Goal: Task Accomplishment & Management: Manage account settings

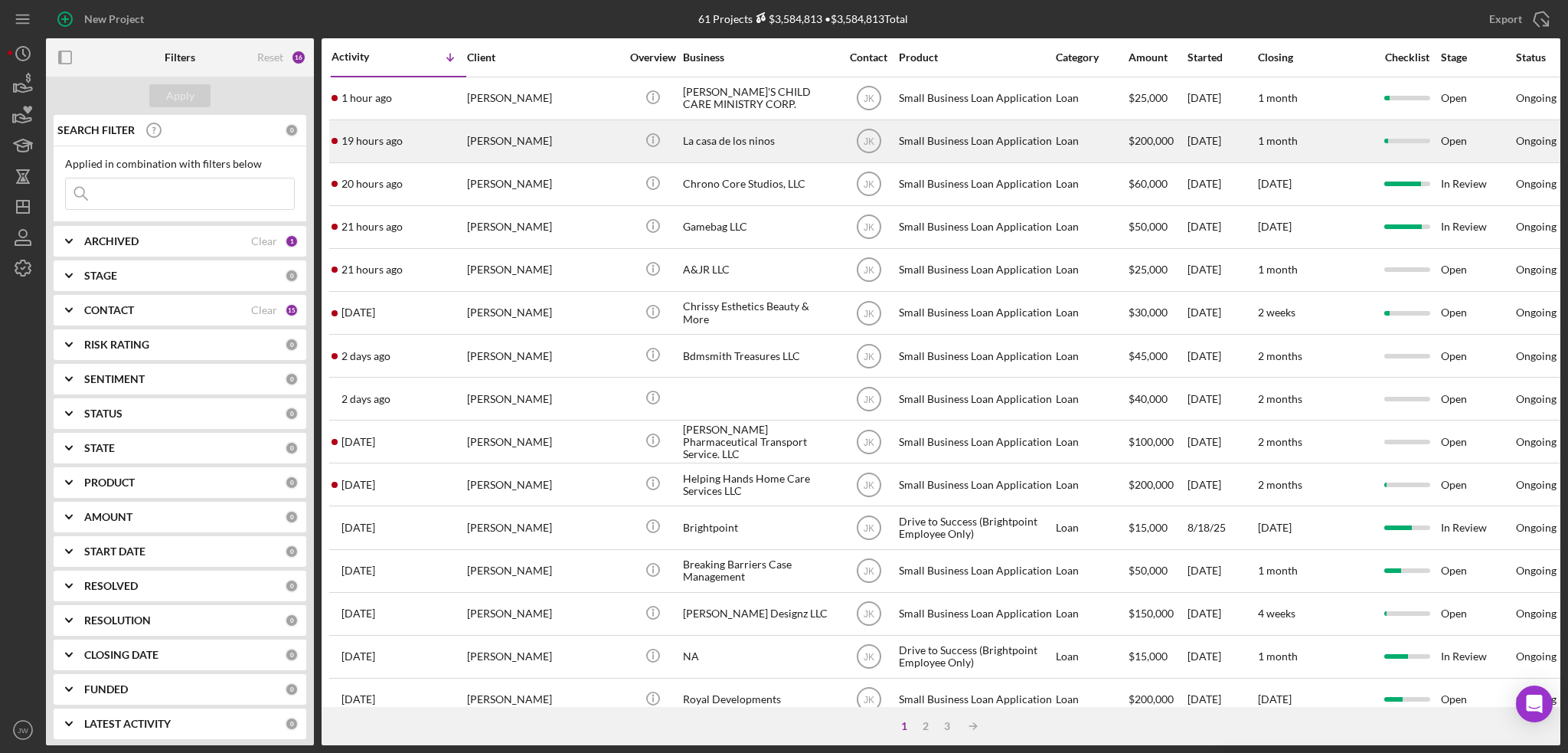
click at [722, 142] on div "La casa de los ninos" at bounding box center [759, 141] width 153 height 41
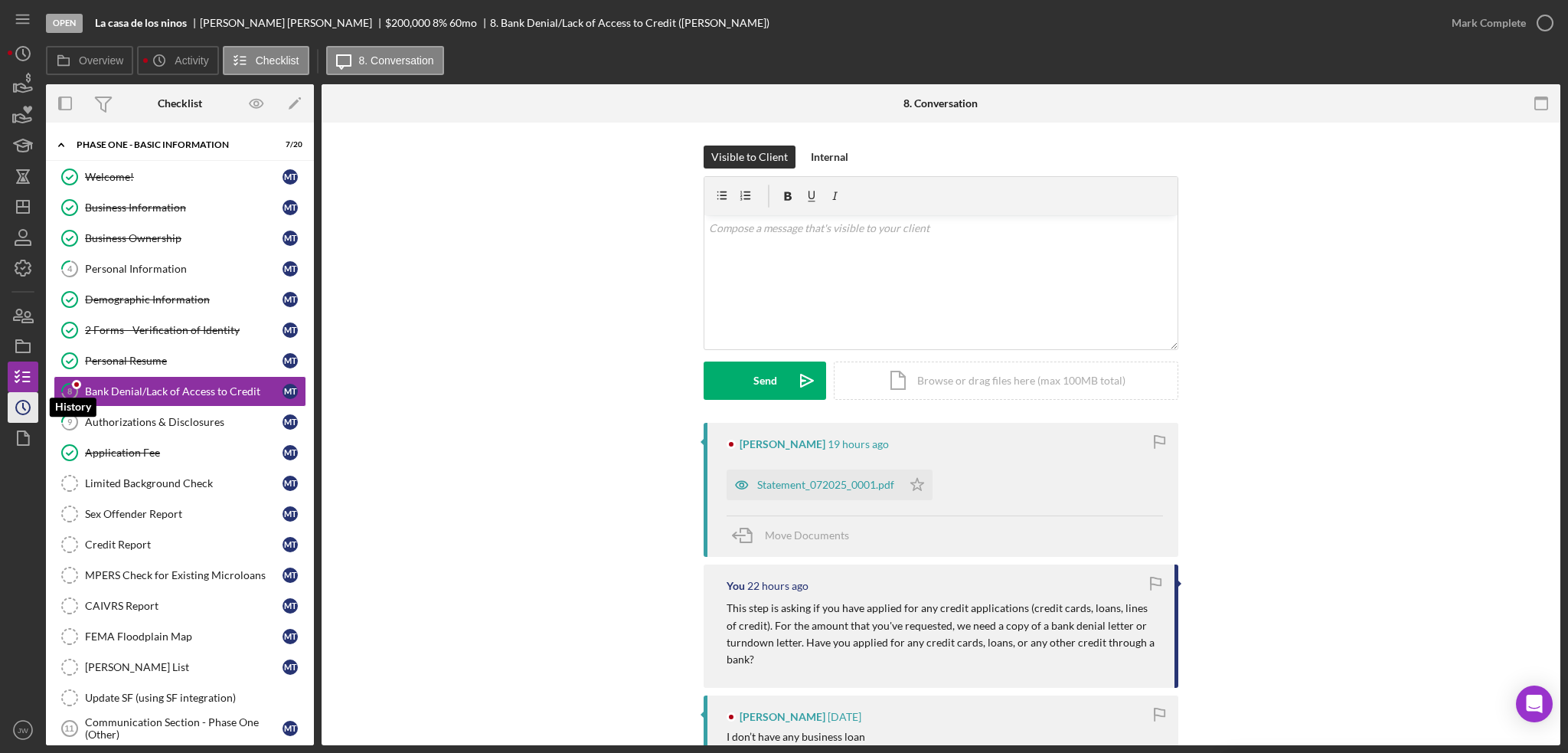
click at [31, 407] on icon "Icon/History" at bounding box center [23, 407] width 38 height 38
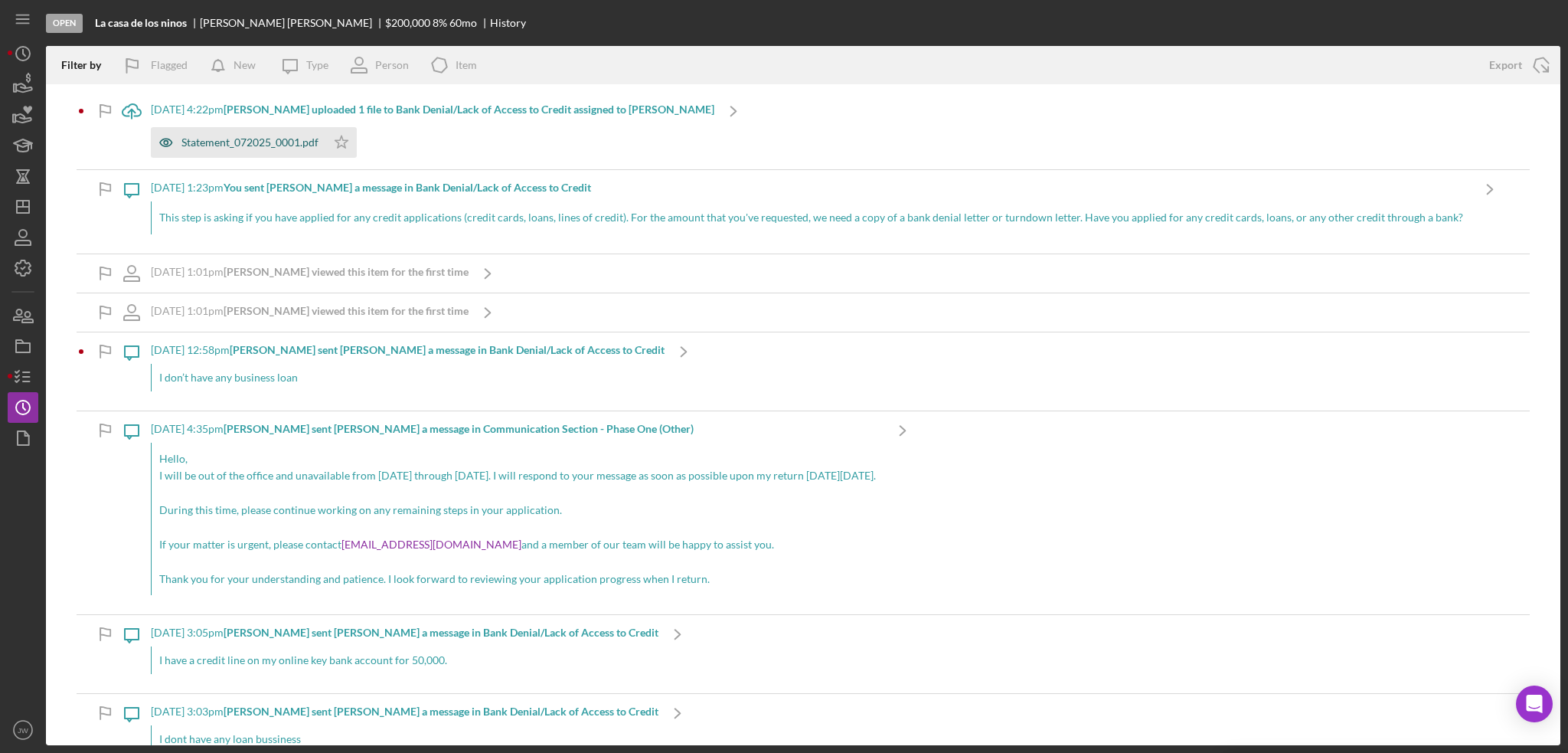
click at [167, 143] on icon "button" at bounding box center [166, 142] width 4 height 4
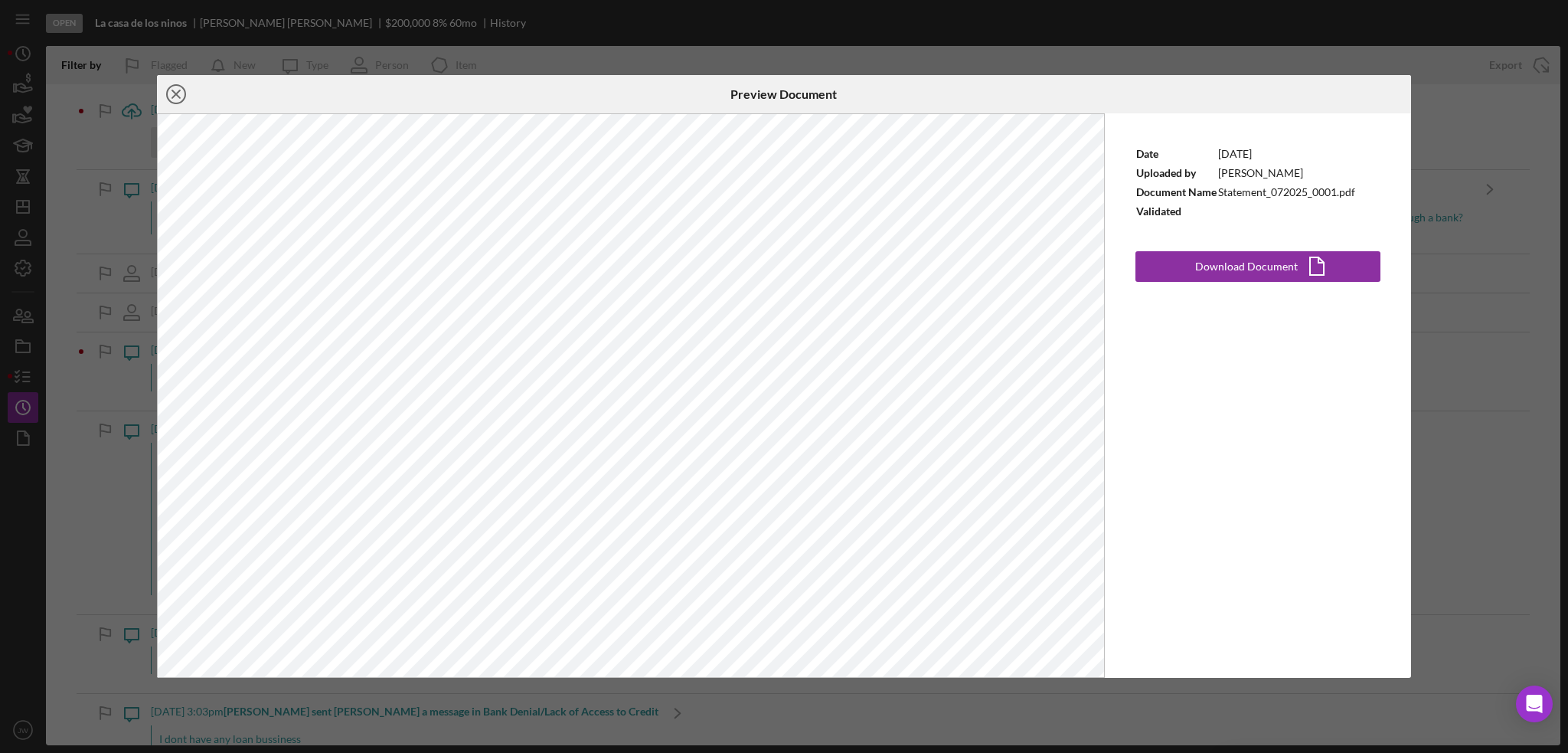
click at [184, 100] on icon "Icon/Close" at bounding box center [176, 94] width 38 height 38
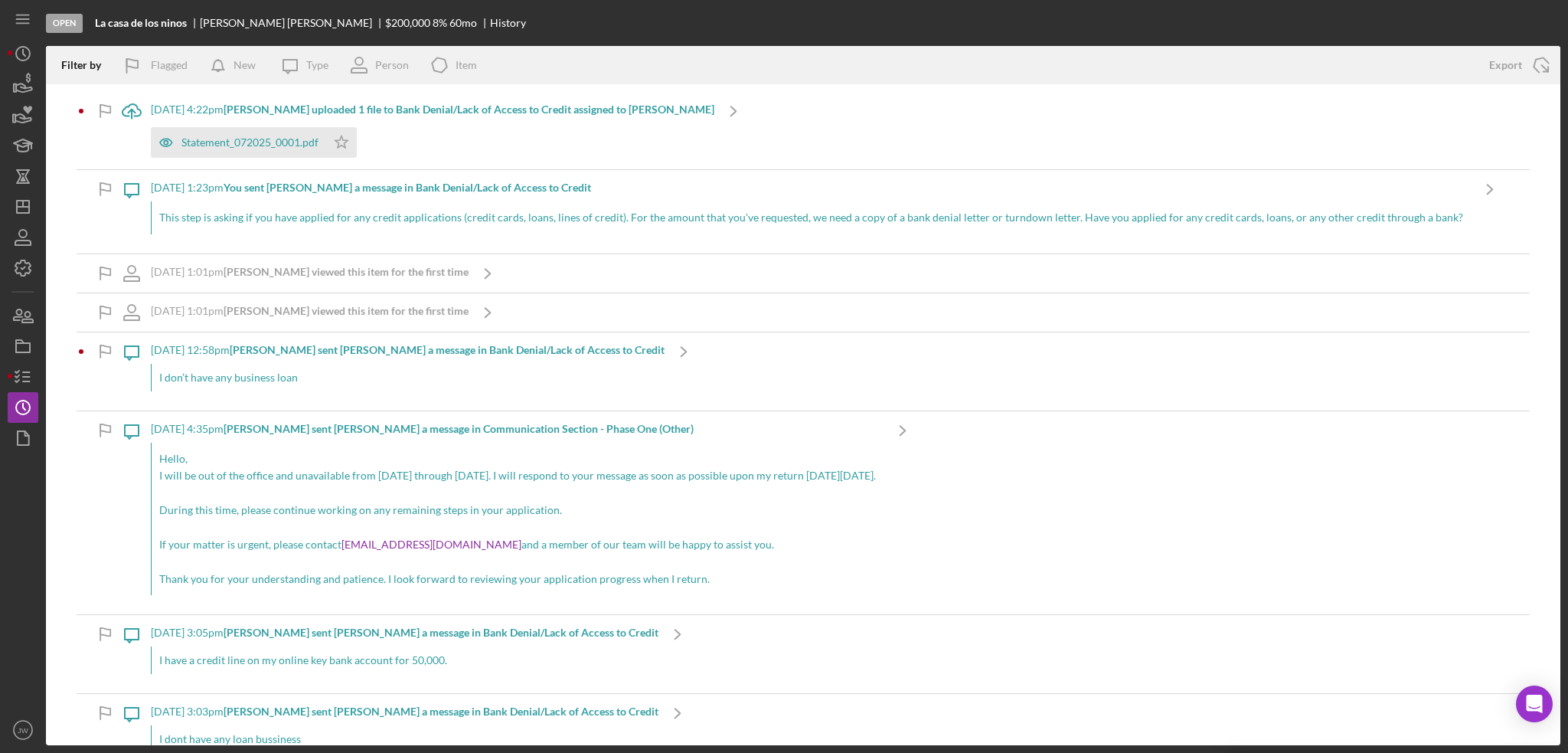
click at [425, 106] on b "[PERSON_NAME] uploaded 1 file to Bank Denial/Lack of Access to Credit assigned …" at bounding box center [468, 109] width 490 height 13
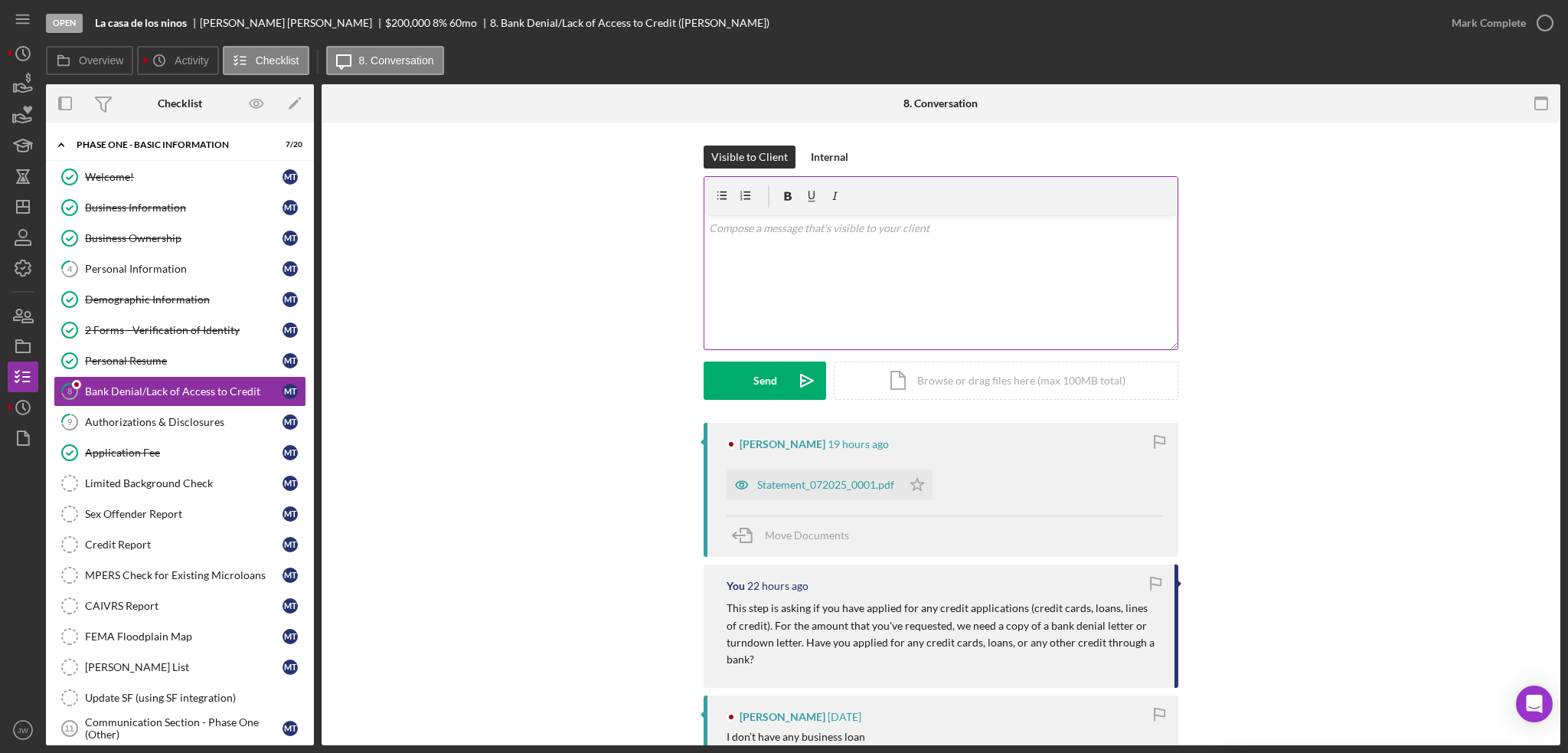
click at [885, 275] on div "v Color teal Color pink Remove color Add row above Add row below Add column bef…" at bounding box center [940, 282] width 473 height 134
click at [770, 381] on div "Send" at bounding box center [766, 381] width 24 height 38
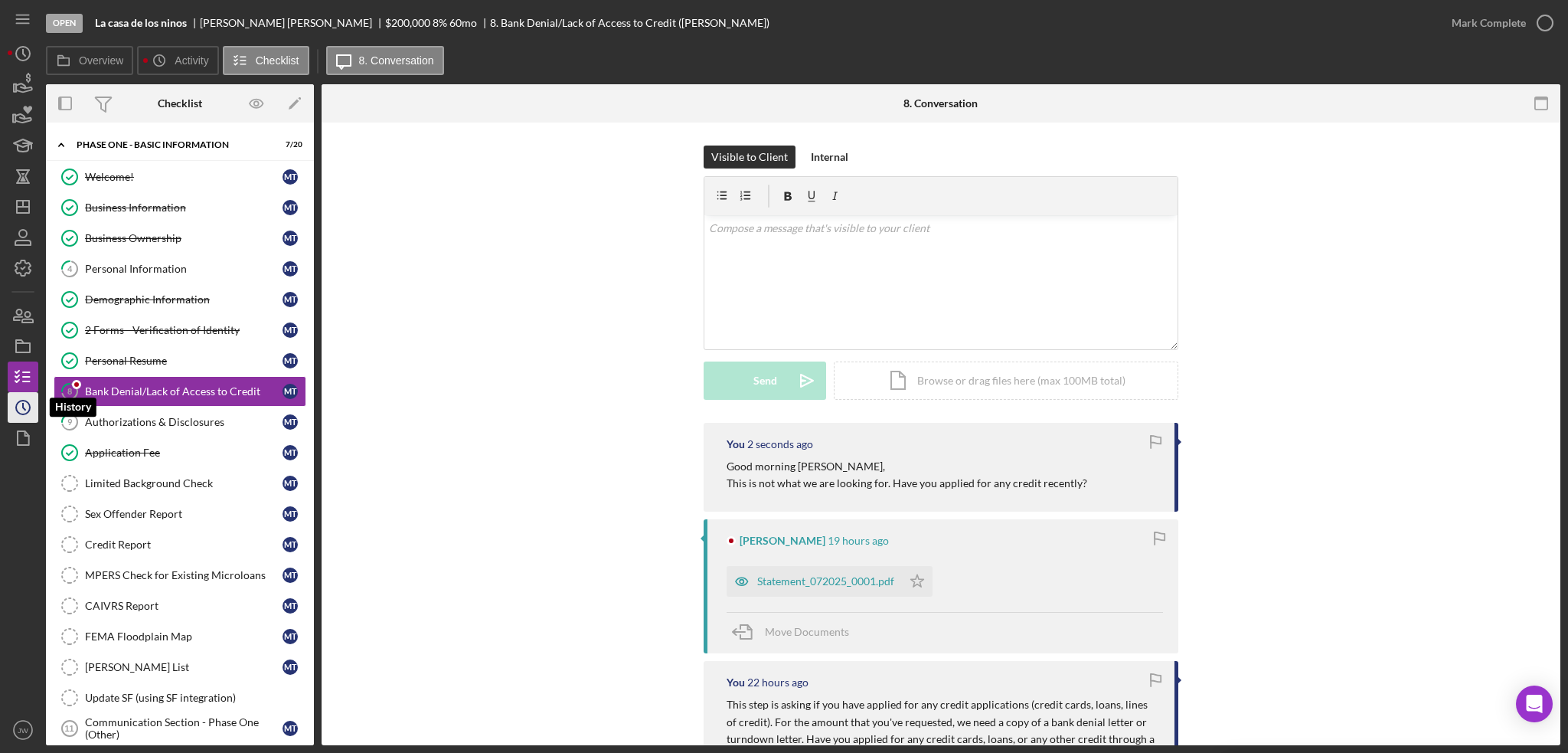
click at [23, 398] on icon "Icon/History" at bounding box center [23, 407] width 38 height 38
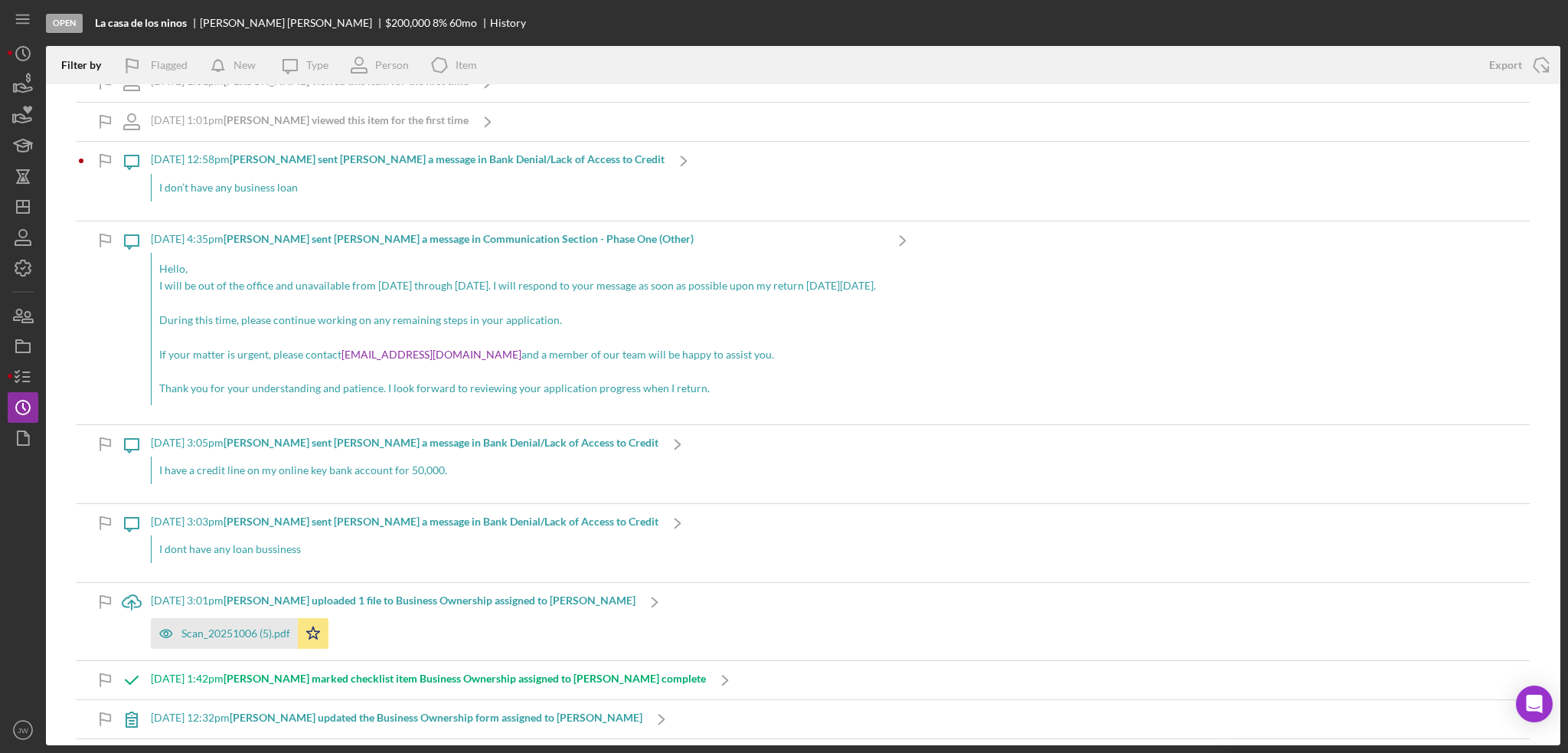
scroll to position [306, 0]
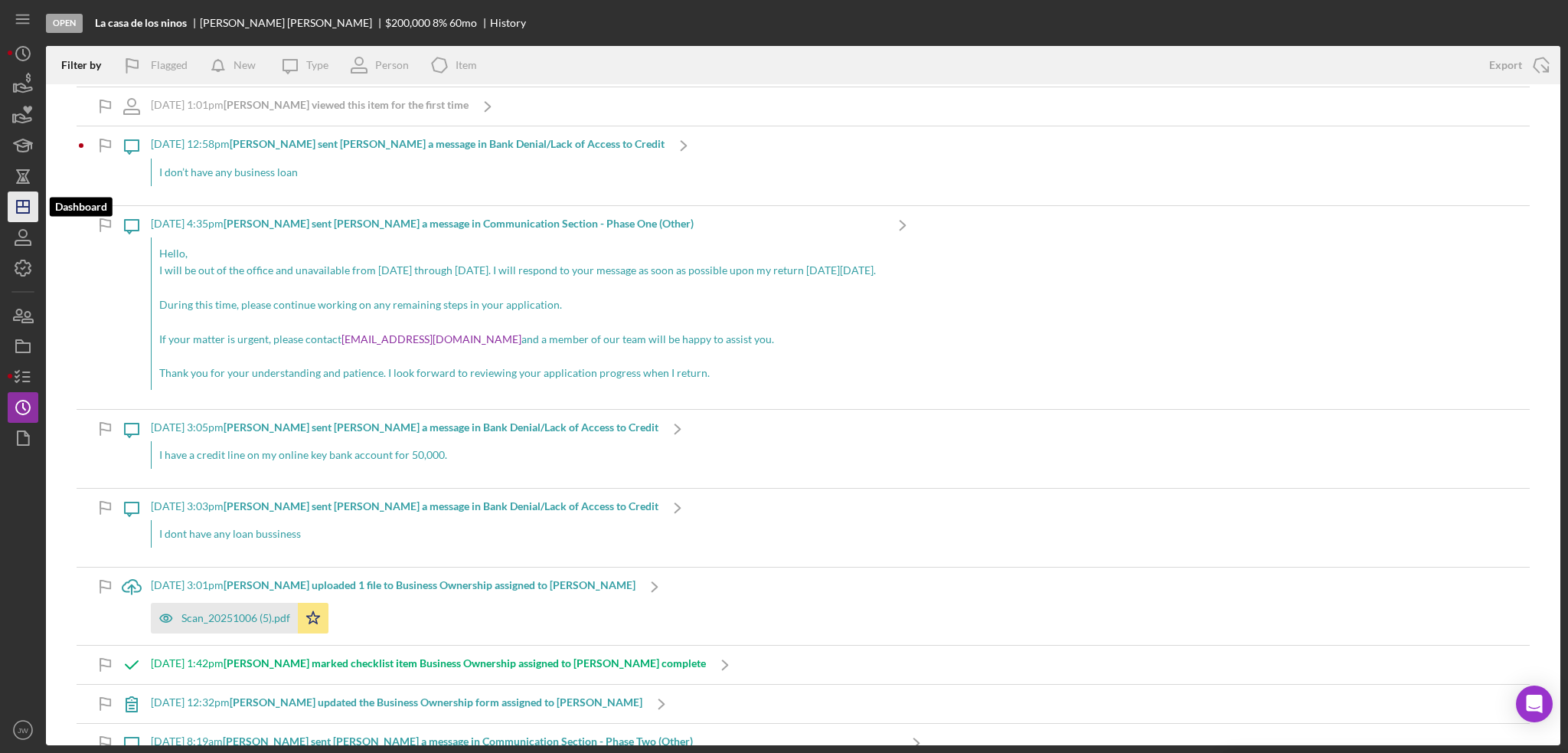
click at [33, 196] on icon "Icon/Dashboard" at bounding box center [23, 206] width 38 height 38
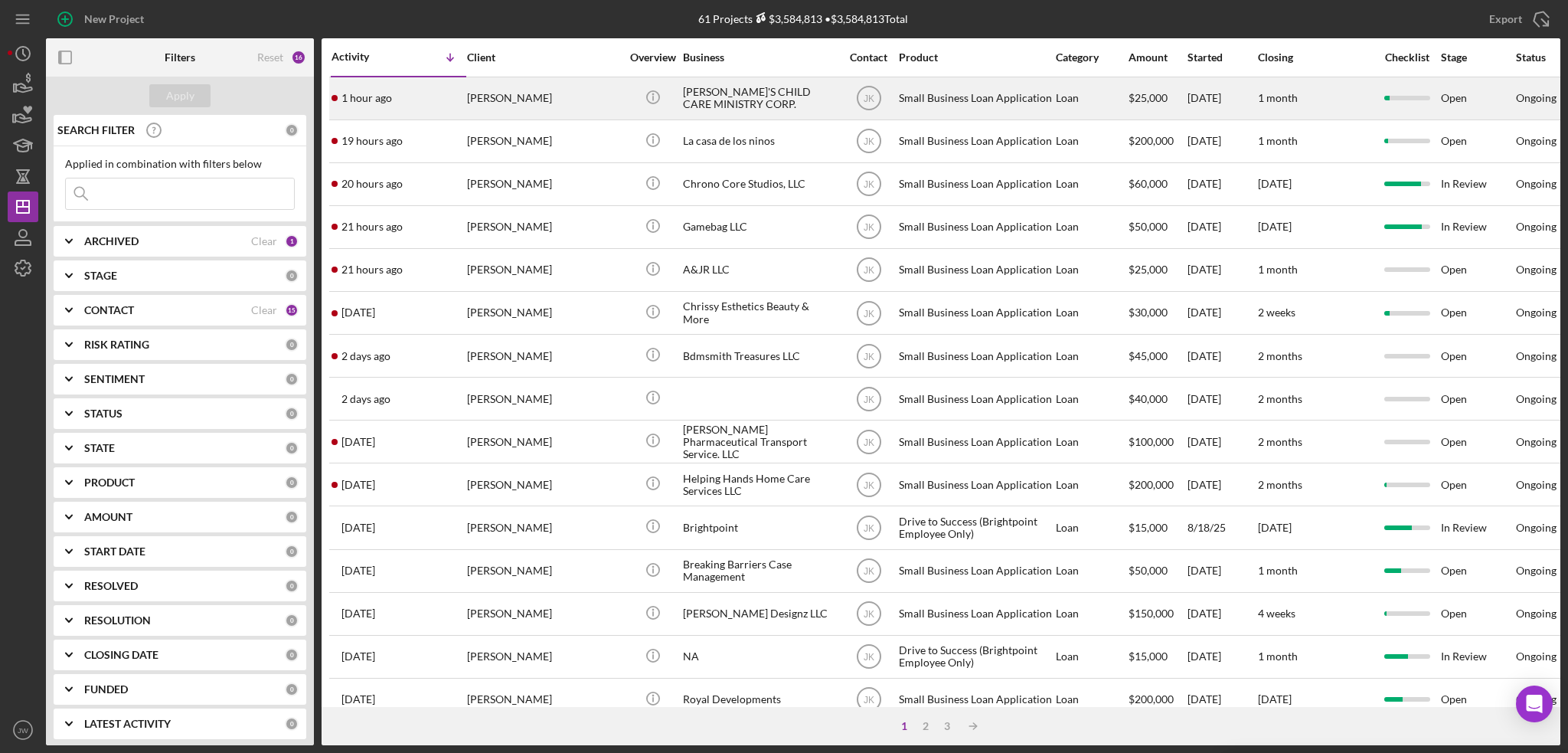
click at [769, 98] on div "[PERSON_NAME]'S CHILD CARE MINISTRY CORP." at bounding box center [759, 98] width 153 height 41
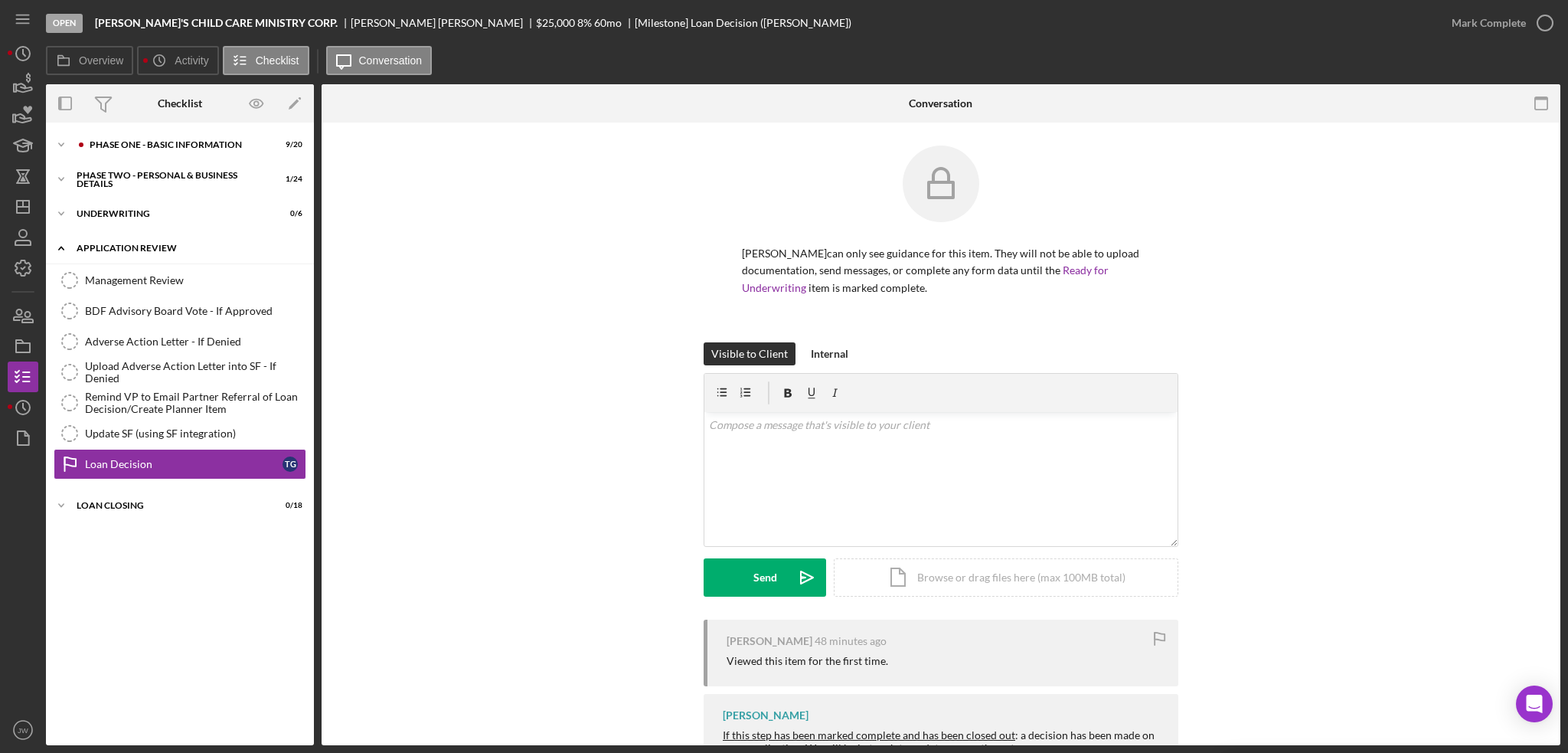
click at [119, 242] on div "Icon/Expander Application Review 0 / 7" at bounding box center [179, 248] width 268 height 31
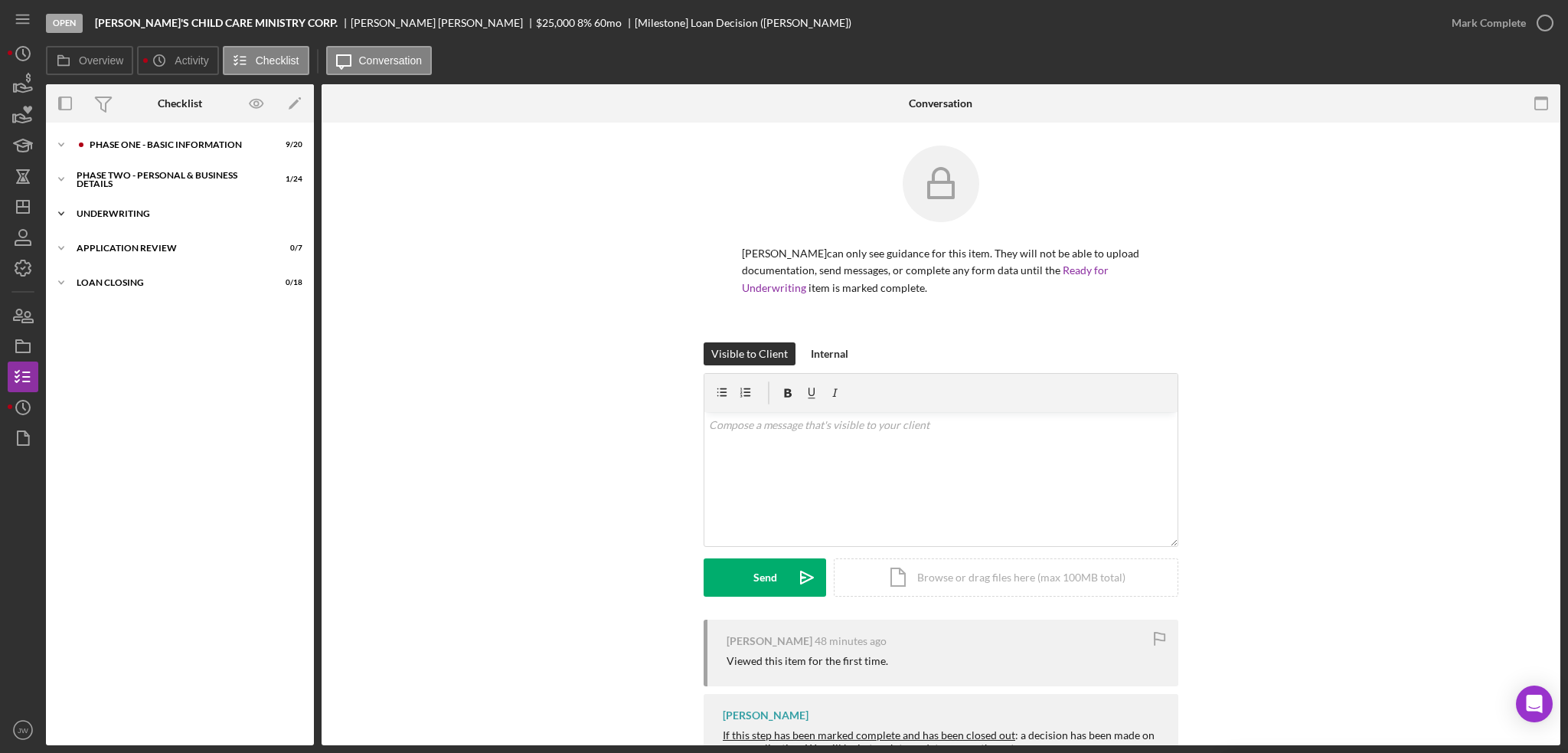
click at [110, 216] on div "Underwriting" at bounding box center [186, 213] width 218 height 9
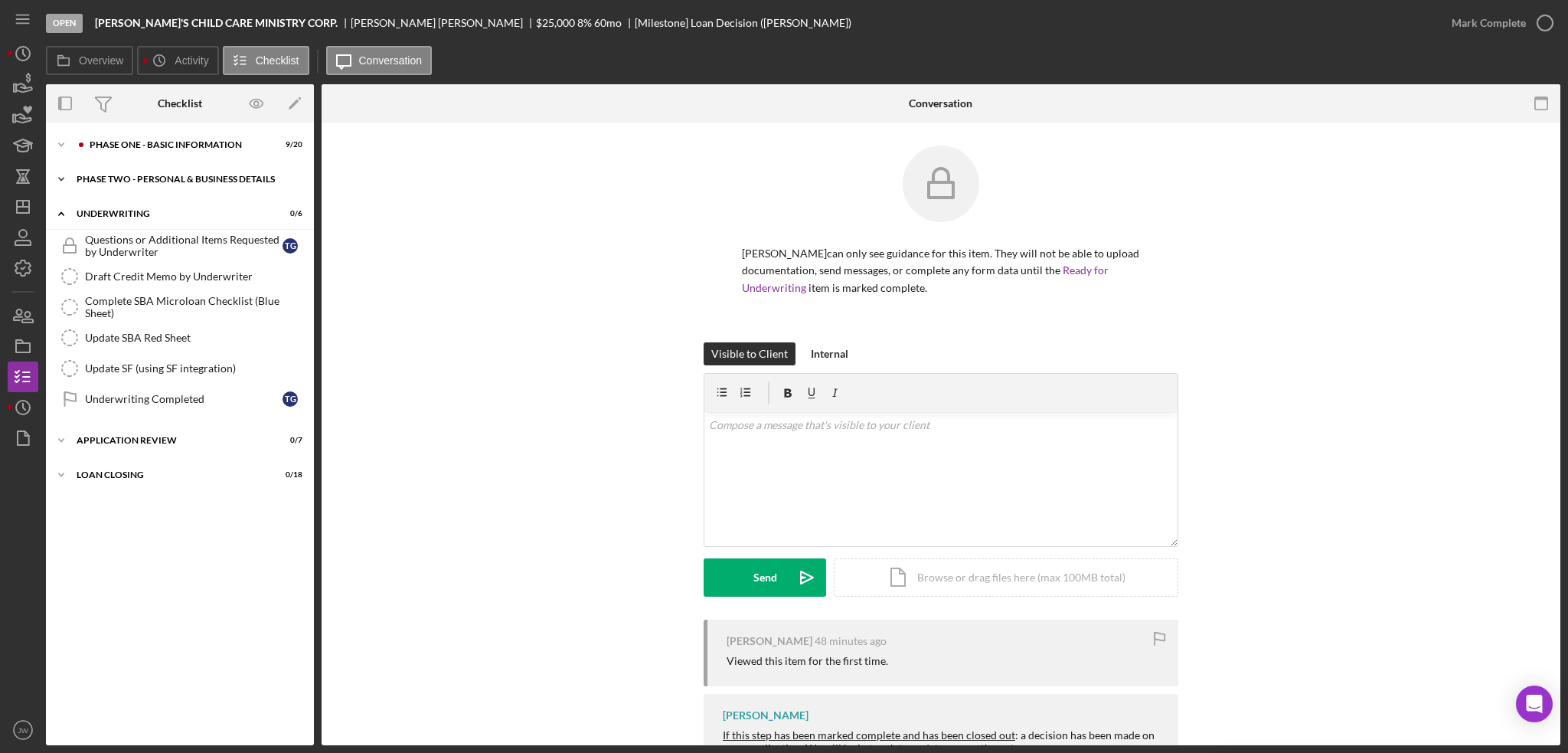
click at [107, 186] on div "Icon/Expander PHASE TWO - PERSONAL & BUSINESS DETAILS 1 / 24" at bounding box center [179, 179] width 268 height 30
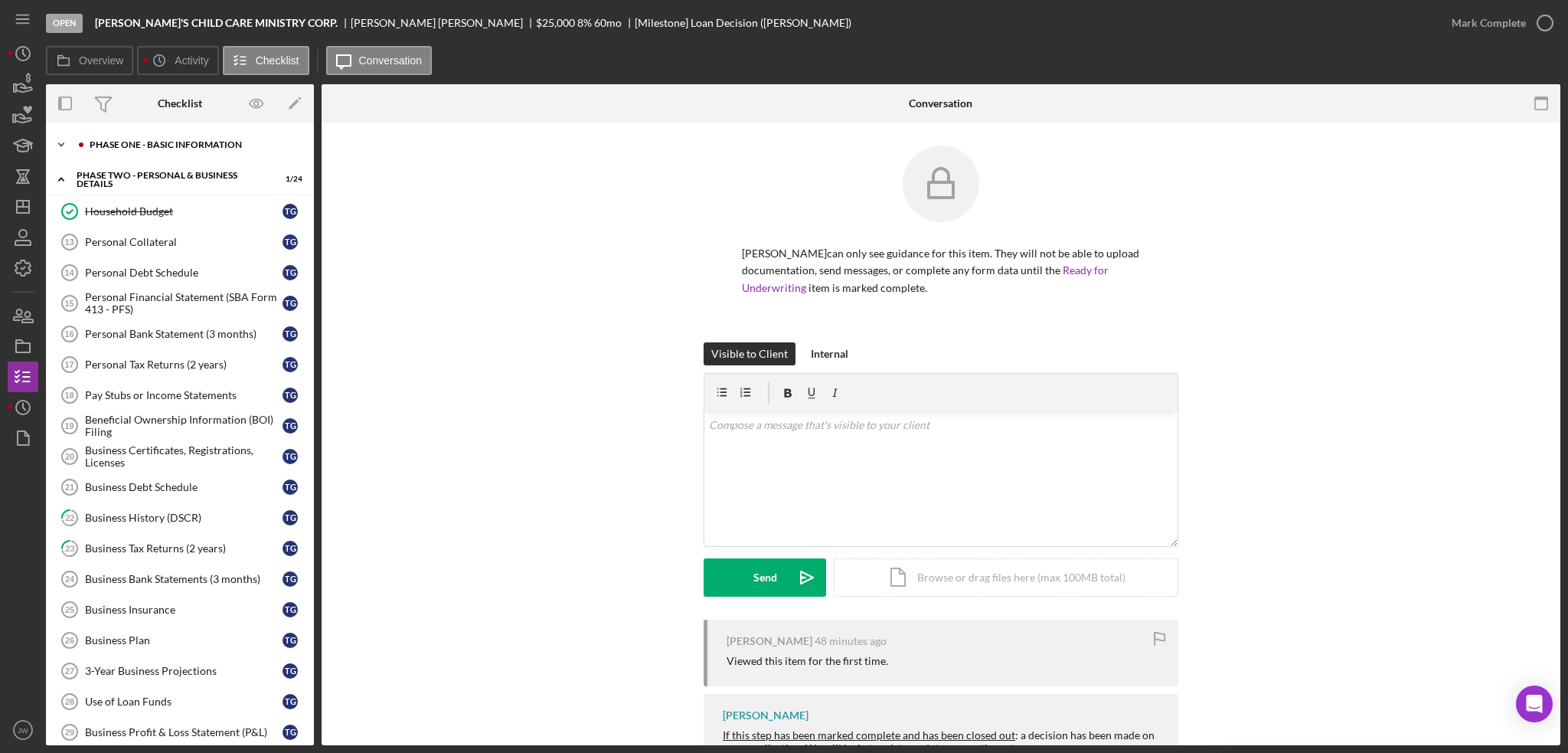
click at [104, 154] on div "Icon/Expander Phase One - Basic Information 9 / 20" at bounding box center [179, 145] width 268 height 30
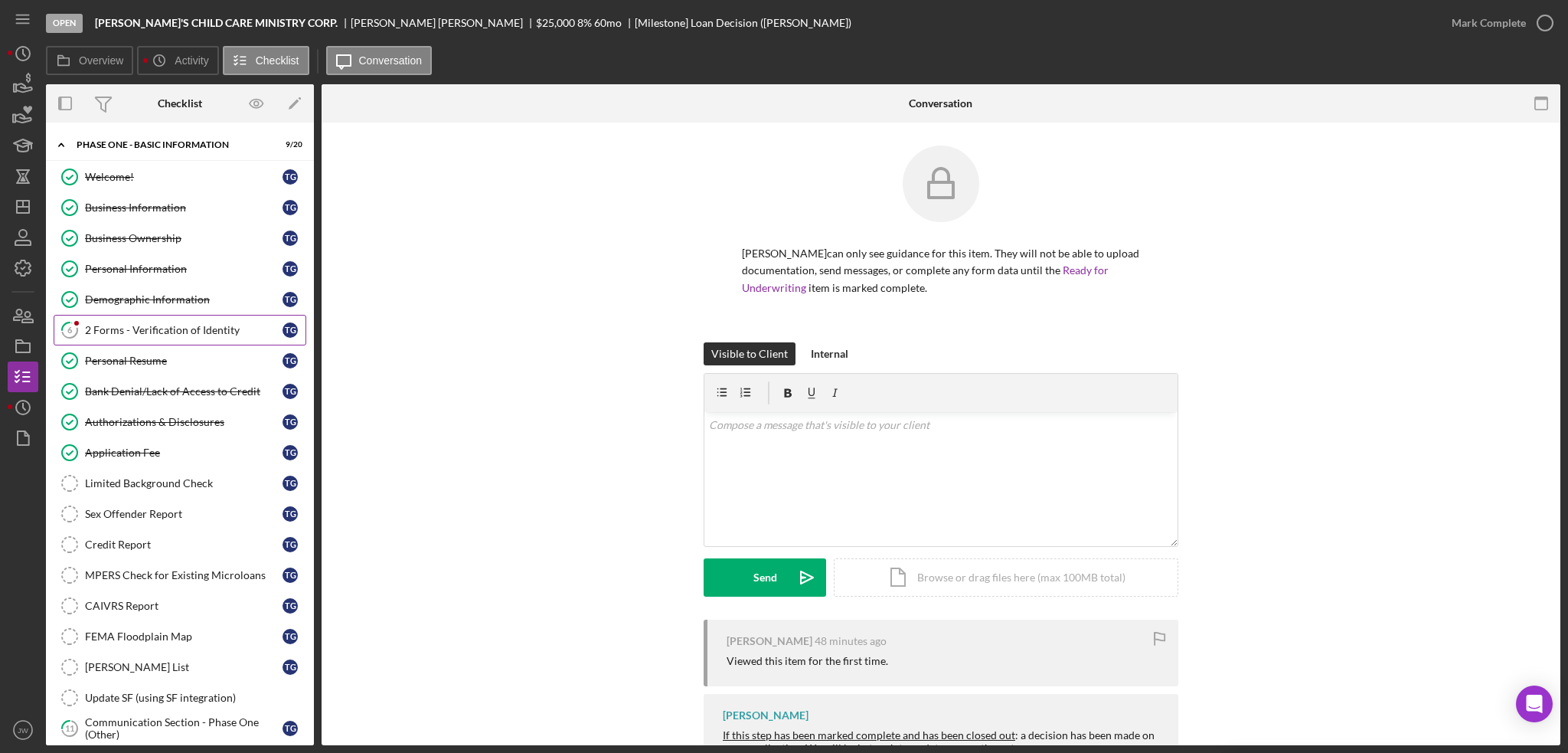
click at [111, 330] on div "2 Forms - Verification of Identity" at bounding box center [183, 330] width 198 height 12
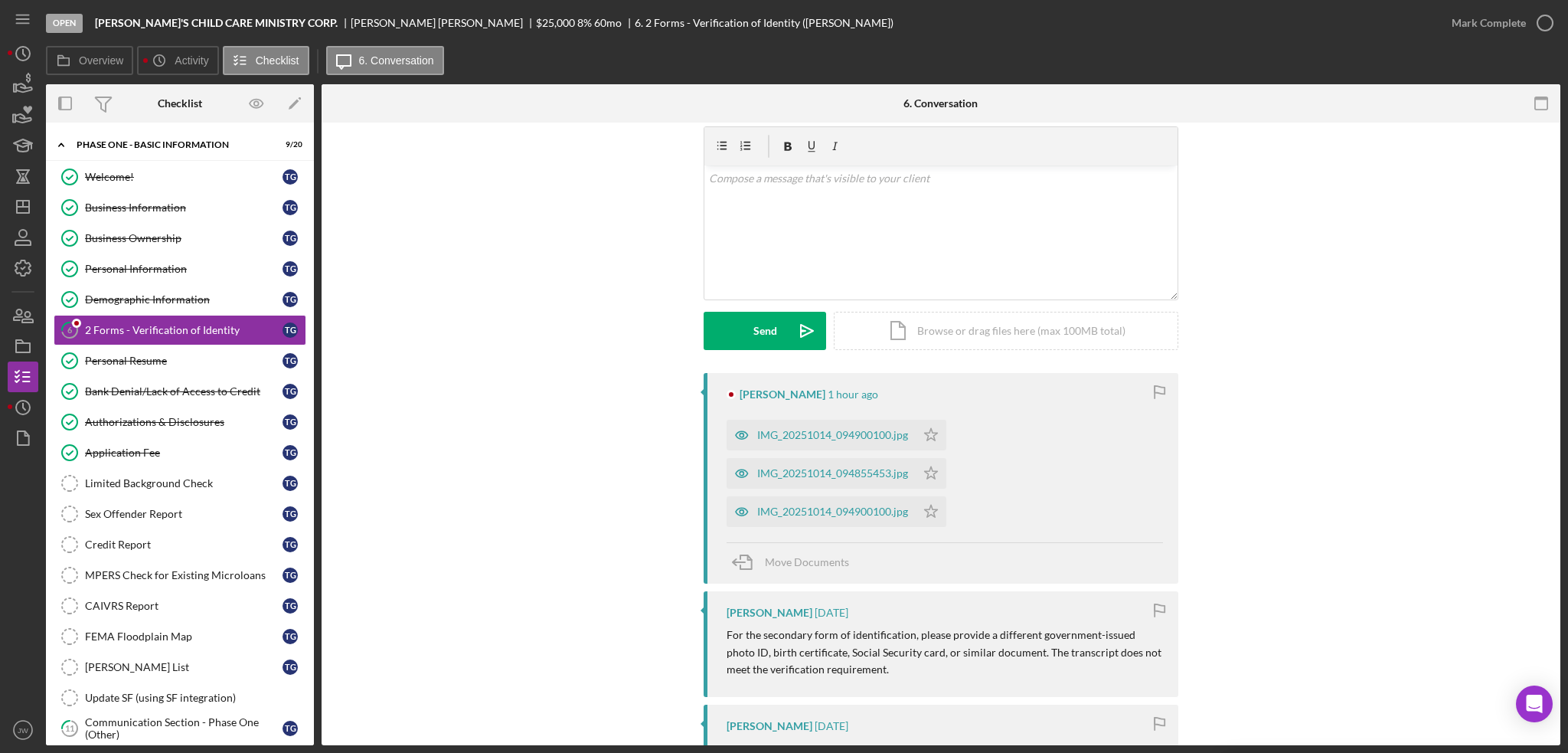
scroll to position [77, 0]
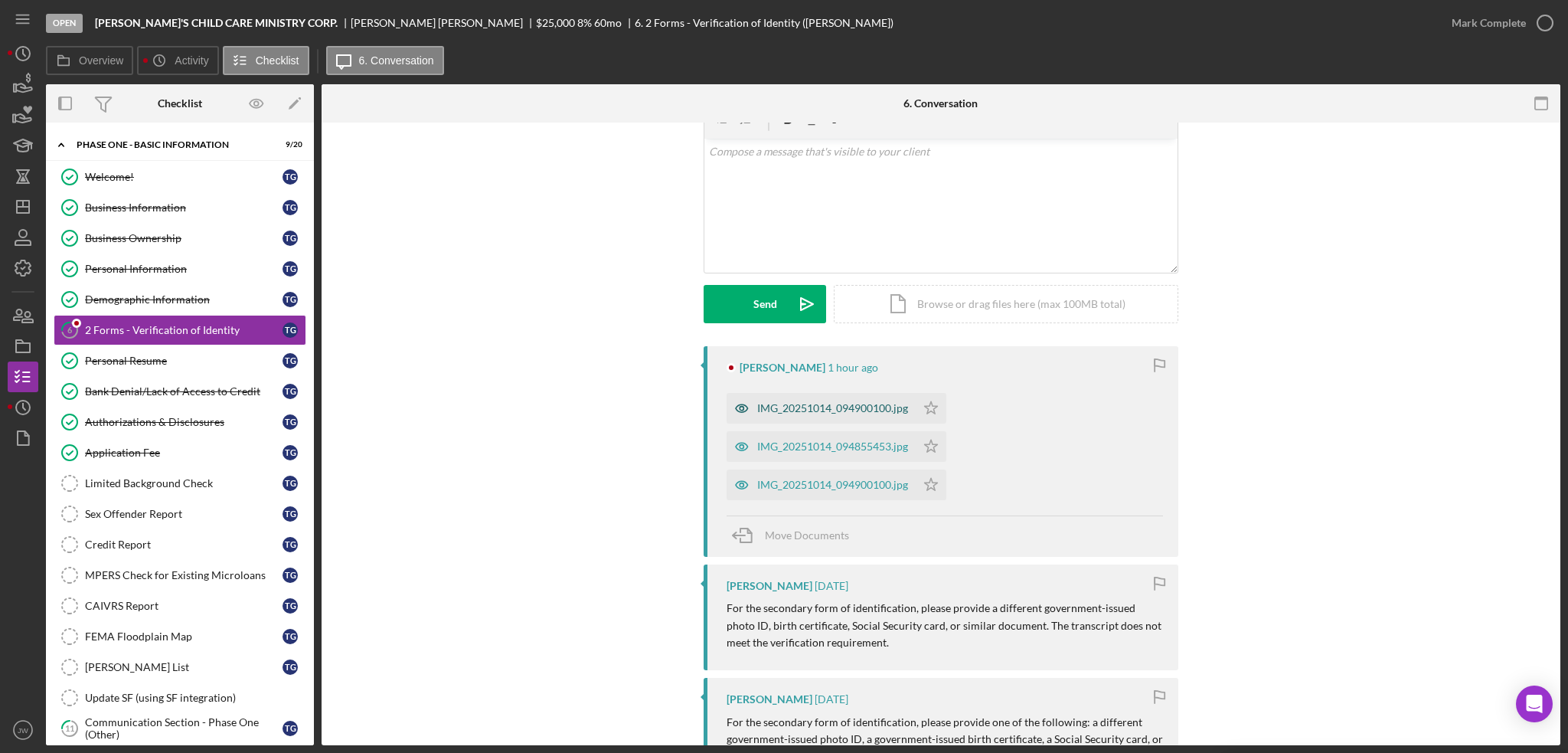
click at [739, 410] on icon "button" at bounding box center [741, 408] width 4 height 4
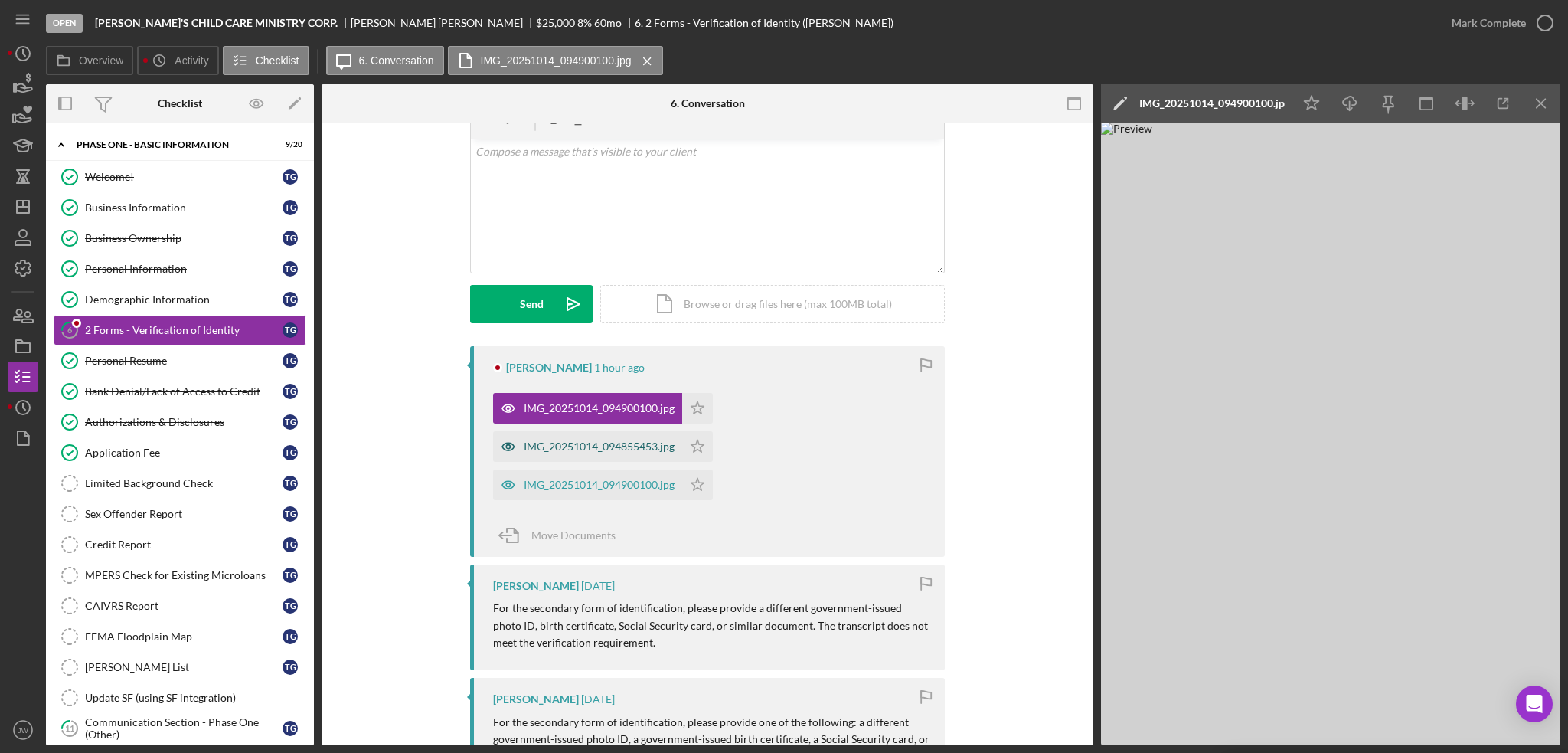
click at [506, 435] on icon "button" at bounding box center [508, 447] width 30 height 30
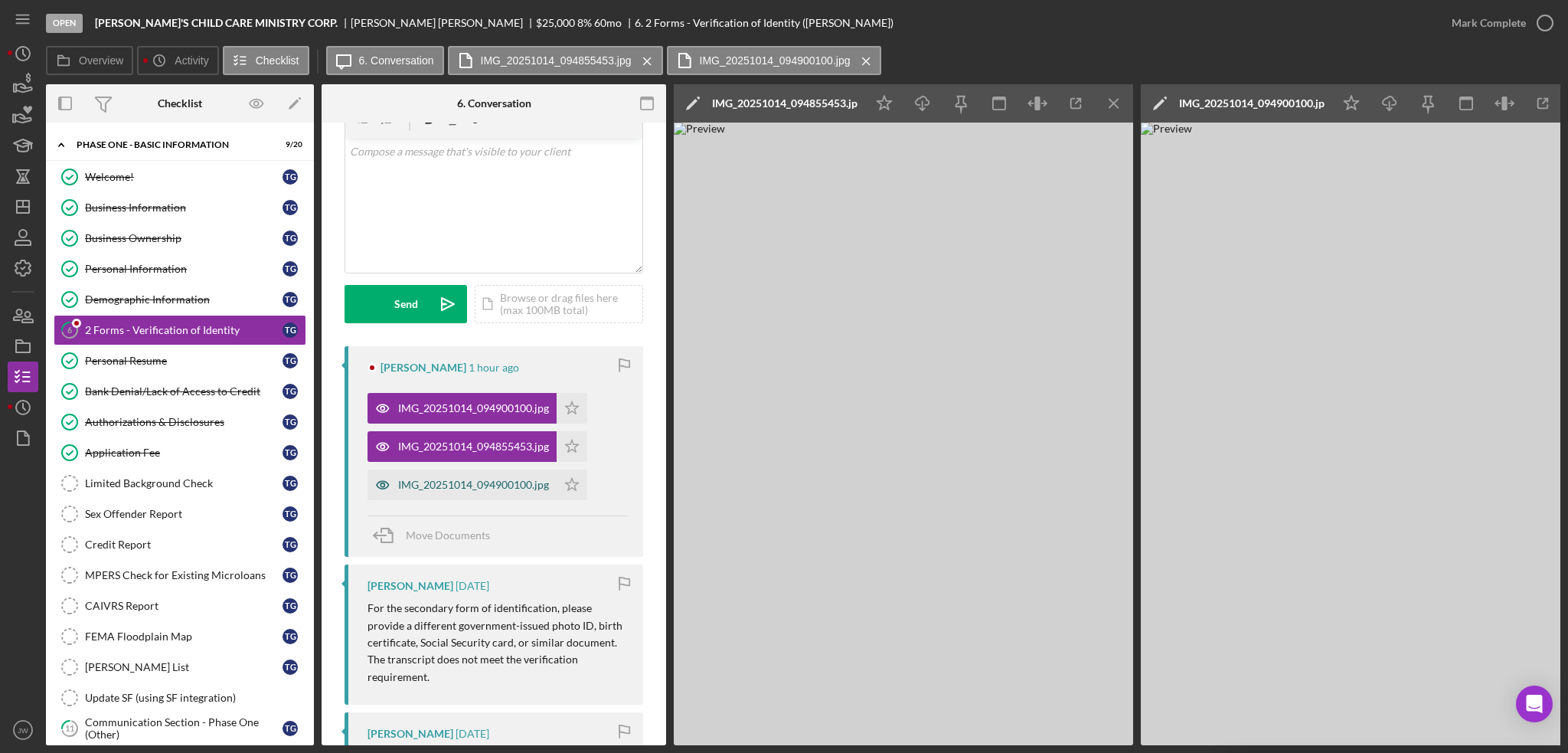
click at [383, 483] on icon "button" at bounding box center [382, 485] width 30 height 30
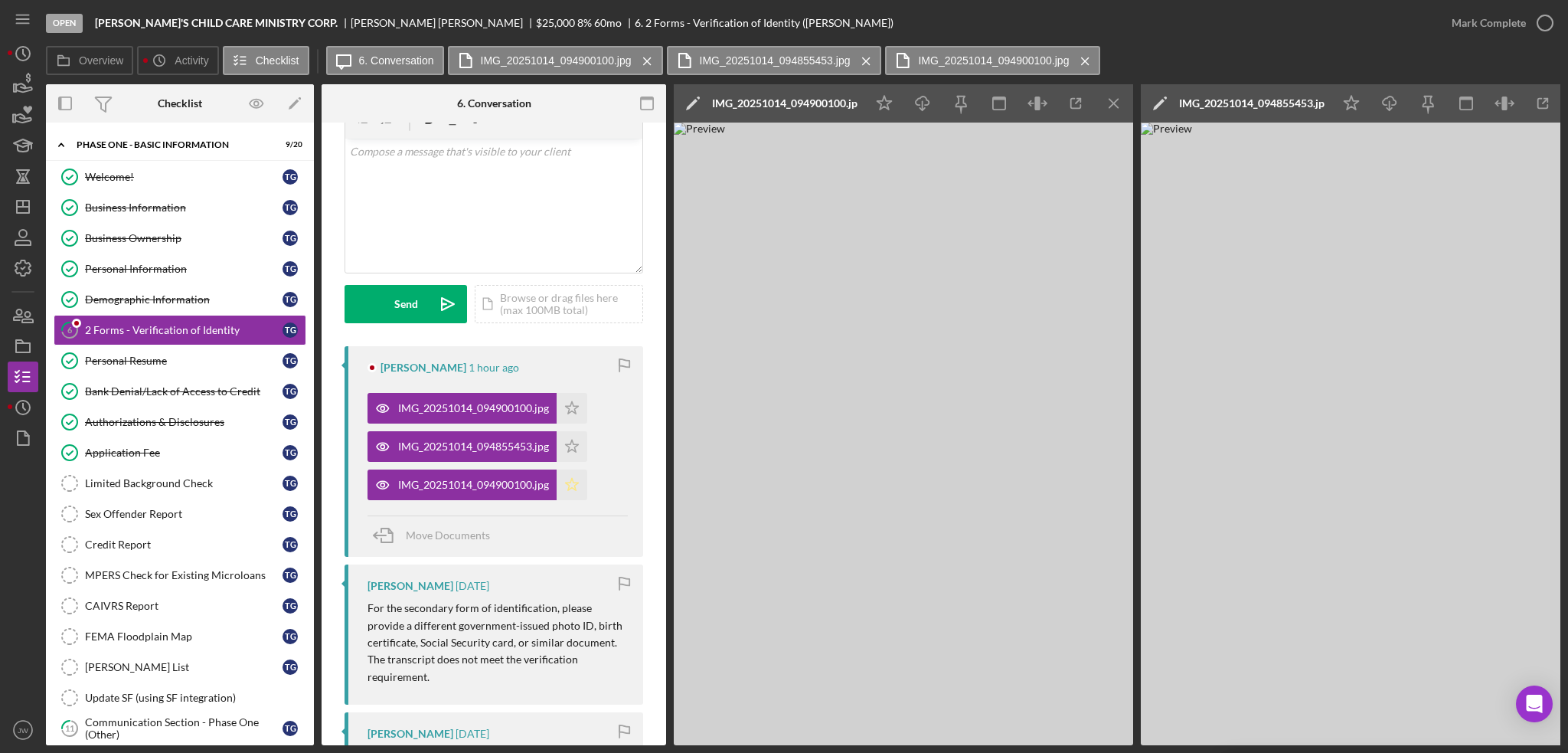
click at [561, 479] on icon "Icon/Star" at bounding box center [572, 485] width 30 height 30
click at [570, 482] on polygon "button" at bounding box center [572, 483] width 13 height 12
click at [567, 402] on icon "Icon/Star" at bounding box center [572, 408] width 30 height 30
click at [1126, 101] on icon "Icon/Menu Close" at bounding box center [1114, 103] width 34 height 34
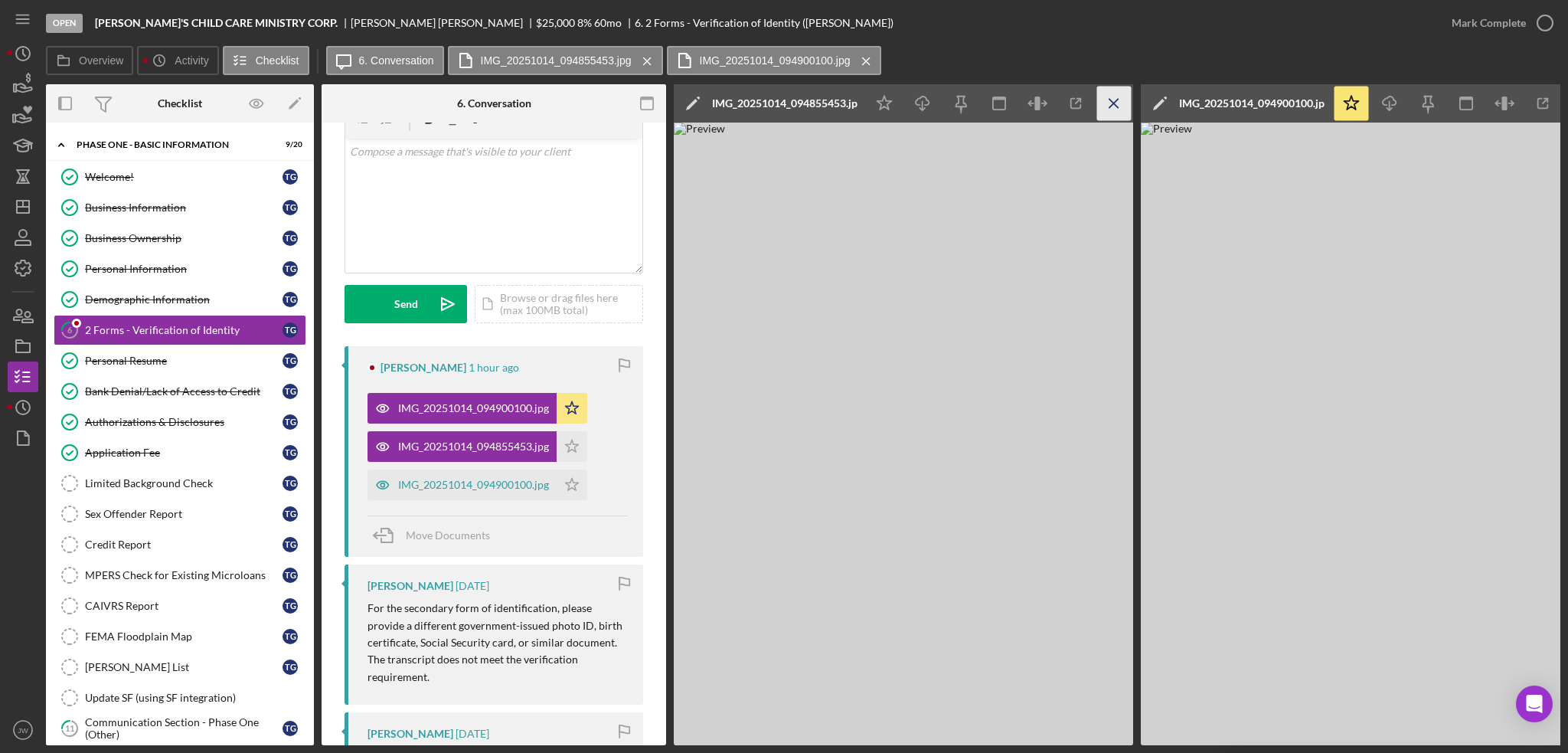
click at [1122, 103] on icon "Icon/Menu Close" at bounding box center [1114, 103] width 34 height 34
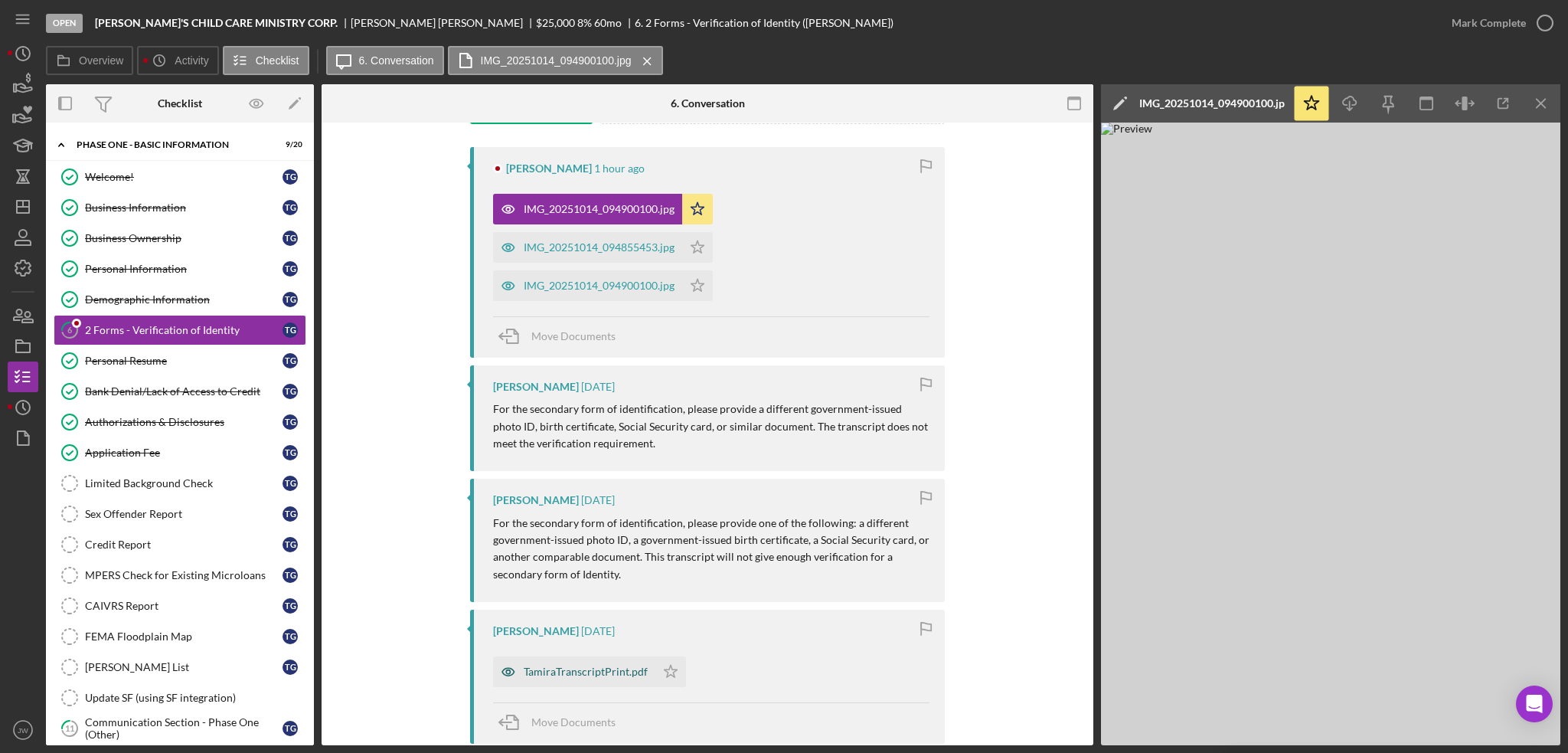
scroll to position [459, 0]
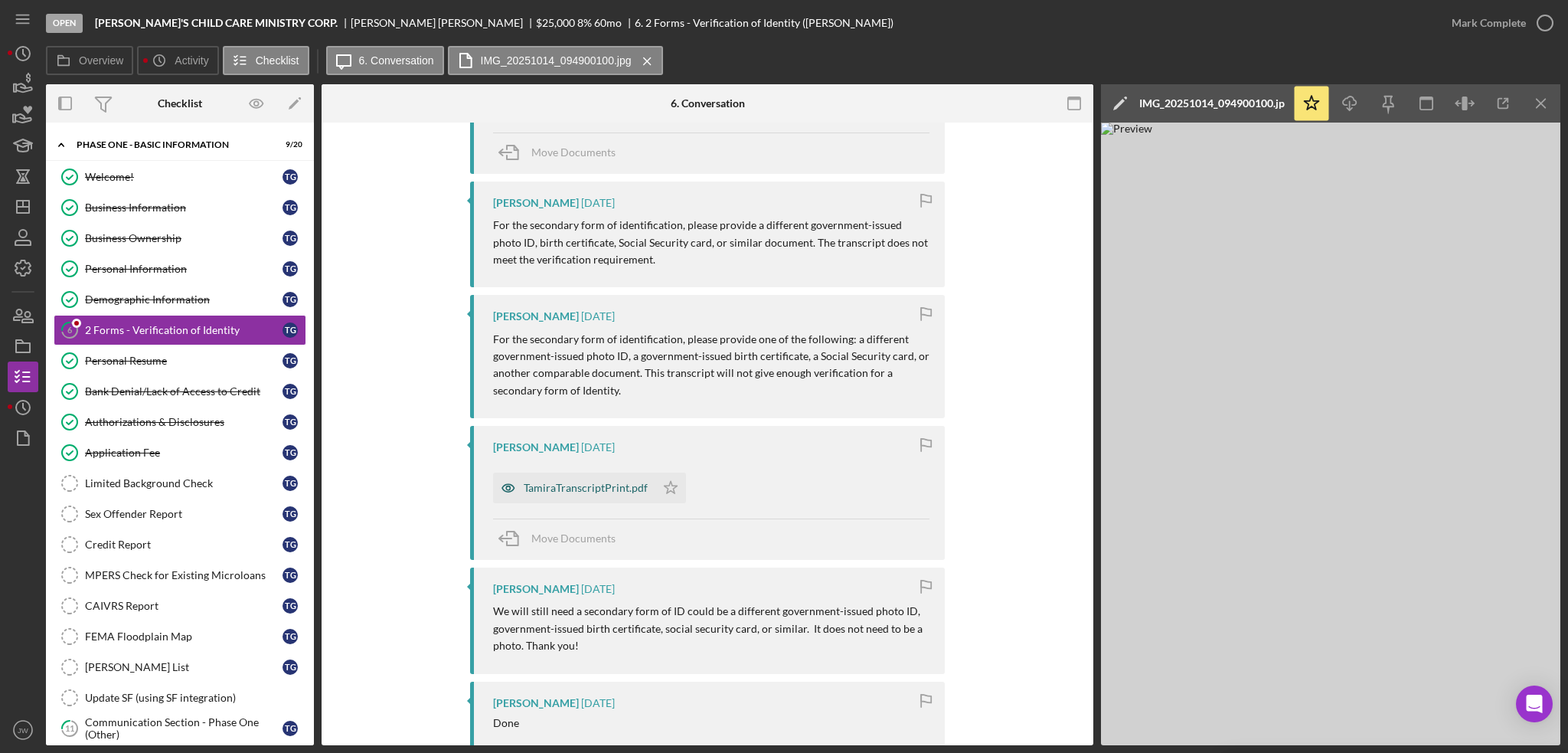
click at [502, 481] on icon "button" at bounding box center [508, 487] width 30 height 30
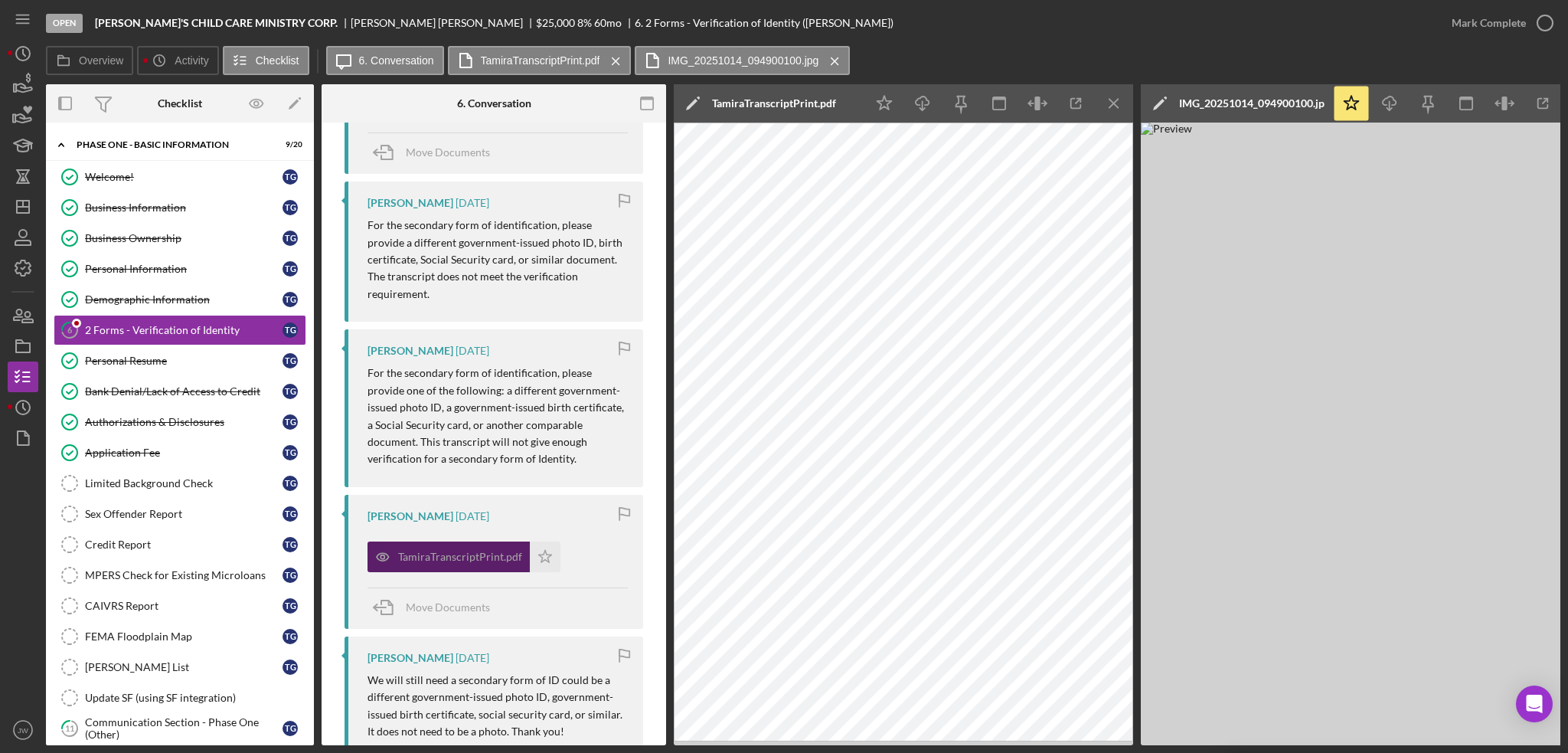
click at [374, 555] on icon "button" at bounding box center [382, 557] width 30 height 30
click at [1109, 103] on icon "Icon/Menu Close" at bounding box center [1114, 103] width 34 height 34
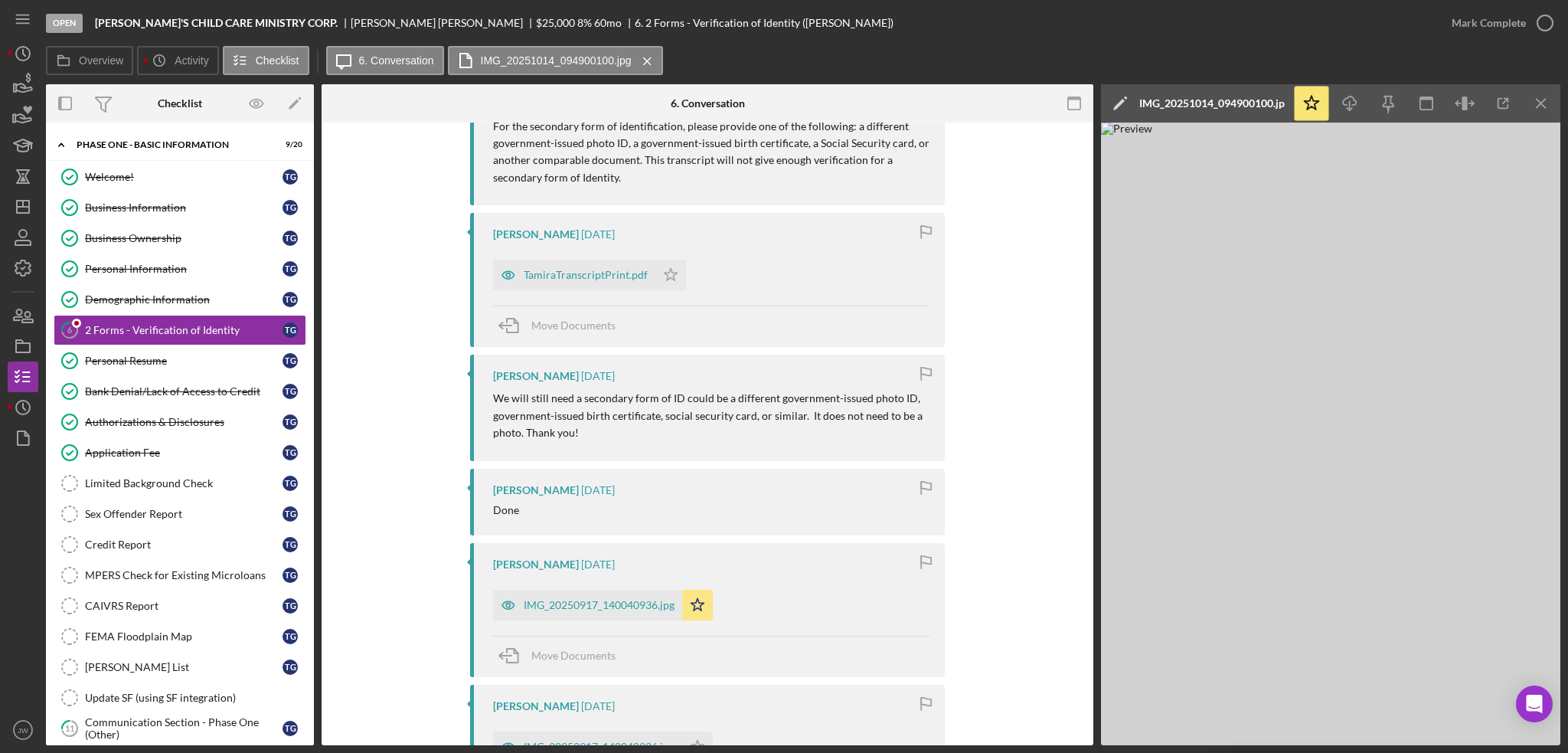
scroll to position [843, 0]
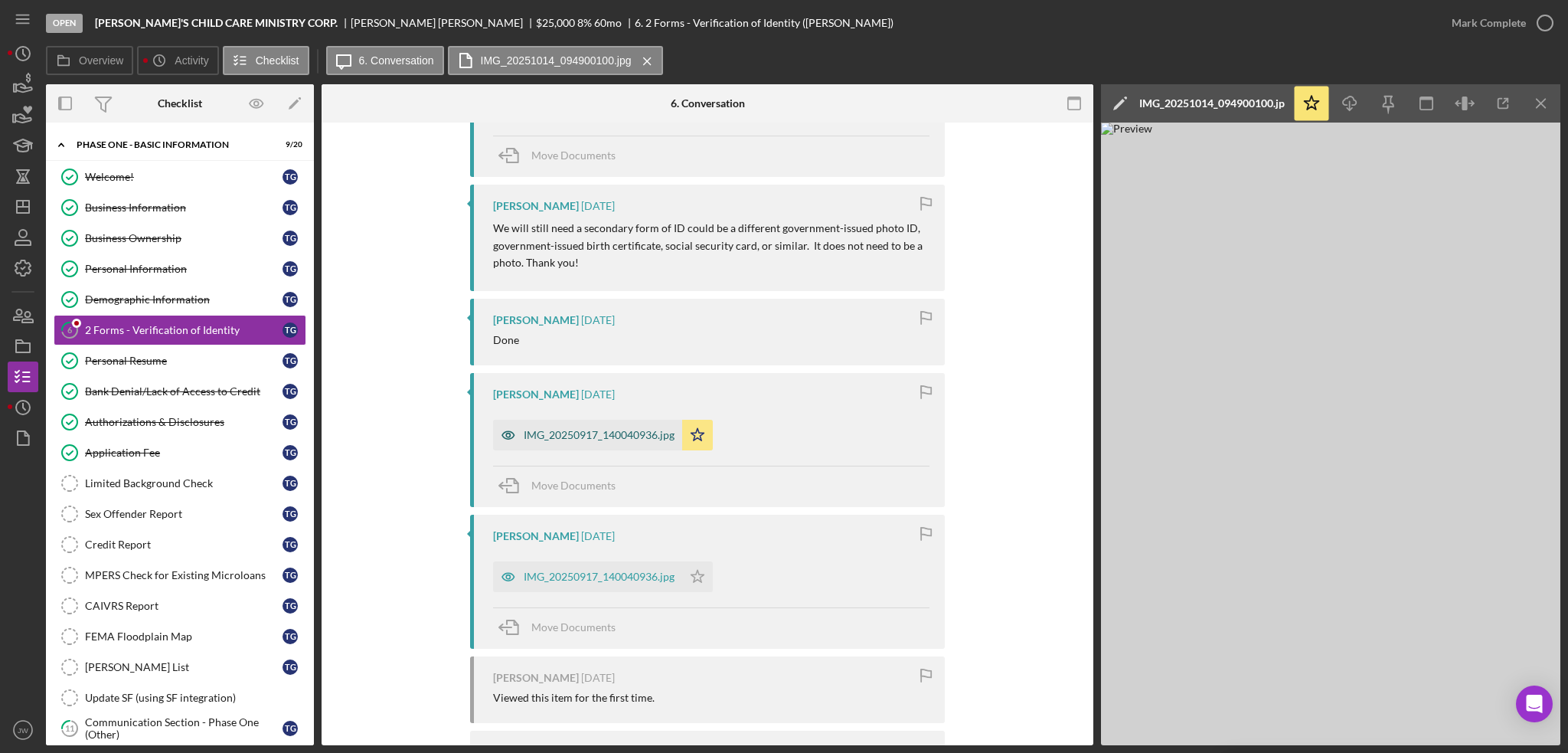
click at [506, 435] on icon "button" at bounding box center [508, 435] width 4 height 4
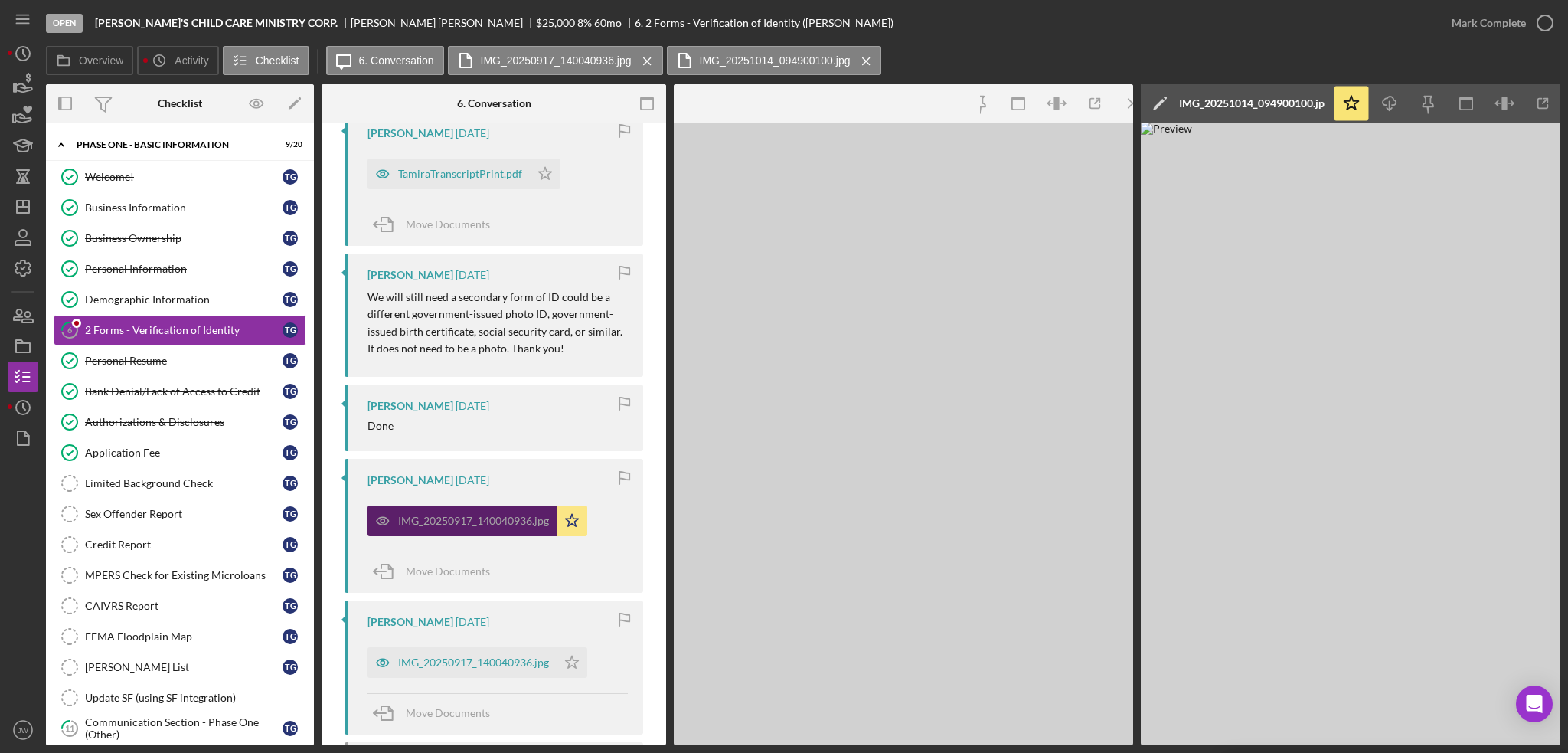
scroll to position [911, 0]
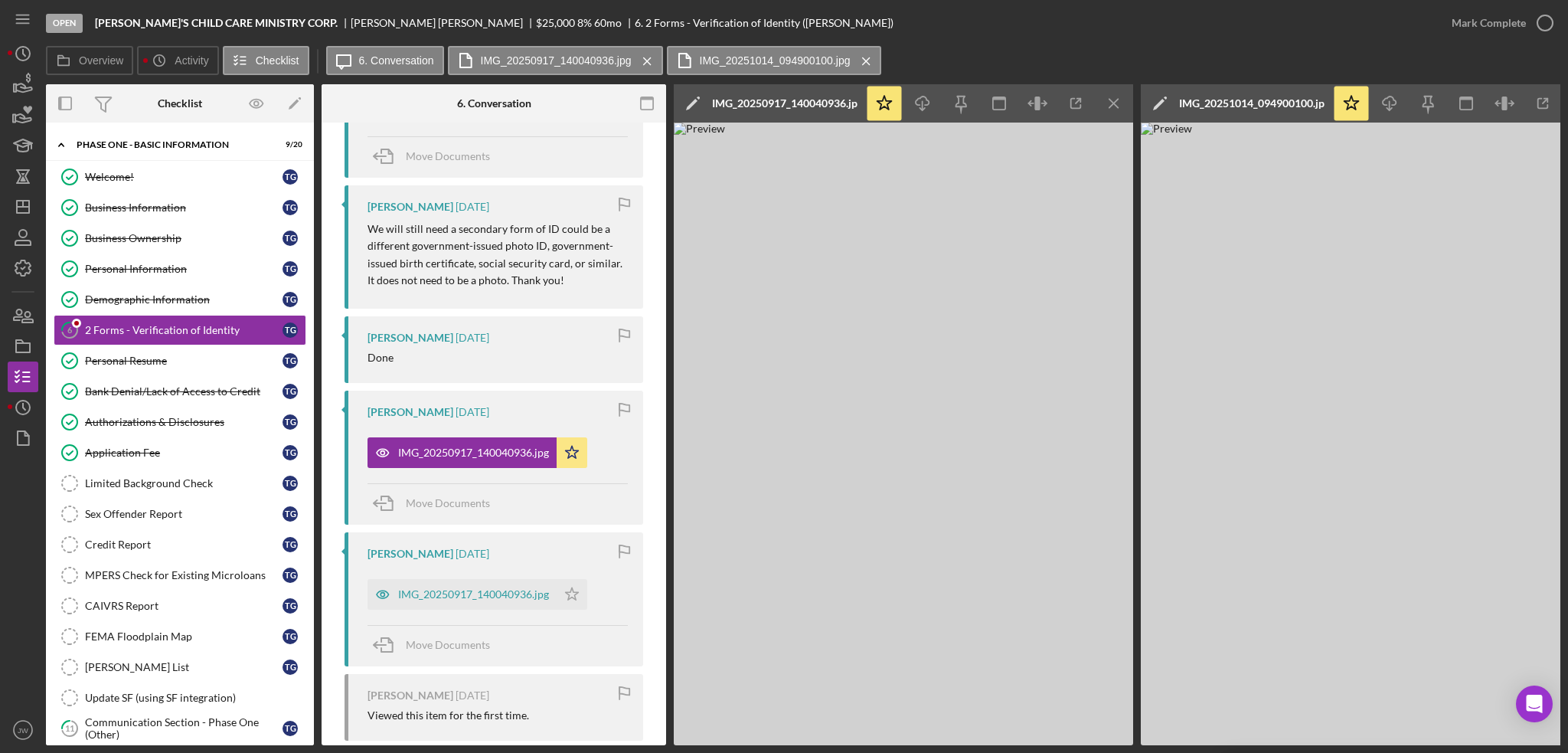
click at [1455, 22] on div "Mark Complete" at bounding box center [1489, 23] width 74 height 30
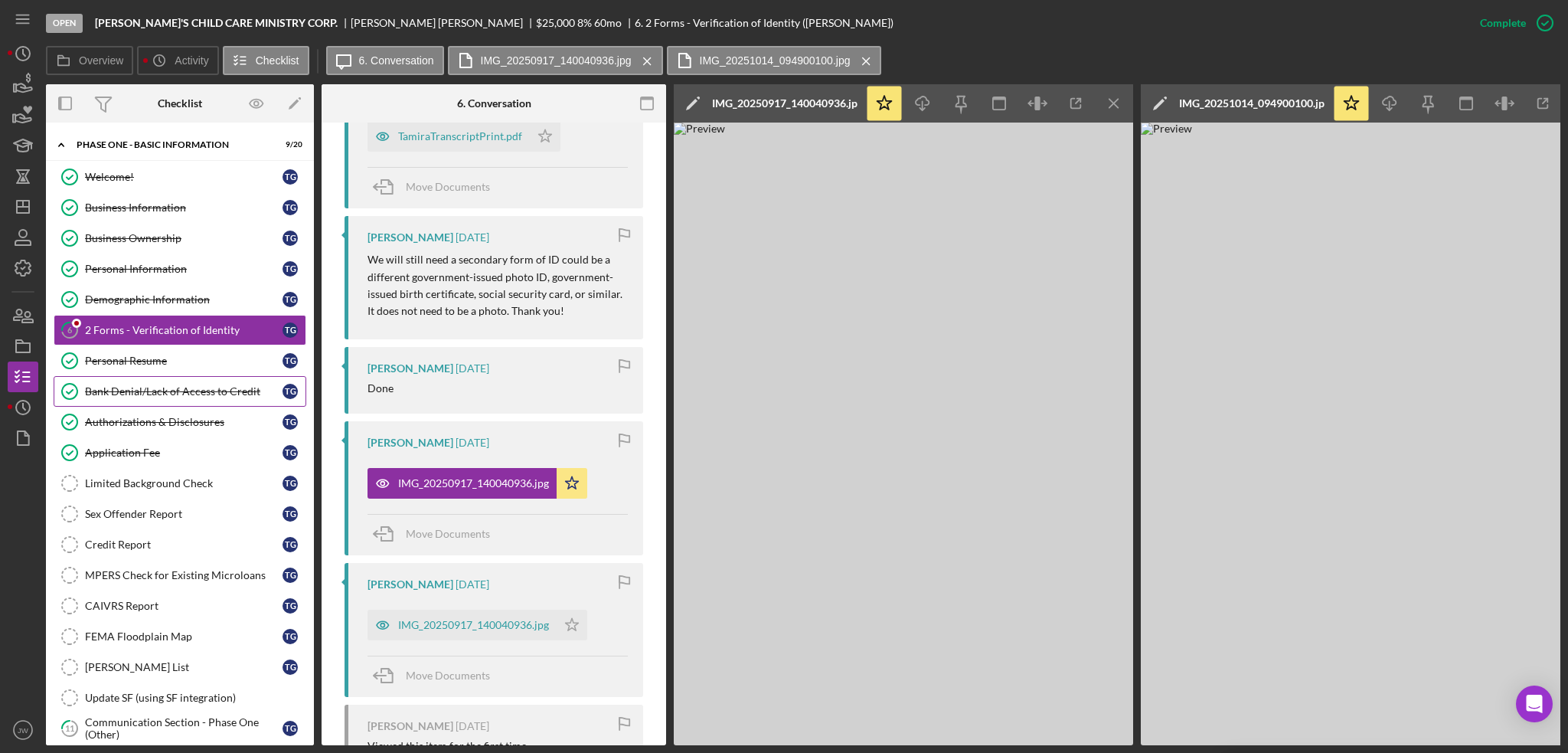
scroll to position [1192, 0]
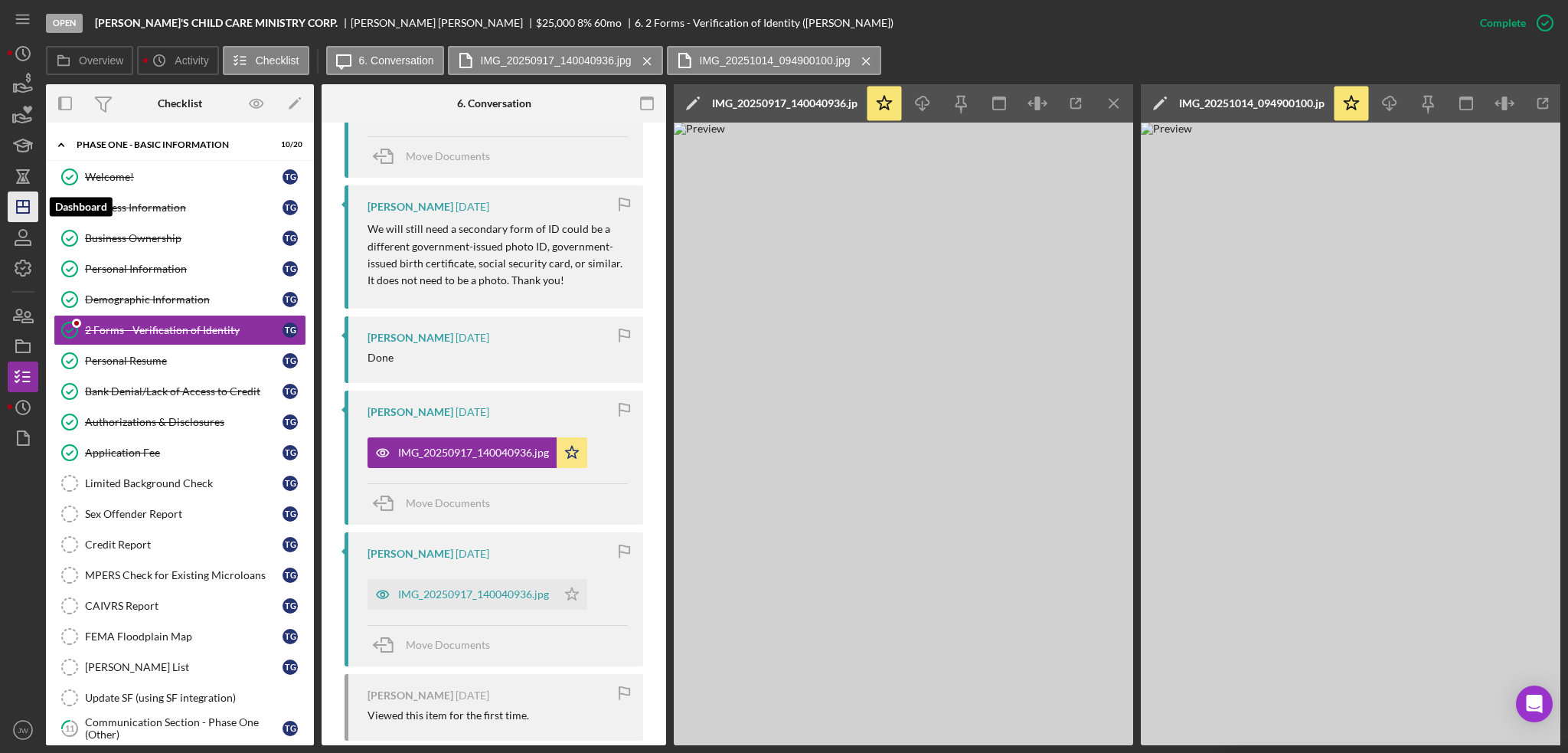
click at [18, 204] on icon "Icon/Dashboard" at bounding box center [23, 206] width 38 height 38
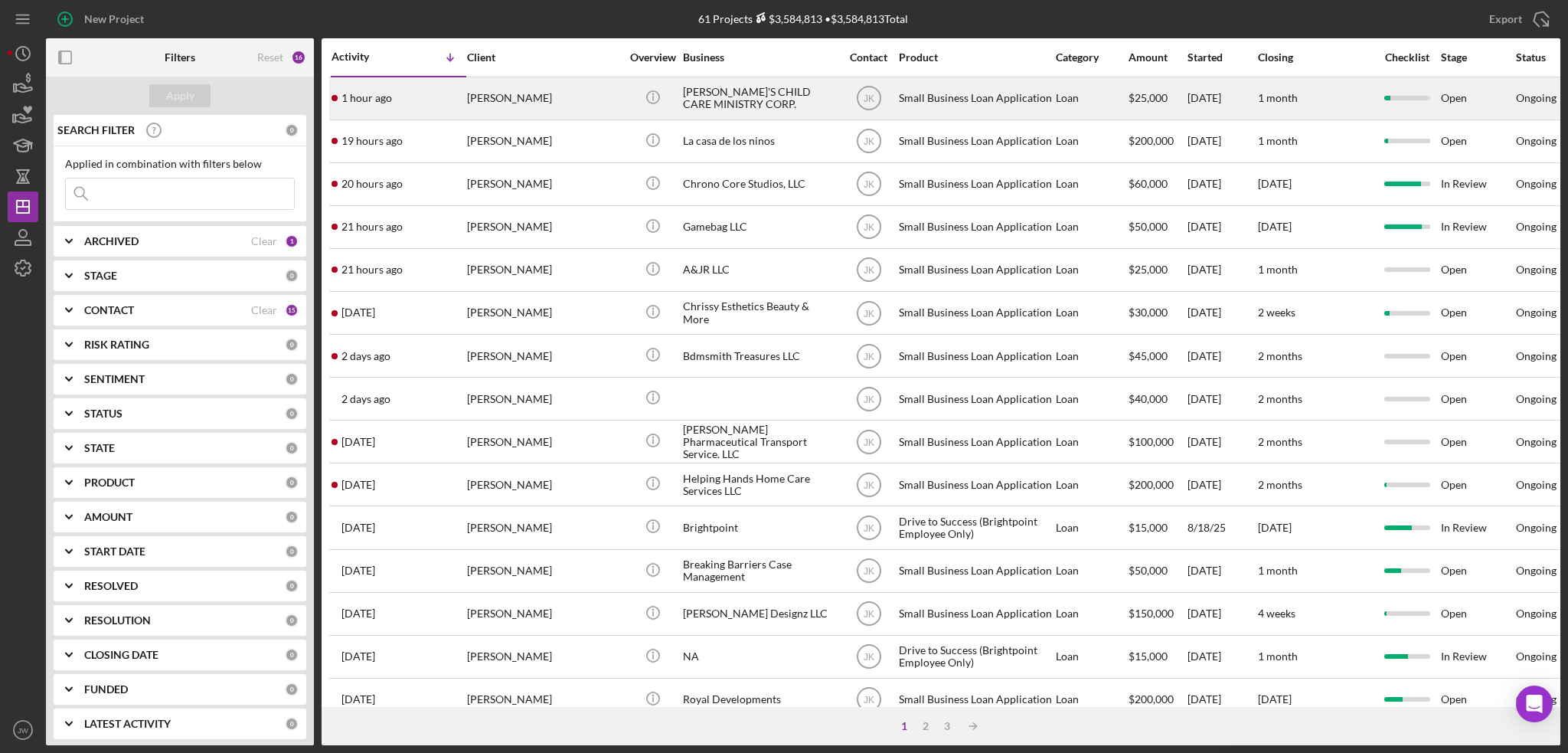
click at [794, 102] on div "[PERSON_NAME]'S CHILD CARE MINISTRY CORP." at bounding box center [759, 98] width 153 height 41
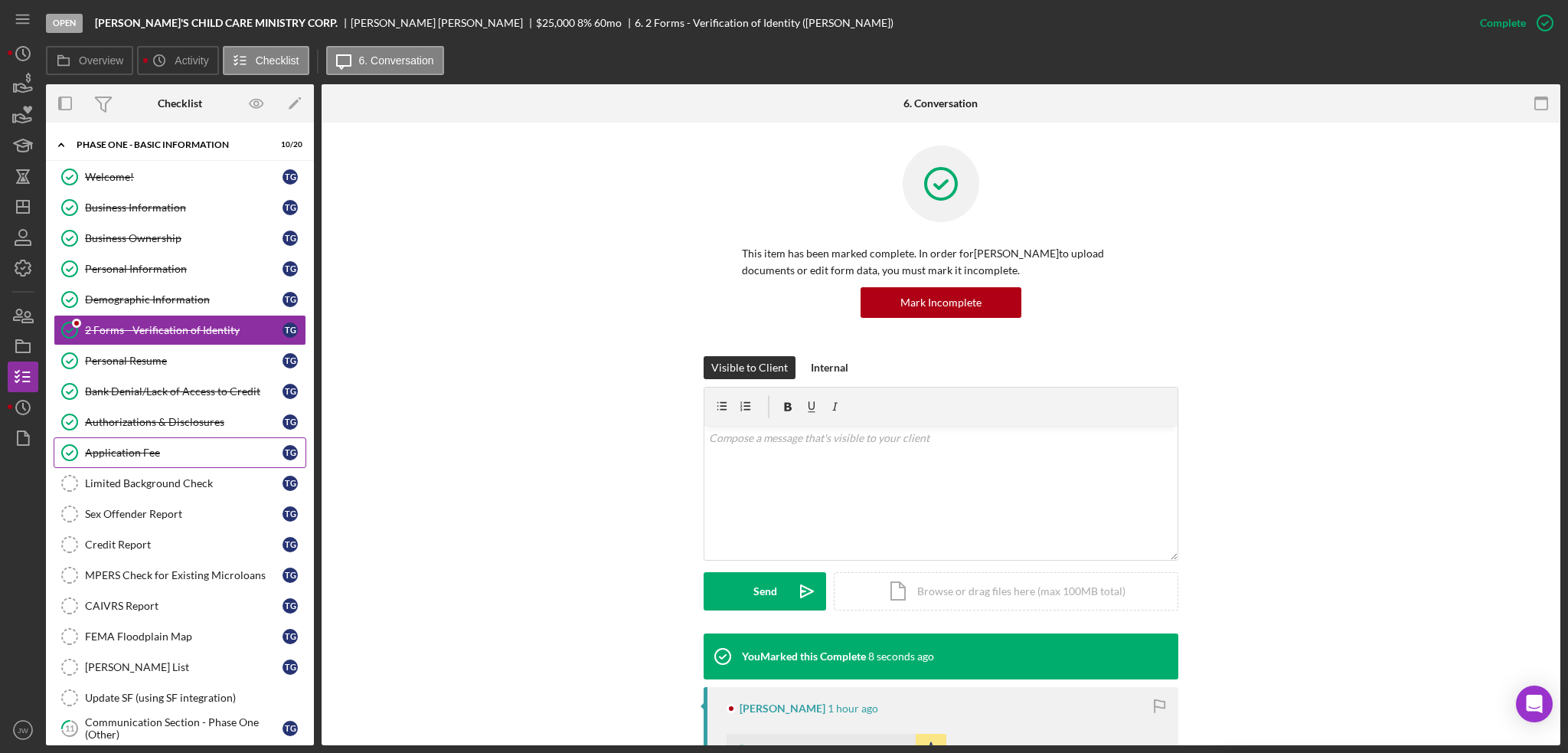
click at [160, 447] on div "Application Fee" at bounding box center [183, 452] width 198 height 12
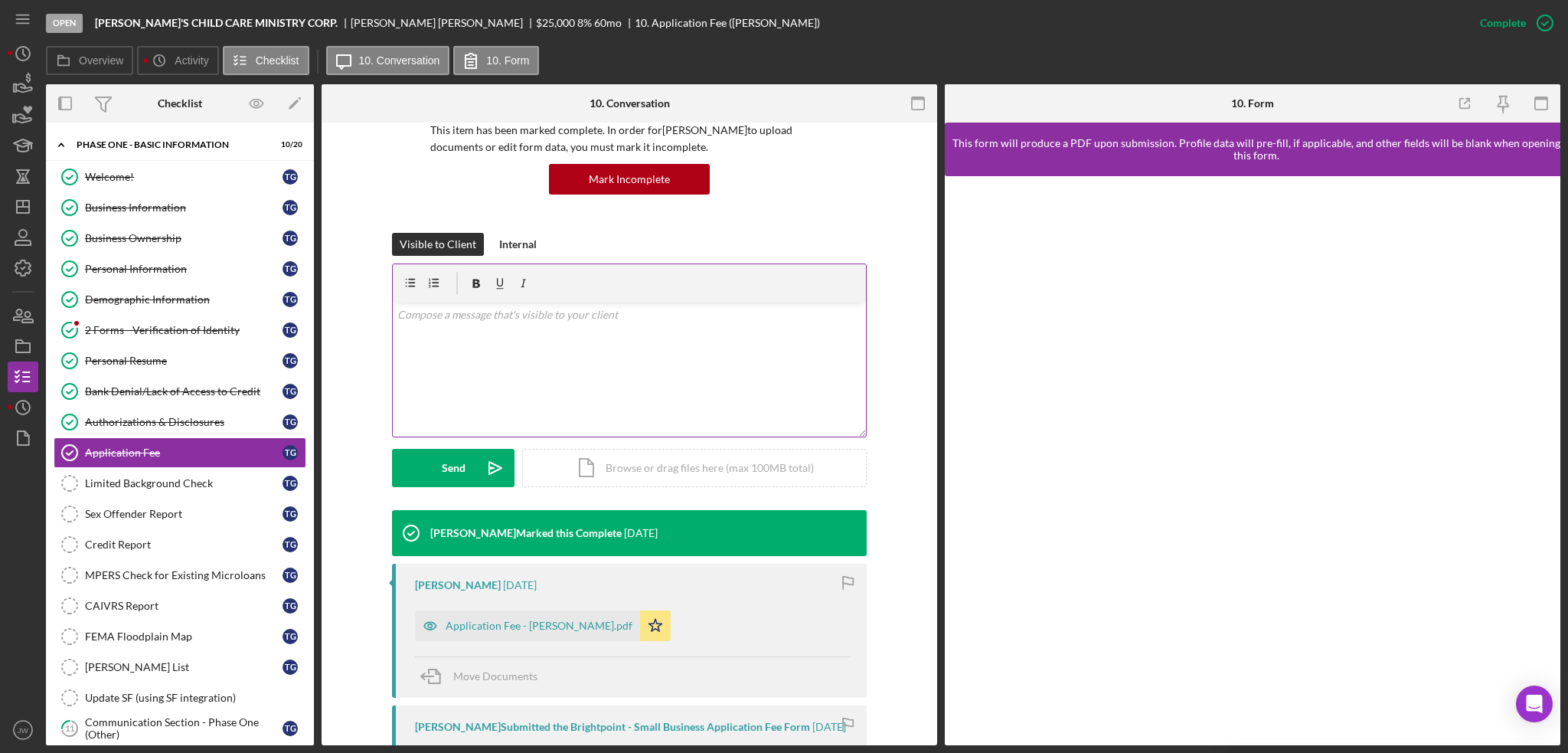
scroll to position [306, 0]
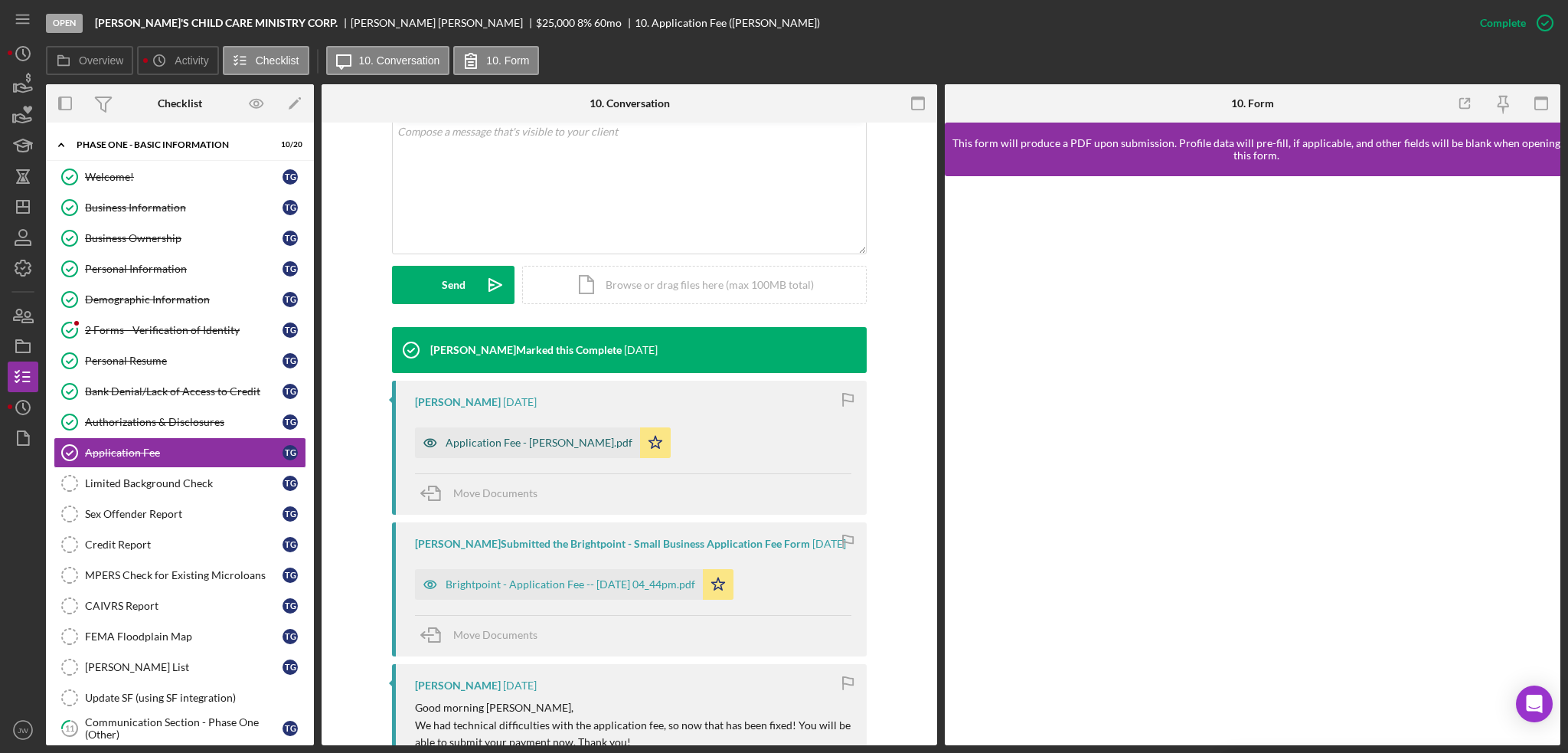
click at [420, 443] on icon "button" at bounding box center [430, 443] width 30 height 30
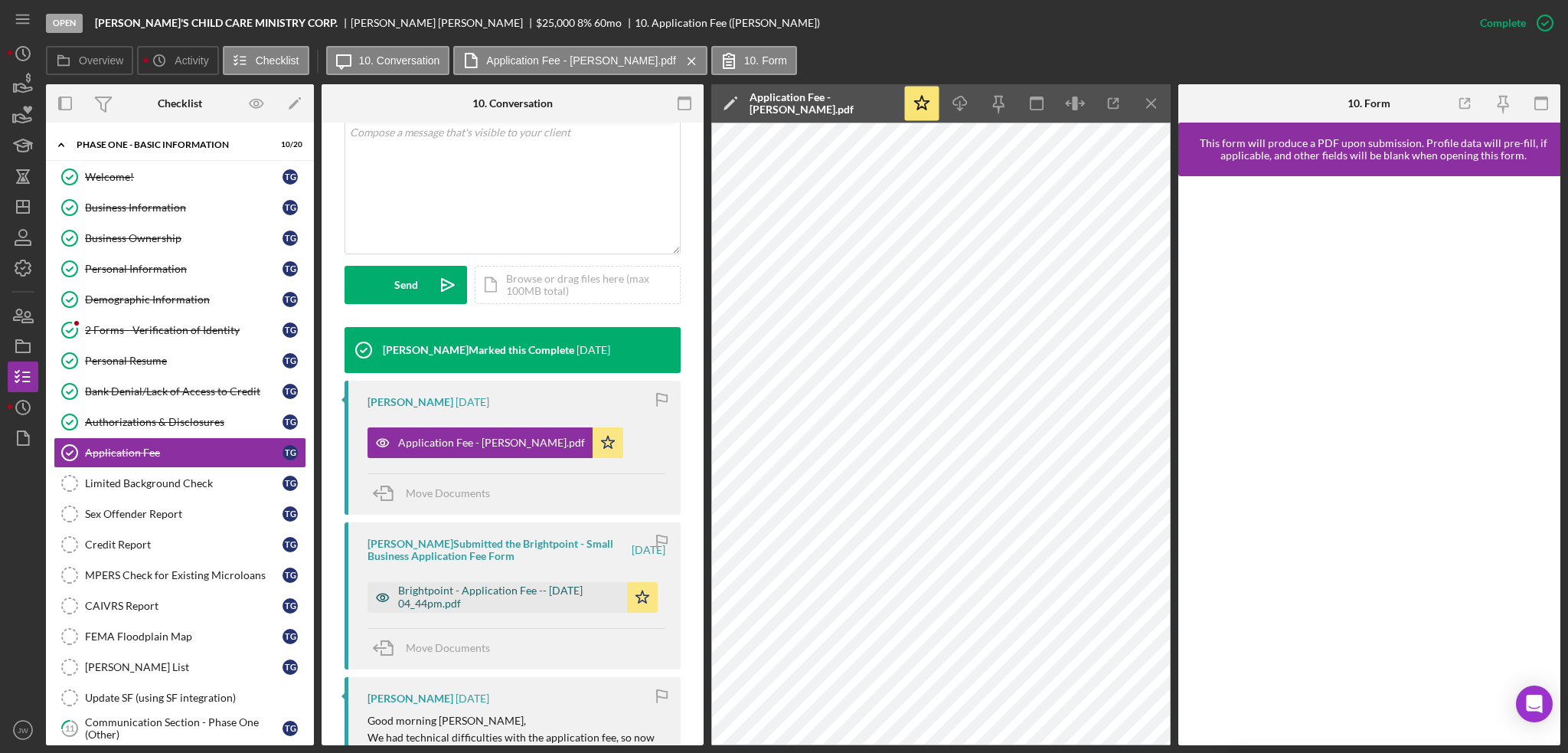
click at [375, 599] on icon "button" at bounding box center [382, 597] width 30 height 30
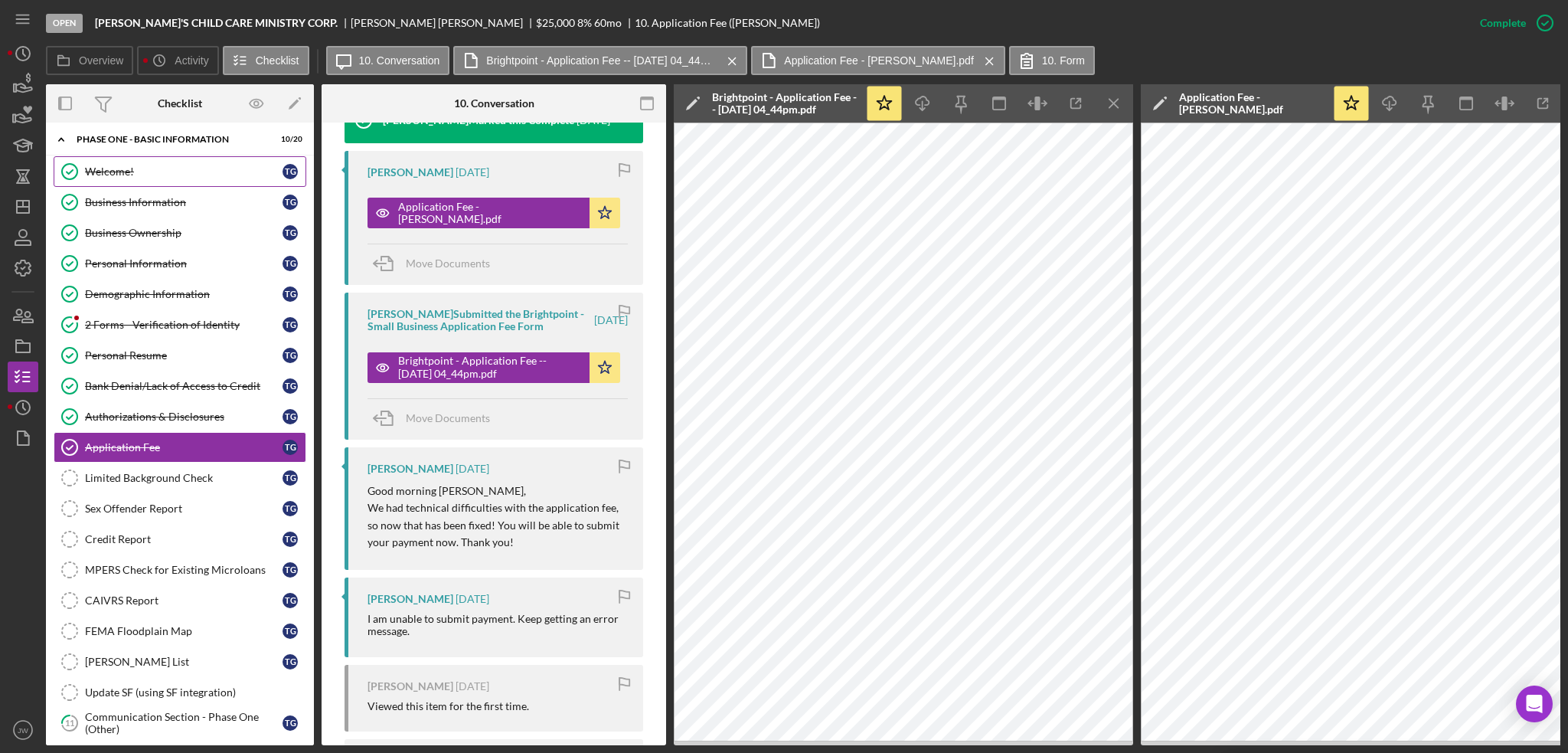
scroll to position [0, 0]
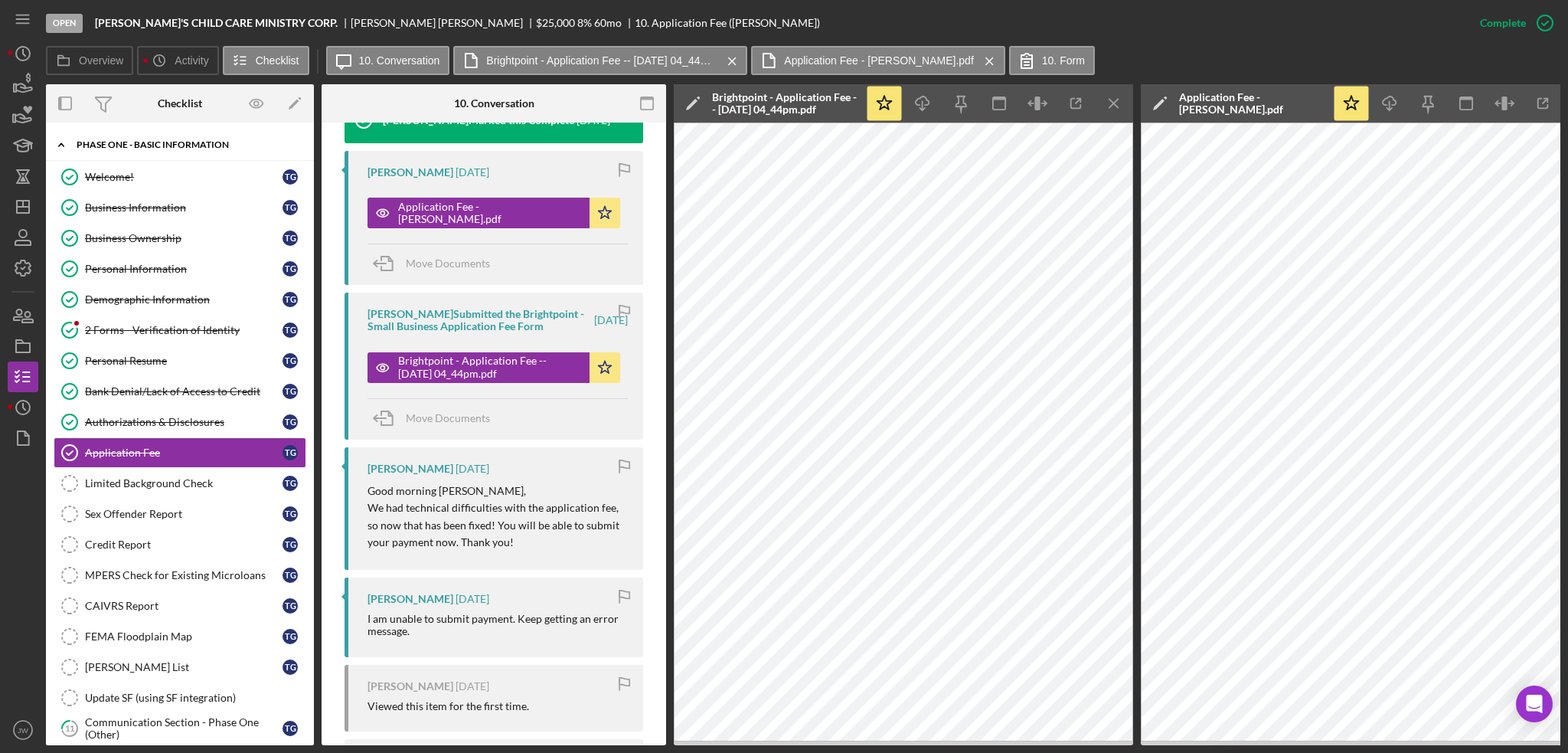
click at [110, 151] on div "Icon/Expander Phase One - Basic Information 10 / 20" at bounding box center [179, 145] width 268 height 31
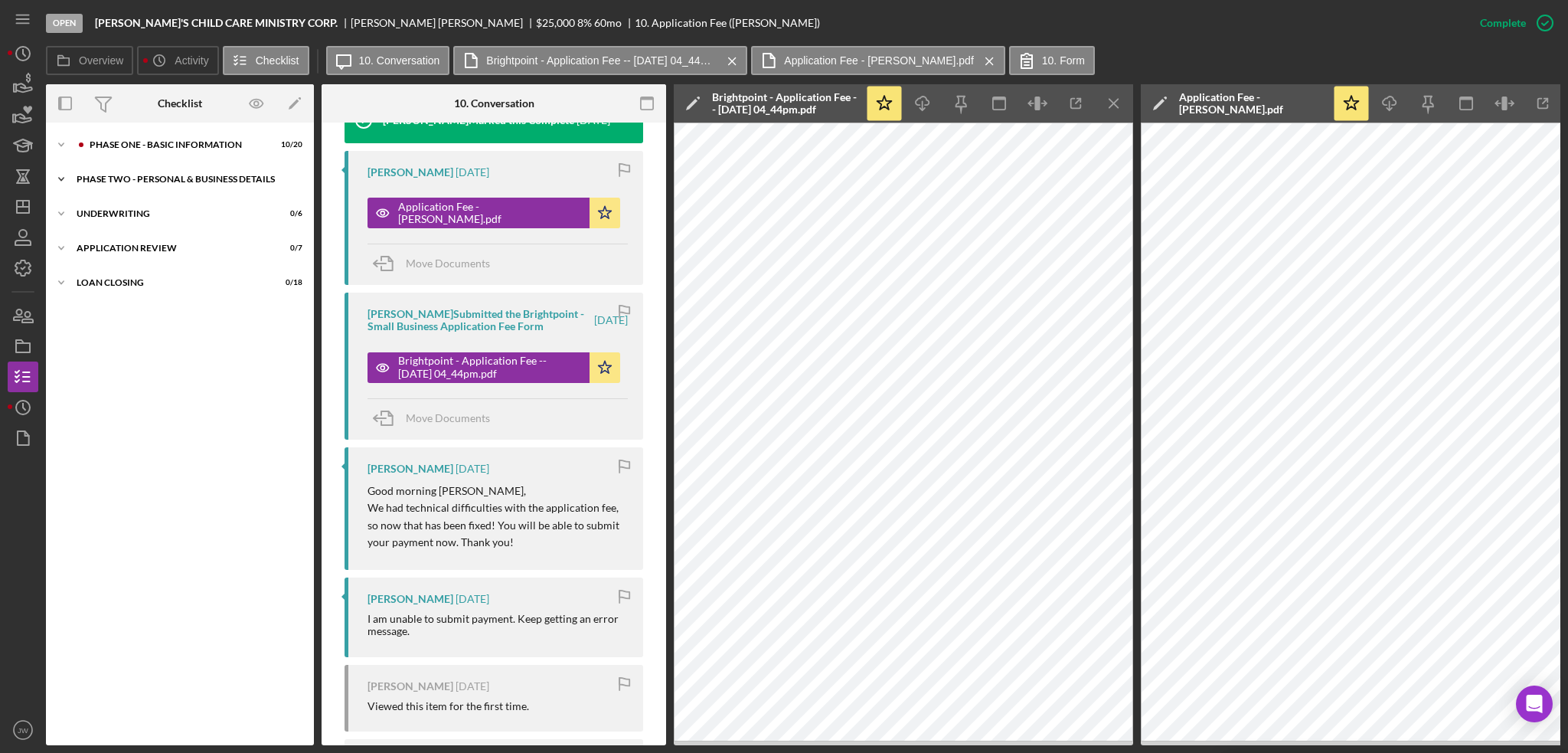
click at [117, 187] on div "Icon/Expander PHASE TWO - PERSONAL & BUSINESS DETAILS 1 / 24" at bounding box center [179, 179] width 268 height 30
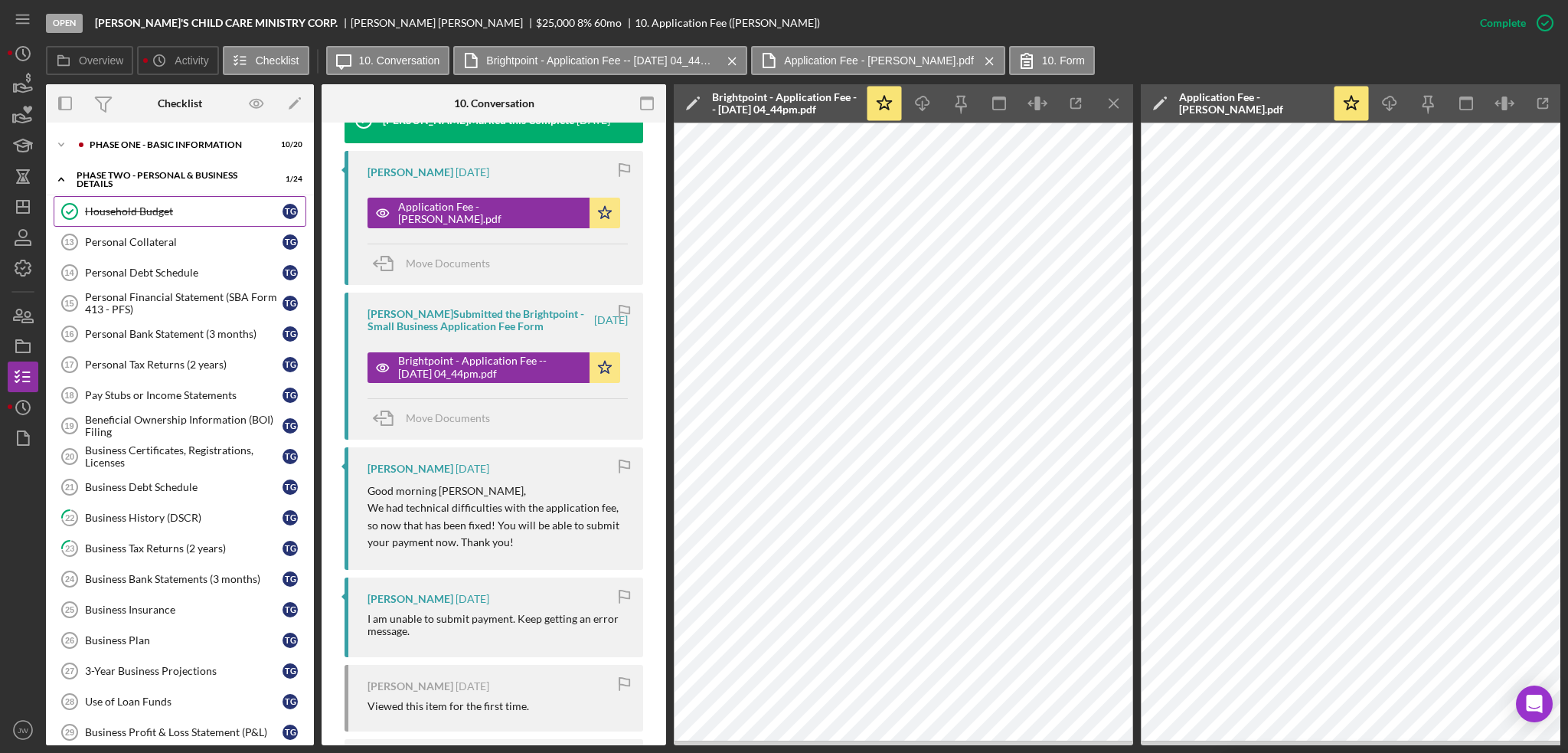
click at [139, 220] on link "Household Budget Household Budget T G" at bounding box center [180, 211] width 253 height 30
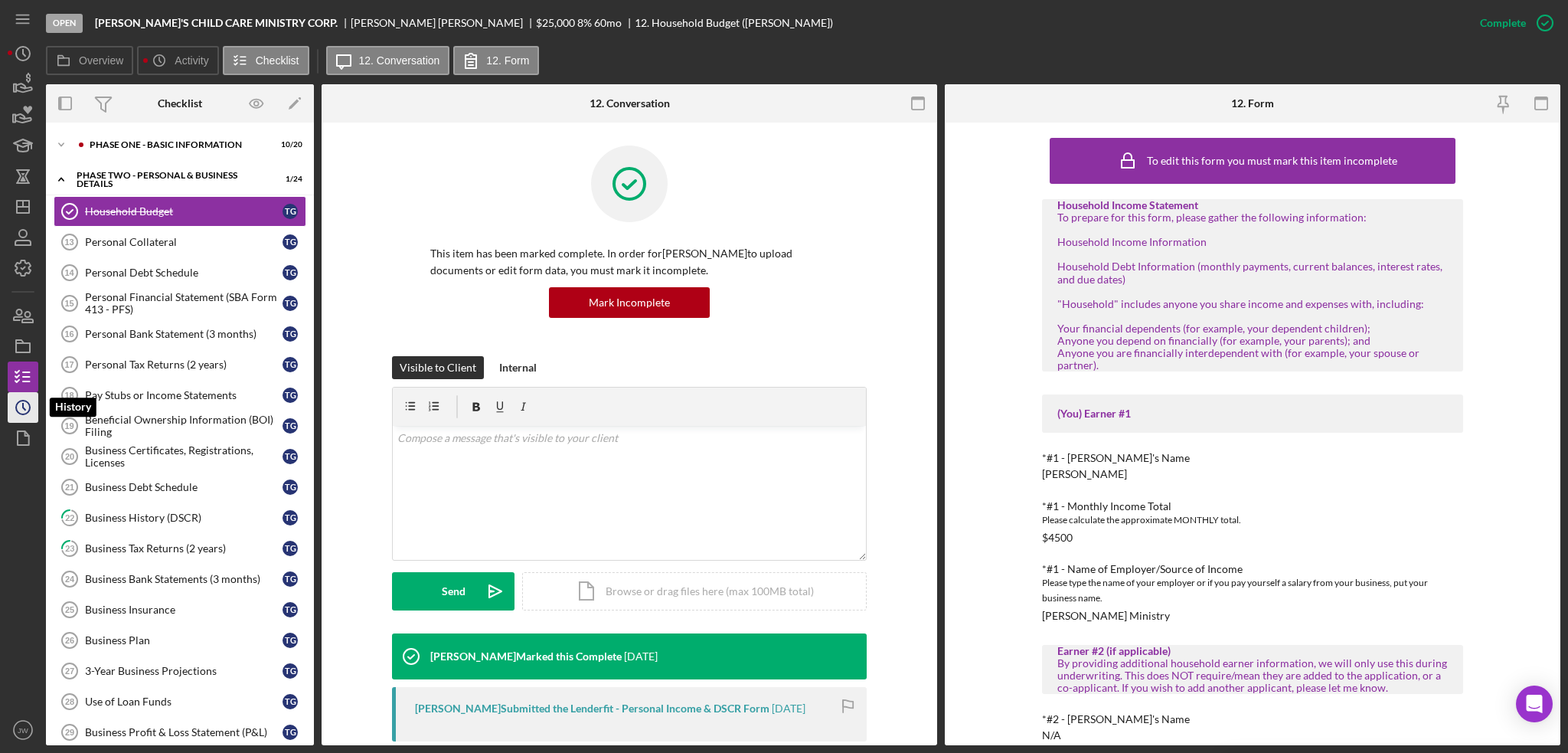
click at [31, 410] on icon "Icon/History" at bounding box center [23, 407] width 38 height 38
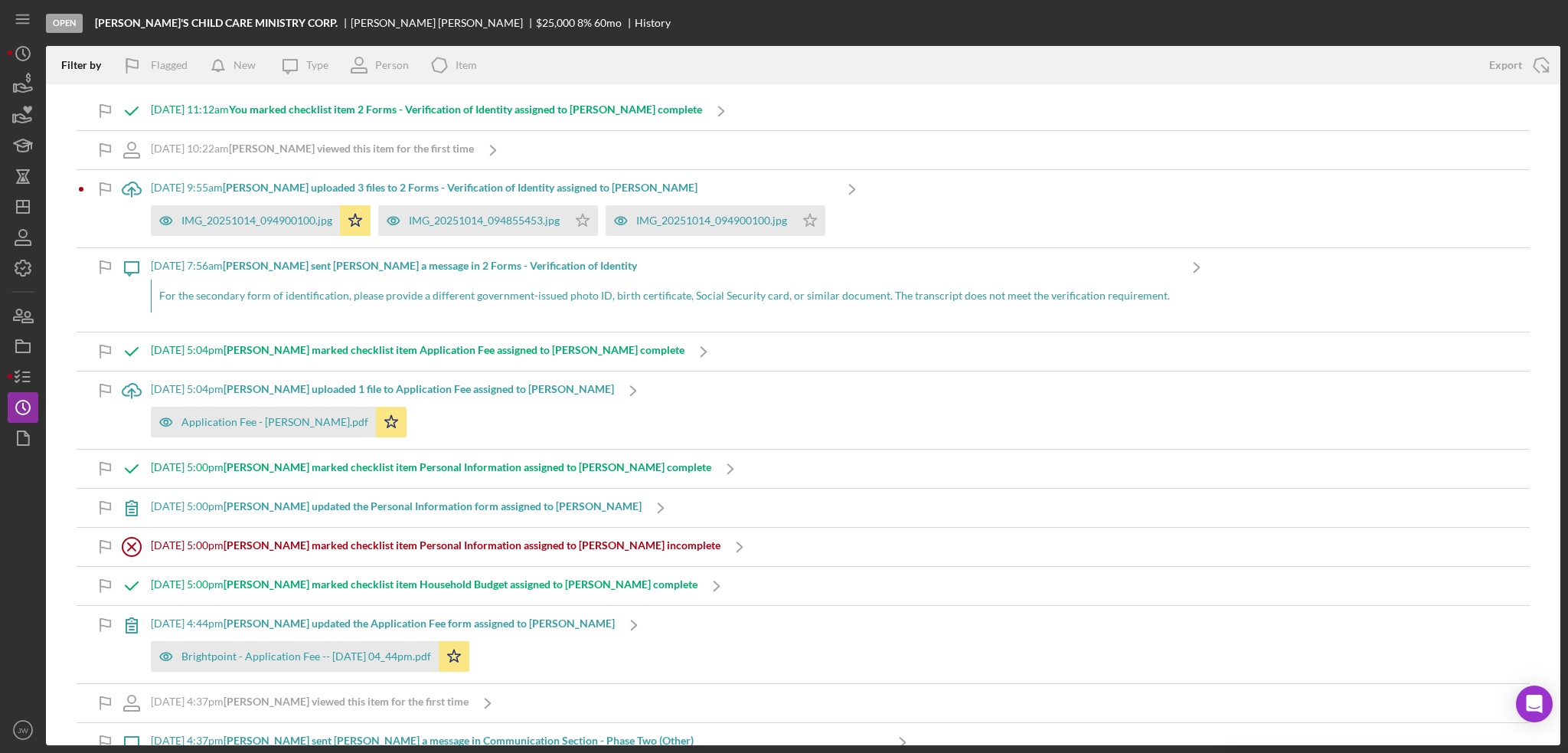
click at [454, 142] on b "[PERSON_NAME] viewed this item for the first time" at bounding box center [351, 148] width 245 height 13
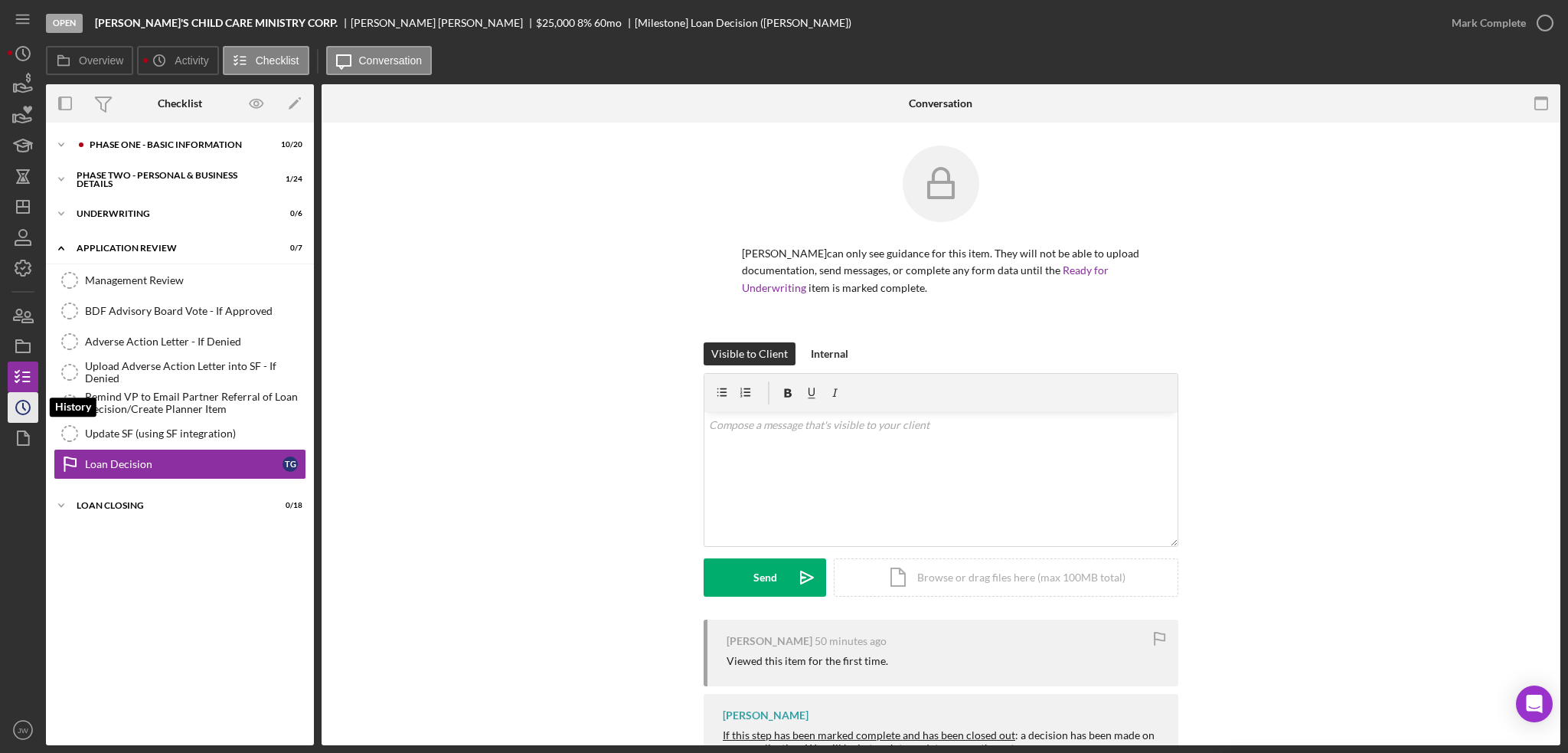
click at [22, 402] on icon "Icon/History" at bounding box center [23, 407] width 38 height 38
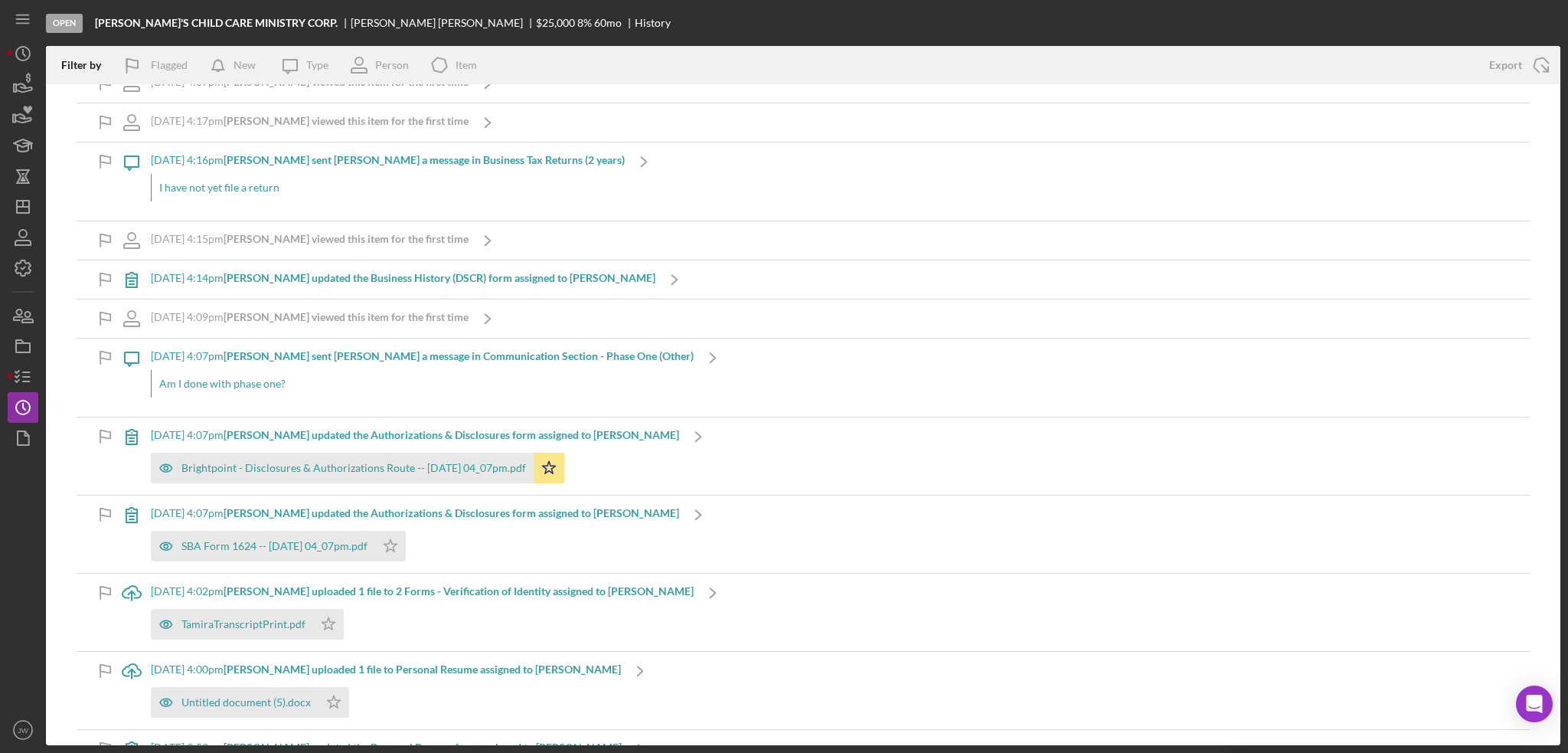
scroll to position [1991, 0]
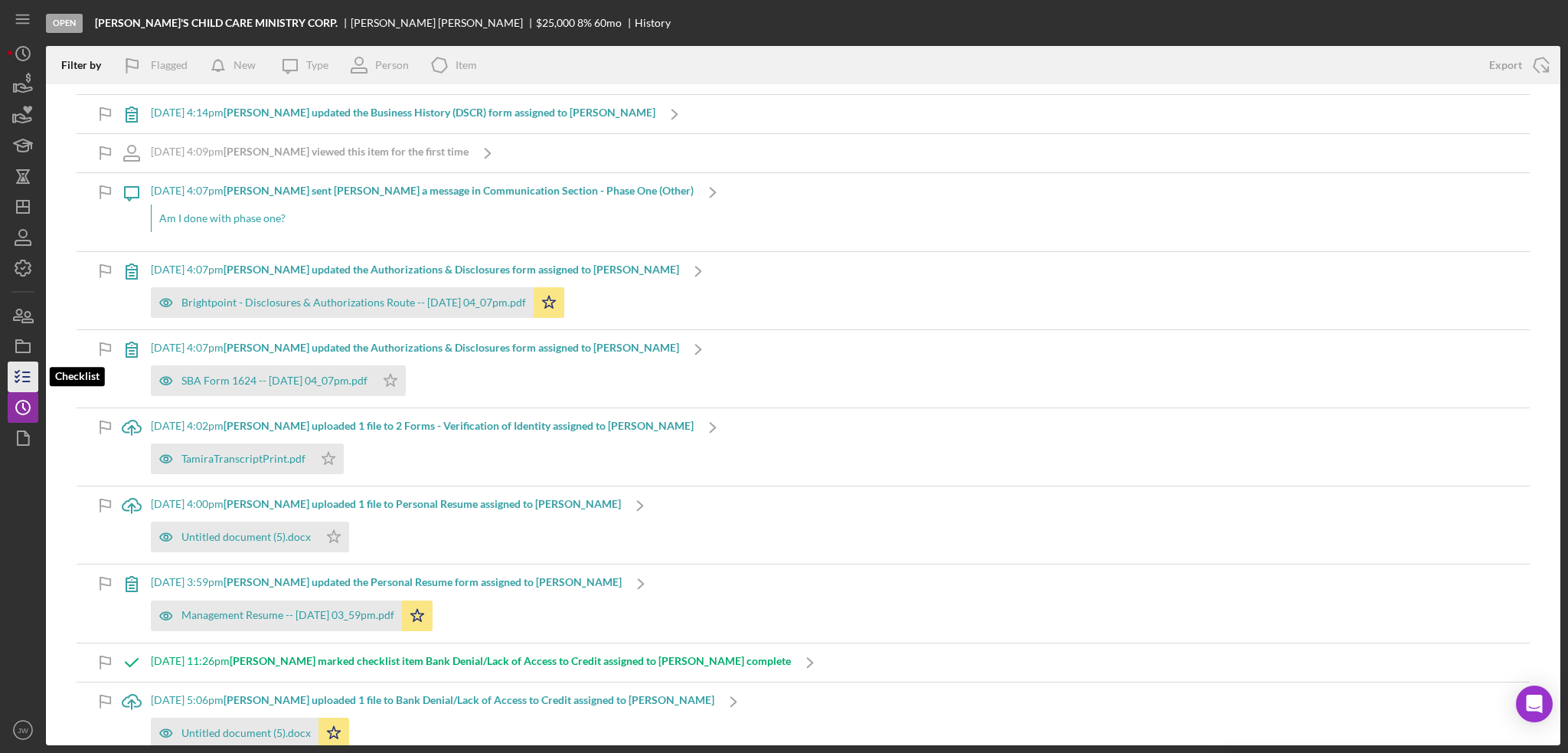
click at [16, 374] on icon "button" at bounding box center [23, 377] width 38 height 38
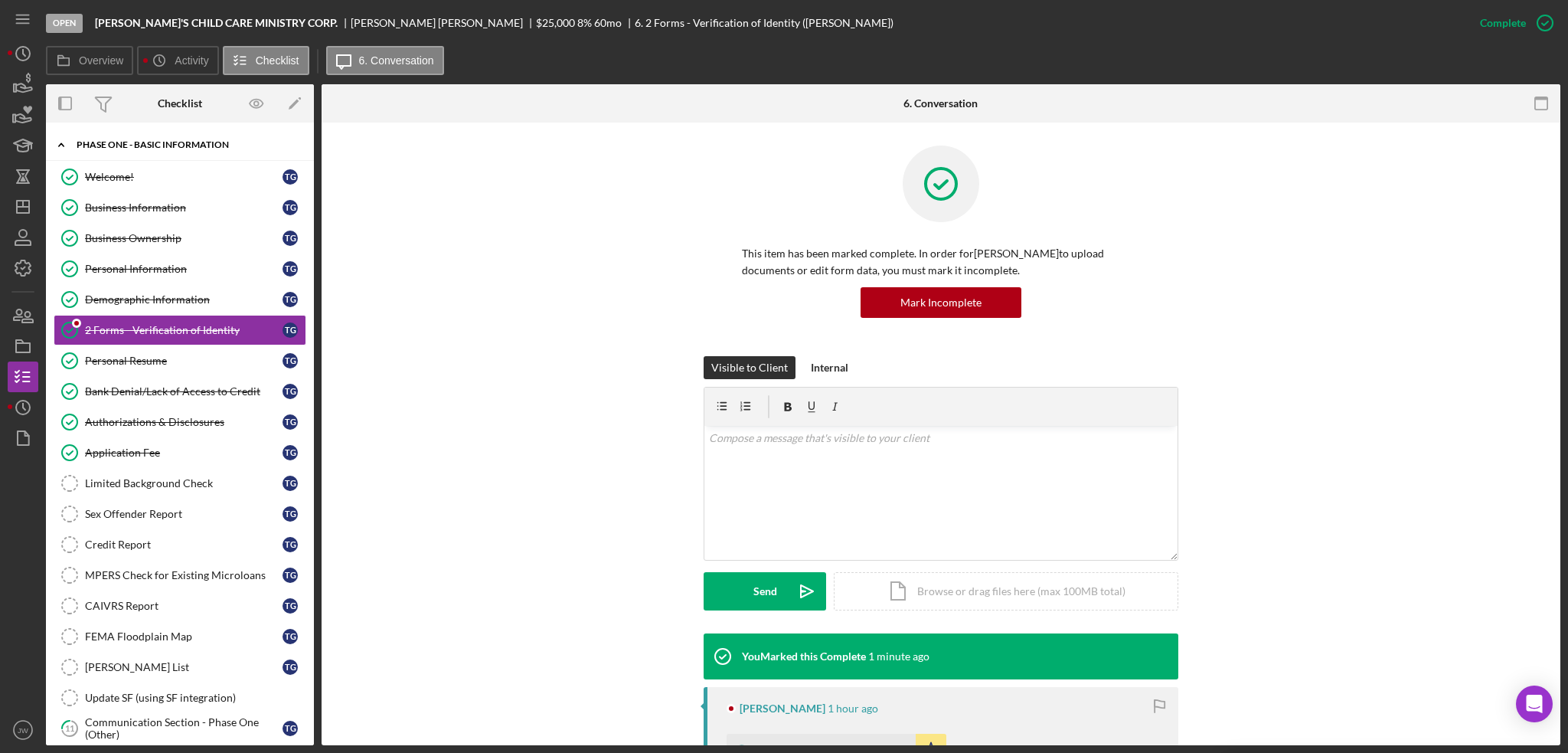
click at [138, 147] on div "Phase One - Basic Information" at bounding box center [186, 144] width 218 height 9
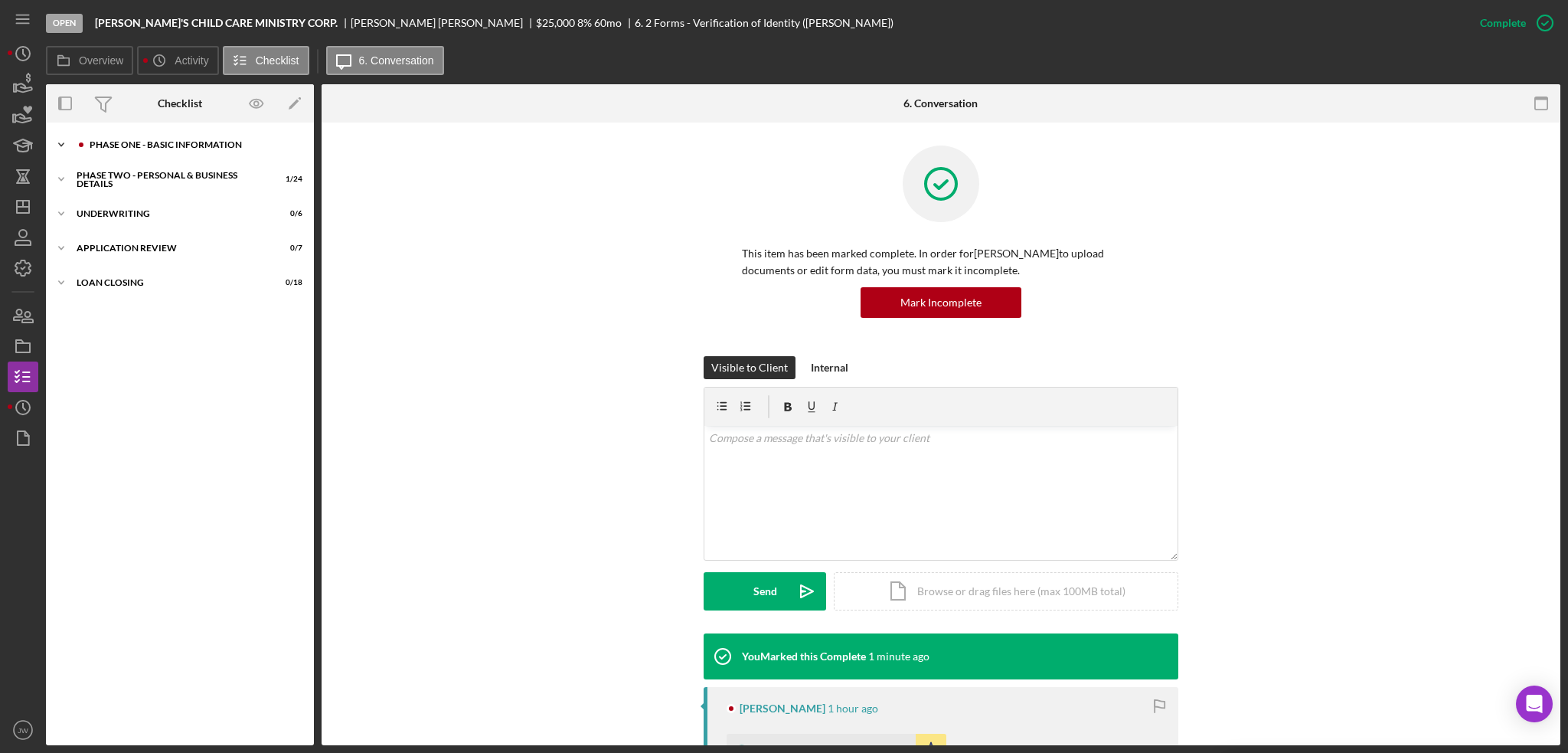
click at [134, 147] on div "Phase One - Basic Information" at bounding box center [192, 144] width 205 height 9
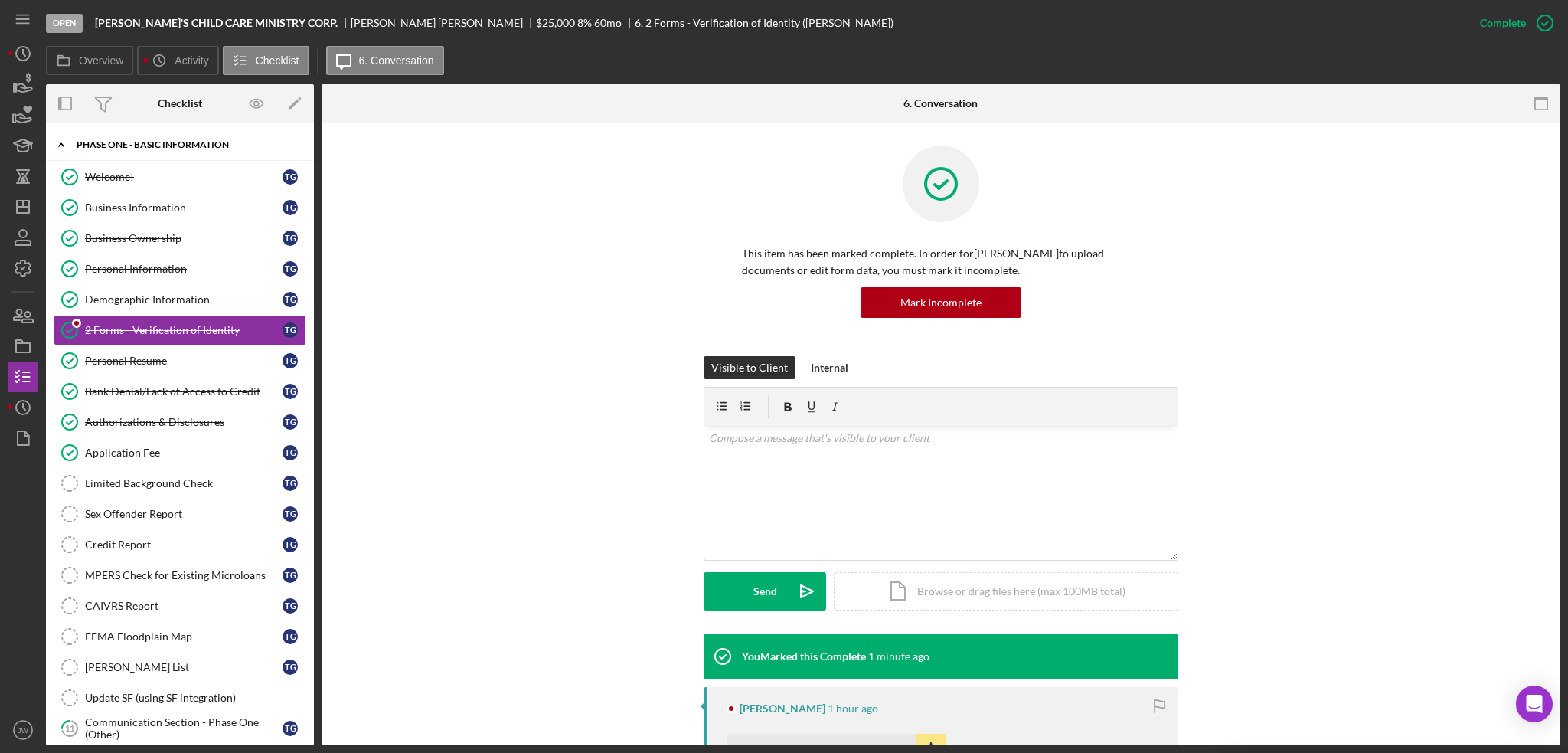
click at [126, 140] on div "Phase One - Basic Information" at bounding box center [186, 144] width 218 height 9
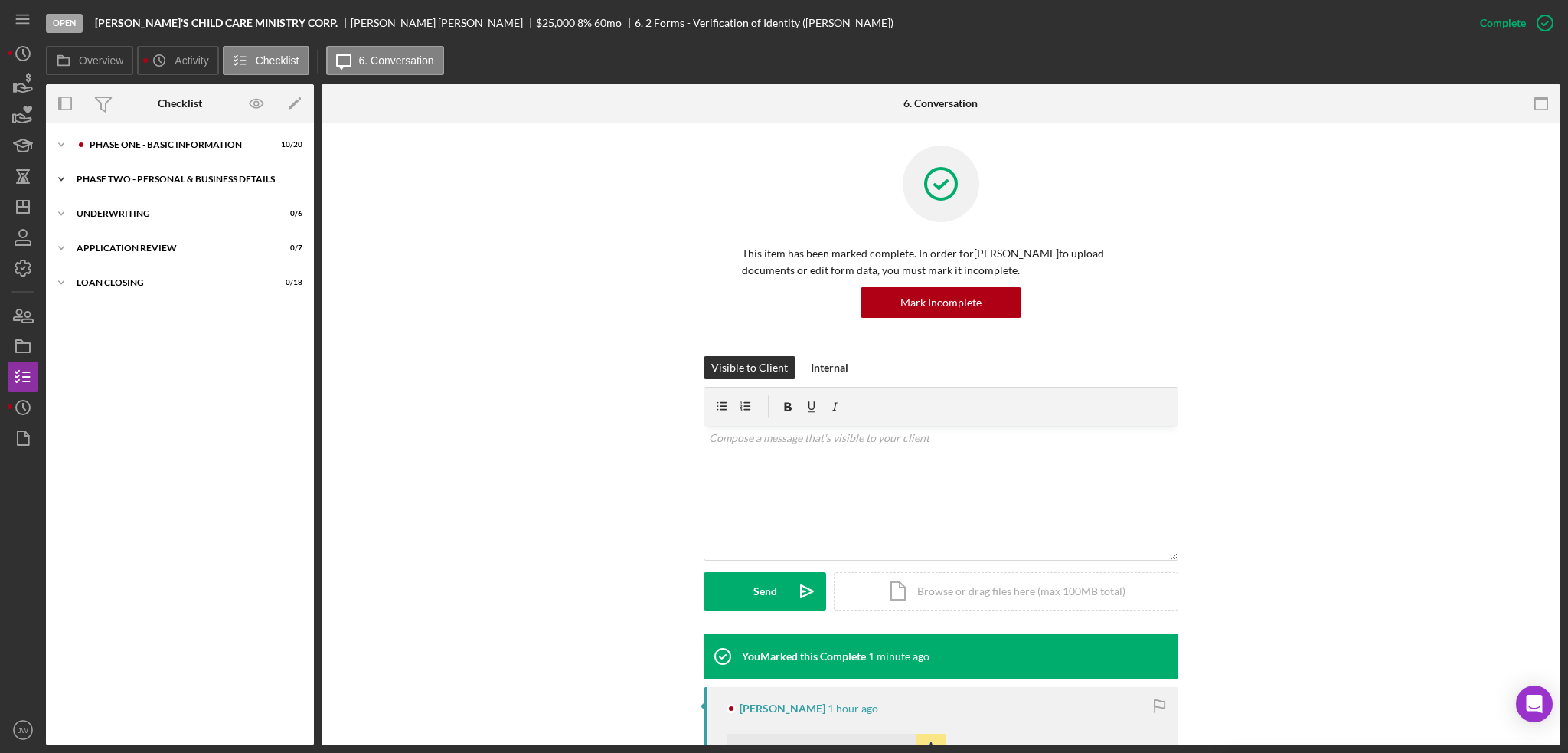
click at [127, 180] on div "PHASE TWO - PERSONAL & BUSINESS DETAILS" at bounding box center [186, 178] width 218 height 9
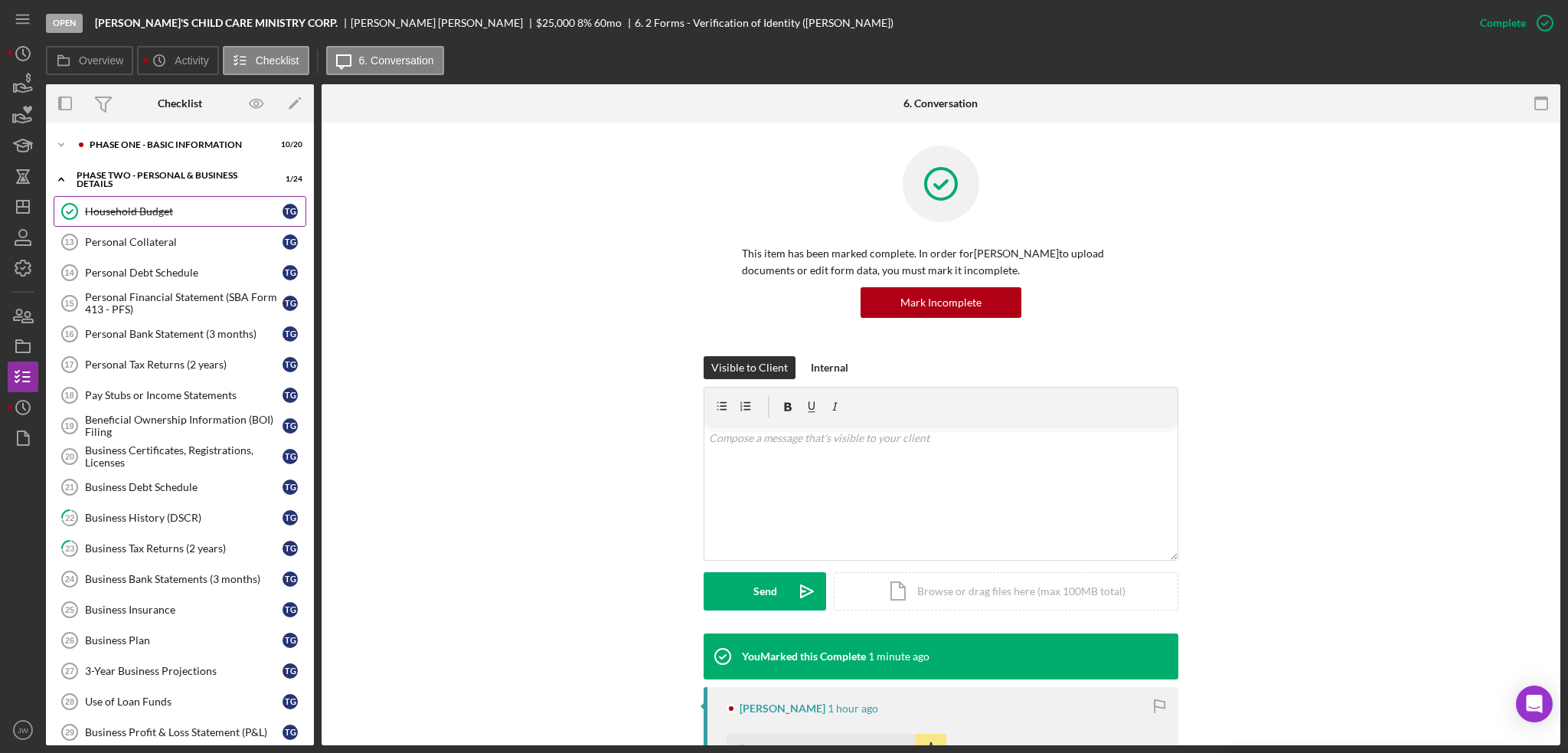
click at [122, 208] on div "Household Budget" at bounding box center [183, 210] width 198 height 12
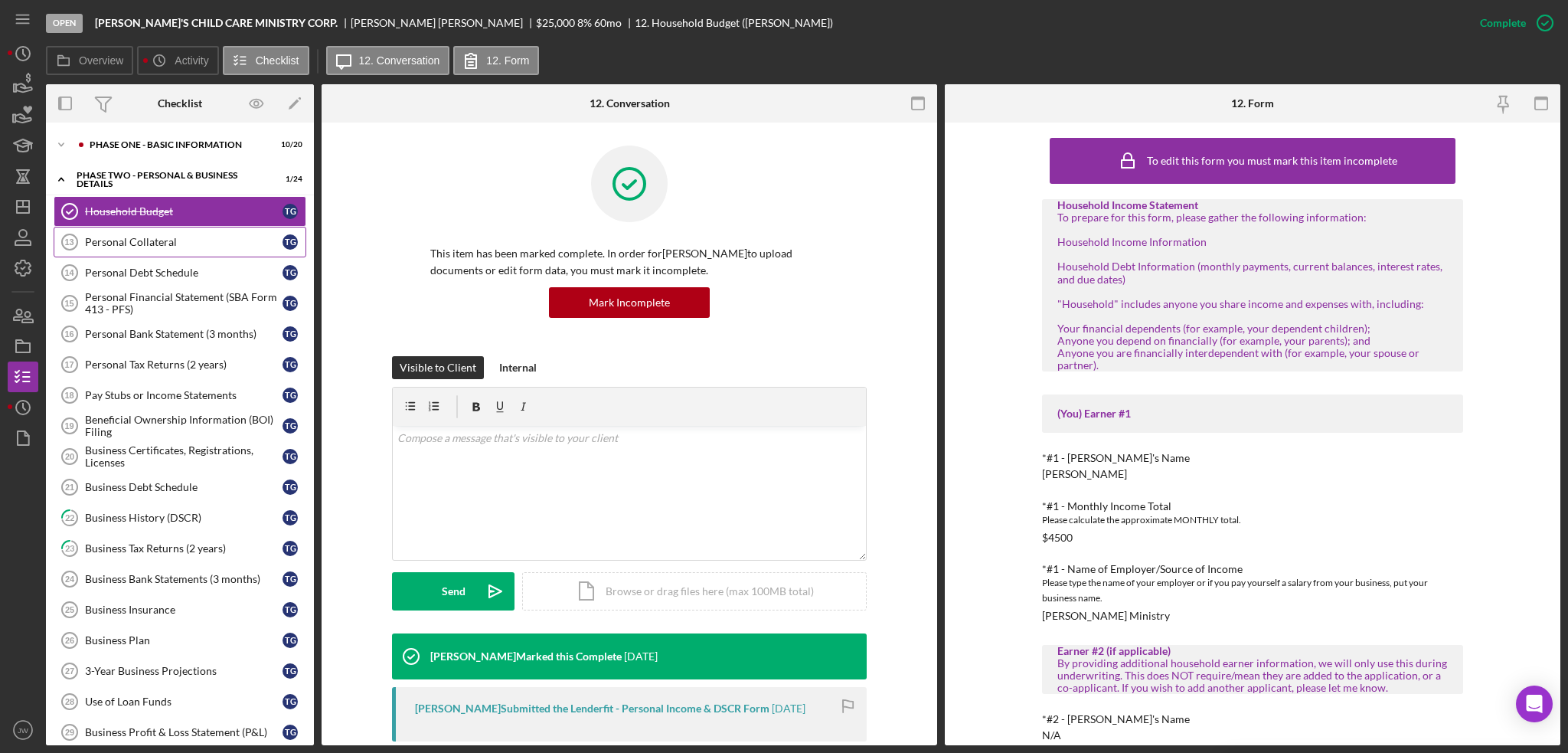
click at [126, 241] on div "Personal Collateral" at bounding box center [183, 242] width 198 height 12
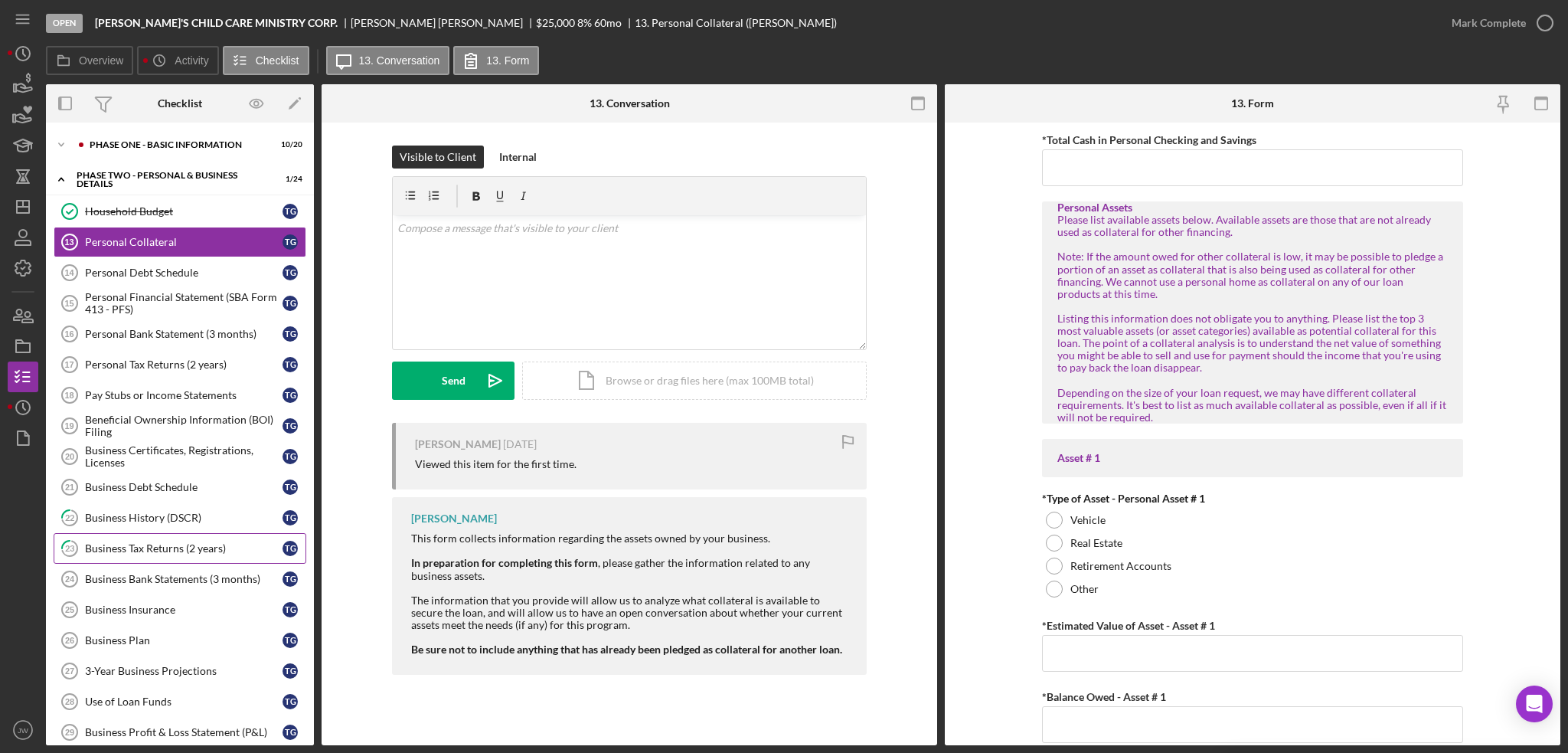
click at [181, 556] on link "23 Business Tax Returns (2 years) T G" at bounding box center [180, 548] width 253 height 30
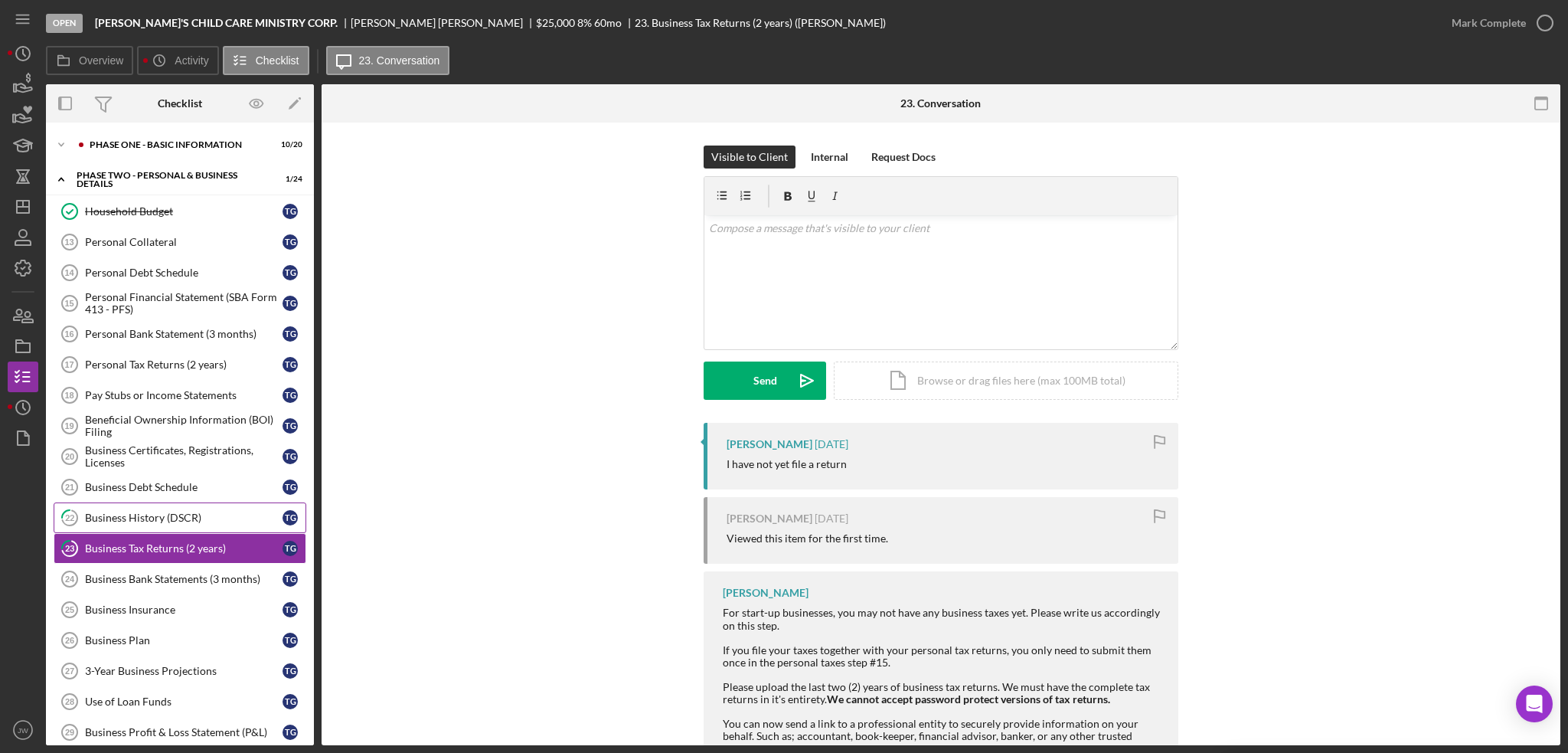
click at [160, 511] on div "Business History (DSCR)" at bounding box center [183, 517] width 198 height 12
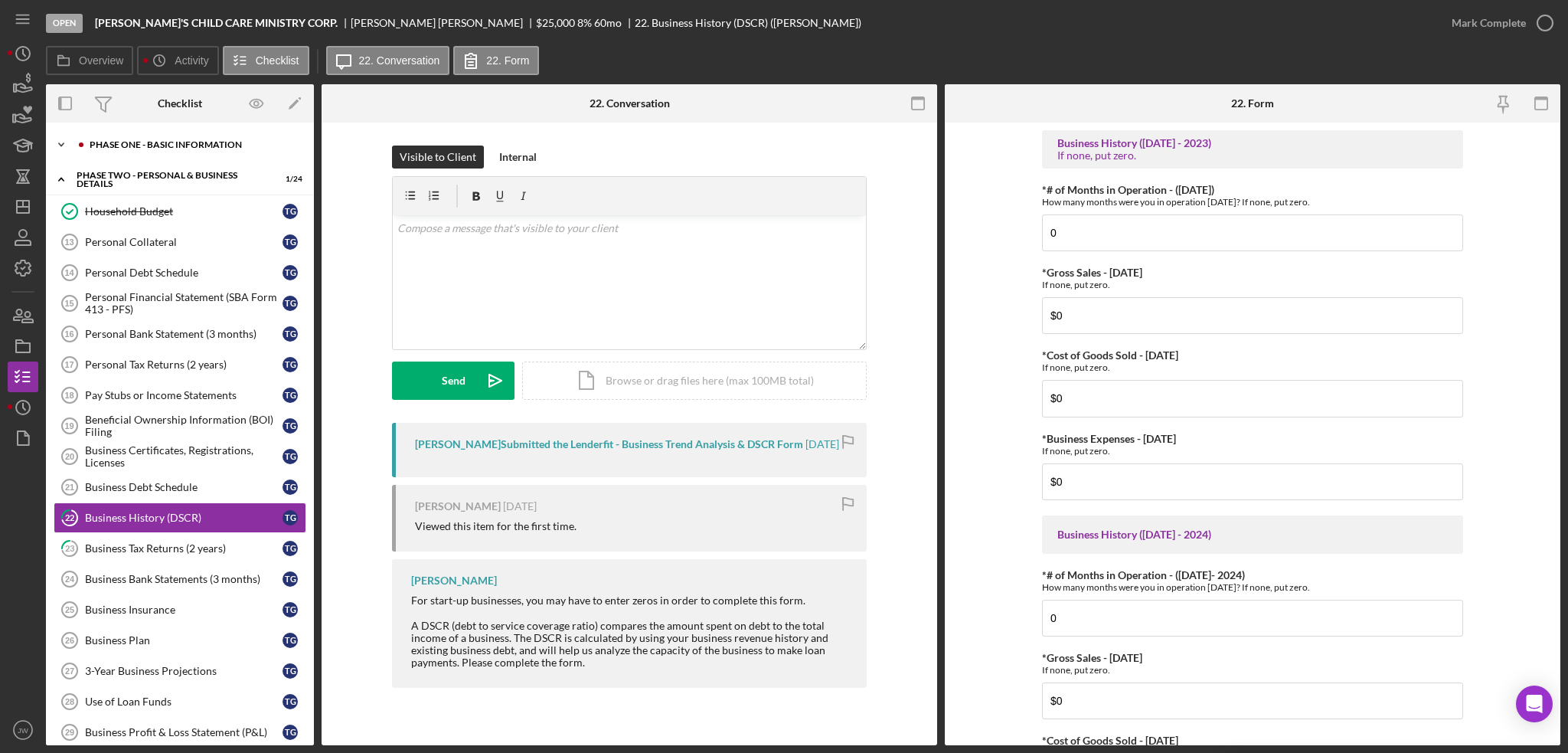
click at [153, 139] on div "Icon/Expander Phase One - Basic Information 10 / 20" at bounding box center [179, 145] width 268 height 30
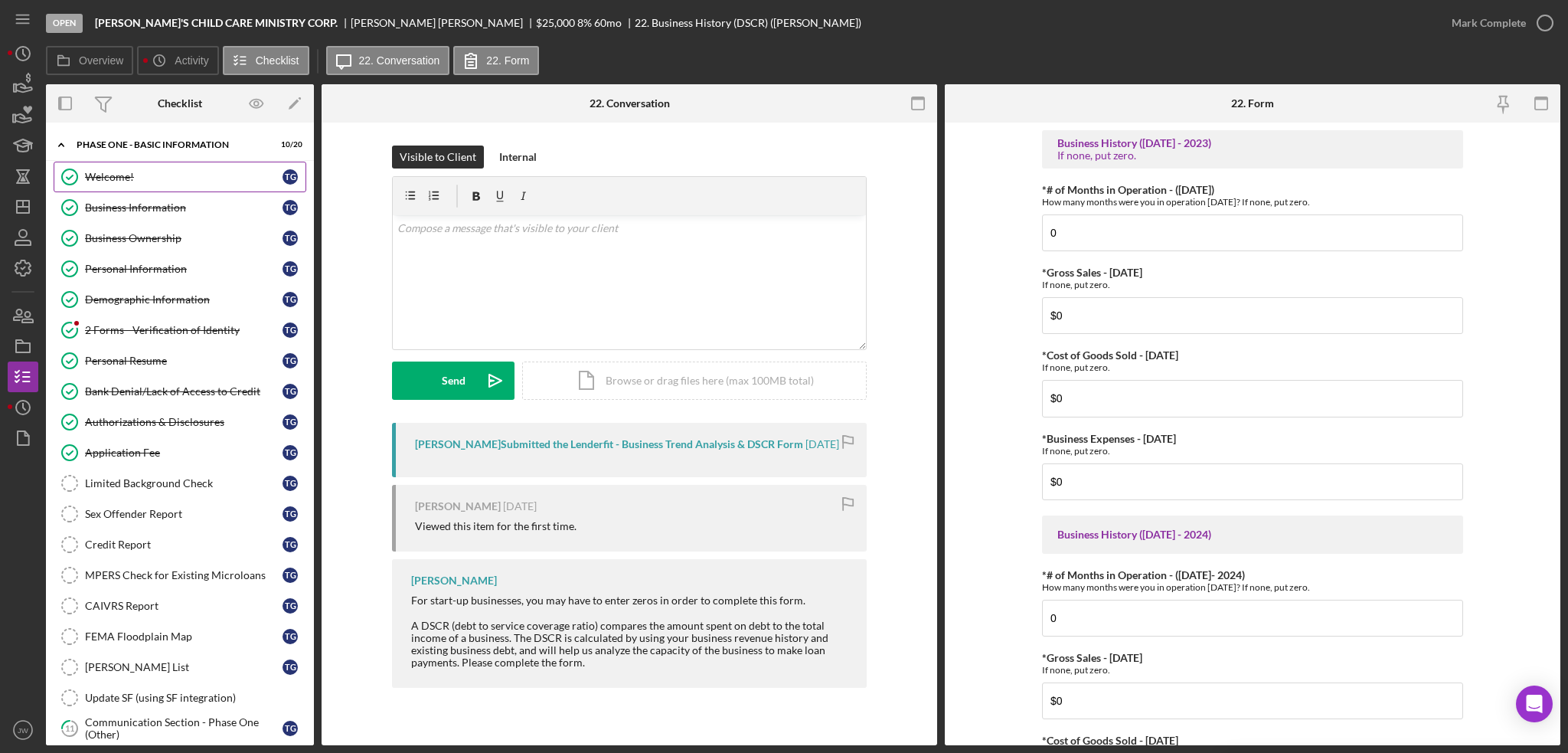
click at [159, 174] on div "Welcome!" at bounding box center [183, 176] width 198 height 12
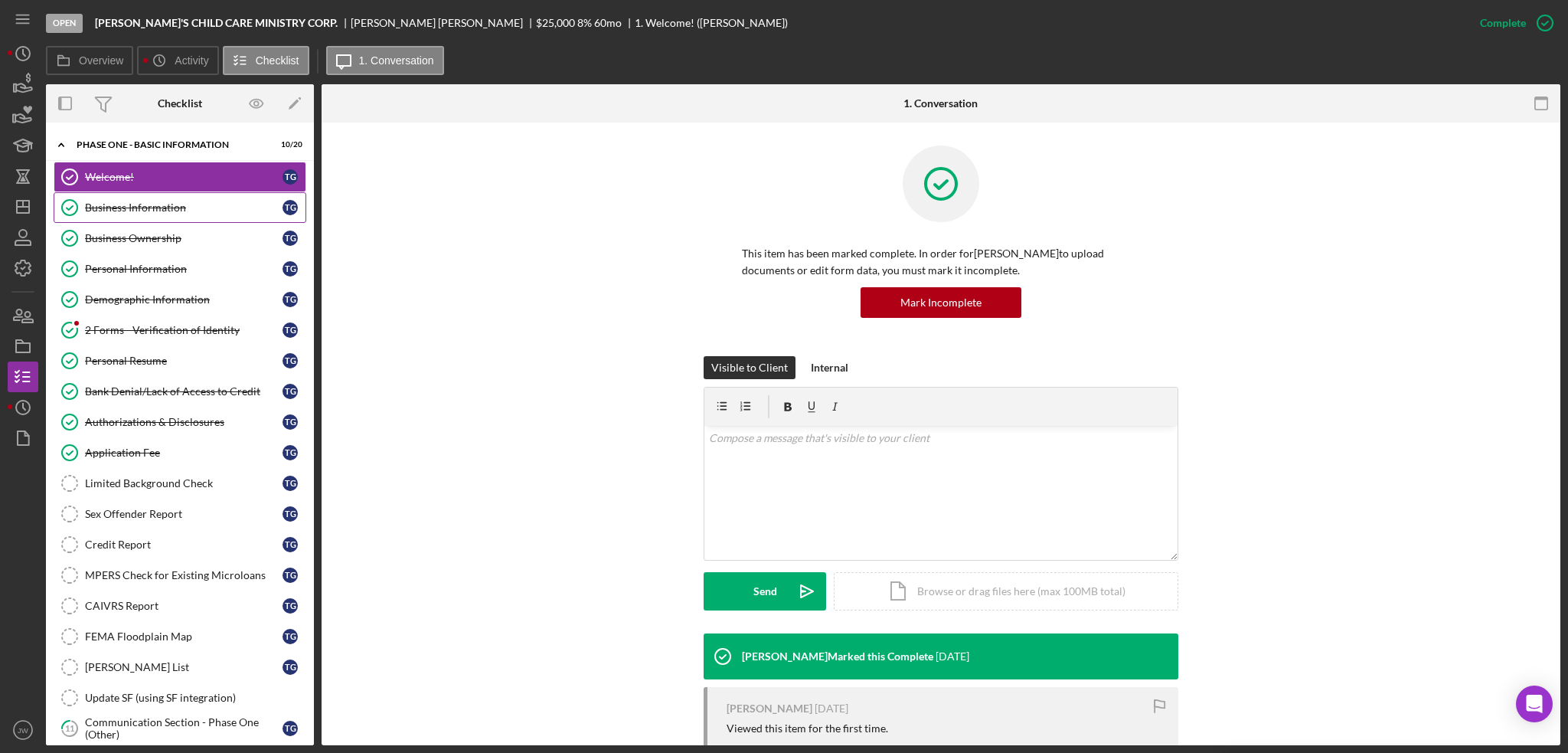
click at [162, 208] on div "Business Information" at bounding box center [183, 207] width 198 height 12
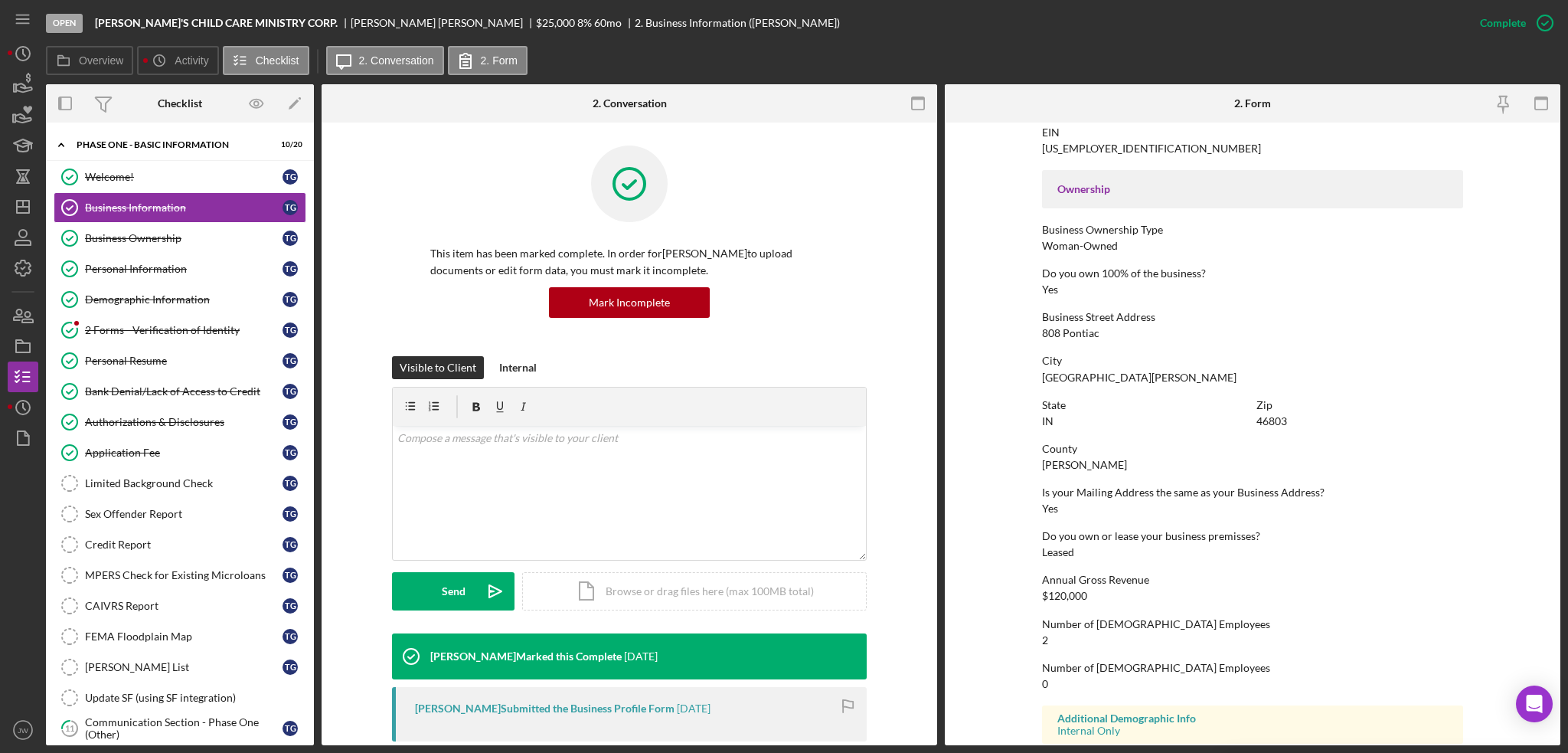
scroll to position [532, 0]
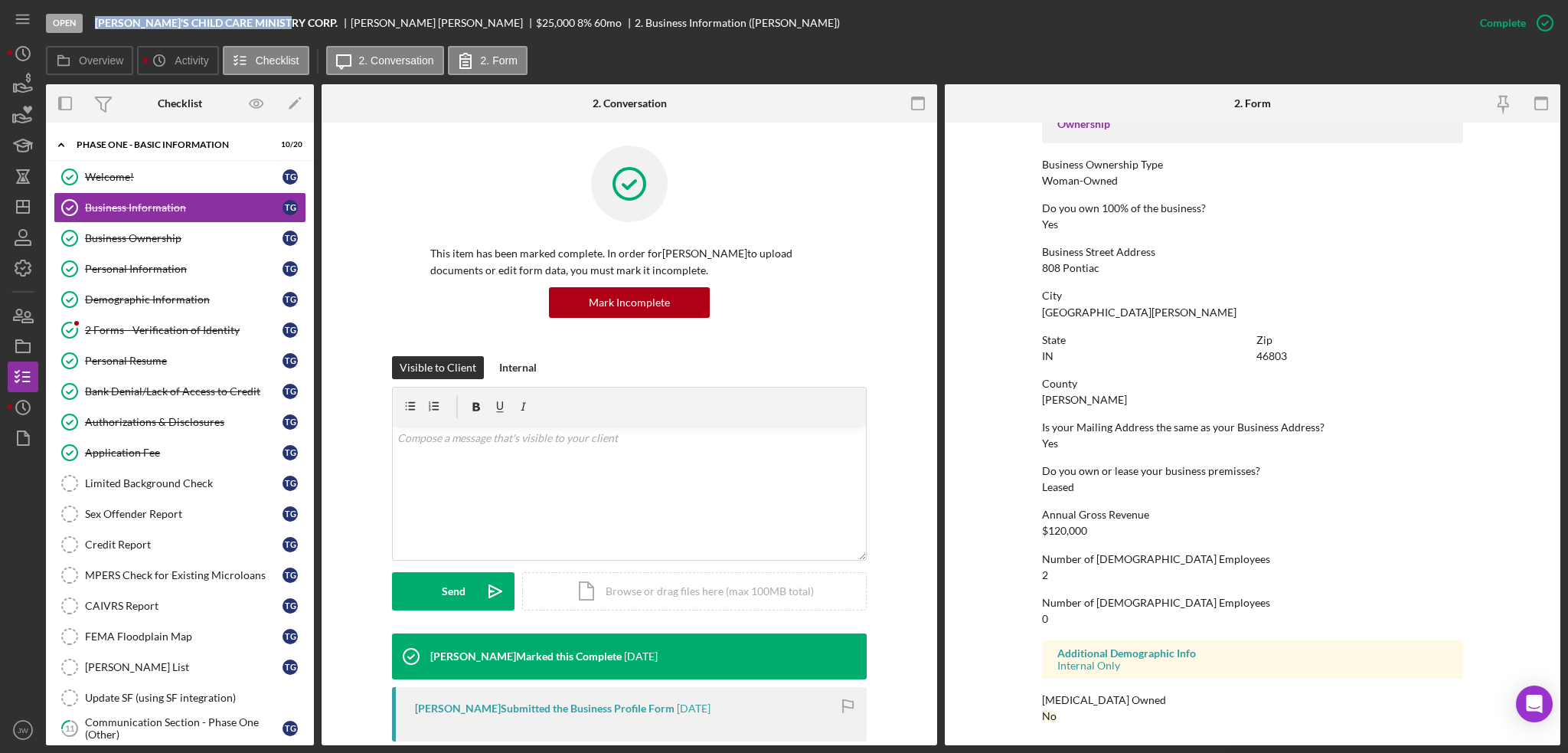
drag, startPoint x: 95, startPoint y: 22, endPoint x: 288, endPoint y: 23, distance: 193.0
click at [288, 23] on div "[PERSON_NAME]'S CHILD CARE MINISTRY CORP." at bounding box center [223, 22] width 256 height 12
copy b "[PERSON_NAME]'S CHILD CARE MINISTRY CORP."
click at [1276, 306] on div "City [GEOGRAPHIC_DATA][PERSON_NAME]" at bounding box center [1253, 303] width 421 height 28
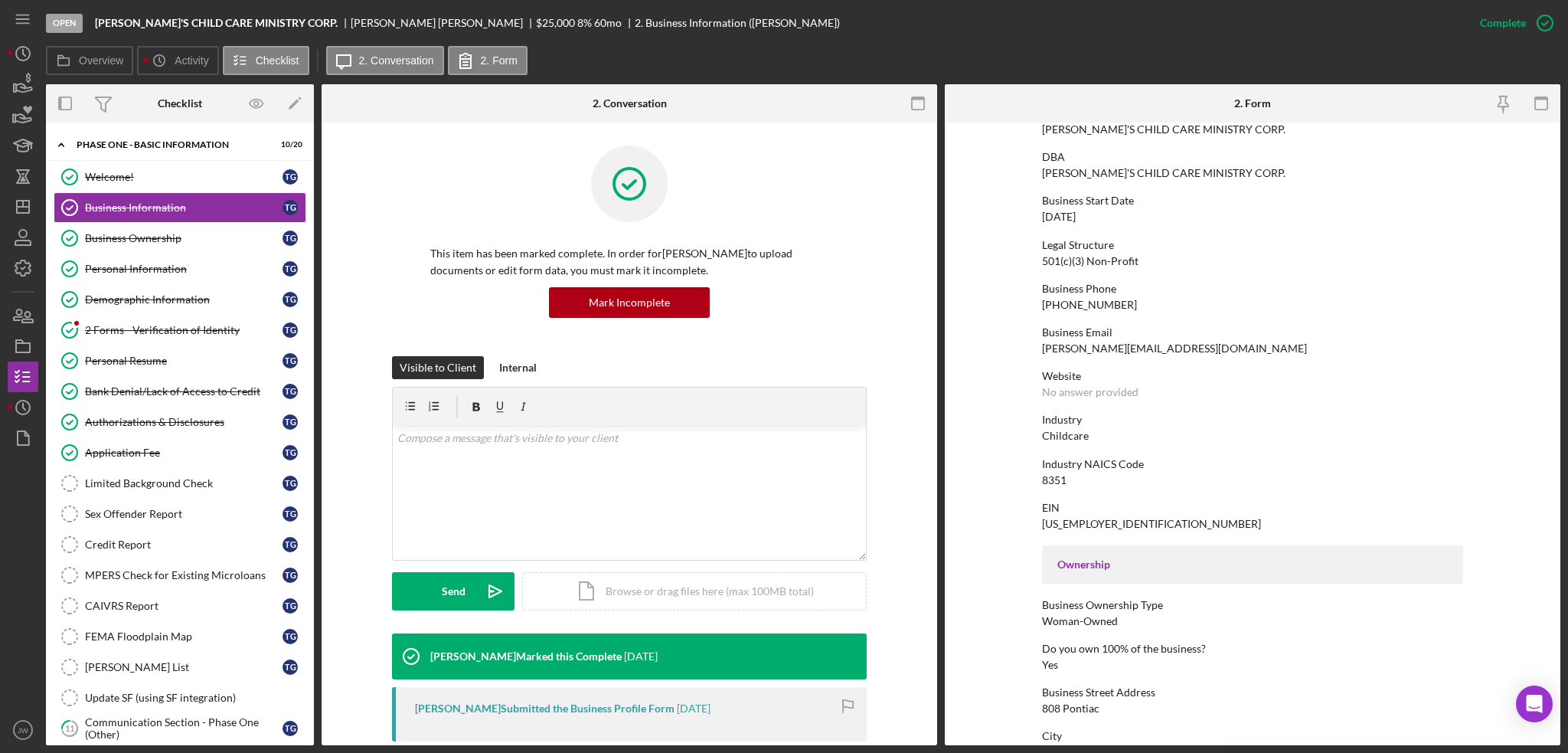
scroll to position [0, 0]
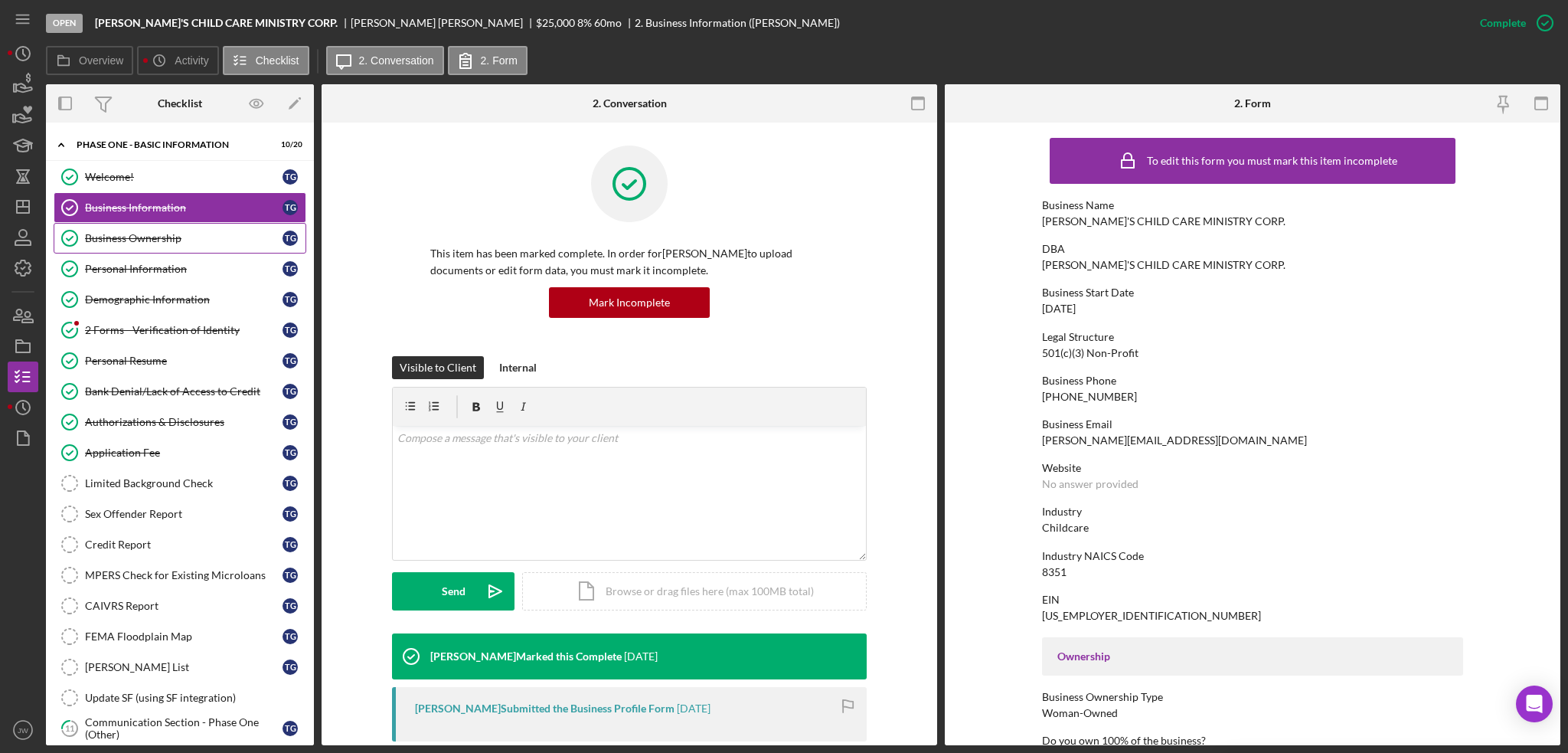
click at [196, 247] on link "Business Ownership Business Ownership T G" at bounding box center [180, 238] width 253 height 30
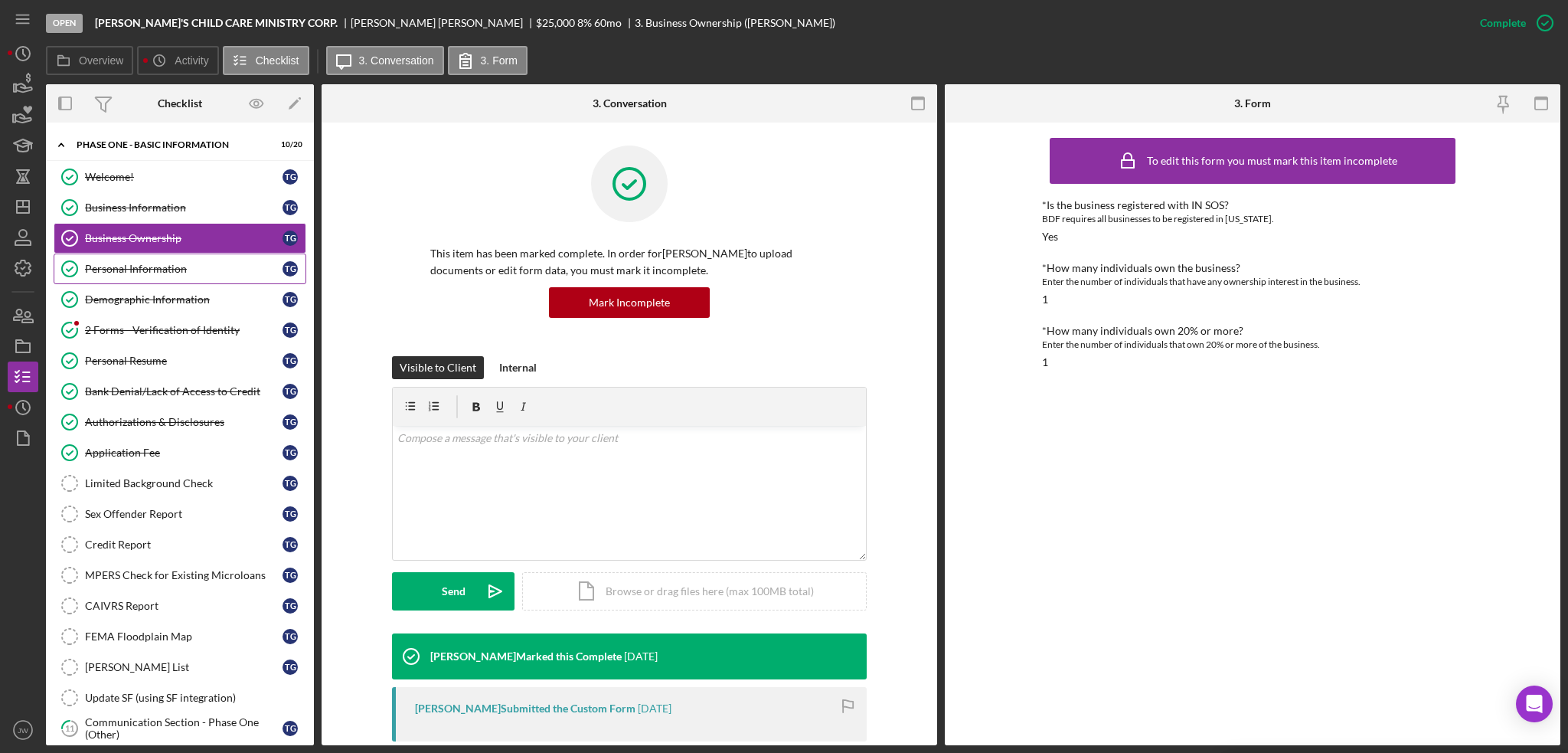
click at [193, 269] on div "Personal Information" at bounding box center [183, 268] width 198 height 12
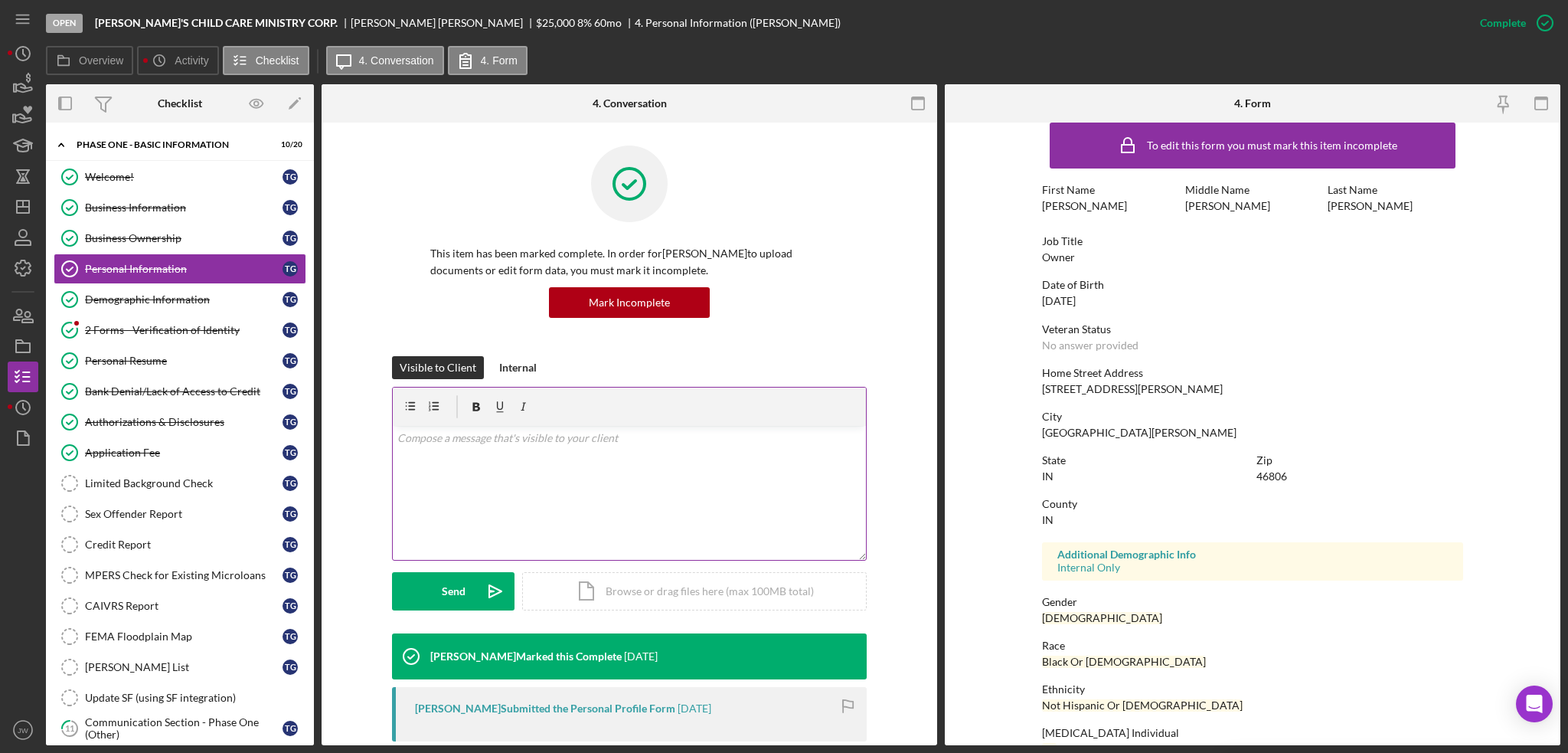
scroll to position [459, 0]
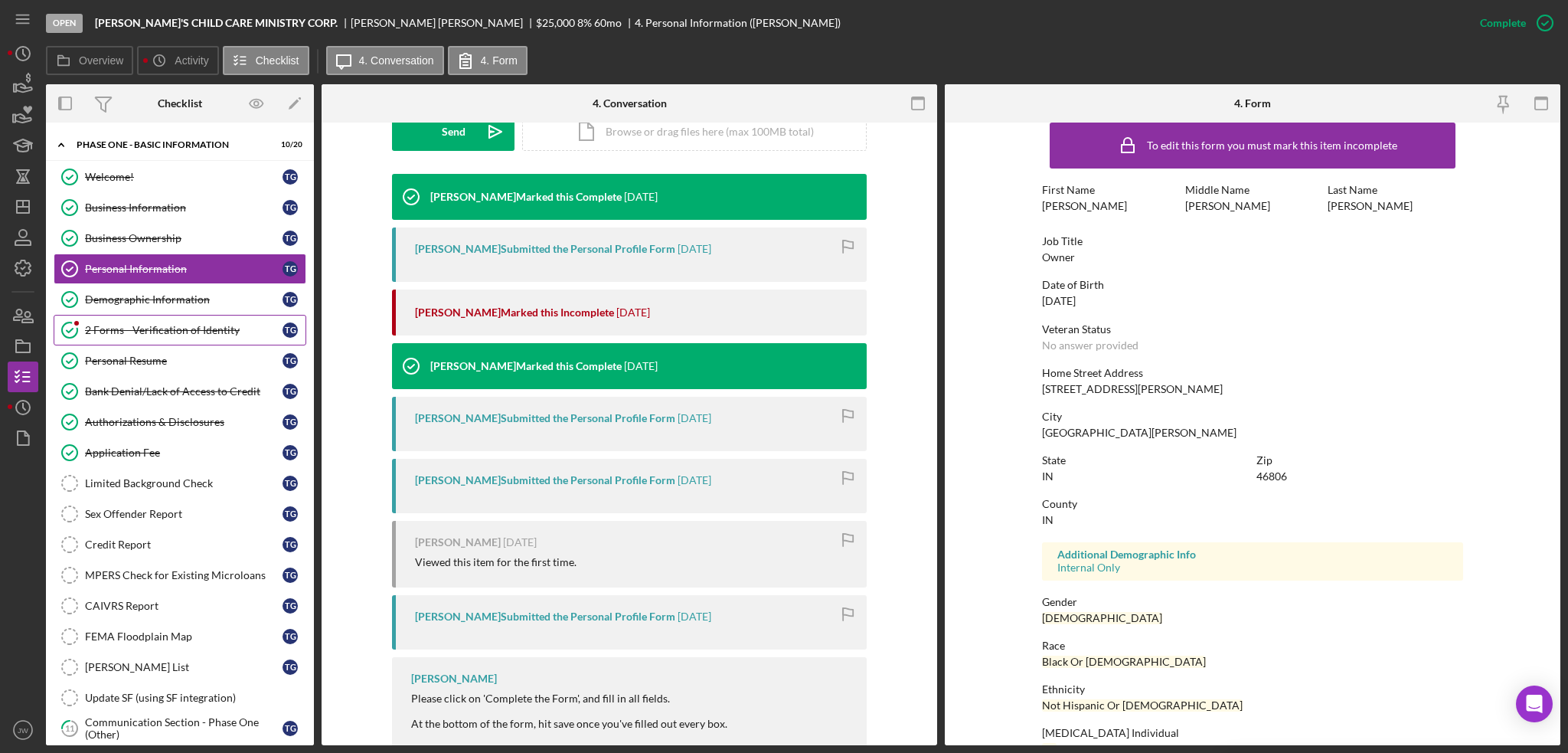
click at [188, 295] on div "Demographic Information" at bounding box center [183, 299] width 198 height 12
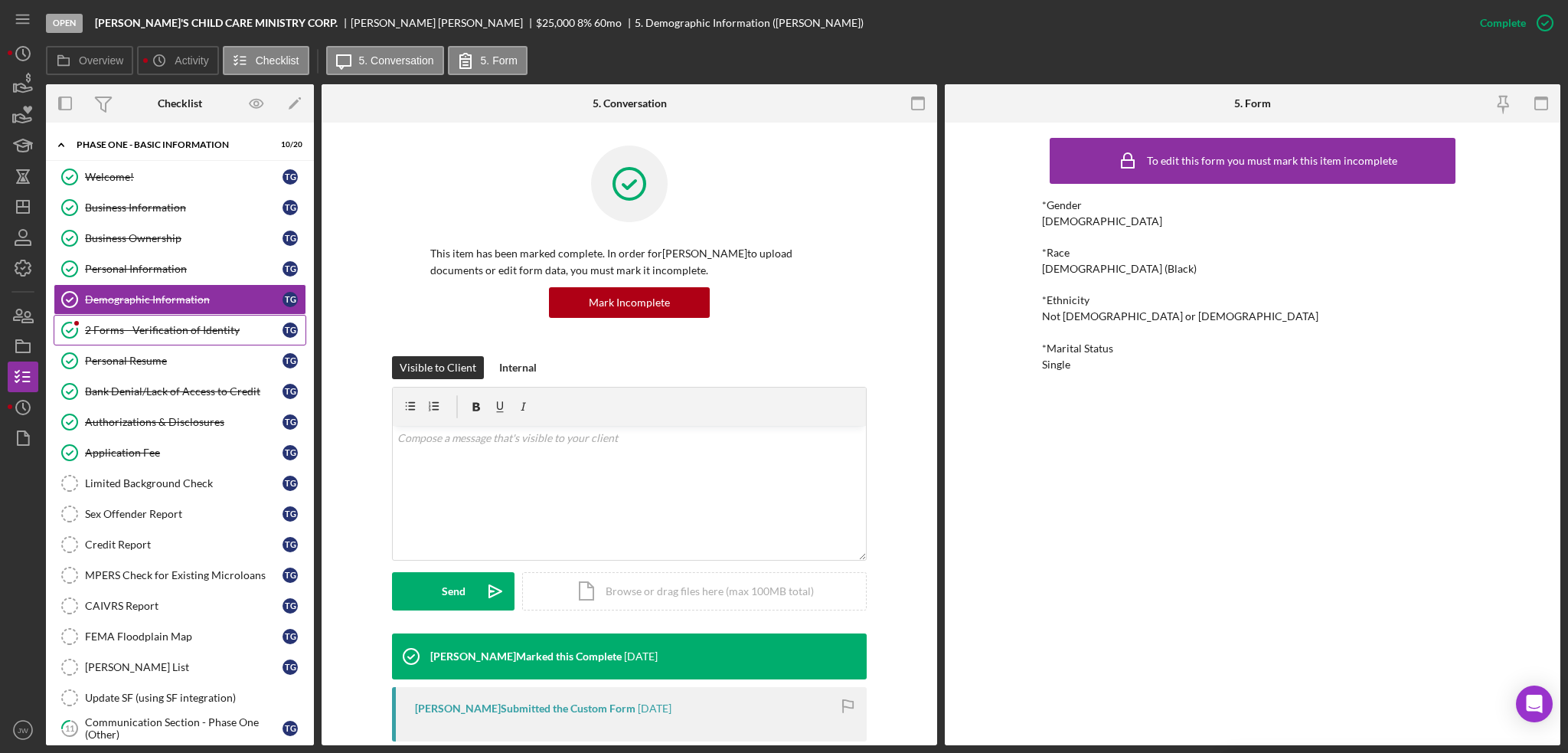
click at [218, 327] on div "2 Forms - Verification of Identity" at bounding box center [183, 330] width 198 height 12
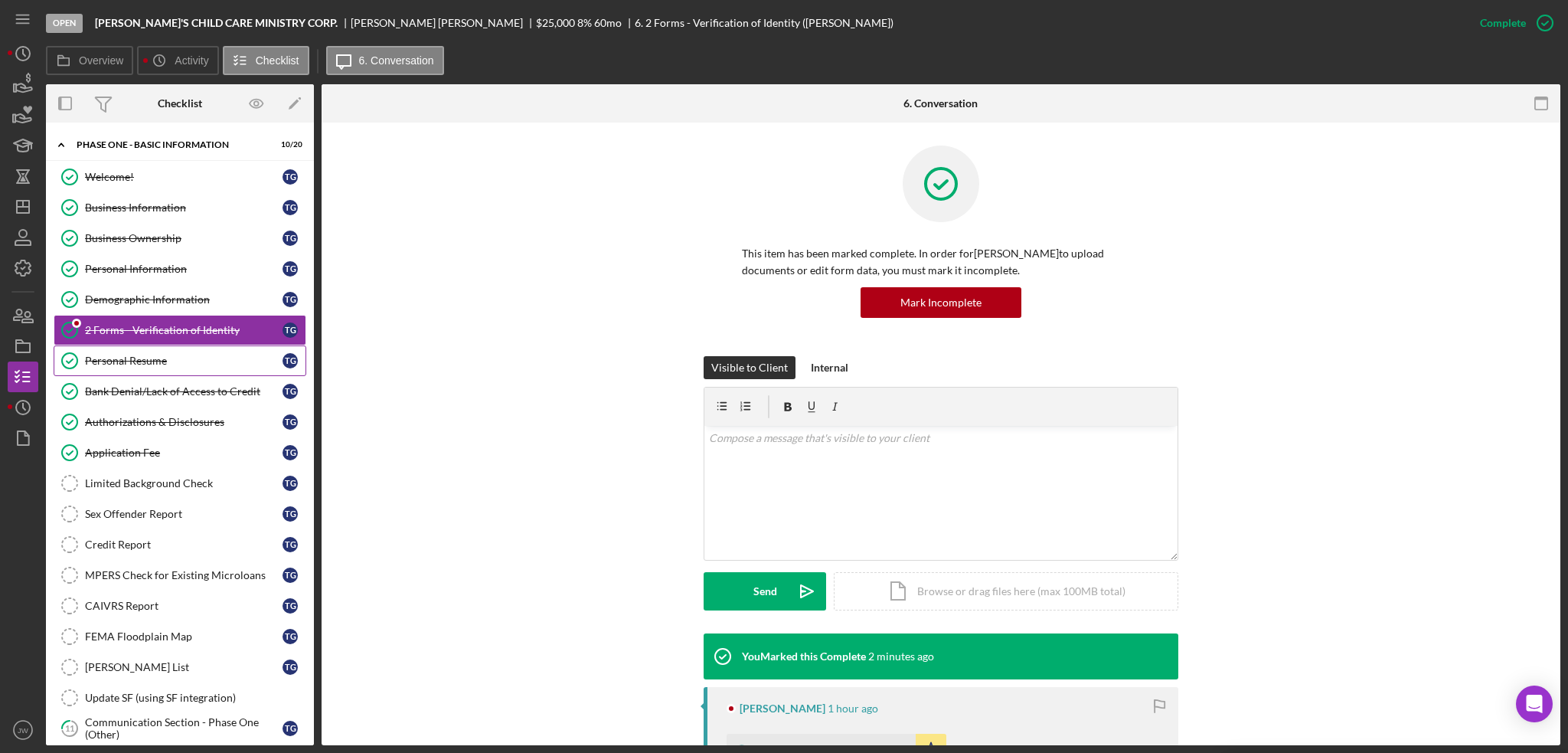
click at [186, 355] on div "Personal Resume" at bounding box center [183, 360] width 198 height 12
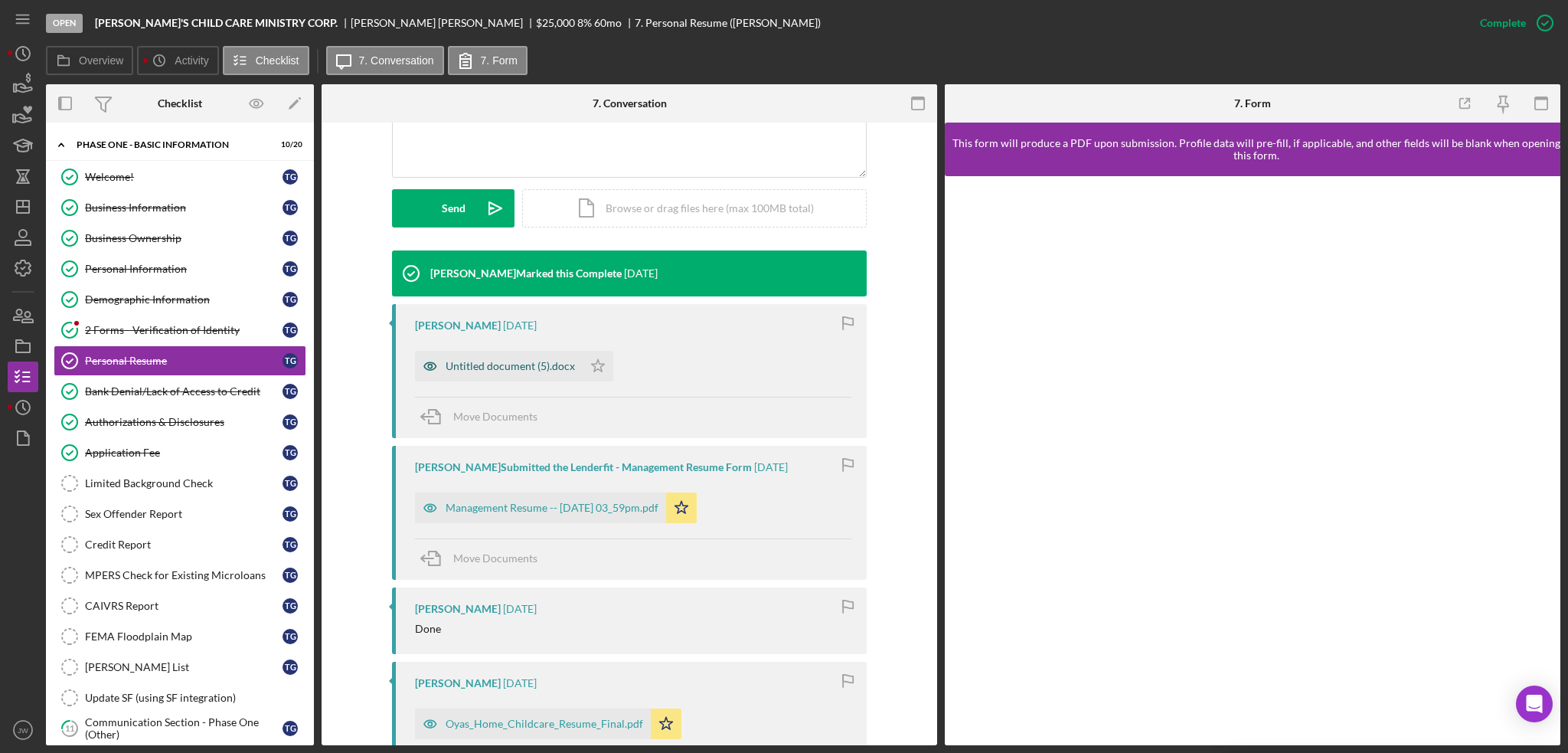
click at [424, 364] on icon "button" at bounding box center [430, 366] width 30 height 30
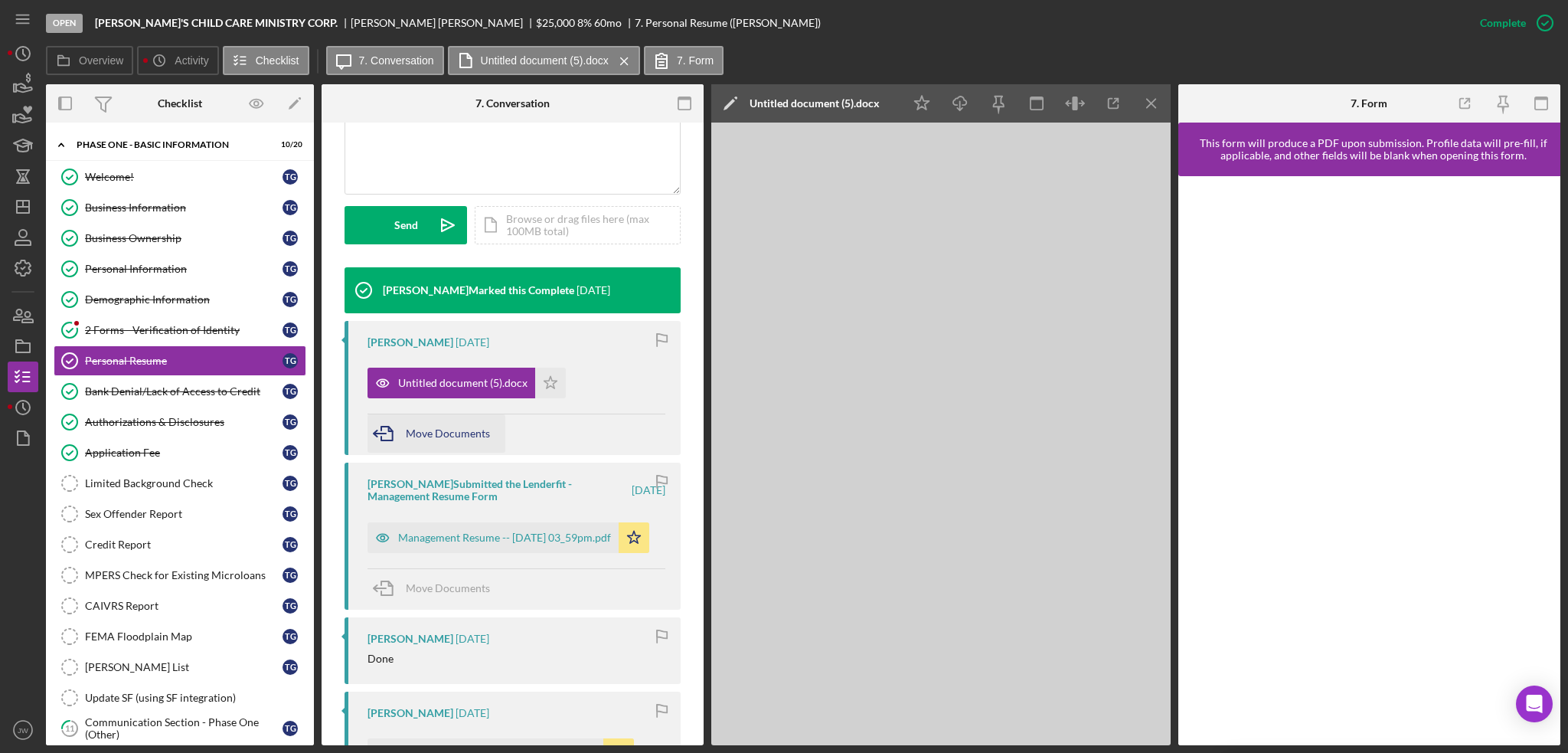
scroll to position [400, 0]
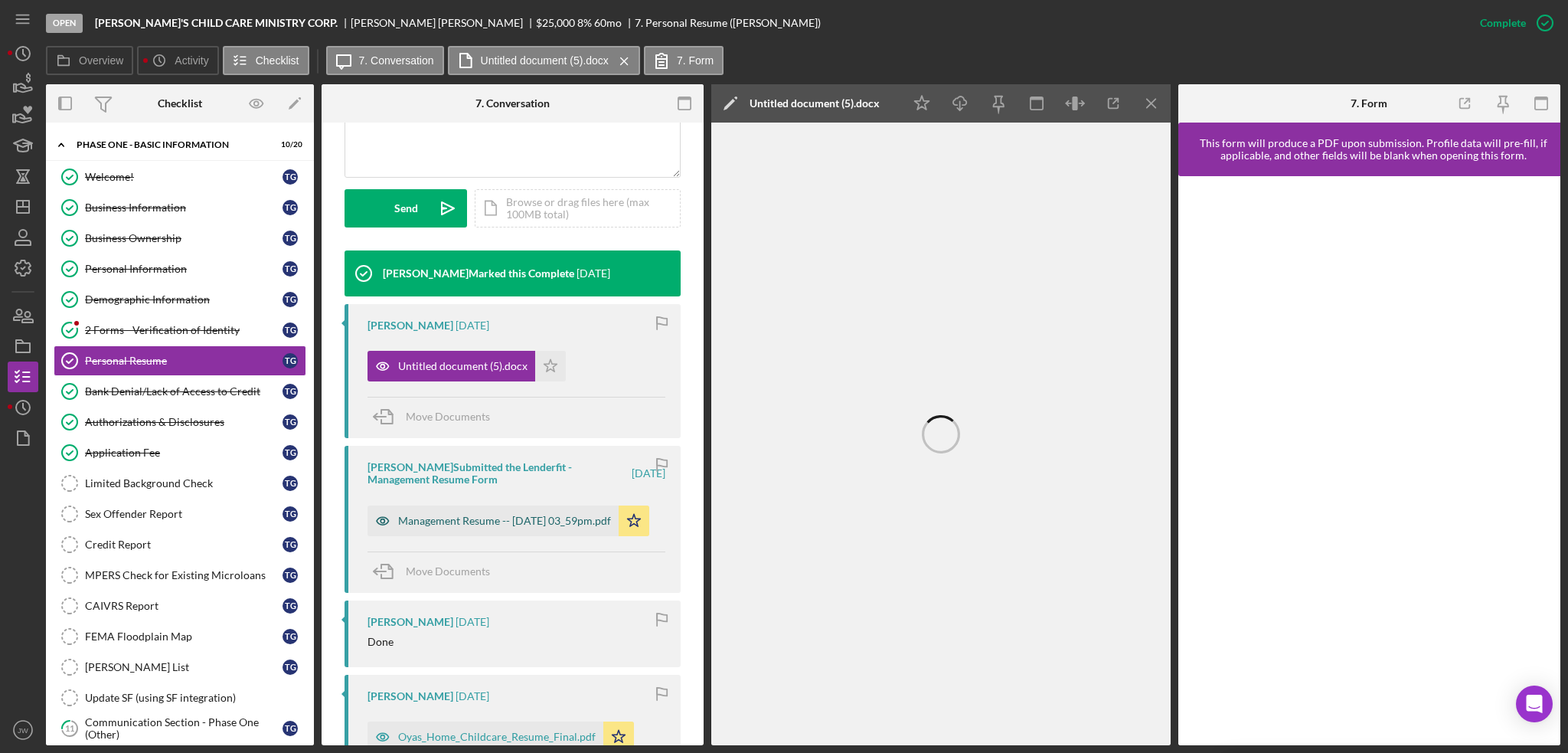
click at [375, 519] on icon "button" at bounding box center [382, 521] width 30 height 30
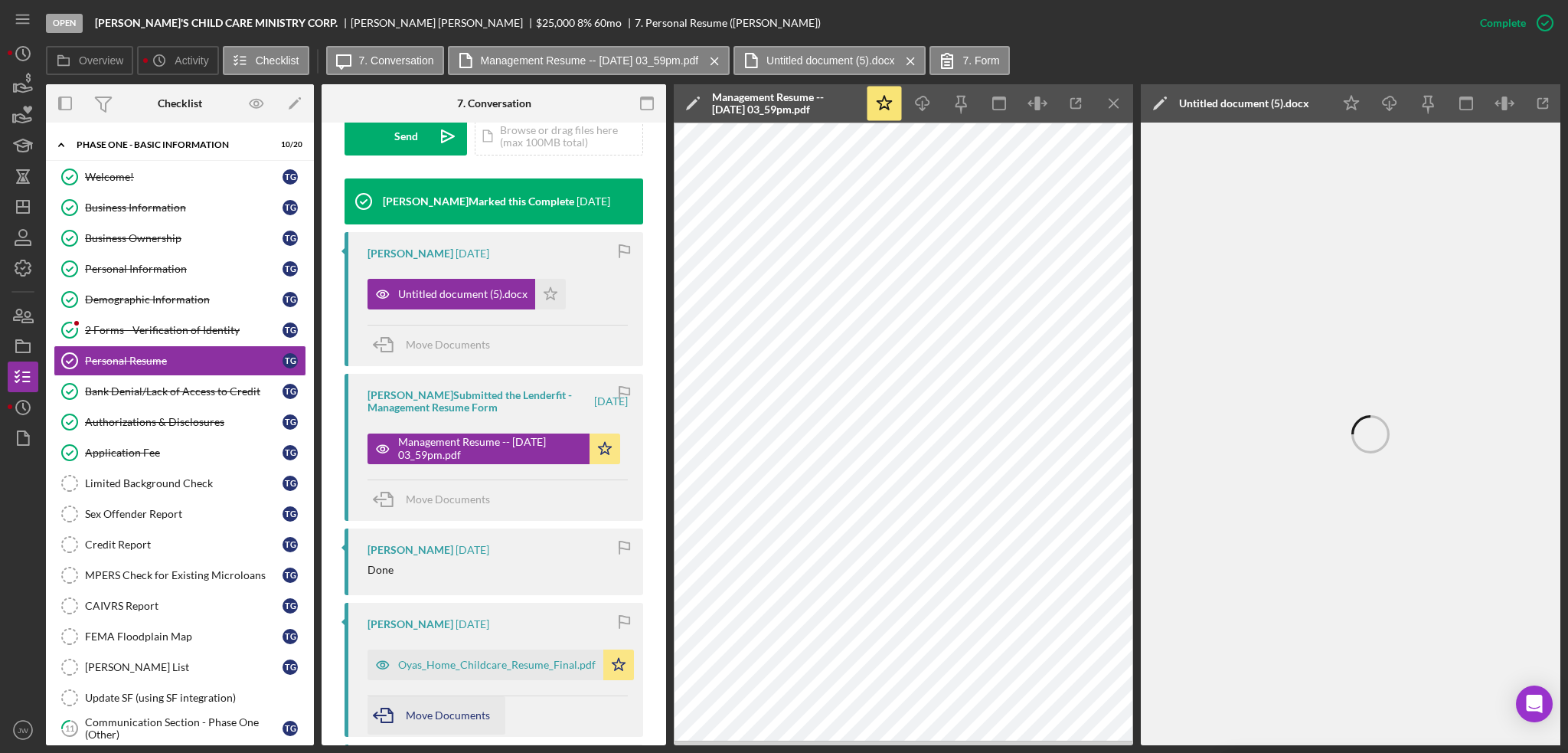
scroll to position [553, 0]
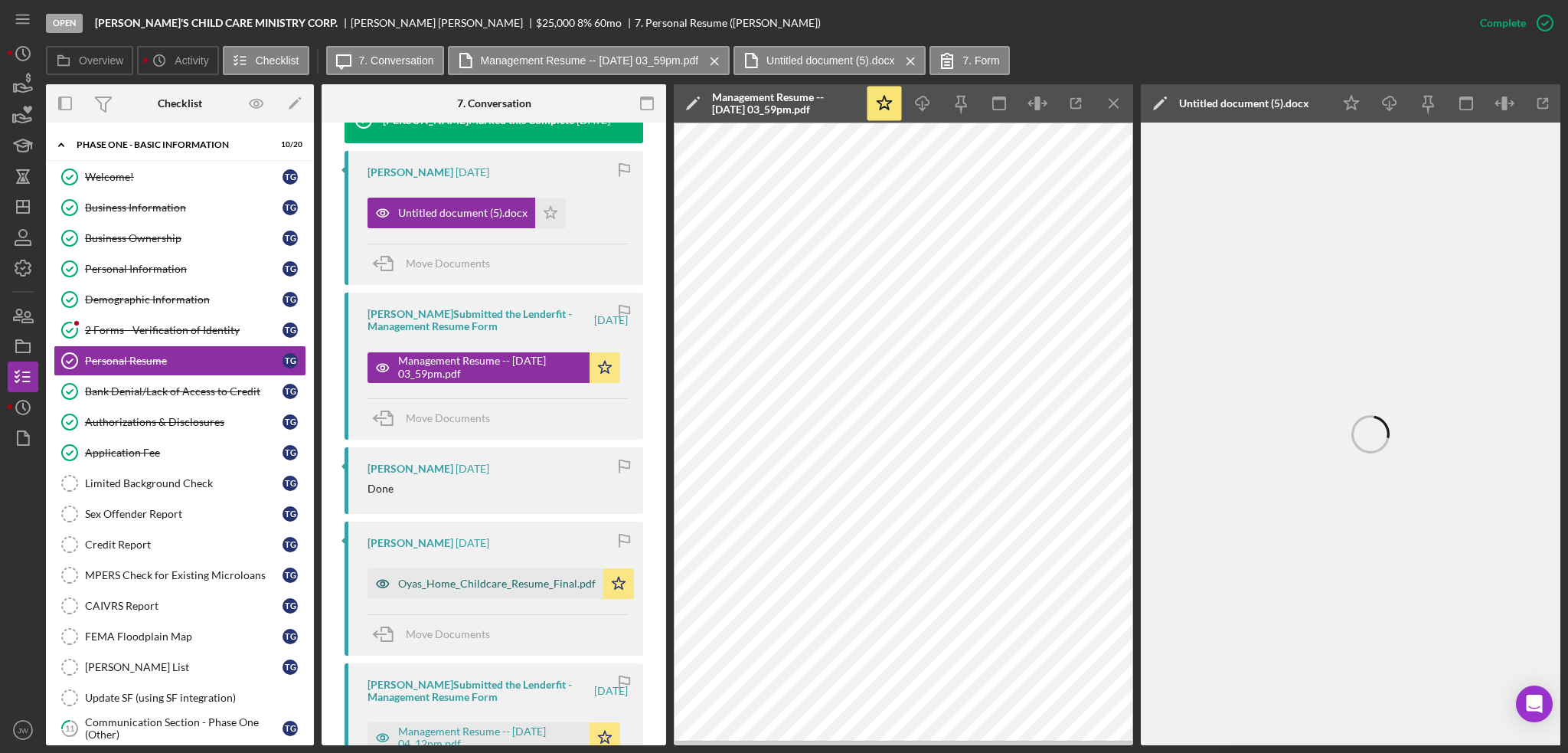
click at [382, 581] on icon "button" at bounding box center [382, 583] width 30 height 30
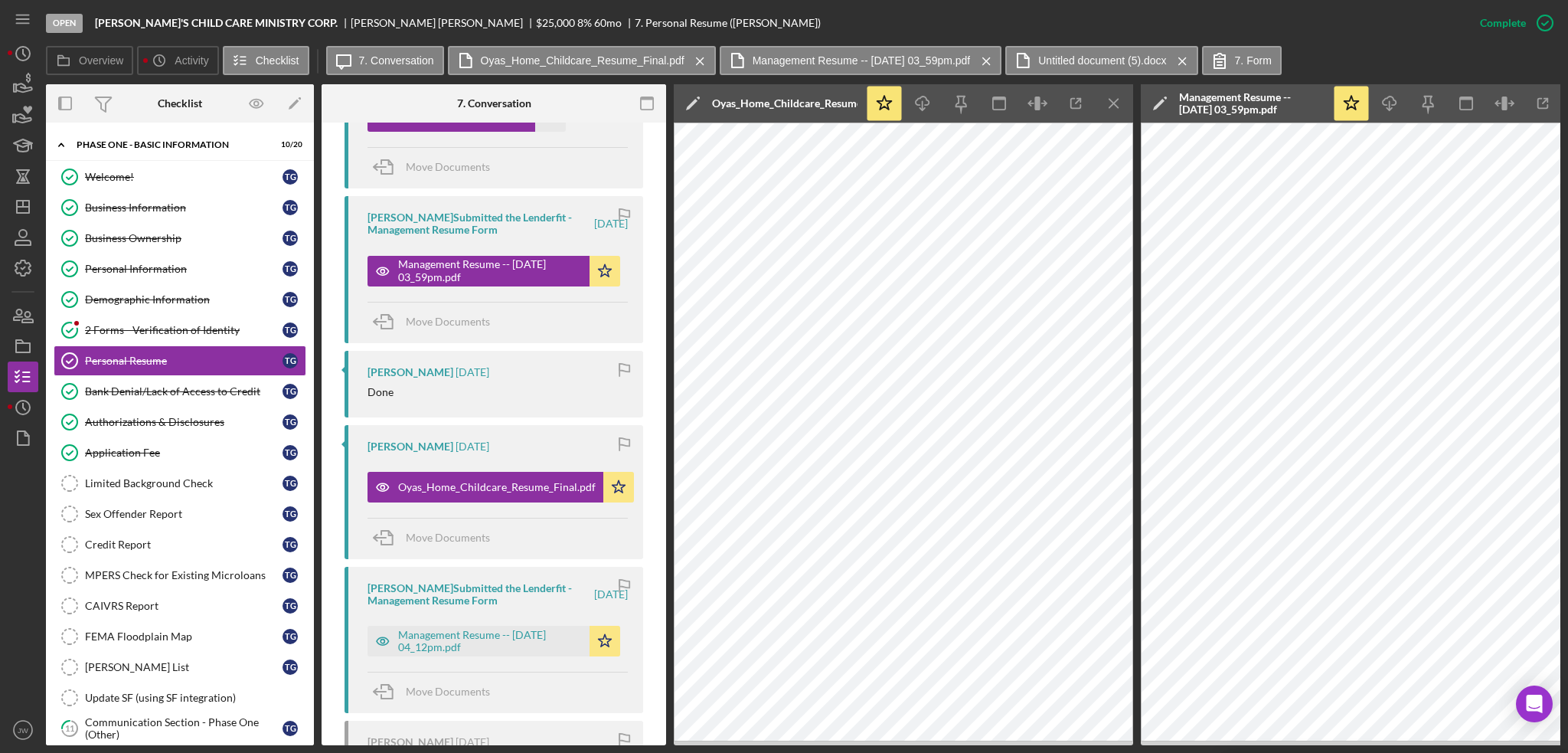
scroll to position [783, 0]
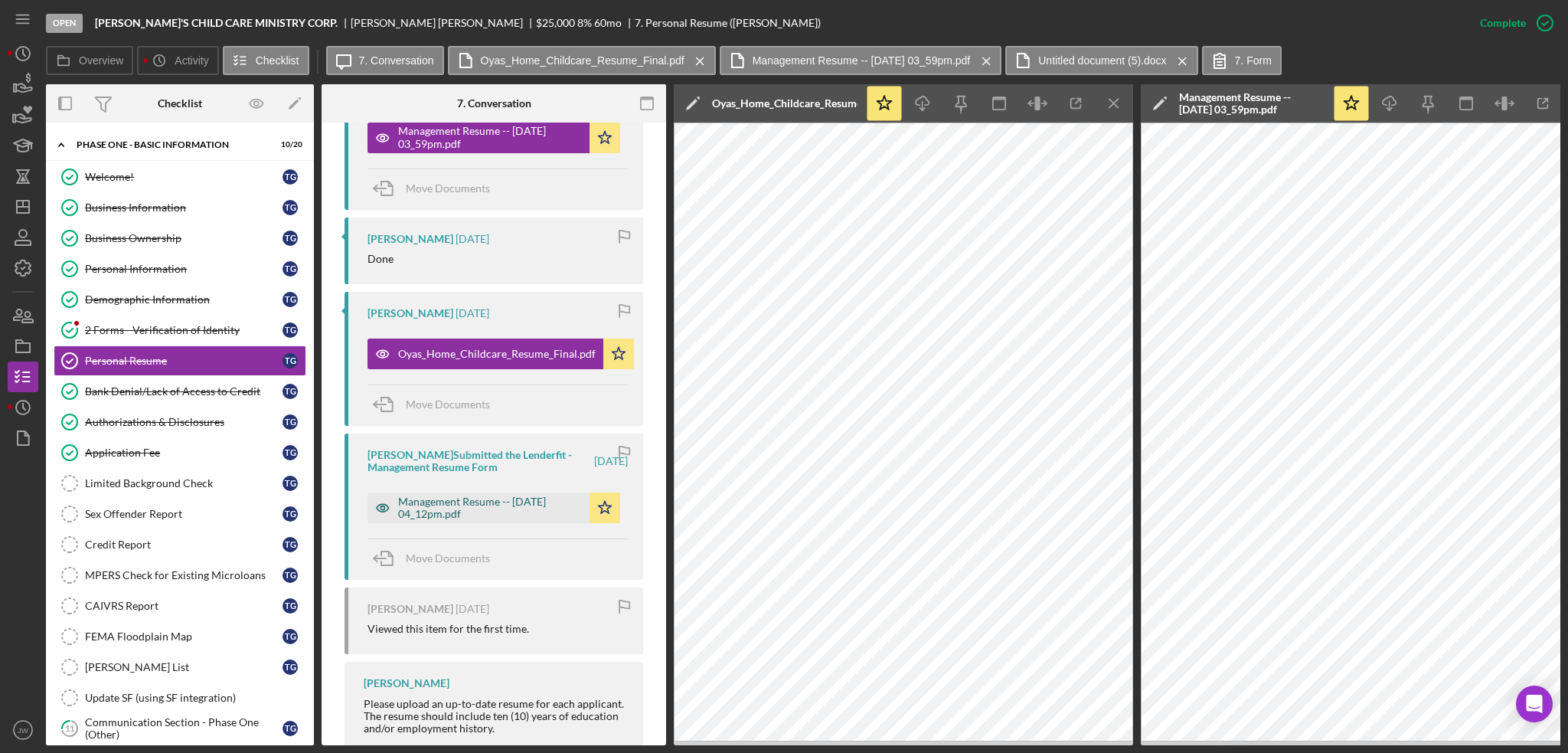
click at [380, 505] on icon "button" at bounding box center [382, 508] width 12 height 8
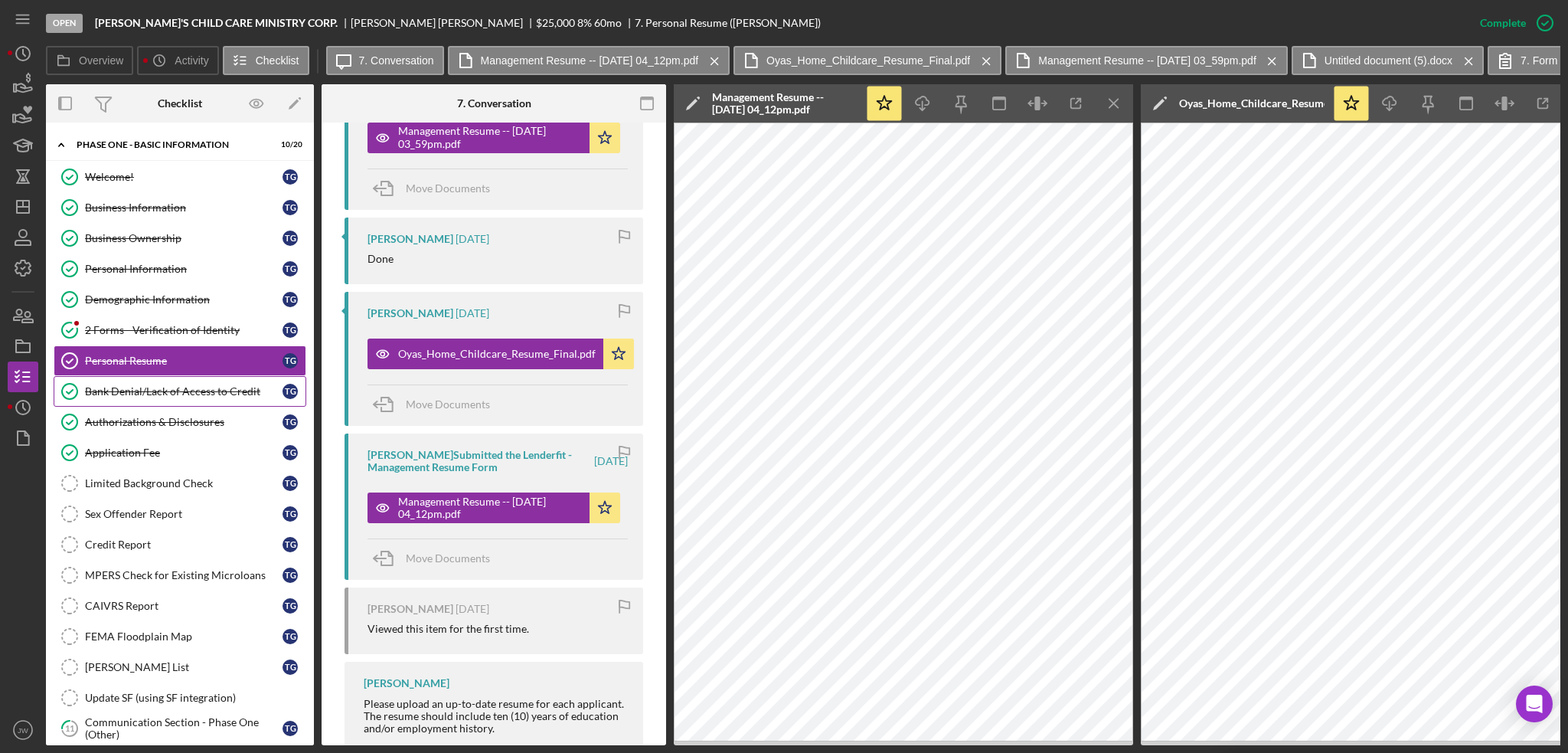
click at [198, 387] on div "Bank Denial/Lack of Access to Credit" at bounding box center [183, 391] width 198 height 12
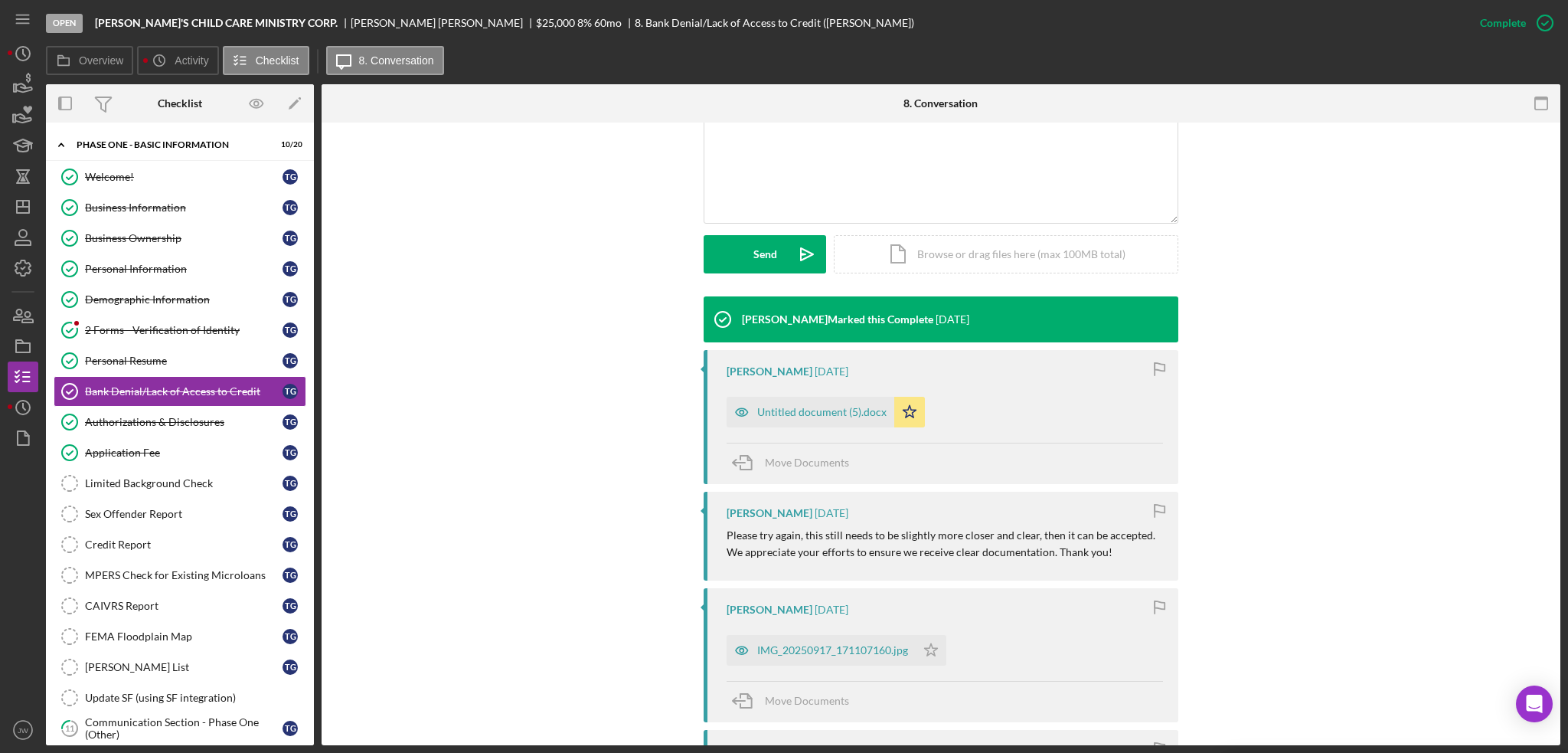
scroll to position [383, 0]
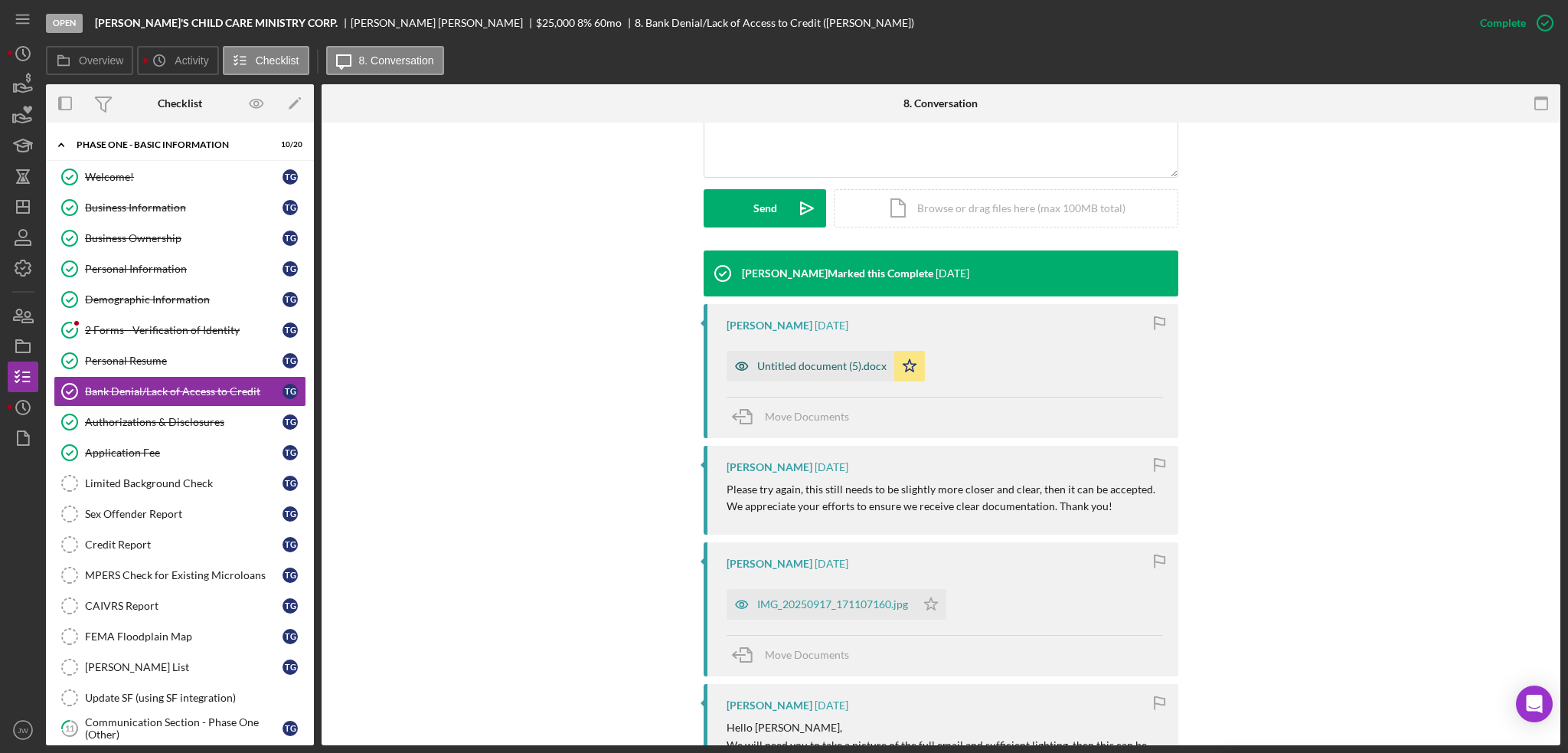
click at [734, 362] on icon "button" at bounding box center [742, 366] width 30 height 30
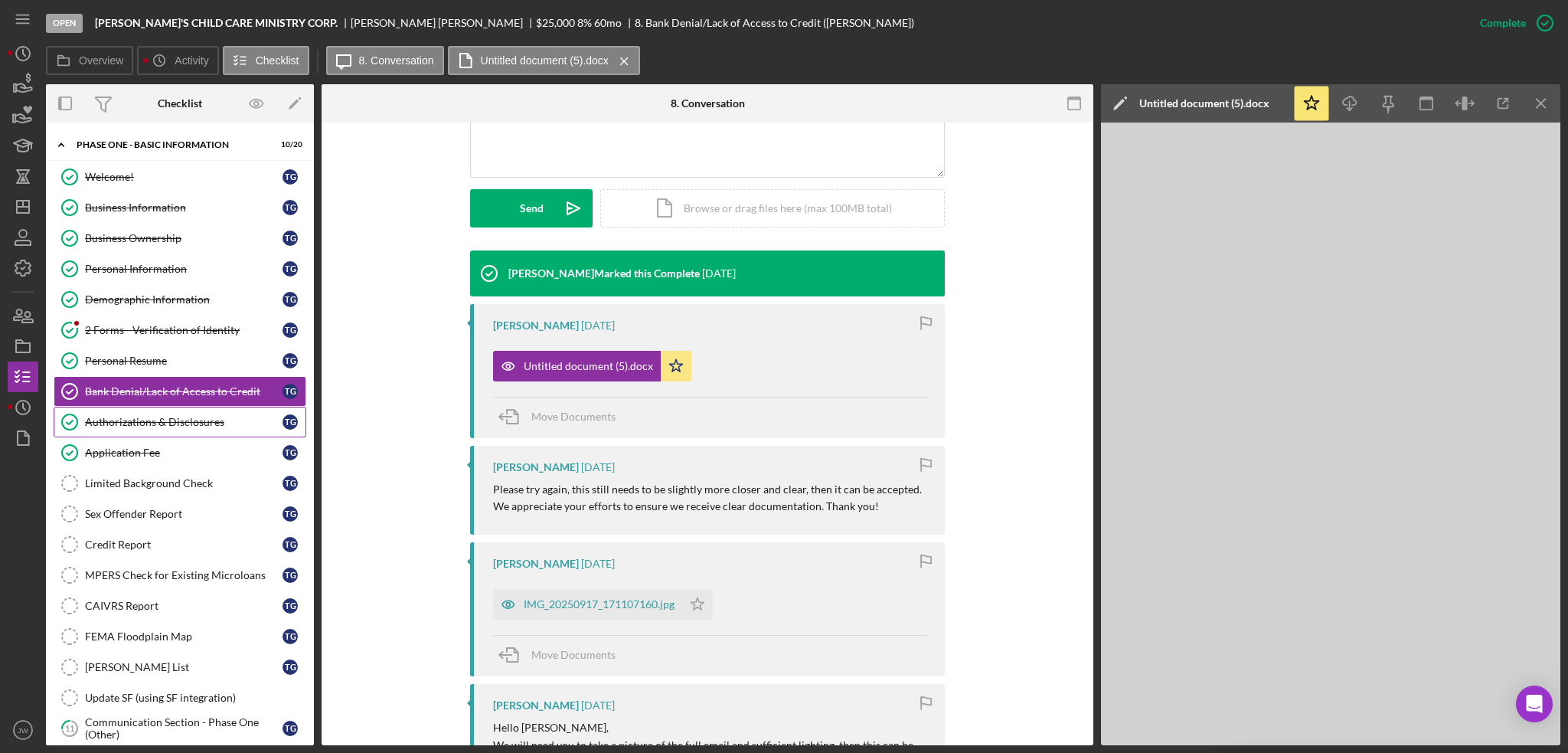
click at [139, 416] on div "Authorizations & Disclosures" at bounding box center [183, 422] width 198 height 12
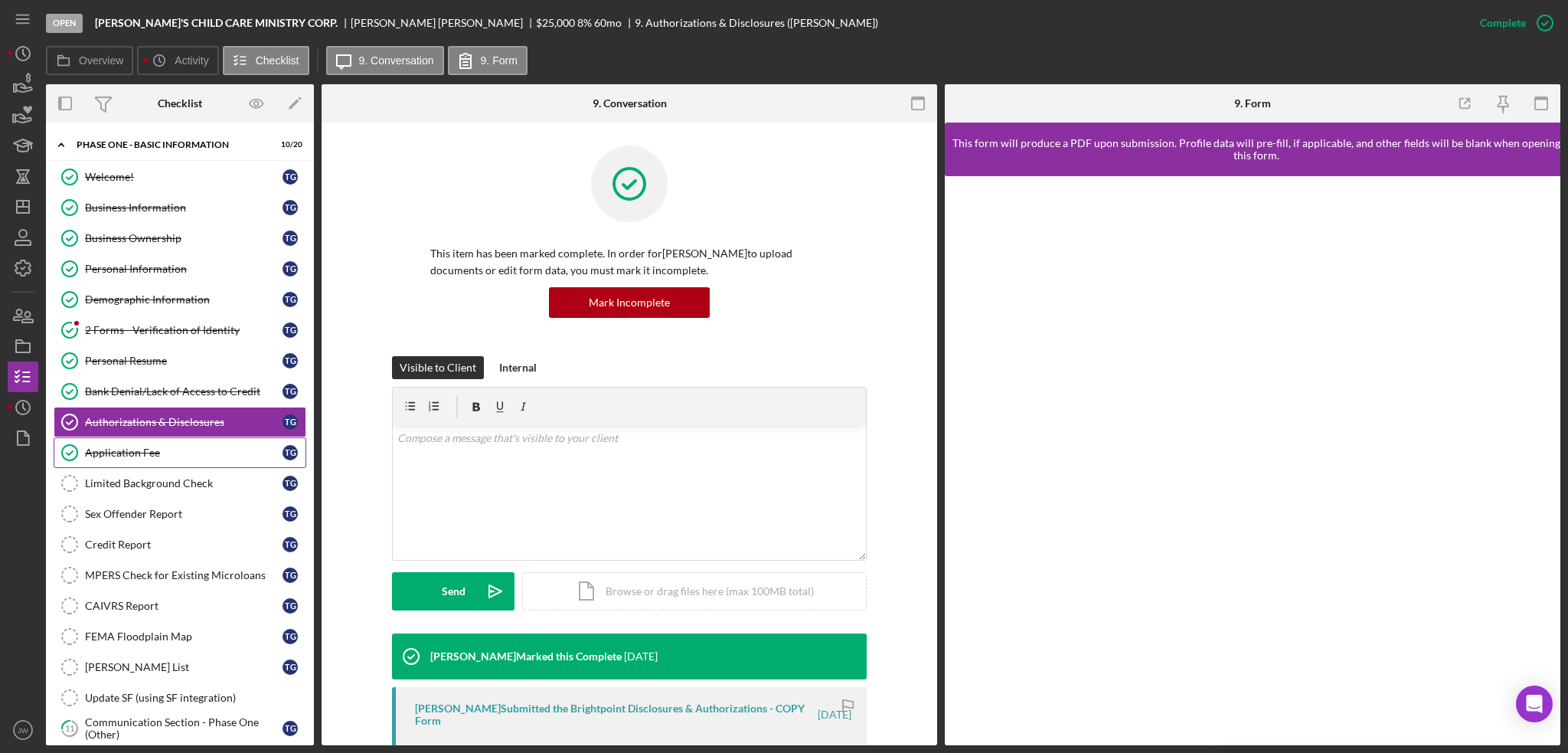
click at [168, 450] on div "Application Fee" at bounding box center [183, 452] width 198 height 12
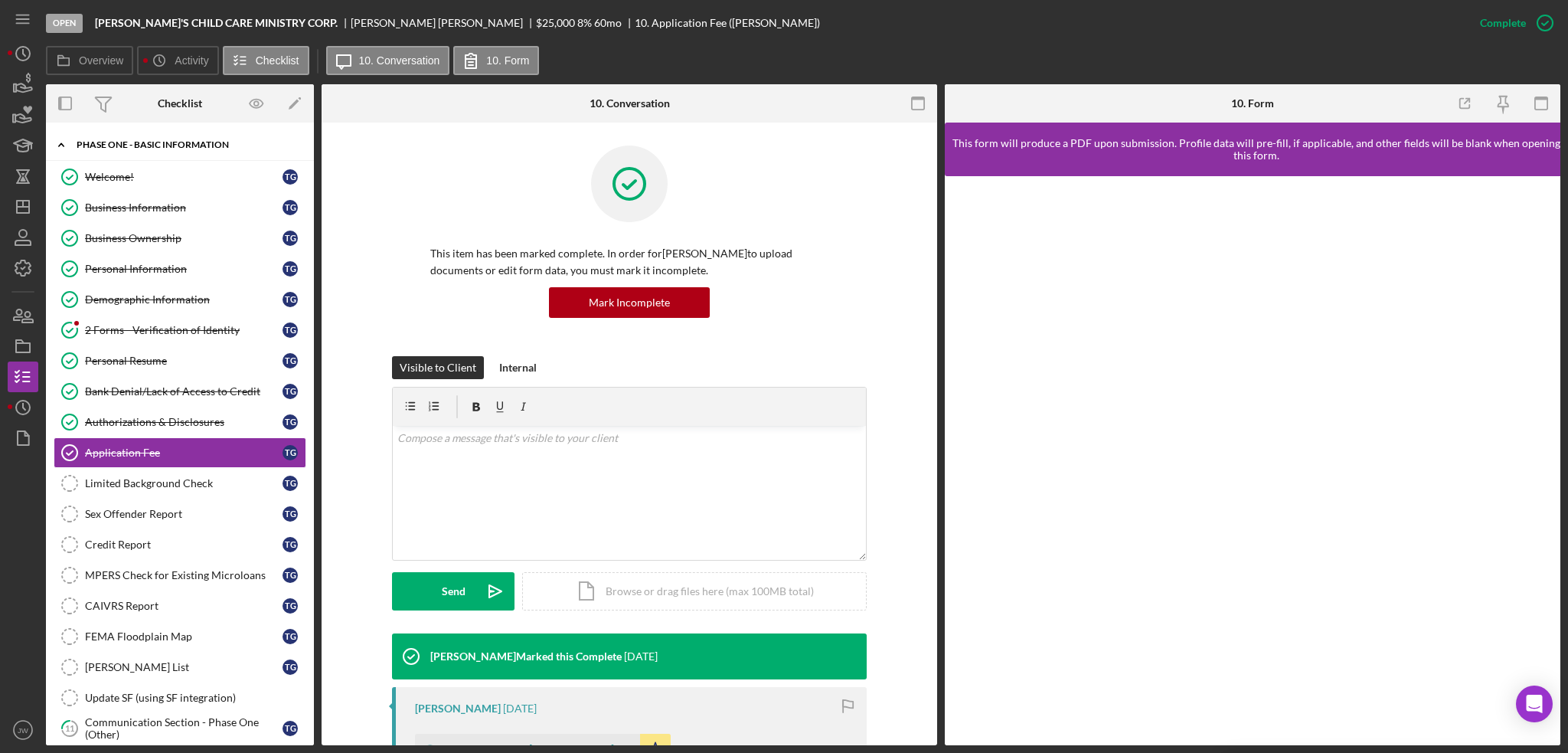
click at [152, 146] on div "Phase One - Basic Information" at bounding box center [186, 144] width 218 height 9
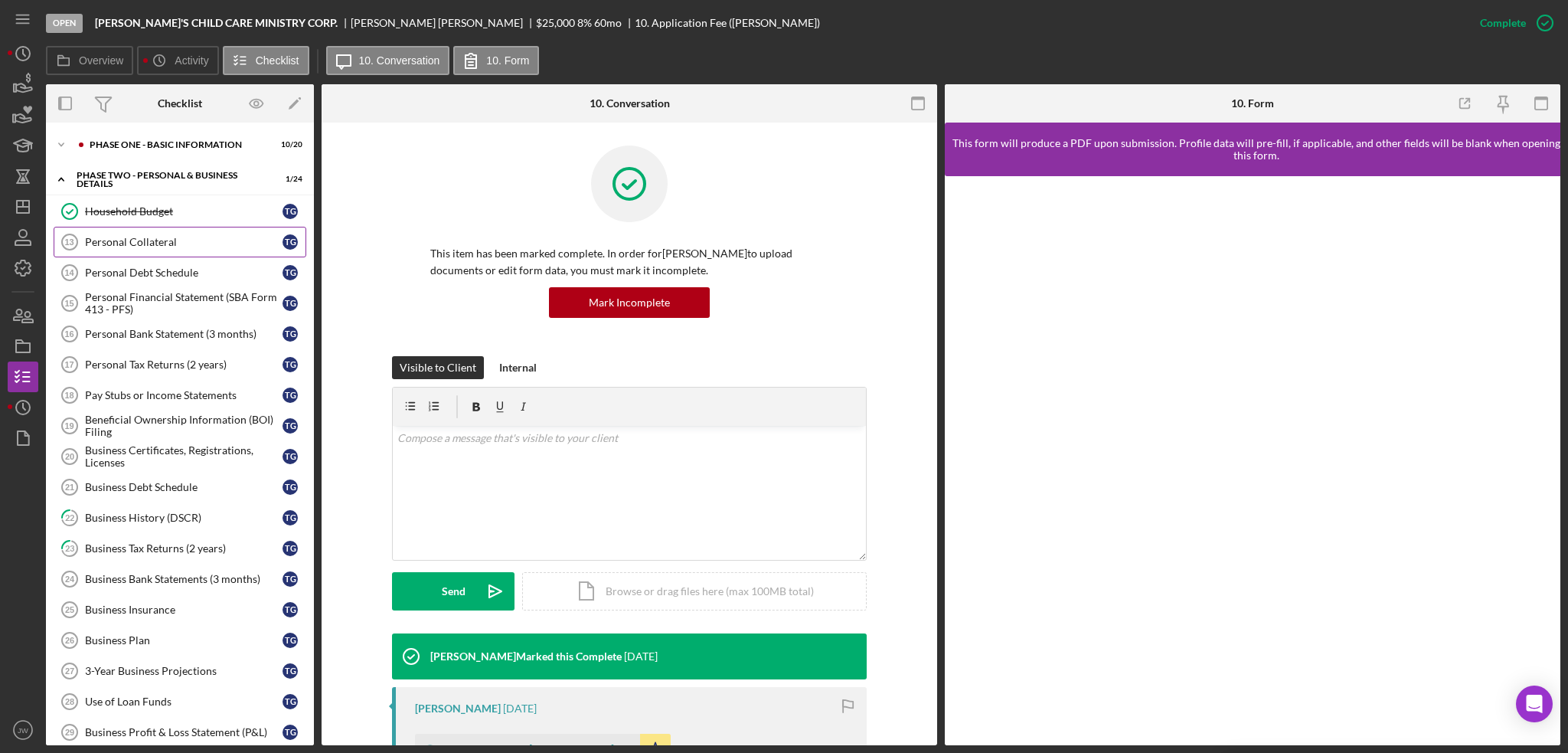
drag, startPoint x: 141, startPoint y: 214, endPoint x: 152, endPoint y: 226, distance: 16.3
click at [141, 214] on div "Household Budget" at bounding box center [183, 210] width 198 height 12
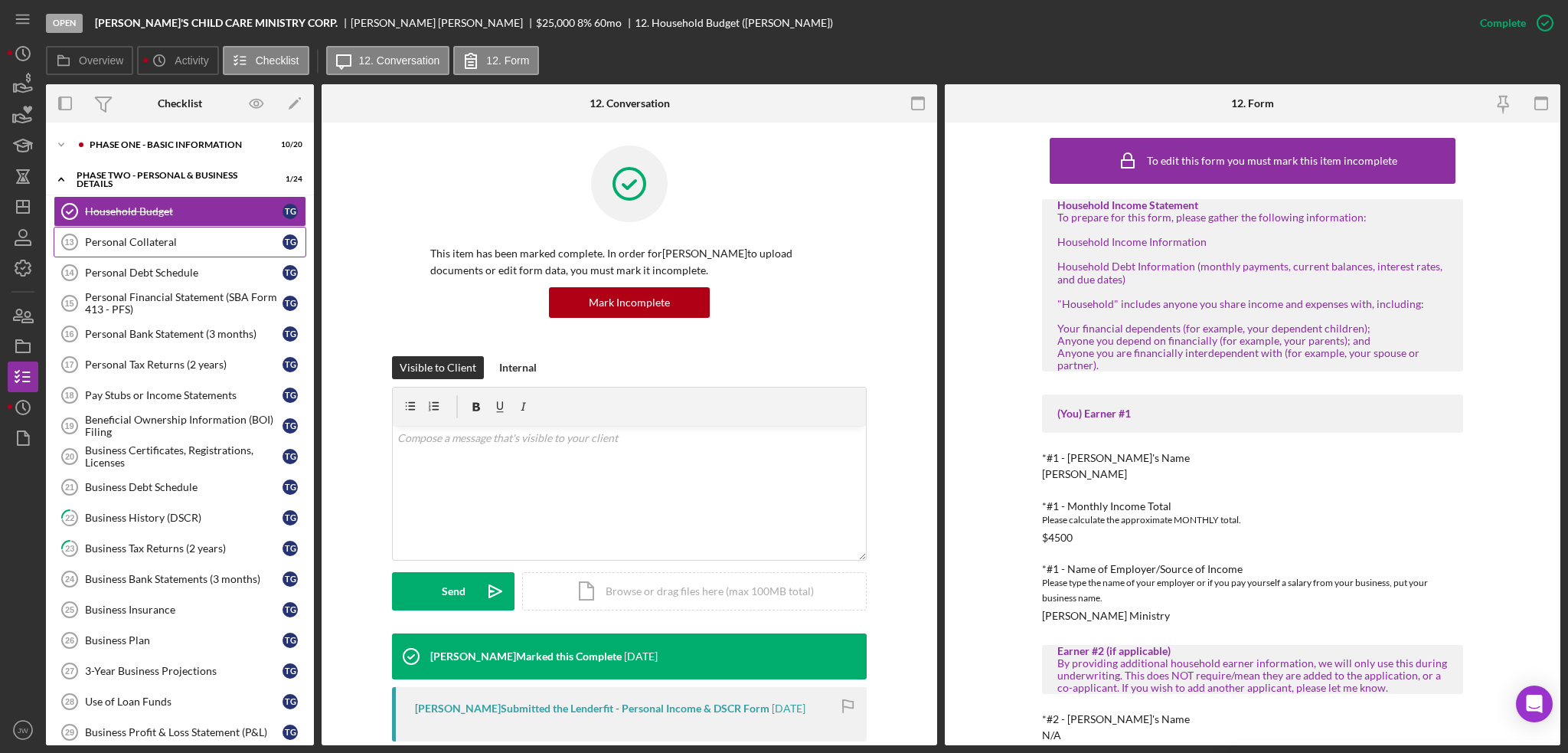
click at [152, 239] on div "Personal Collateral" at bounding box center [183, 242] width 198 height 12
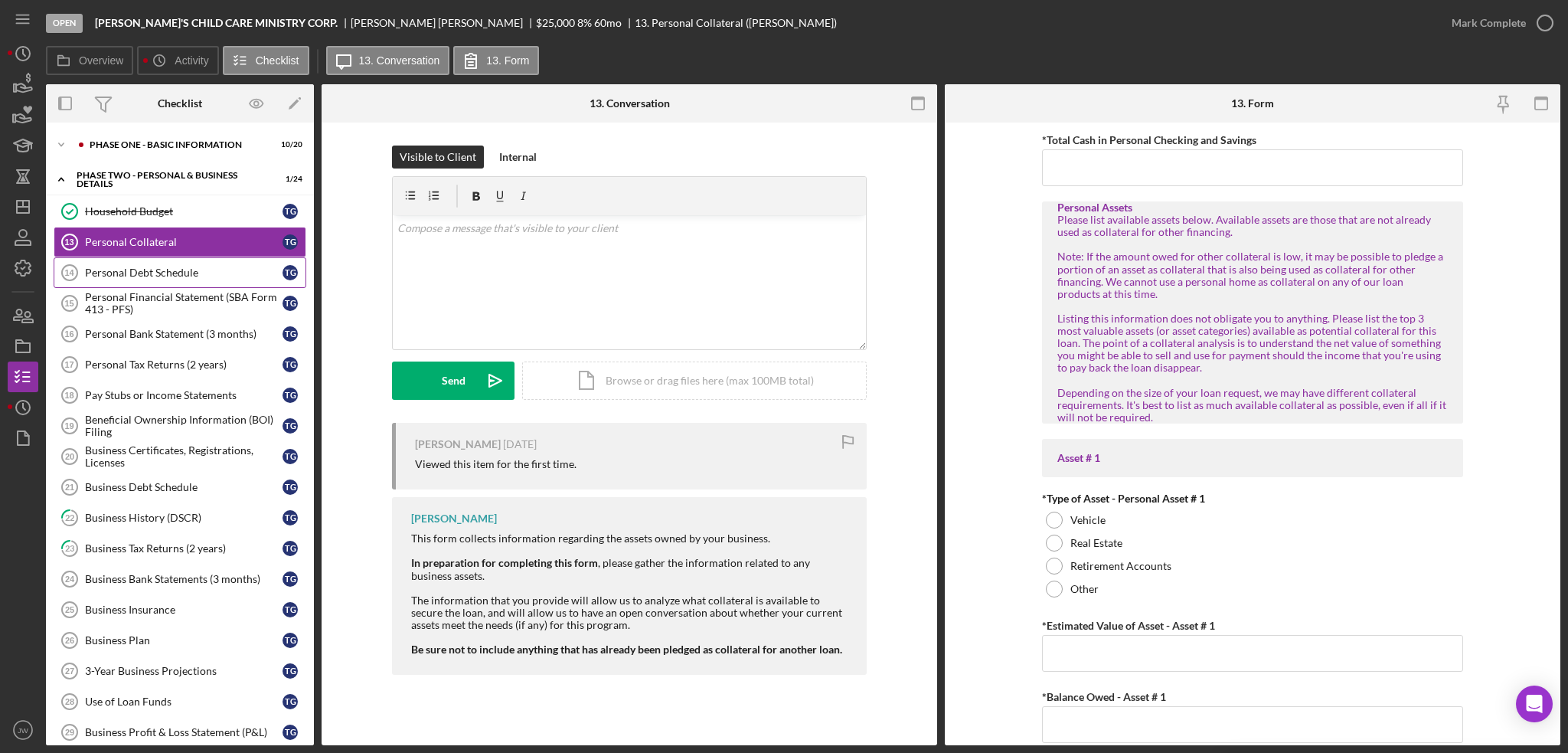
click at [159, 270] on div "Personal Debt Schedule" at bounding box center [183, 272] width 198 height 12
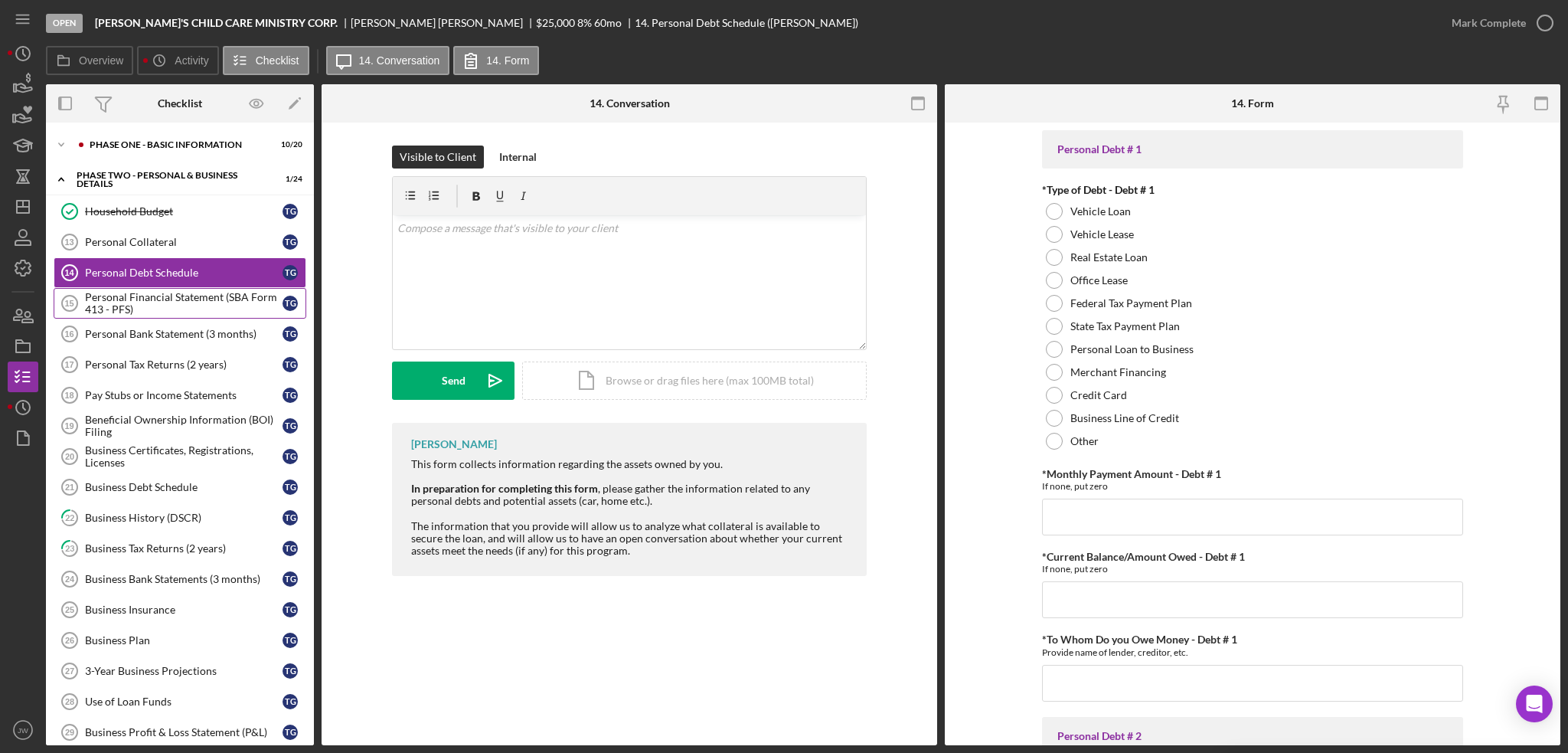
click at [147, 302] on div "Personal Financial Statement (SBA Form 413 - PFS)" at bounding box center [183, 303] width 198 height 25
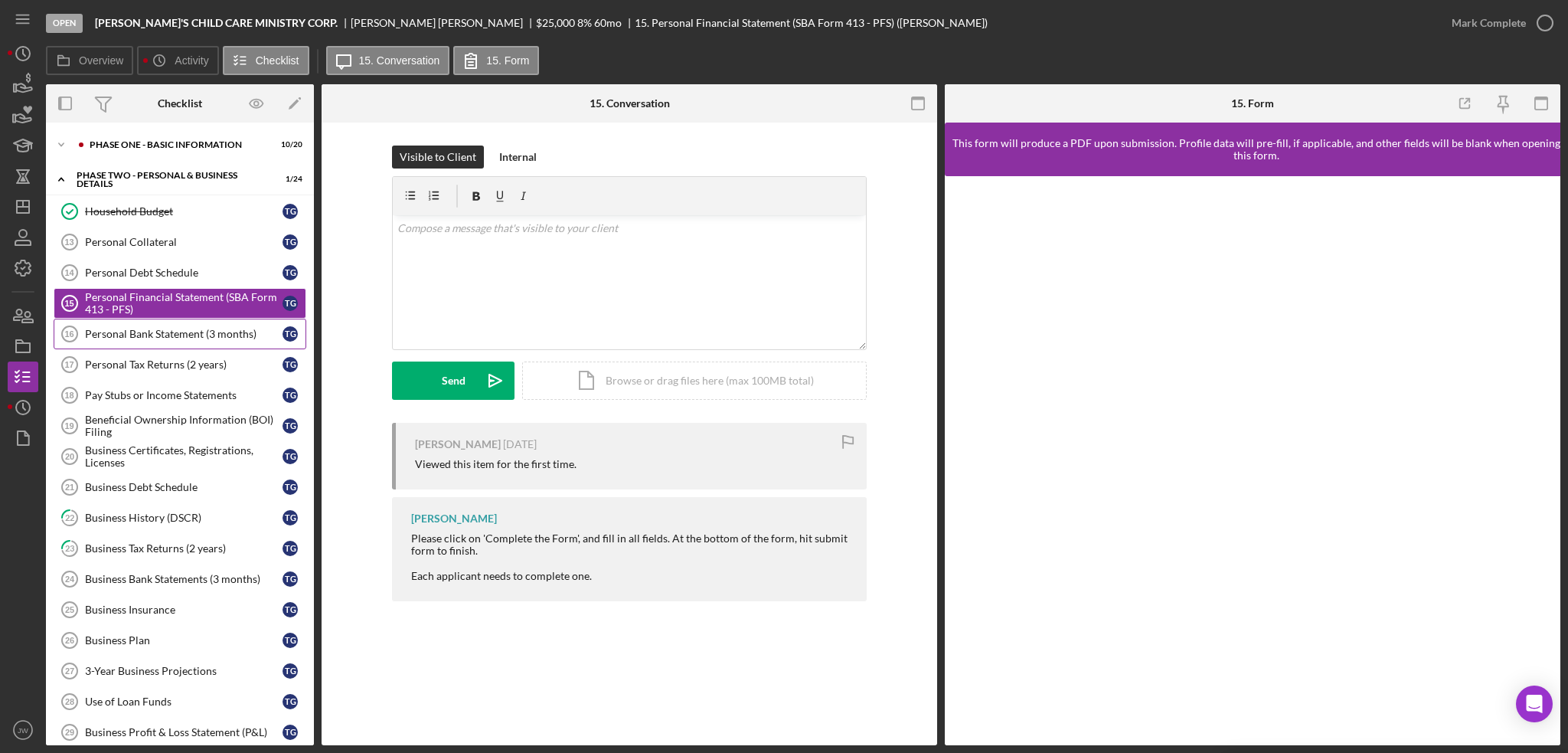
click at [156, 332] on div "Personal Bank Statement (3 months)" at bounding box center [183, 334] width 198 height 12
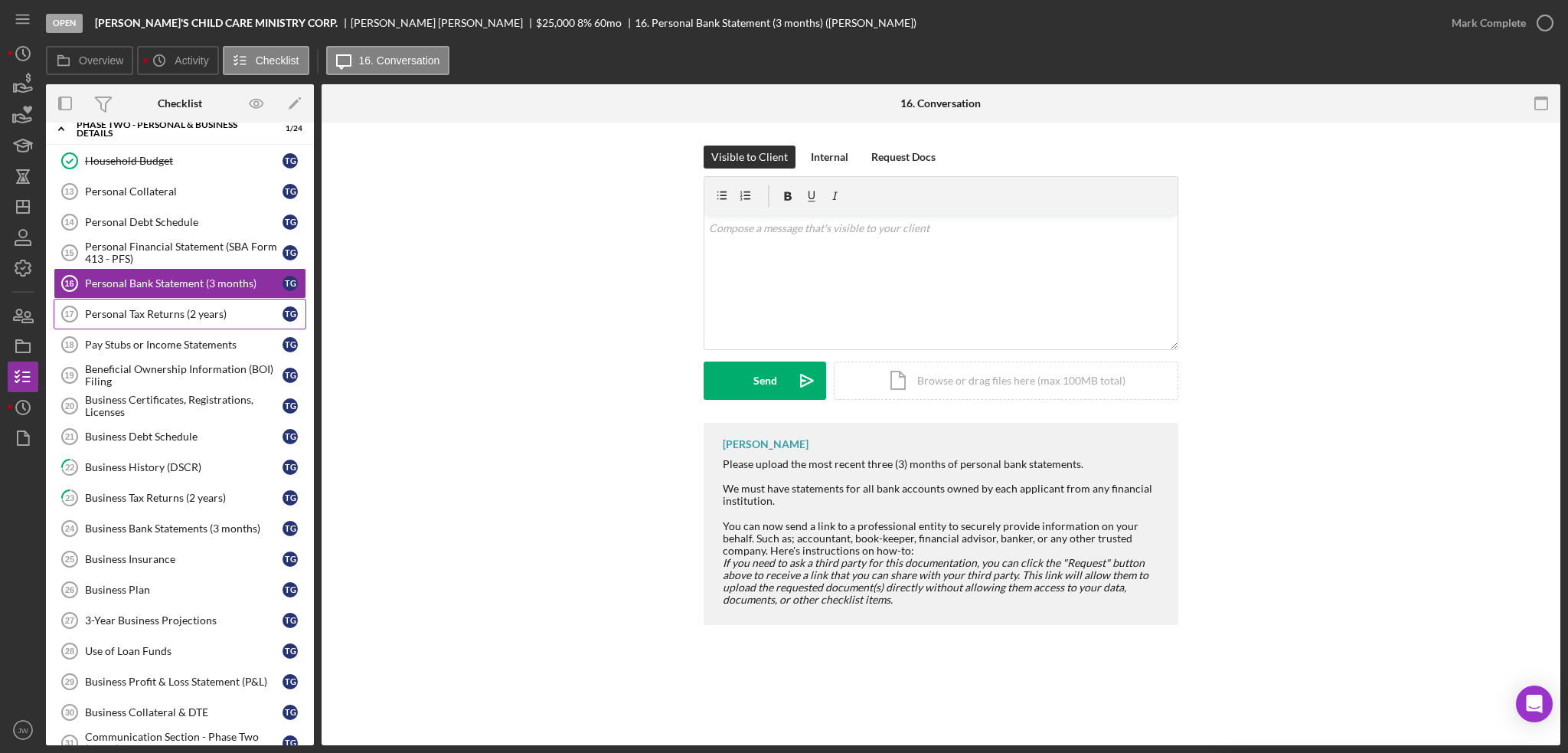
scroll to position [77, 0]
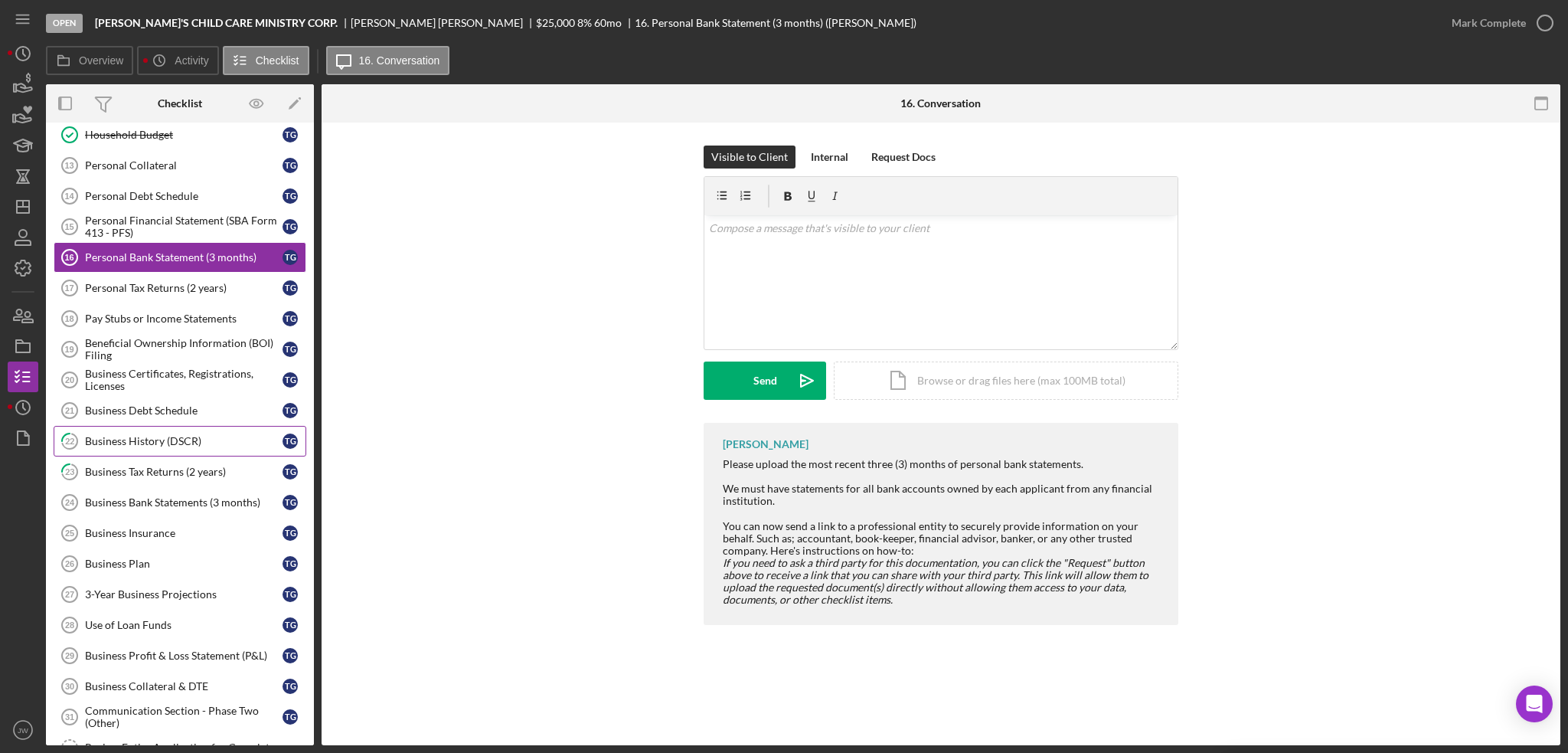
click at [156, 439] on div "Business History (DSCR)" at bounding box center [183, 441] width 198 height 12
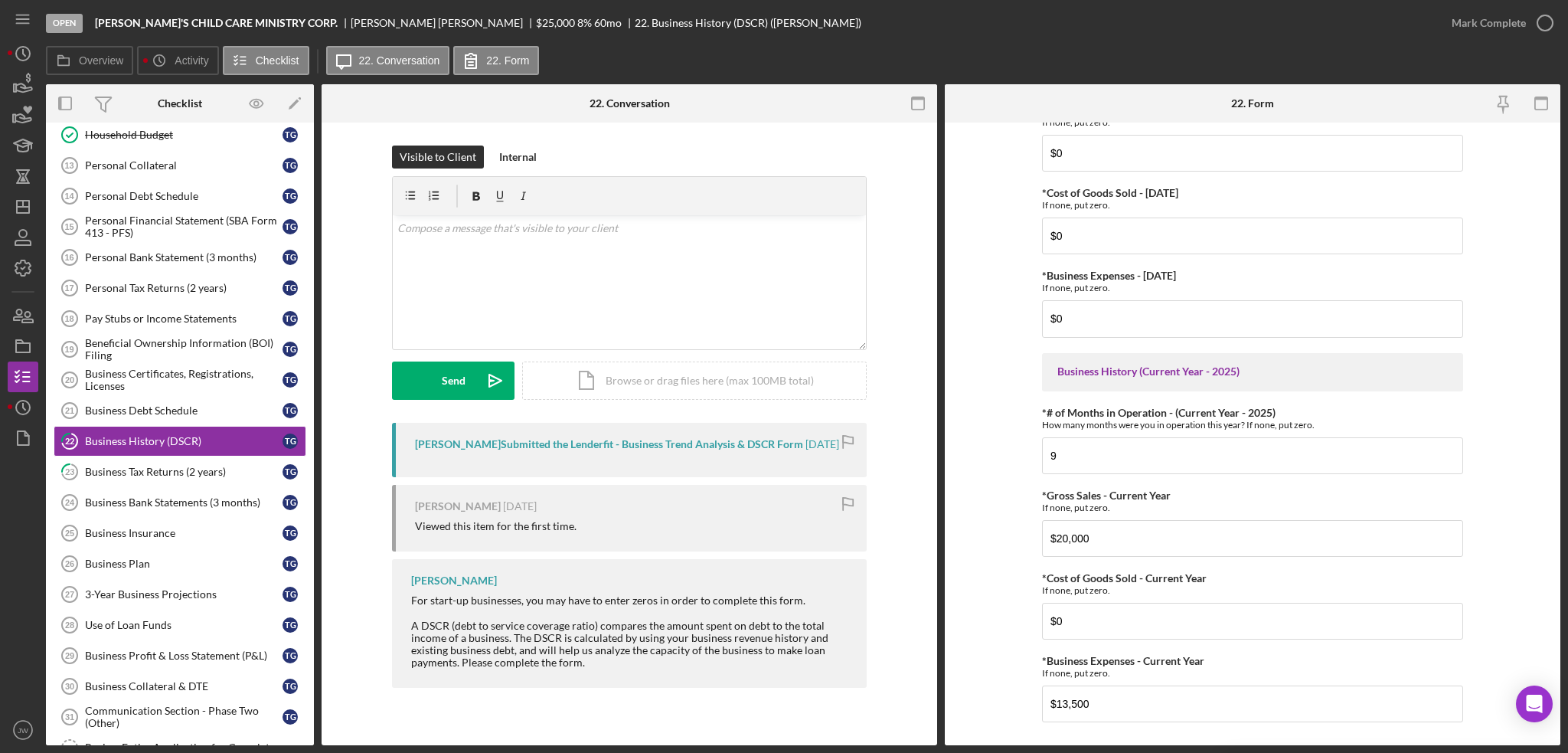
scroll to position [577, 0]
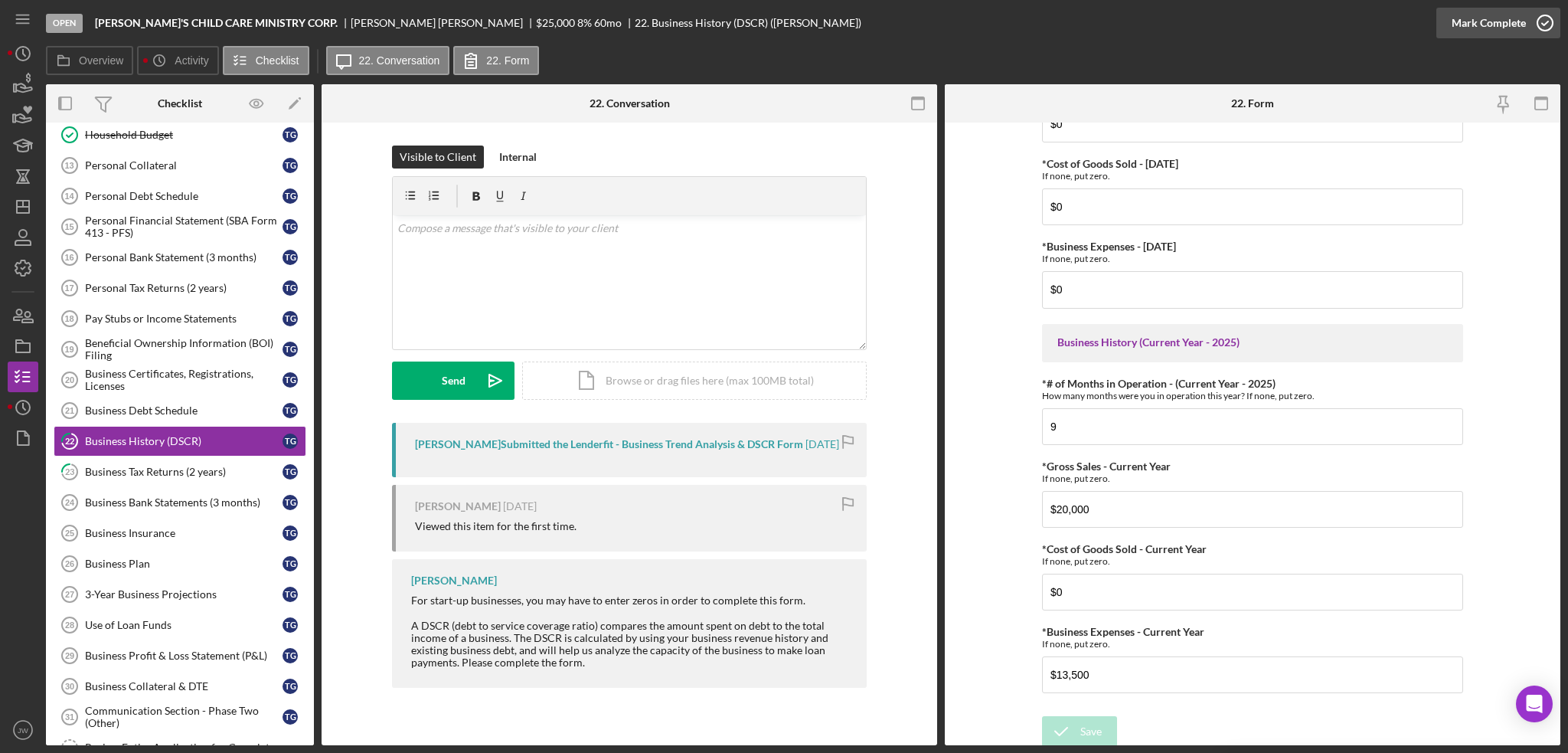
click at [1499, 24] on div "Mark Complete" at bounding box center [1489, 23] width 74 height 30
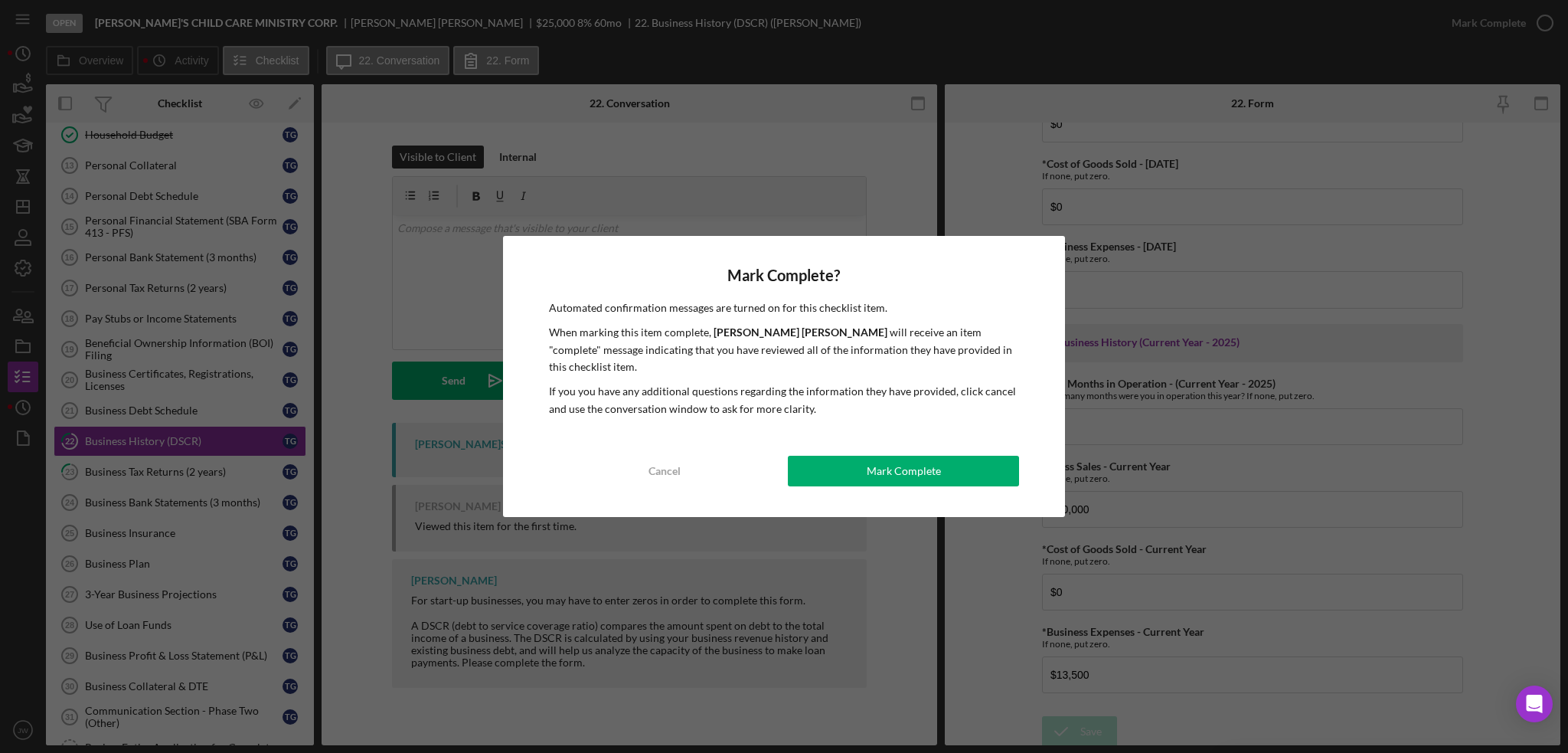
click at [867, 459] on div "Mark Complete" at bounding box center [903, 471] width 74 height 30
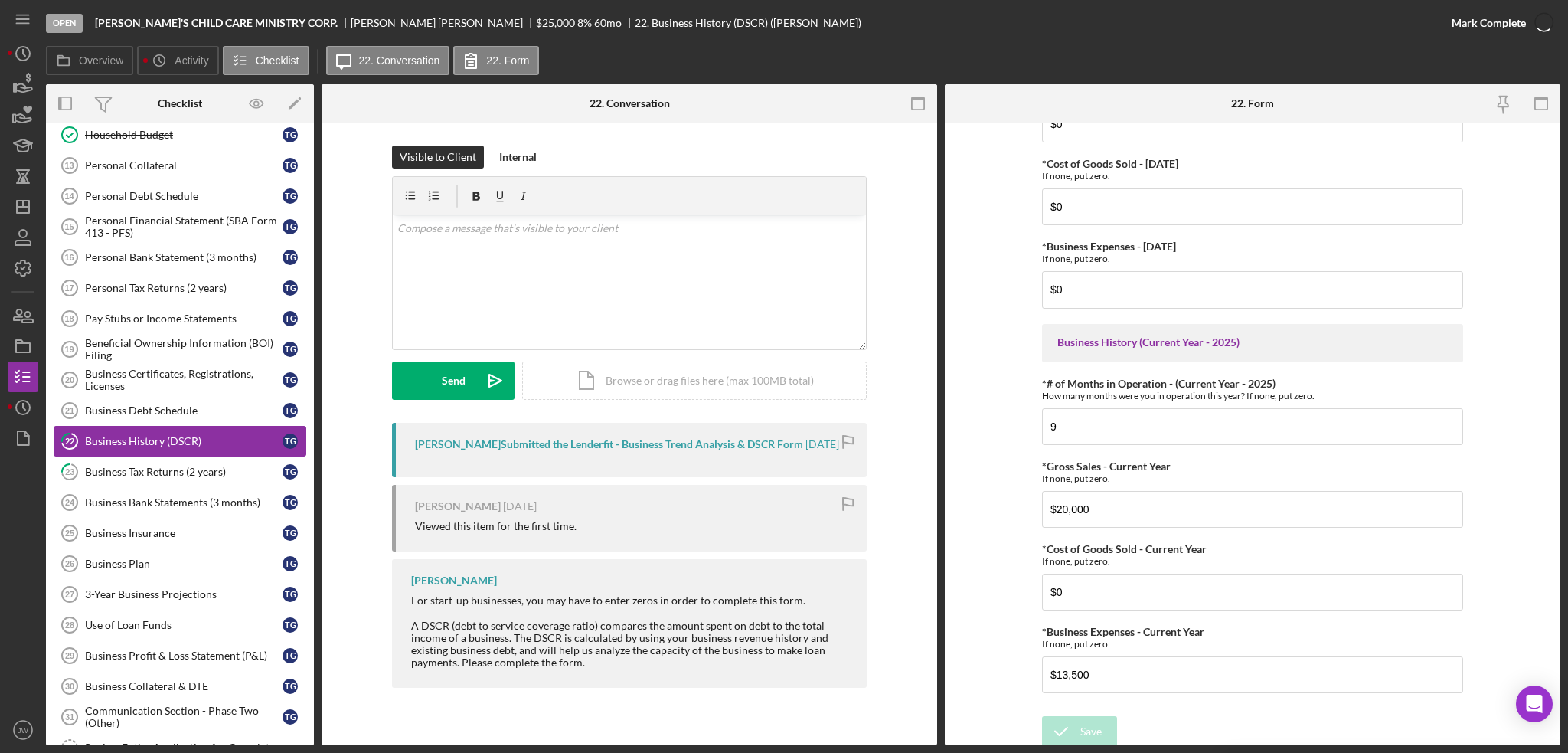
scroll to position [638, 0]
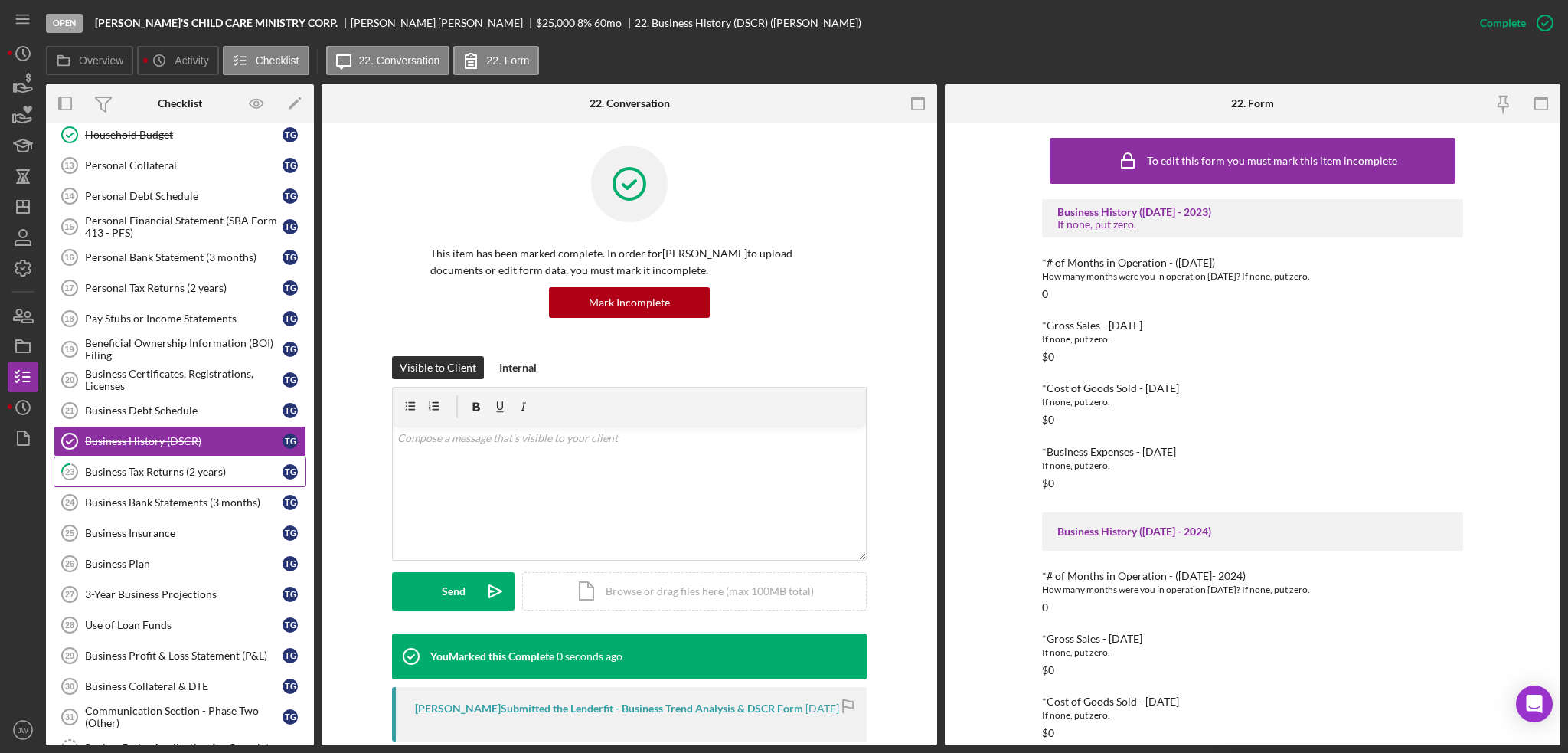
click at [187, 466] on div "Business Tax Returns (2 years)" at bounding box center [183, 471] width 198 height 12
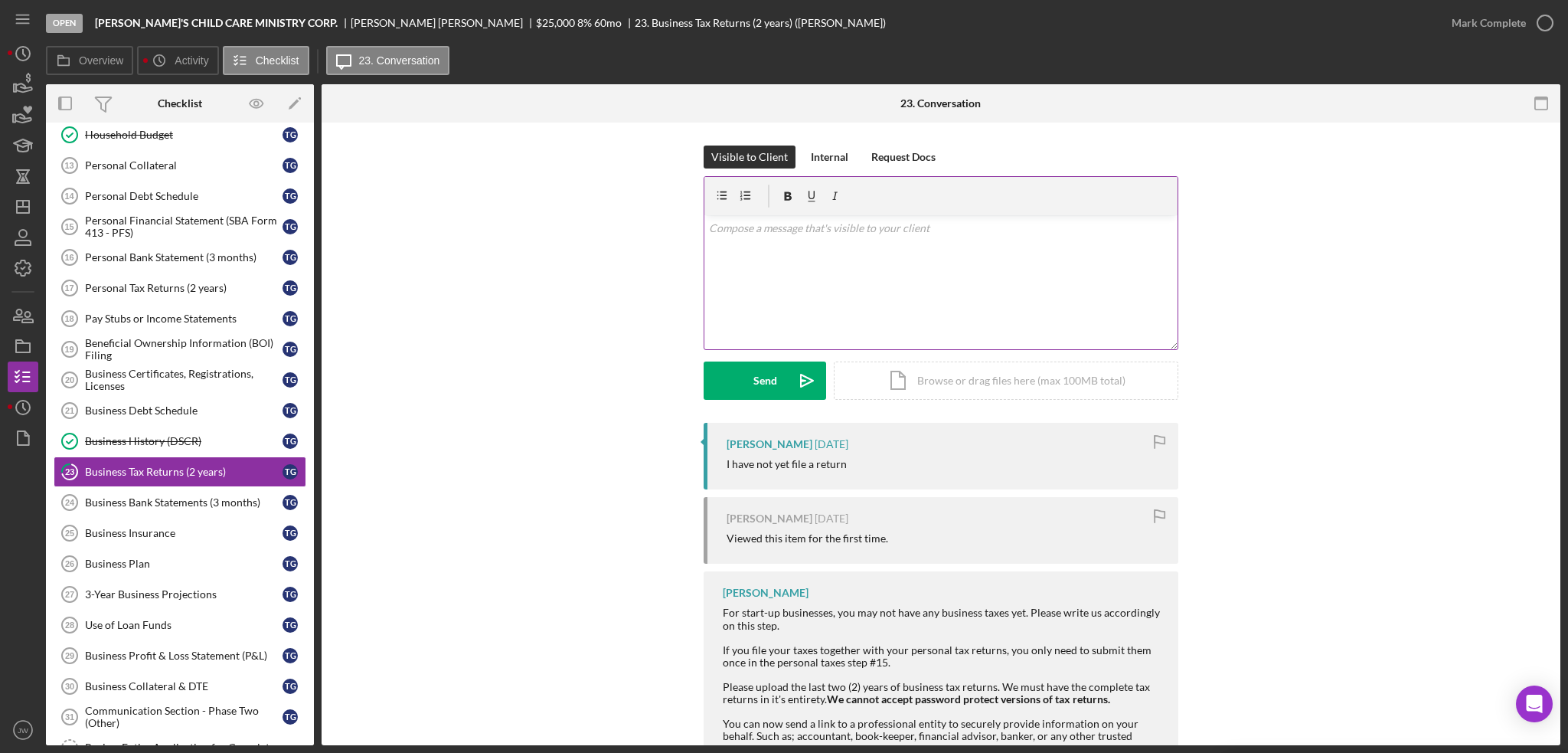
click at [774, 272] on div "v Color teal Color pink Remove color Add row above Add row below Add column bef…" at bounding box center [940, 282] width 473 height 134
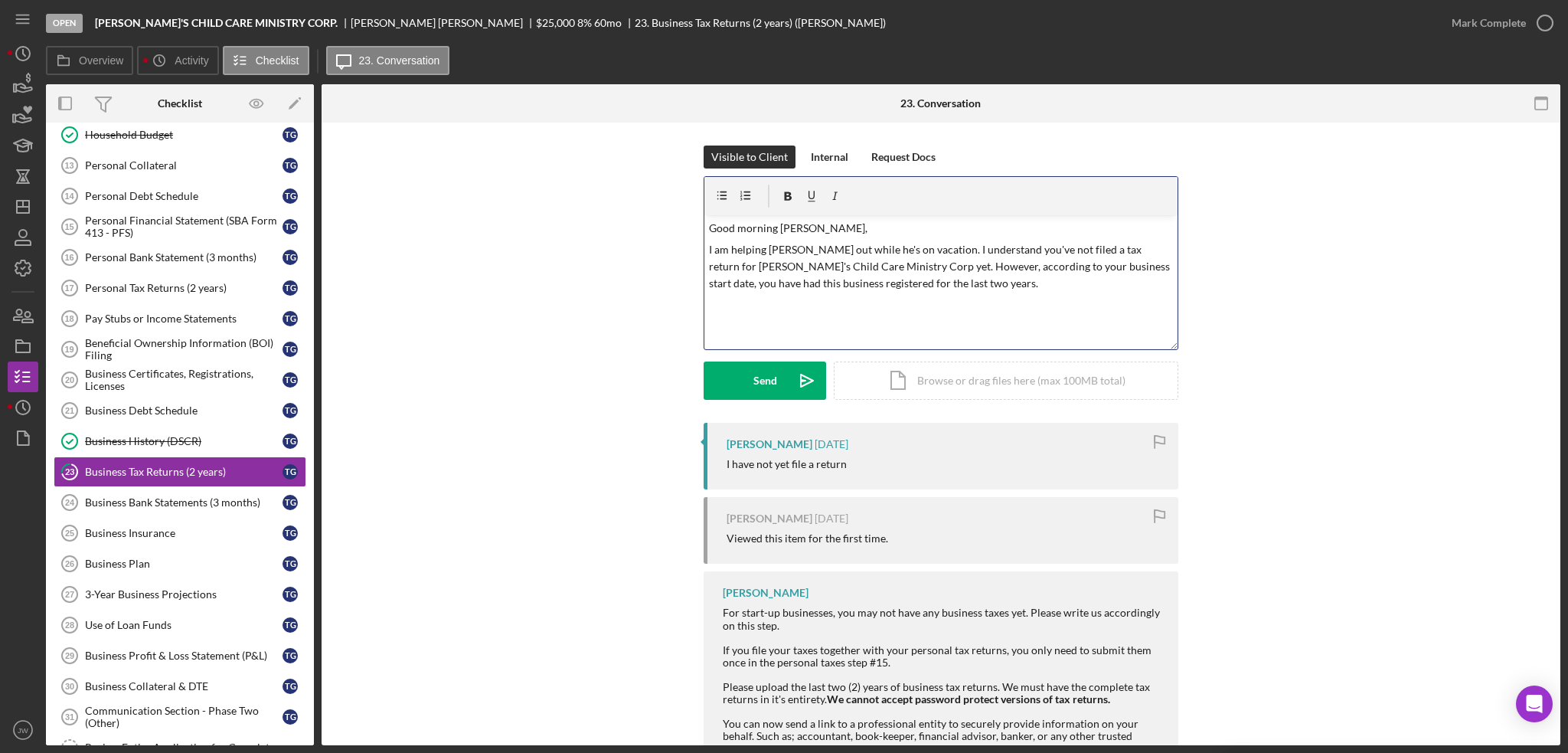
click at [944, 283] on p "I am helping [PERSON_NAME] out while he's on vacation. I understand you've not …" at bounding box center [941, 266] width 465 height 51
click at [1002, 285] on p "I am helping [PERSON_NAME] out while he's on vacation. I understand you've not …" at bounding box center [941, 275] width 465 height 69
click at [918, 283] on p "I am helping [PERSON_NAME] out while he's on vacation. I understand you've not …" at bounding box center [941, 275] width 465 height 69
click at [794, 381] on icon "Icon/icon-invite-send" at bounding box center [807, 381] width 38 height 38
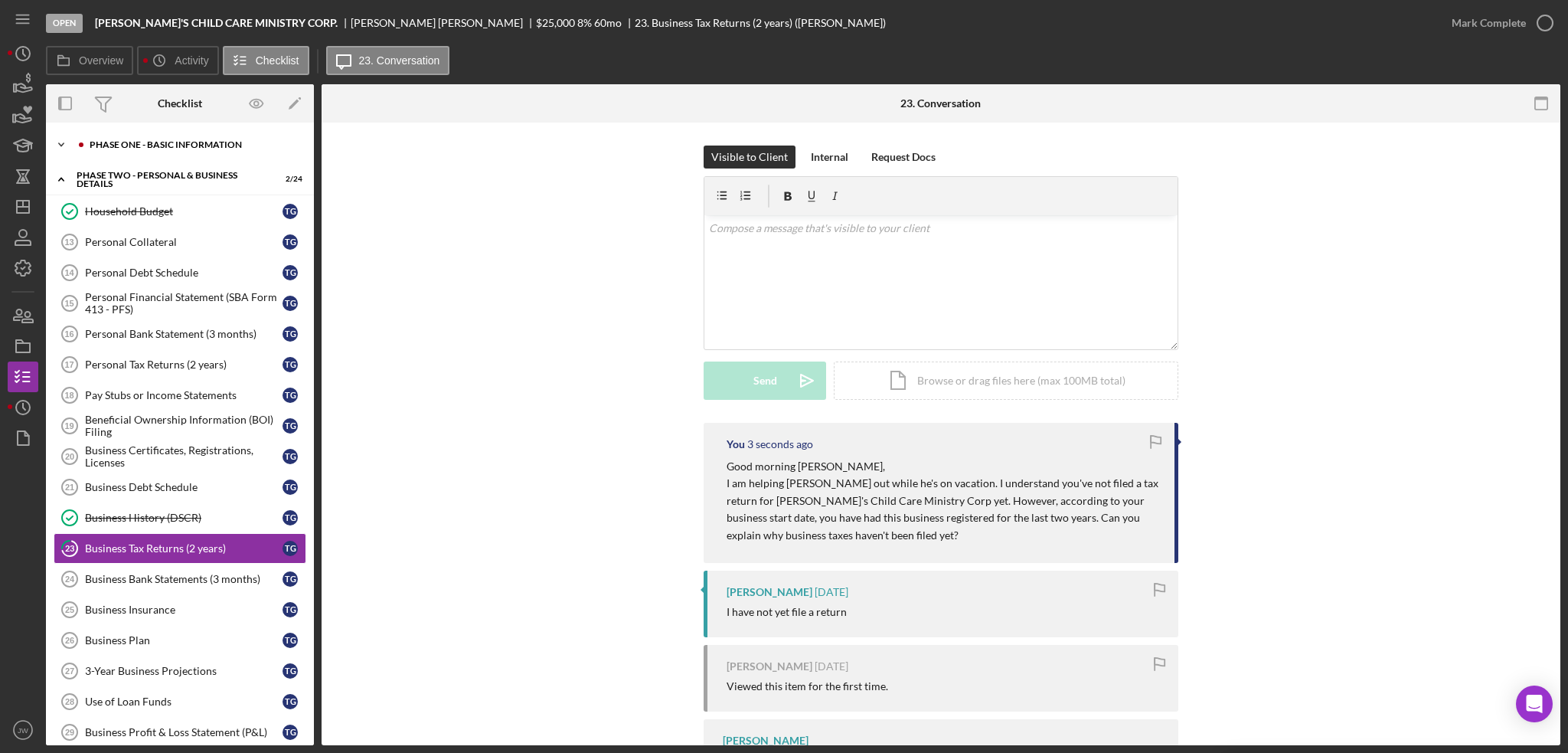
click at [132, 150] on div "Icon/Expander Phase One - Basic Information 10 / 20" at bounding box center [179, 145] width 268 height 30
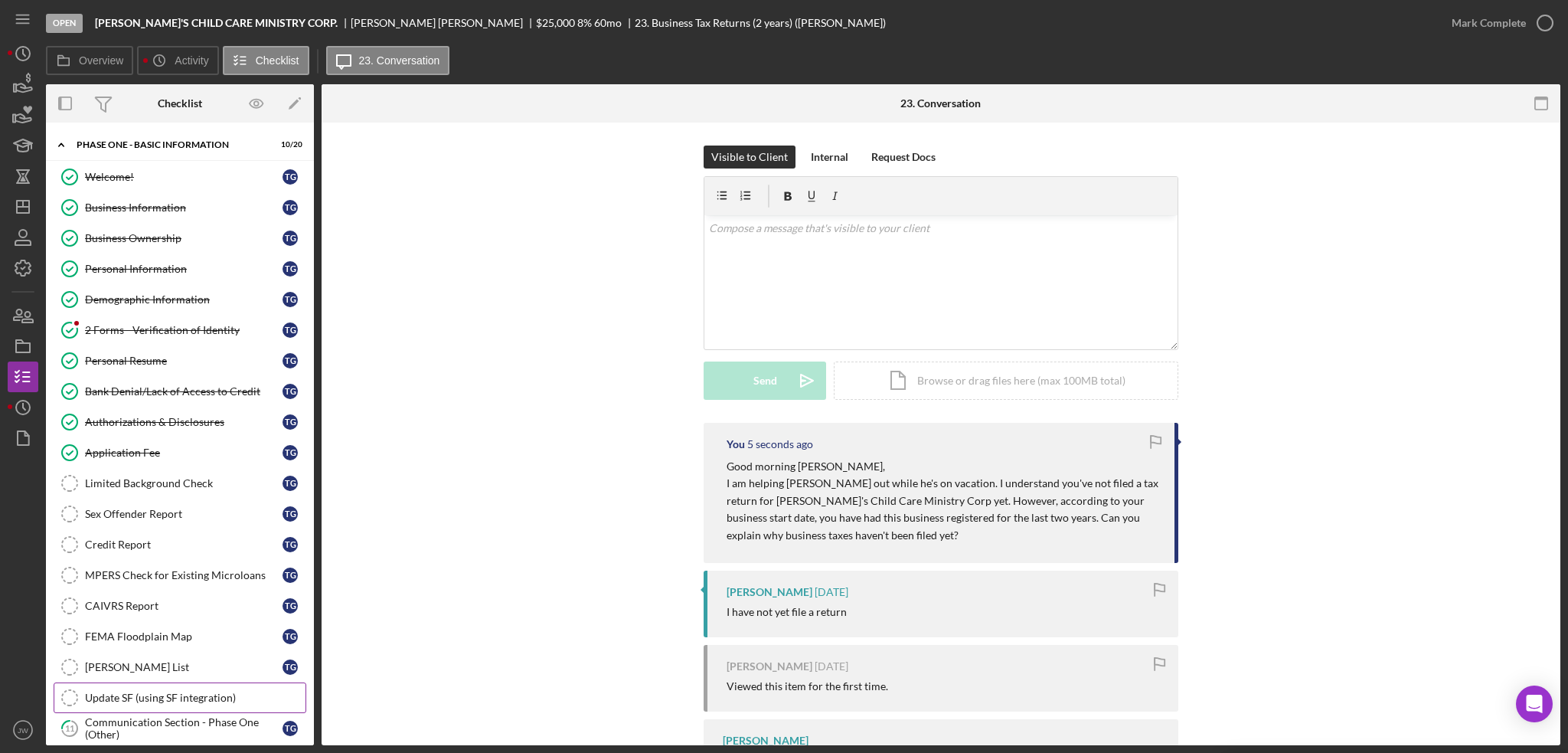
click at [172, 692] on div "Update SF (using SF integration)" at bounding box center [195, 697] width 221 height 12
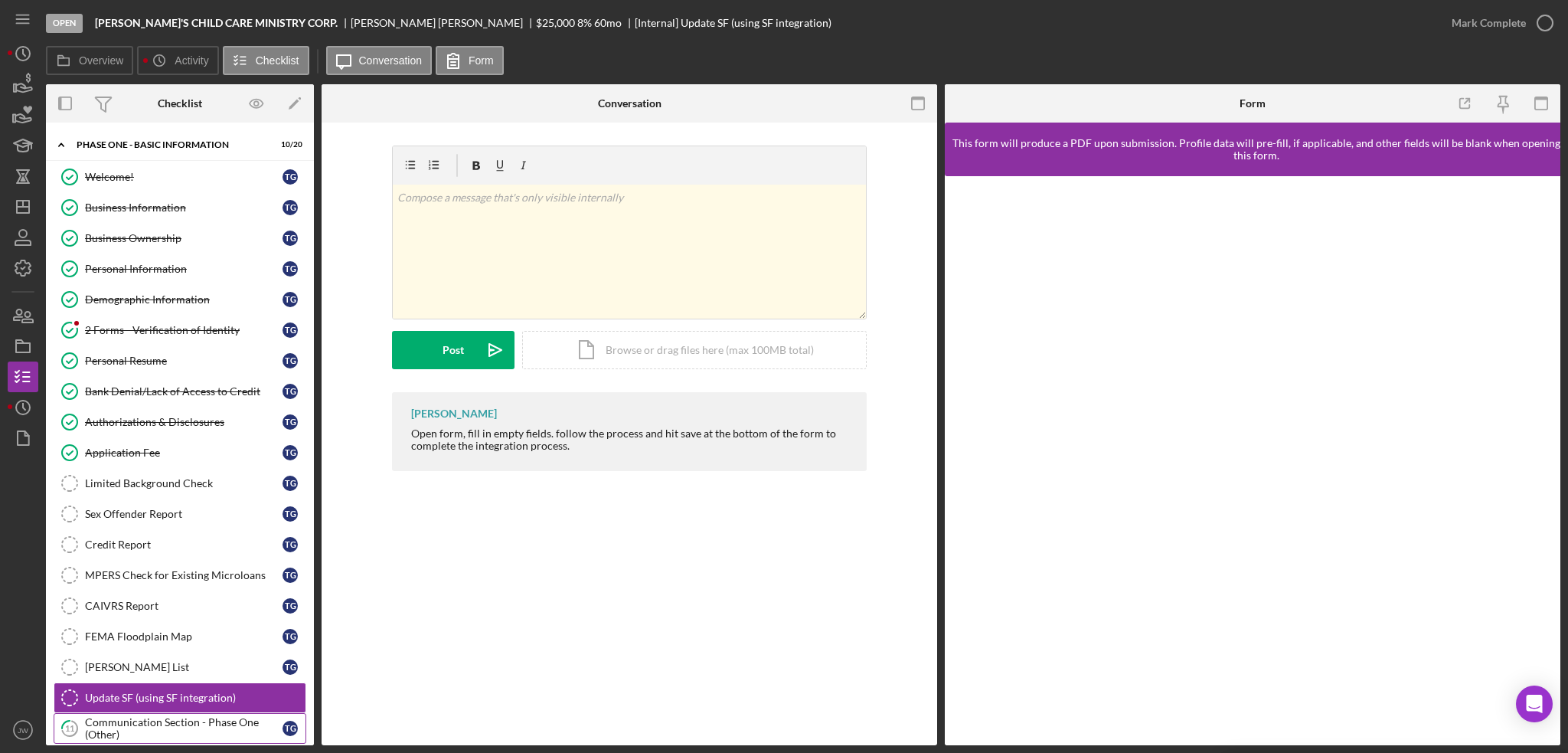
click at [172, 719] on div "Communication Section - Phase One (Other)" at bounding box center [183, 728] width 198 height 25
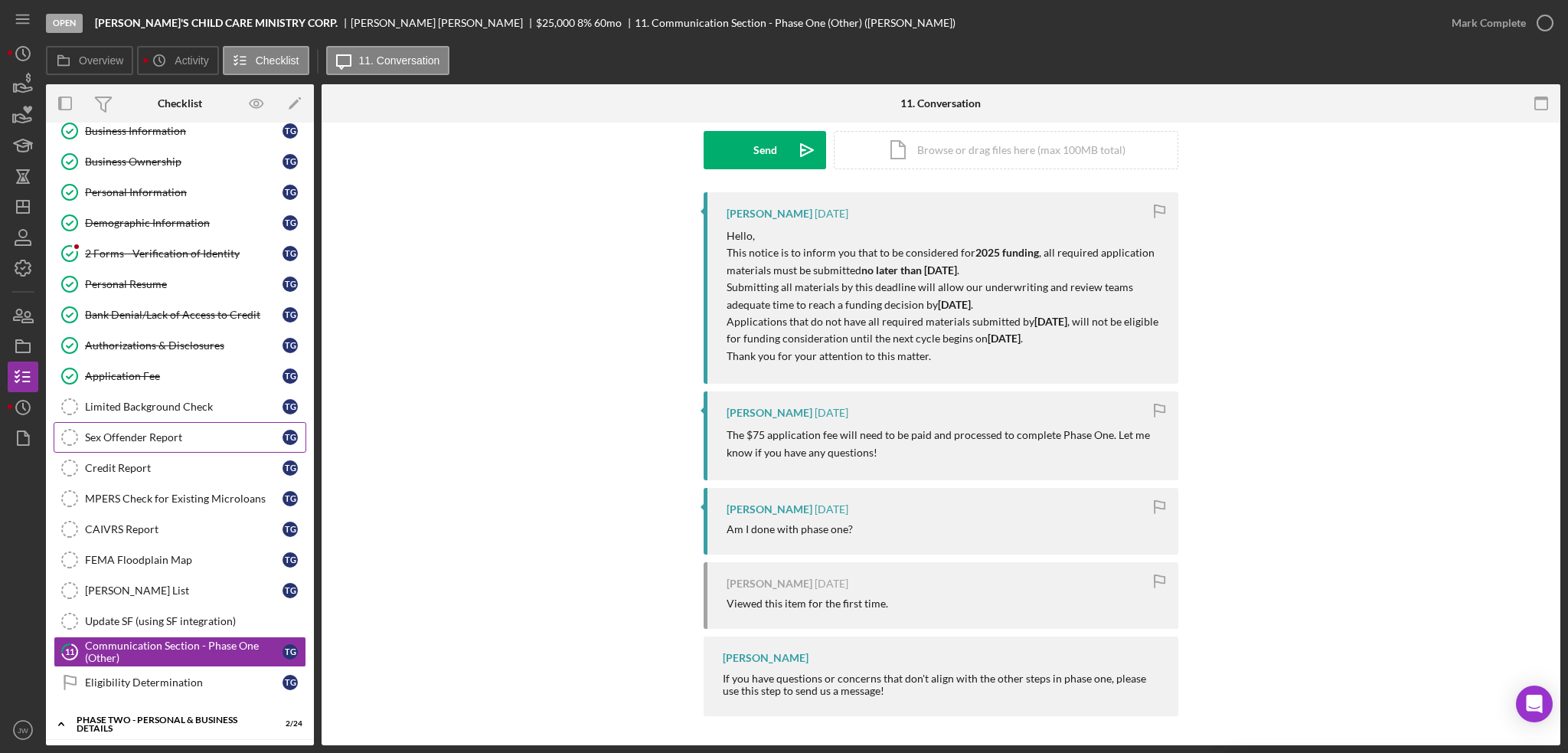
scroll to position [153, 0]
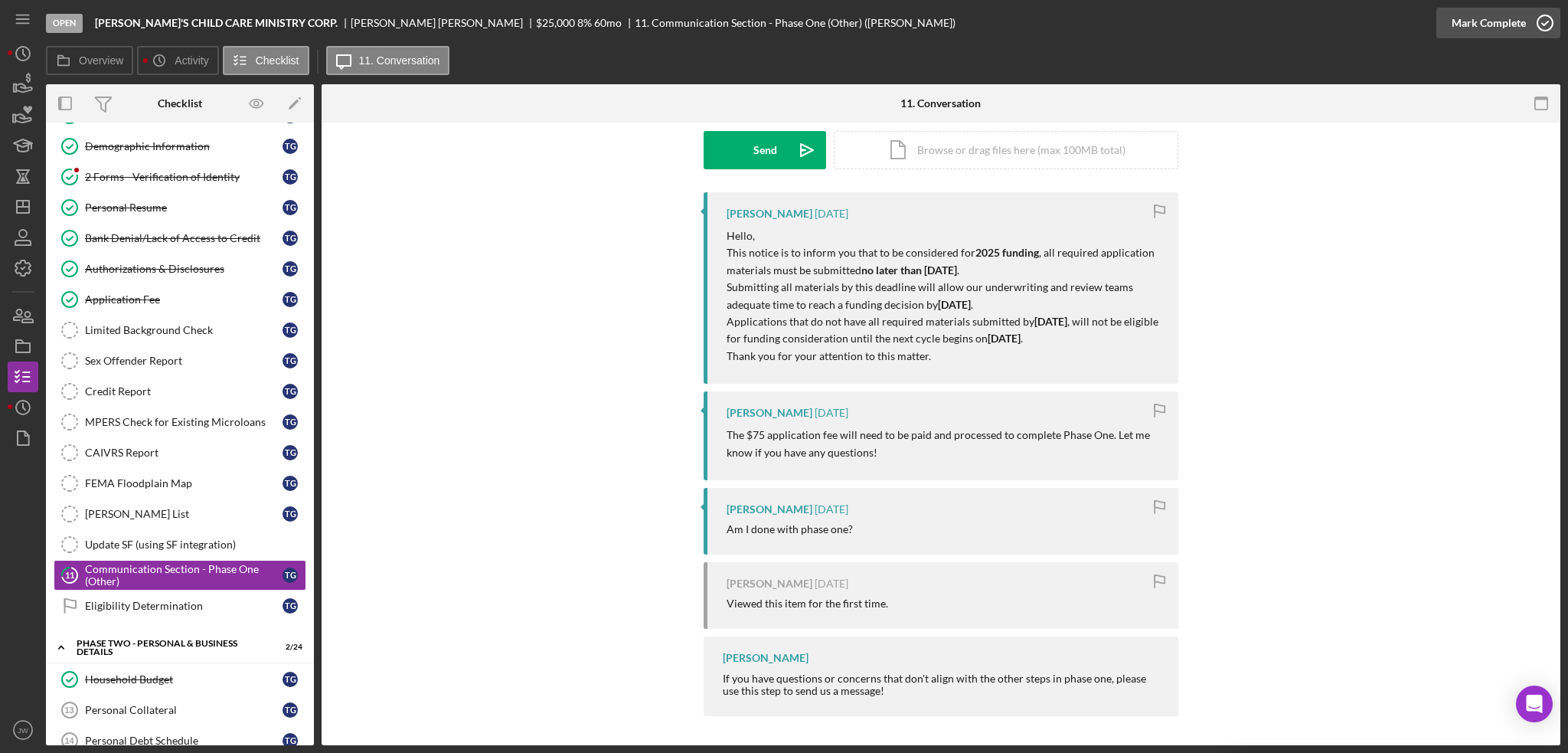
click at [1491, 22] on div "Mark Complete" at bounding box center [1489, 23] width 74 height 30
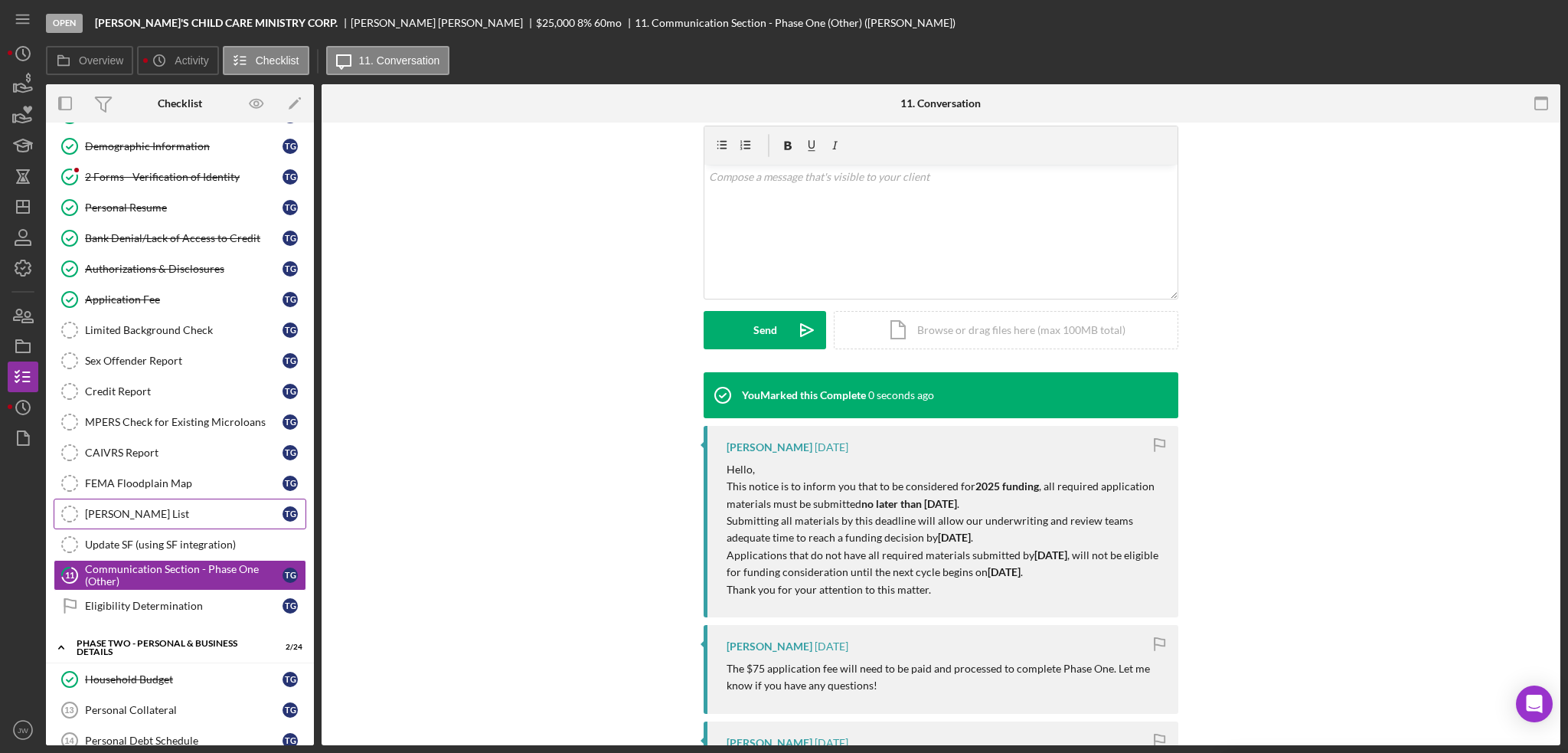
scroll to position [441, 0]
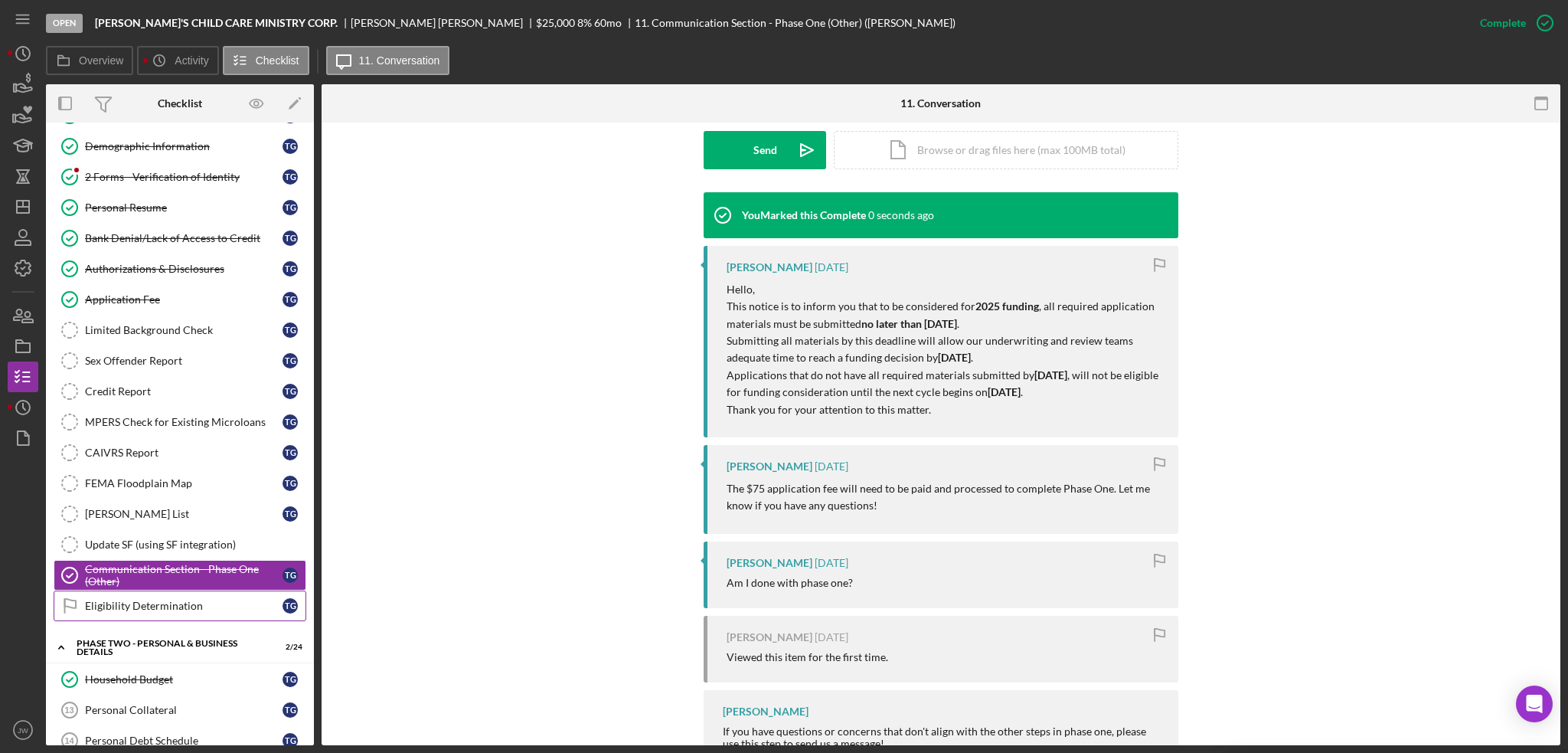
click at [144, 600] on div "Eligibility Determination" at bounding box center [183, 605] width 198 height 12
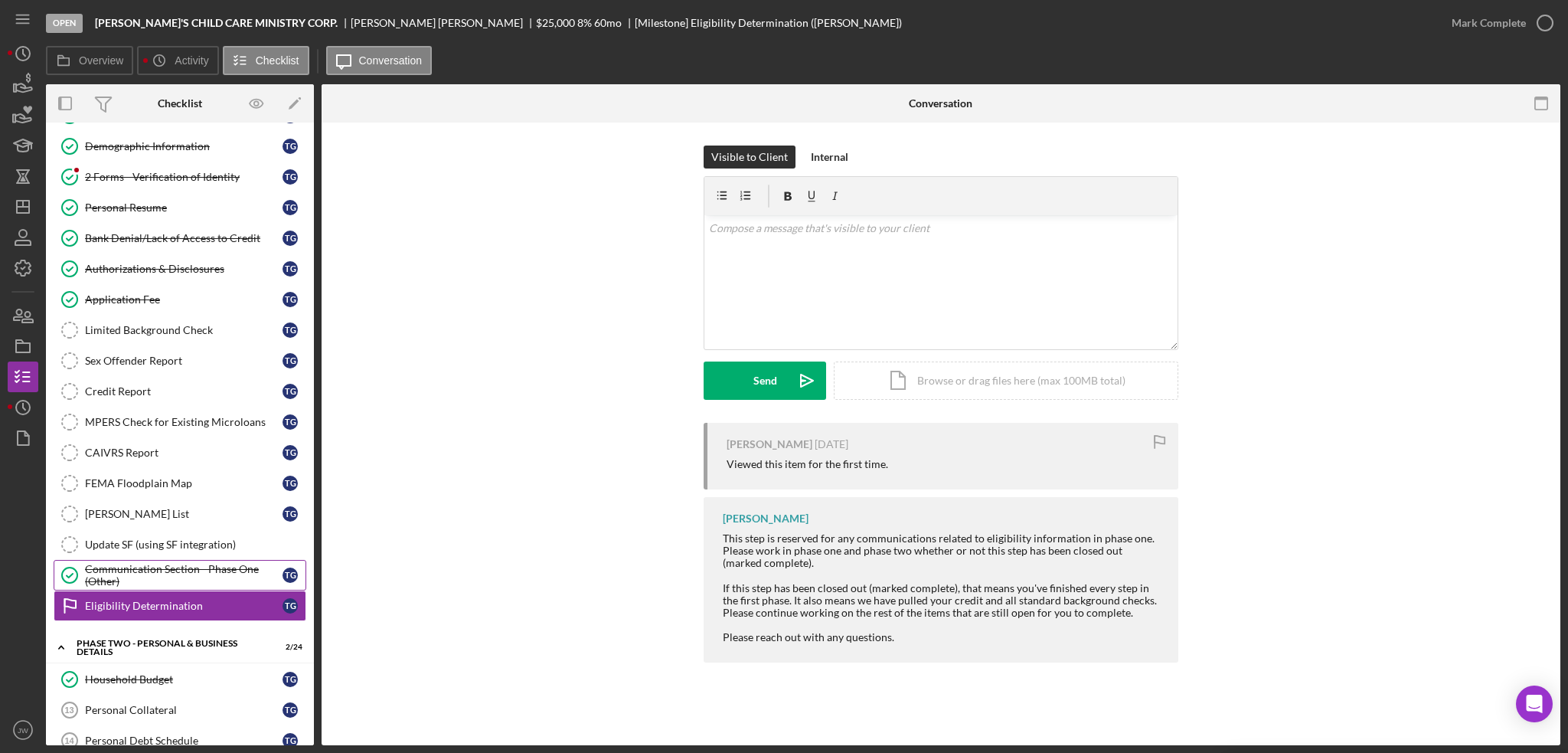
click at [229, 575] on div "Communication Section - Phase One (Other)" at bounding box center [183, 575] width 198 height 25
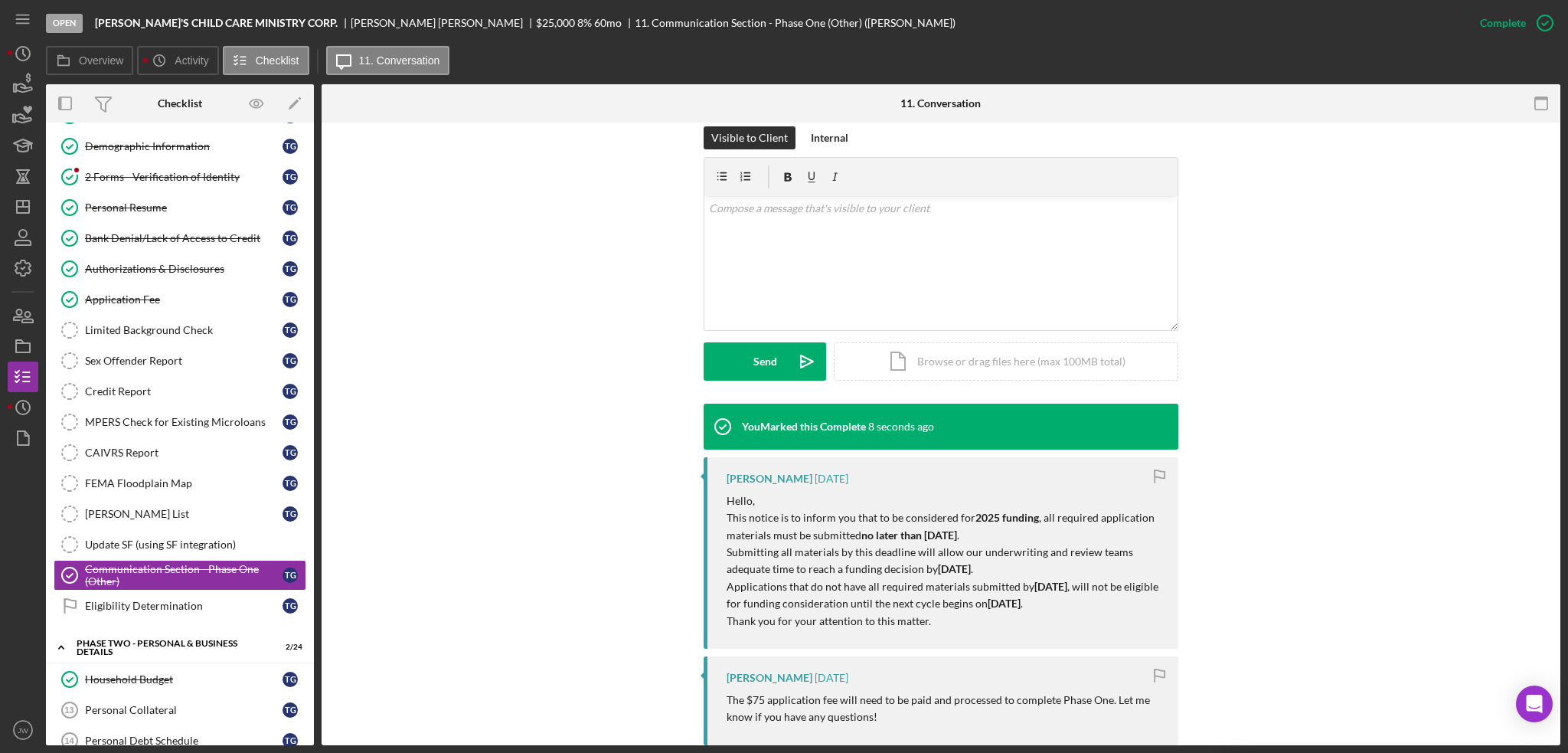
scroll to position [306, 0]
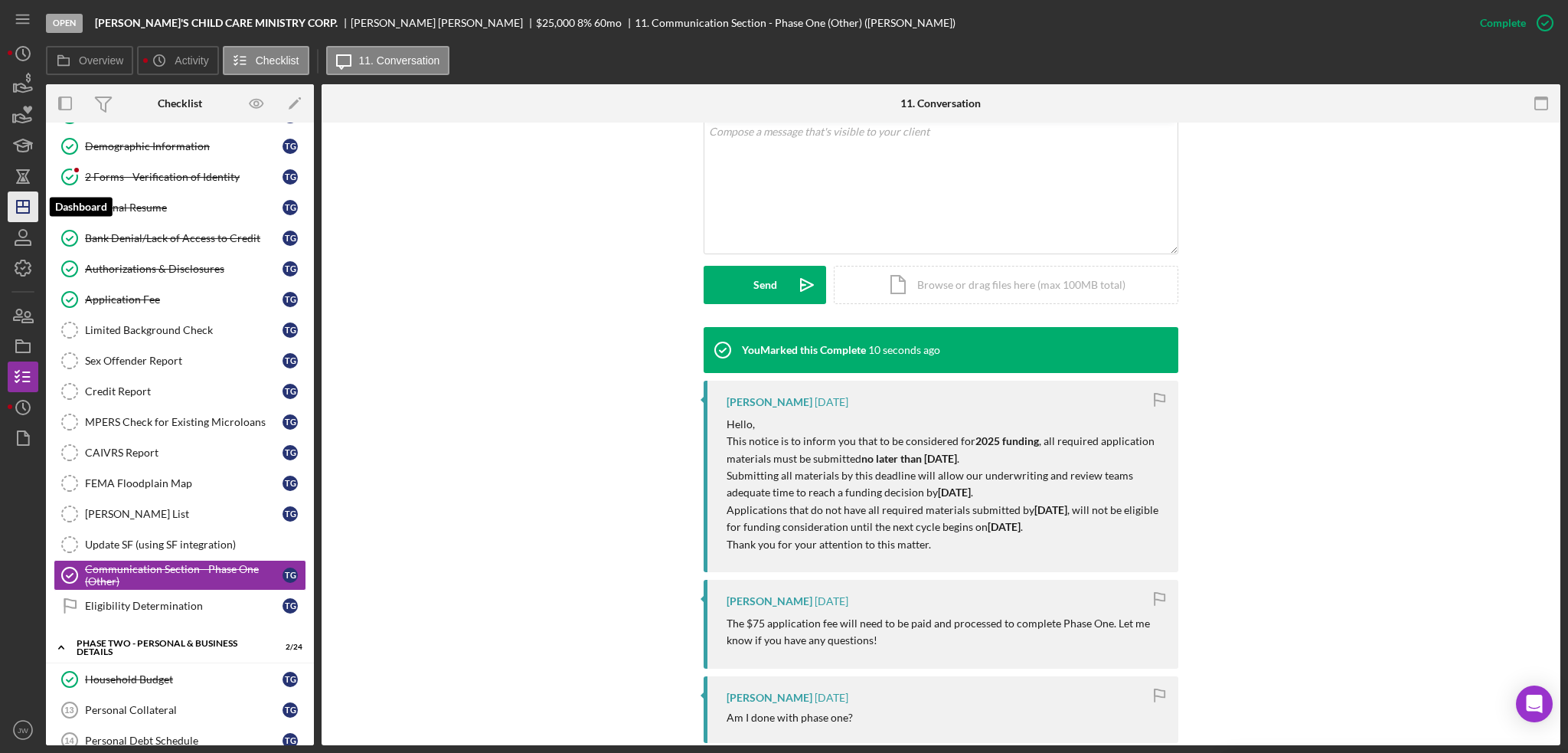
click at [23, 211] on icon "Icon/Dashboard" at bounding box center [23, 206] width 38 height 38
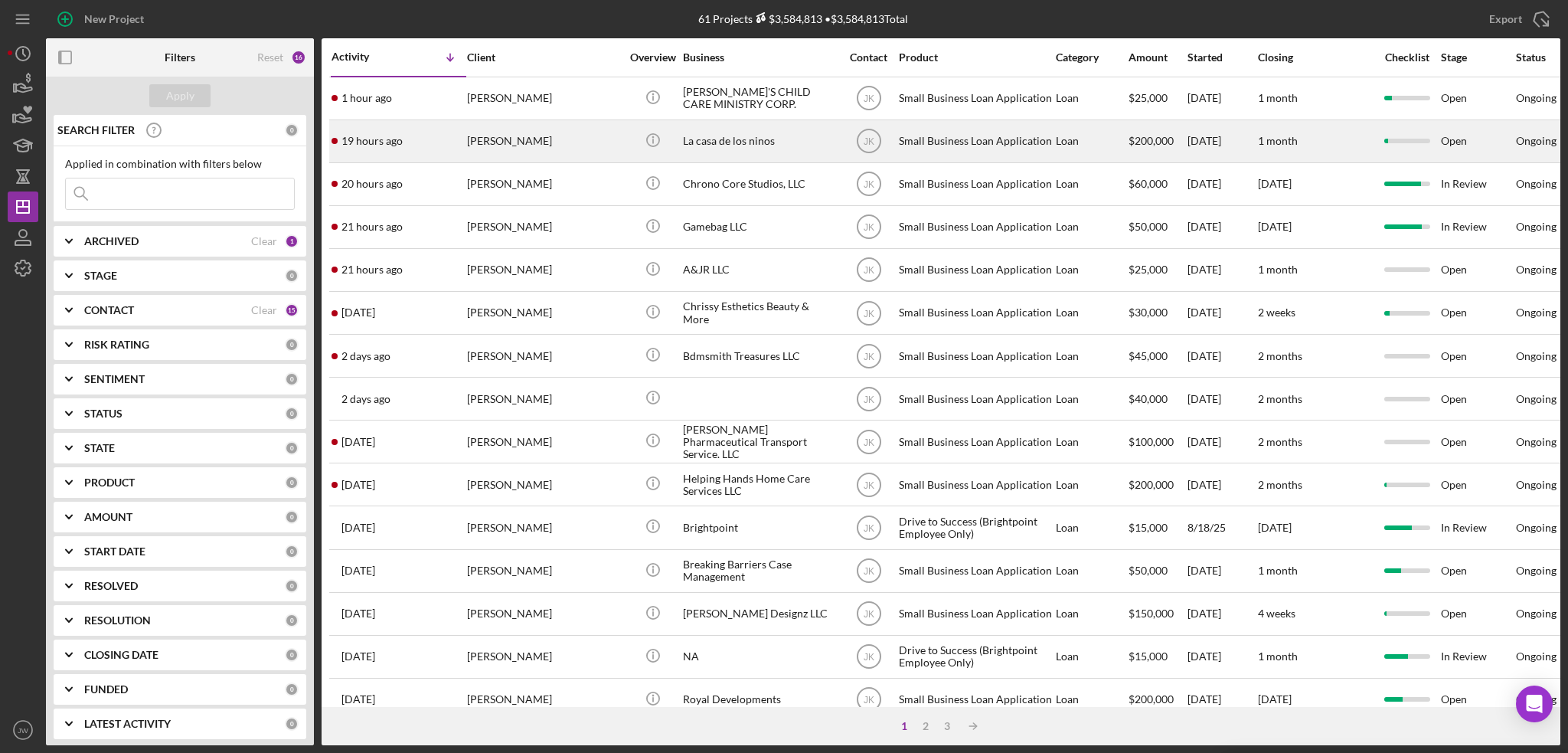
click at [759, 137] on div "La casa de los ninos" at bounding box center [759, 141] width 153 height 41
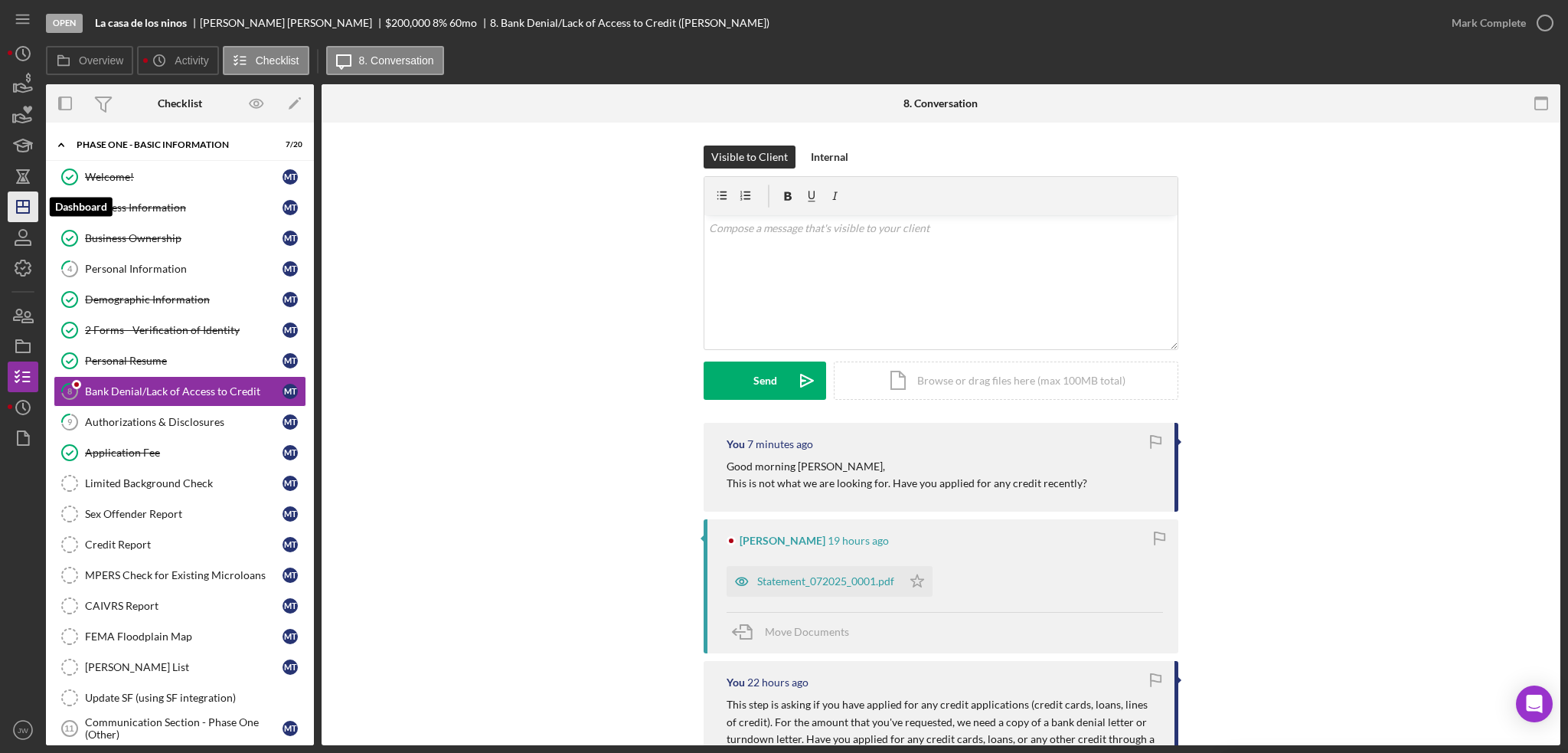
click at [27, 203] on icon "Icon/Dashboard" at bounding box center [23, 206] width 38 height 38
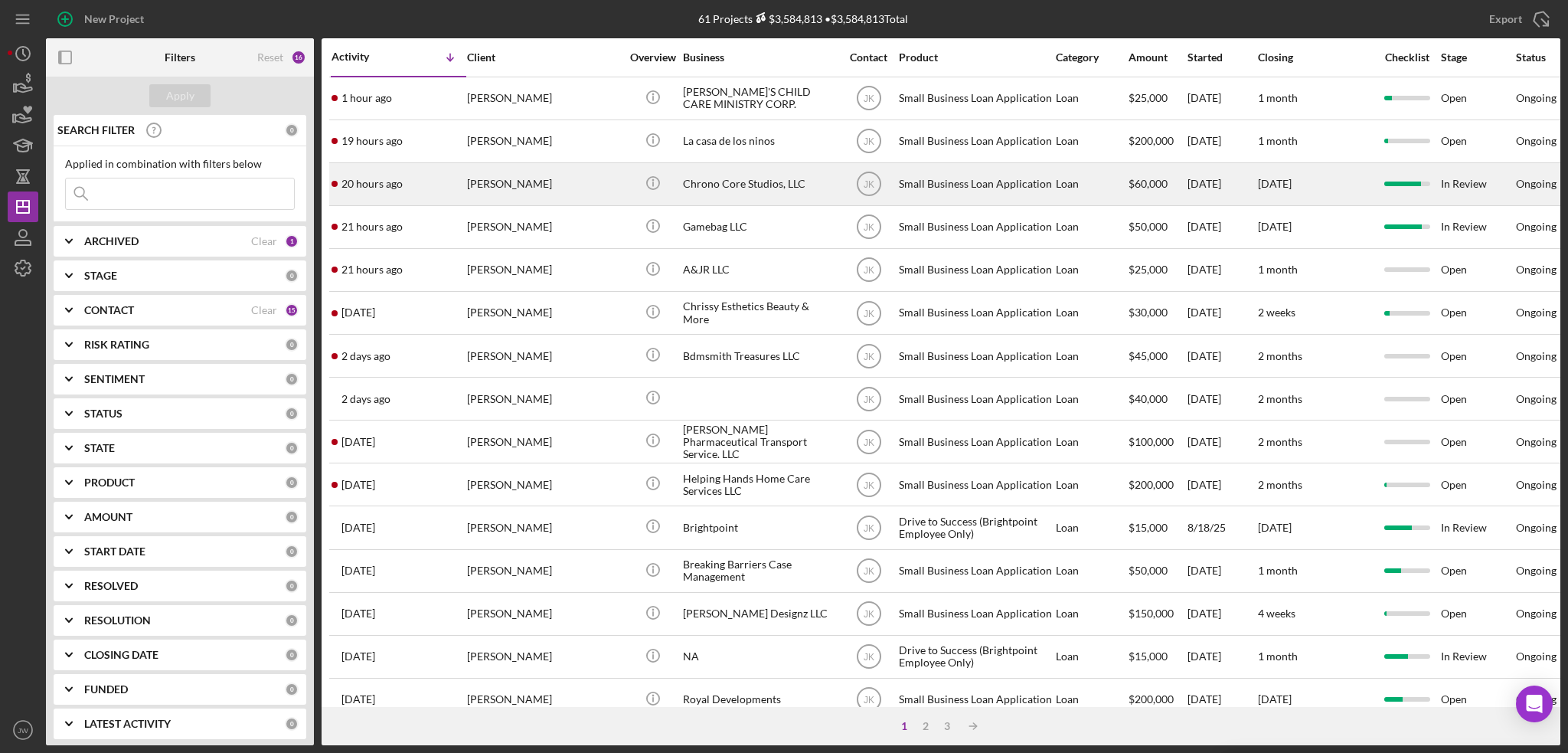
click at [754, 193] on div "Chrono Core Studios, LLC" at bounding box center [759, 184] width 153 height 41
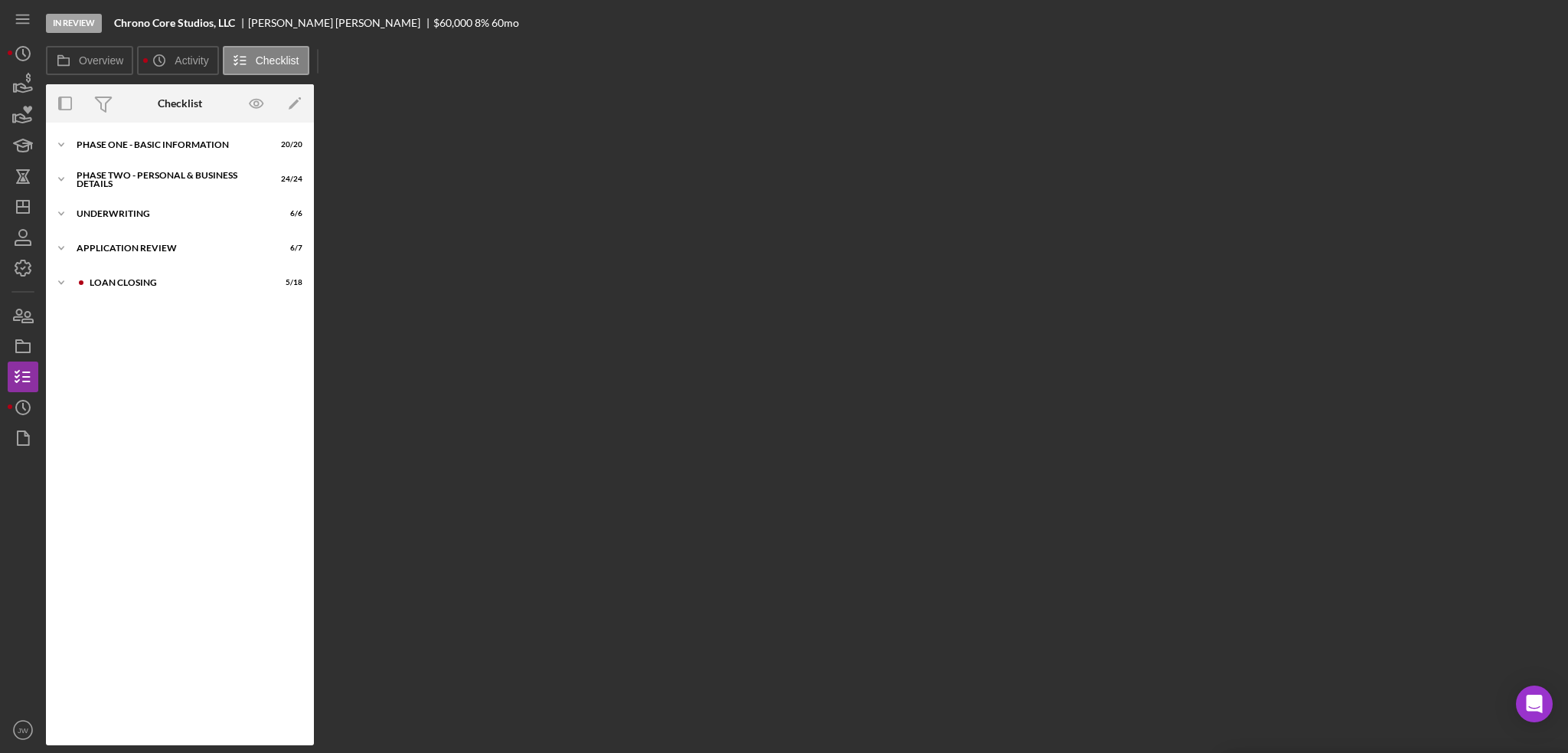
scroll to position [30, 0]
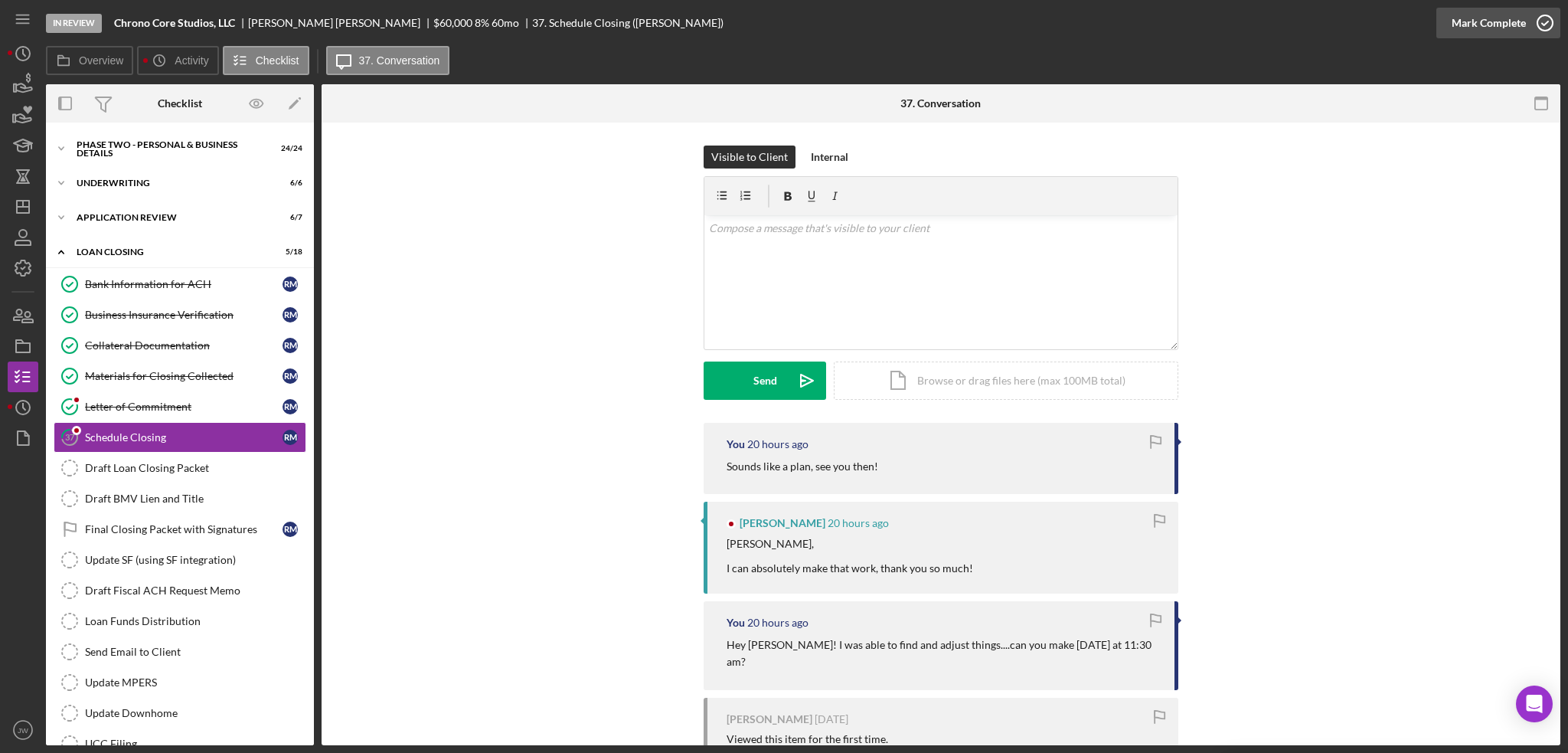
click at [1487, 22] on div "Mark Complete" at bounding box center [1489, 23] width 74 height 30
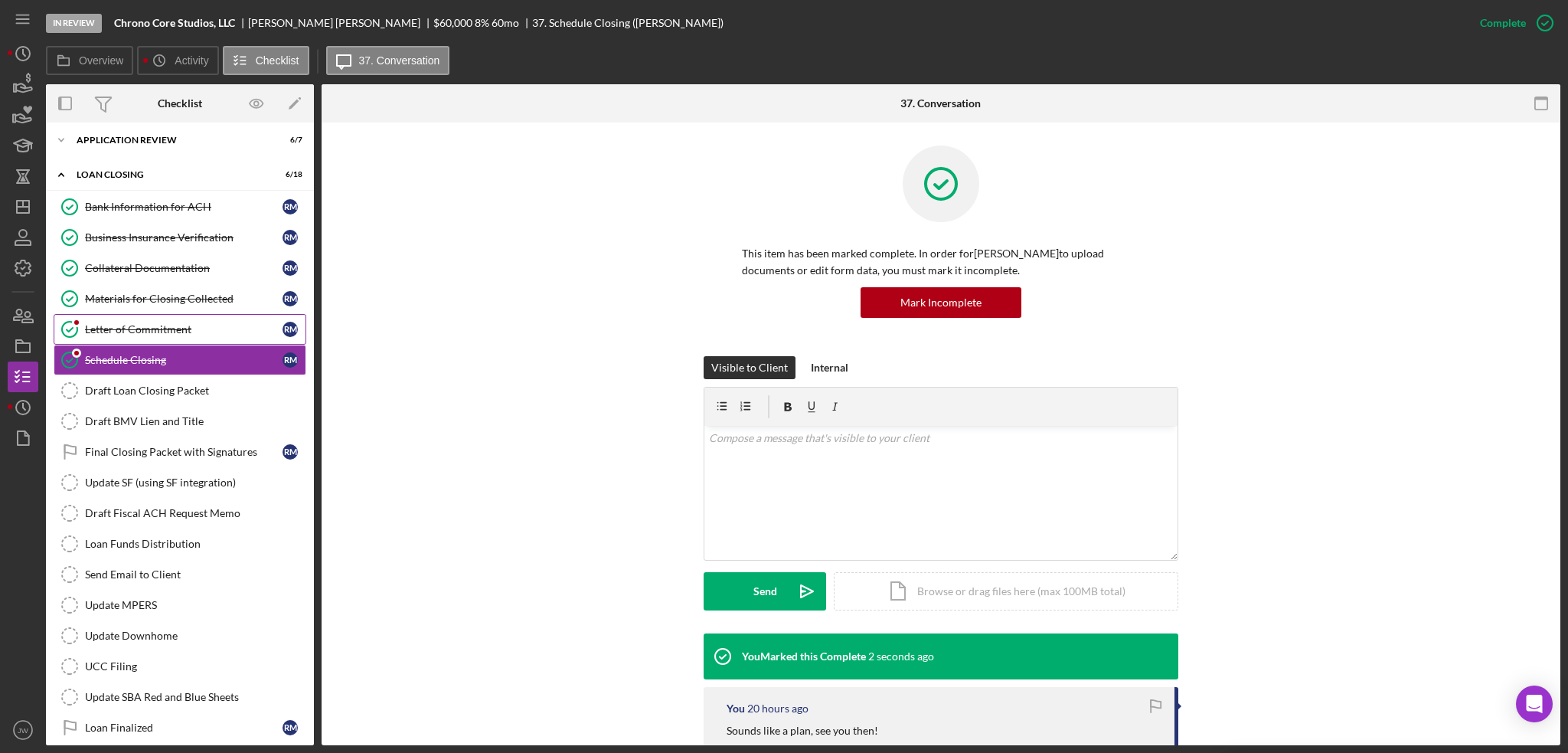
scroll to position [115, 0]
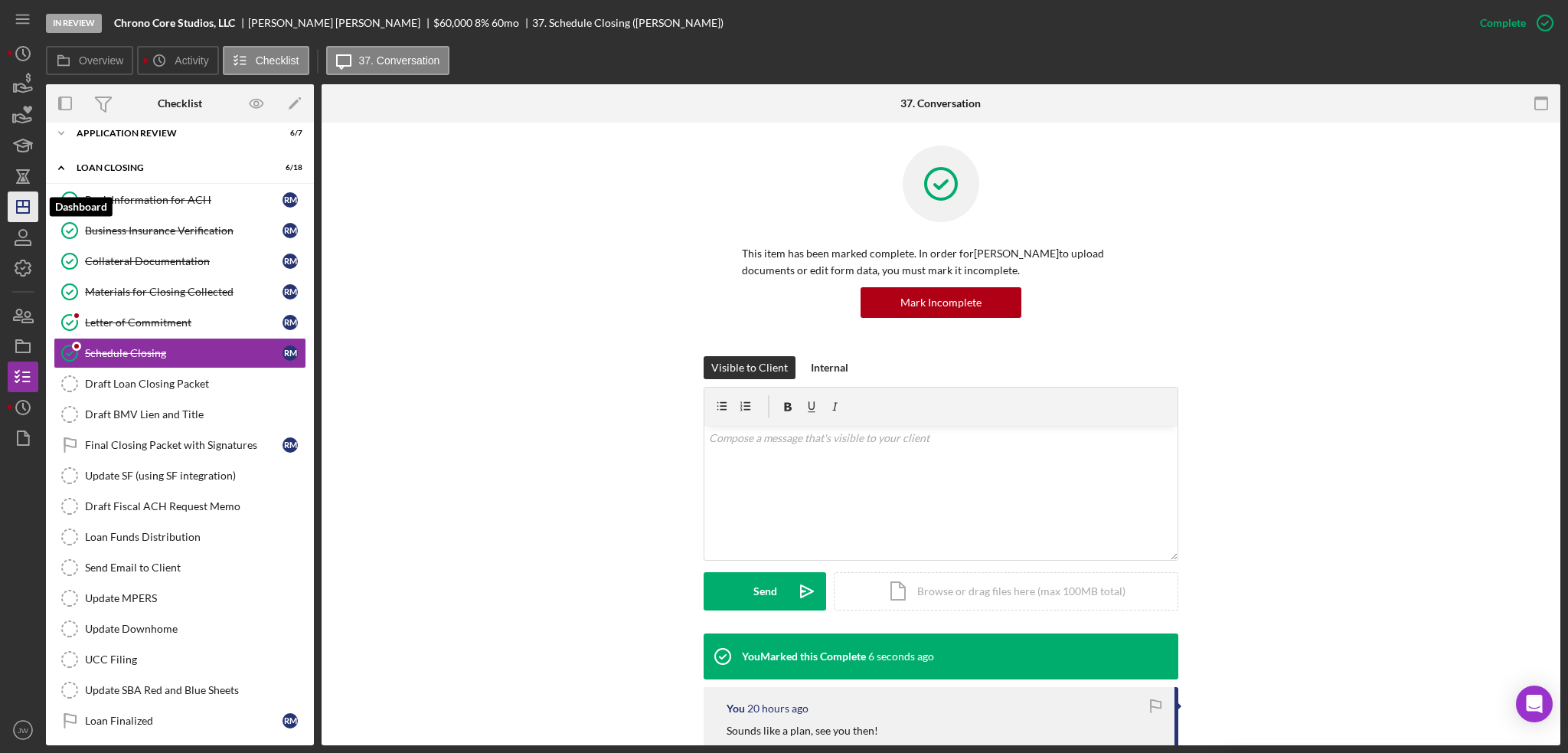
click at [18, 211] on icon "Icon/Dashboard" at bounding box center [23, 206] width 38 height 38
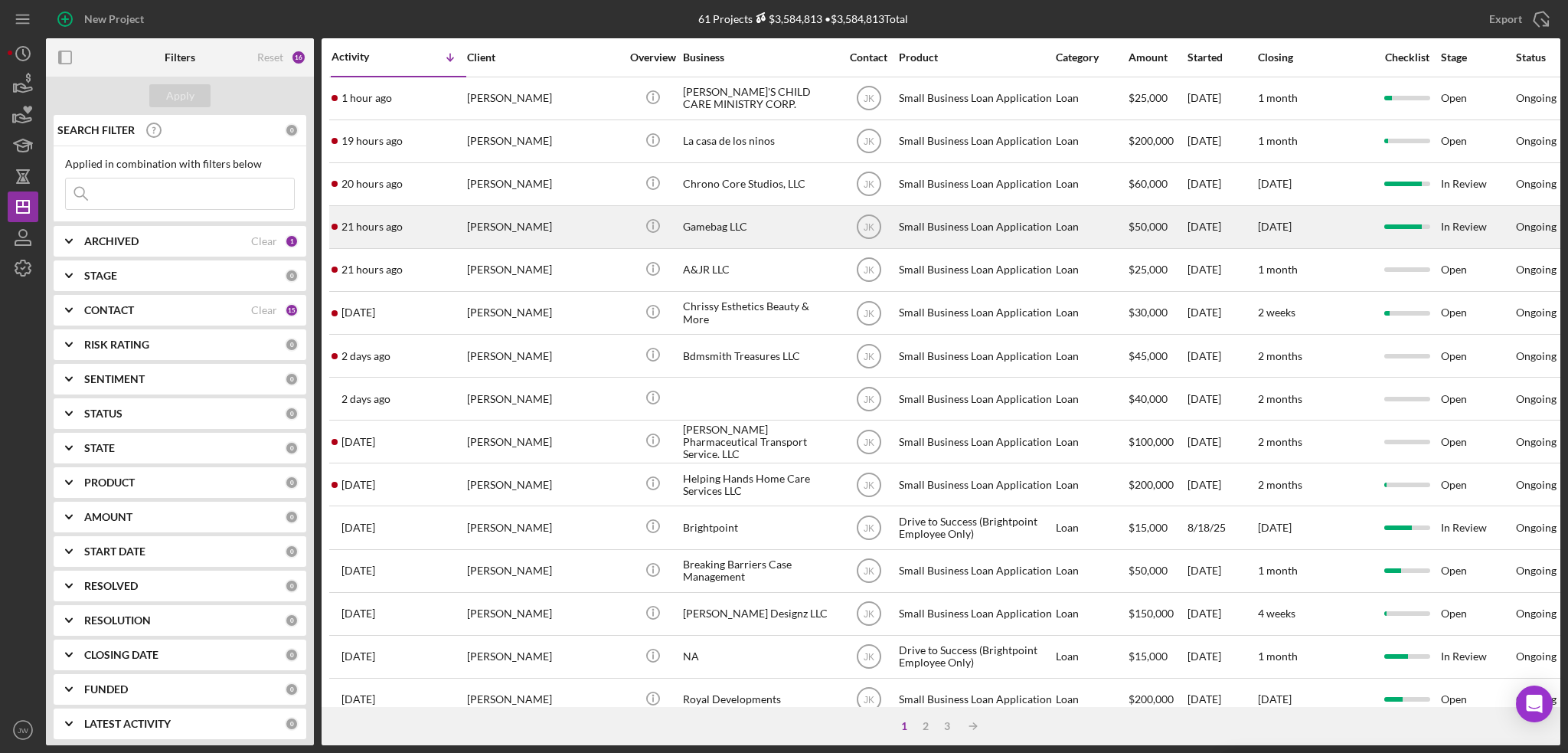
click at [775, 229] on div "Gamebag LLC" at bounding box center [759, 226] width 153 height 41
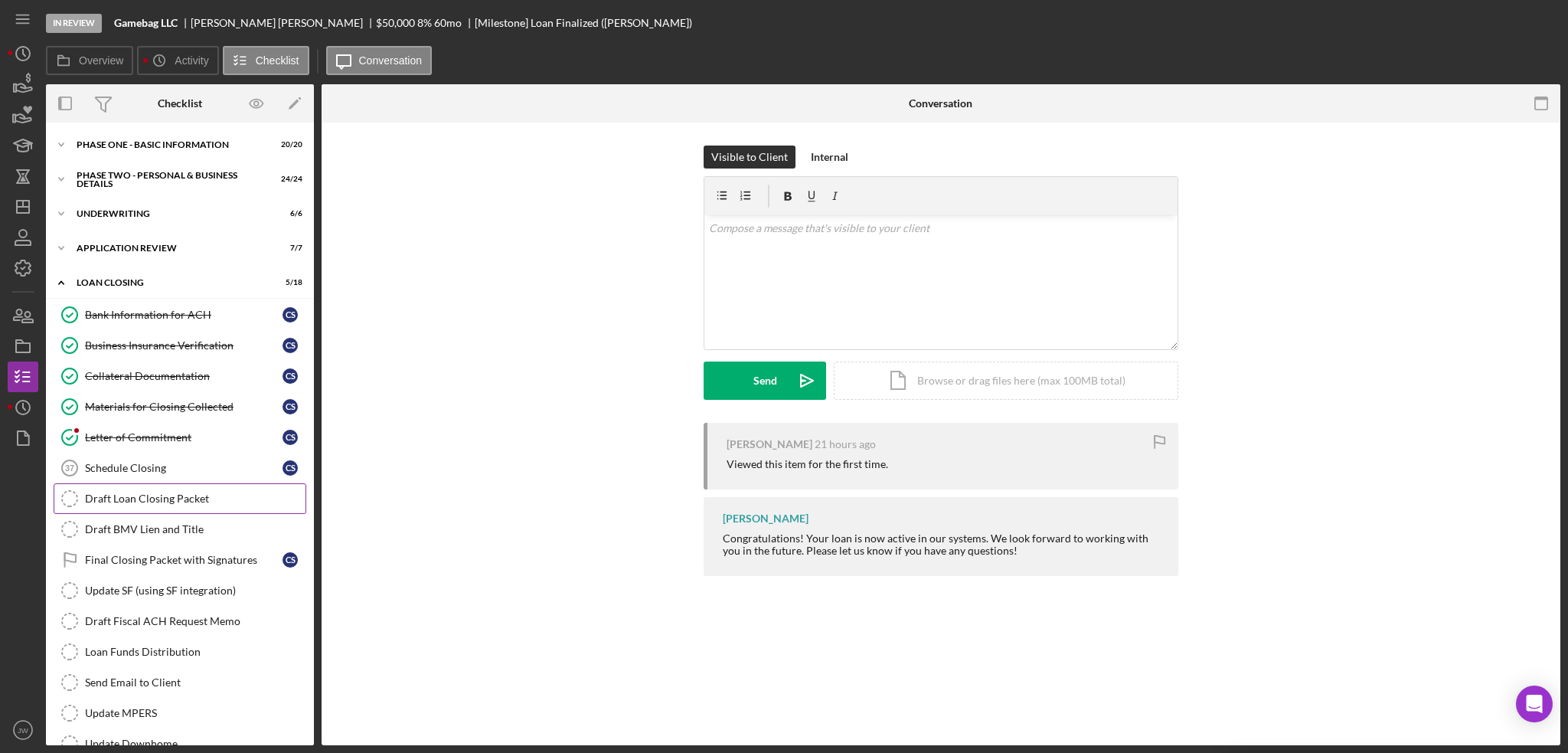
scroll to position [115, 0]
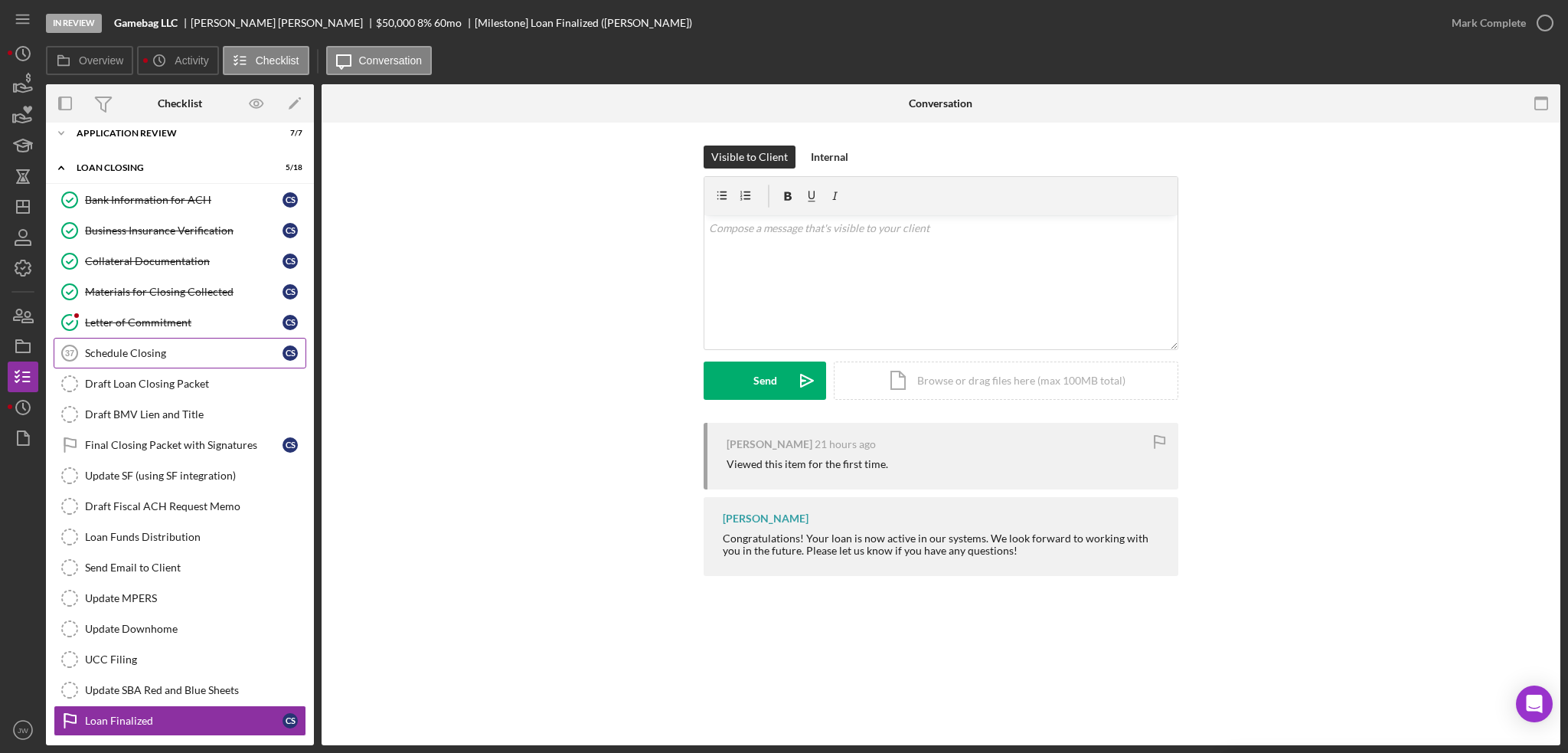
click at [126, 349] on div "Schedule Closing" at bounding box center [183, 353] width 198 height 12
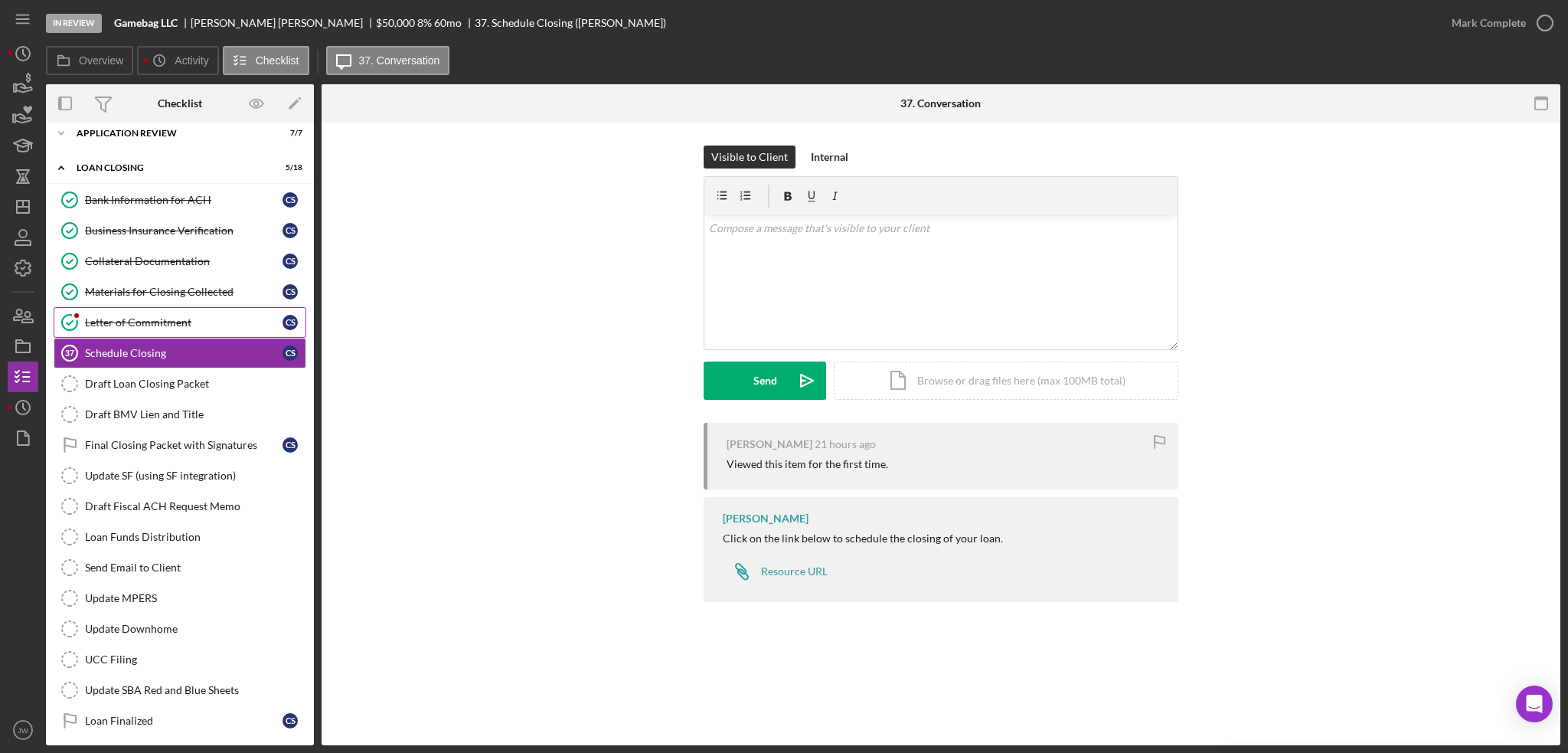
click at [125, 324] on div "Letter of Commitment" at bounding box center [183, 322] width 198 height 12
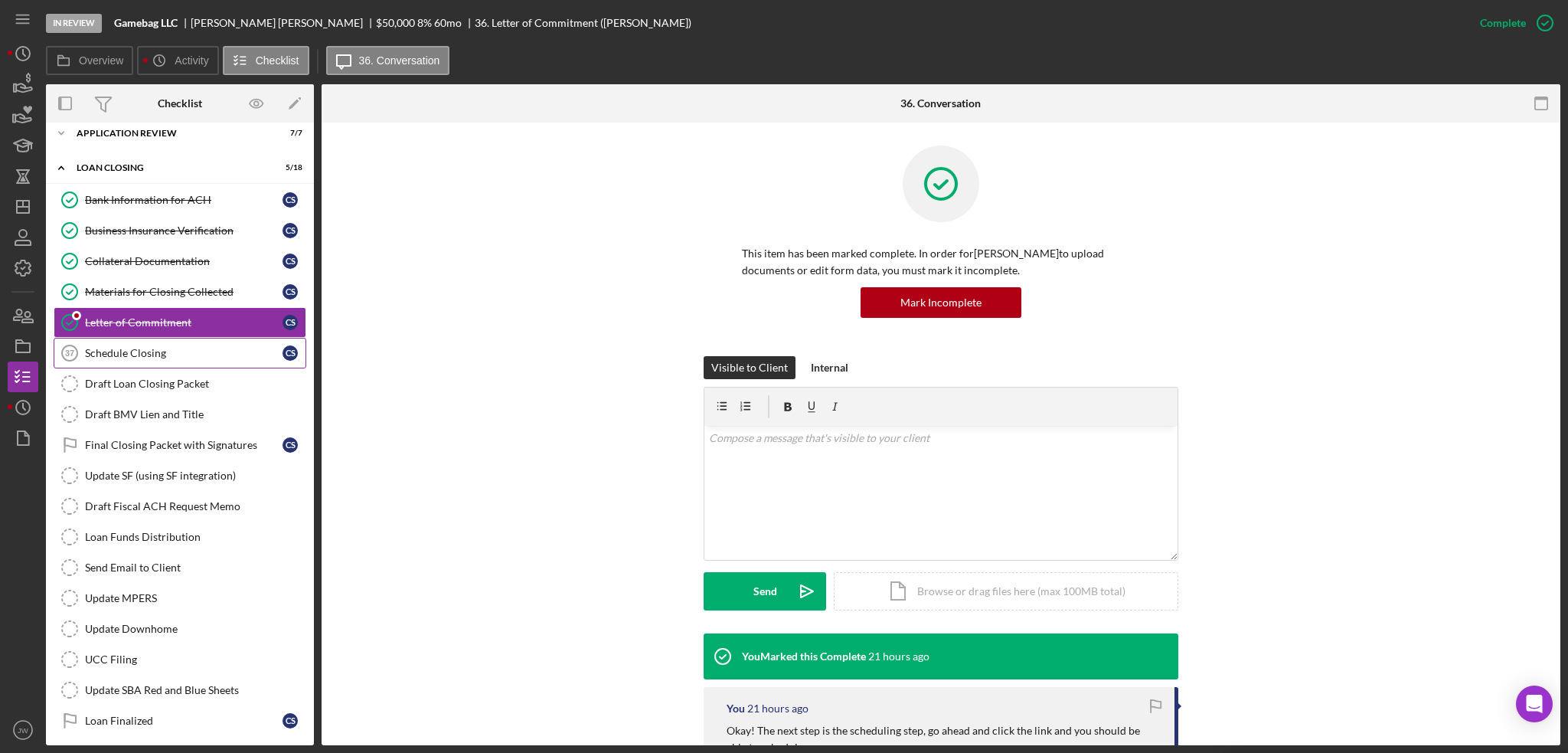
click at [129, 347] on div "Schedule Closing" at bounding box center [183, 353] width 198 height 12
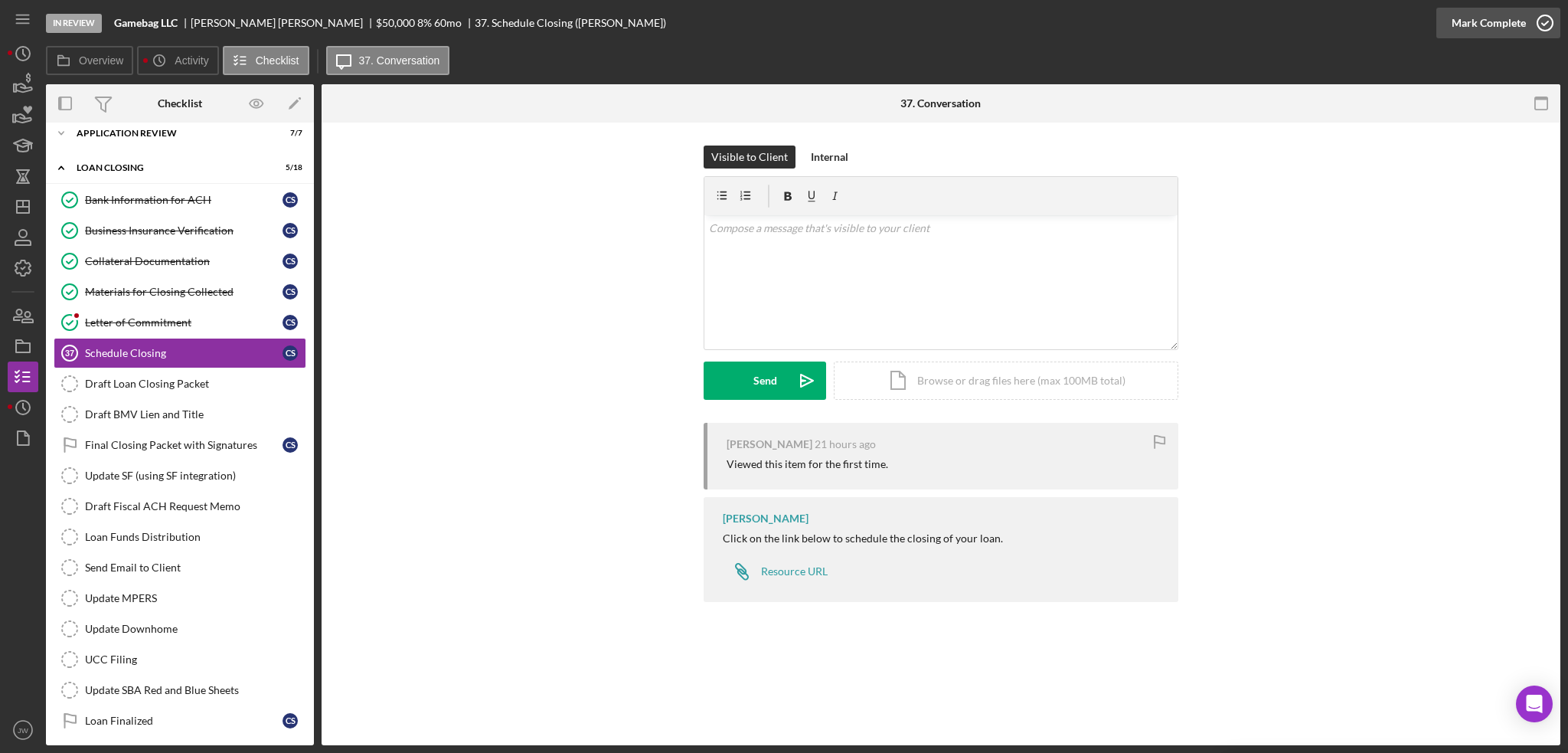
click at [1502, 24] on div "Mark Complete" at bounding box center [1489, 23] width 74 height 30
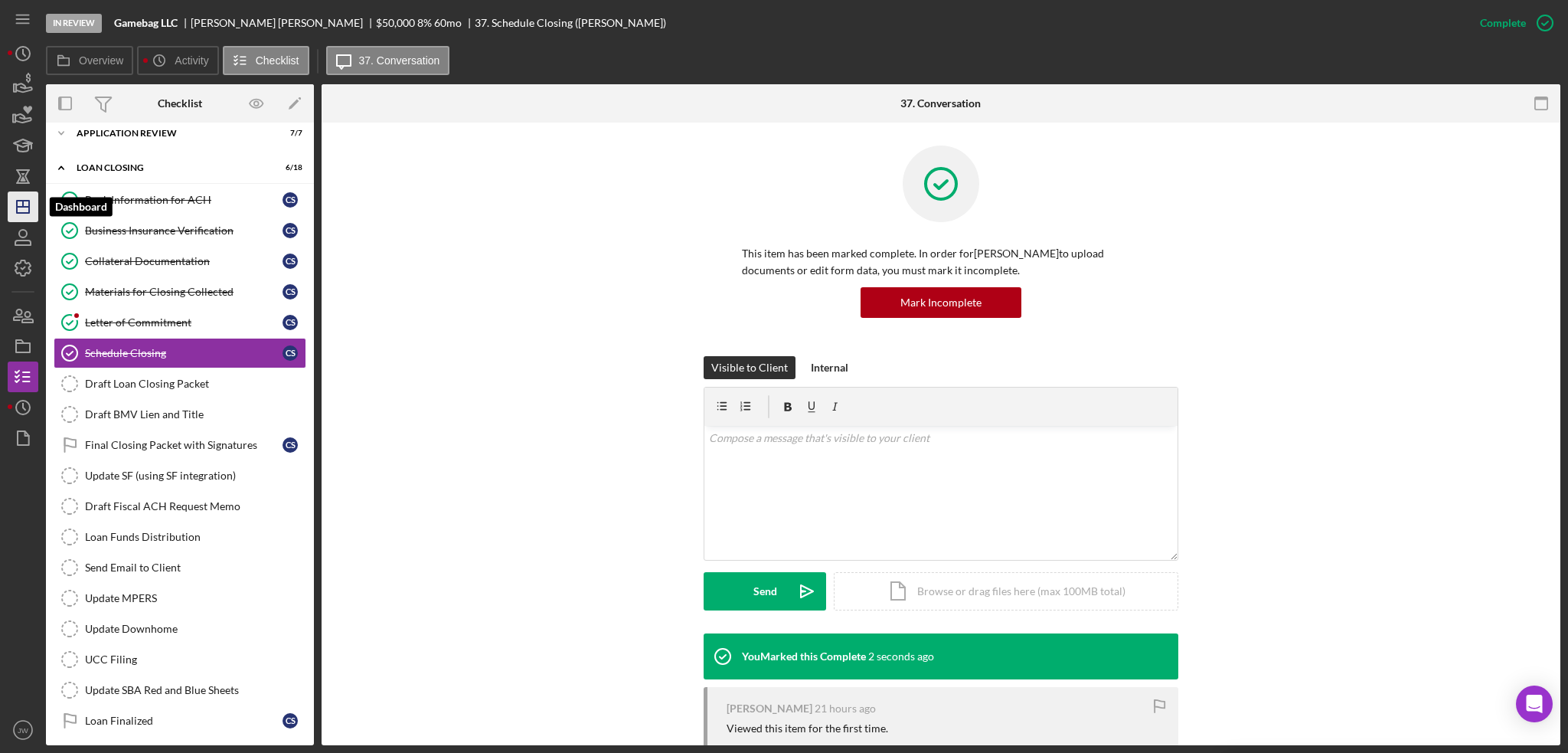
click at [18, 208] on icon "Icon/Dashboard" at bounding box center [23, 206] width 38 height 38
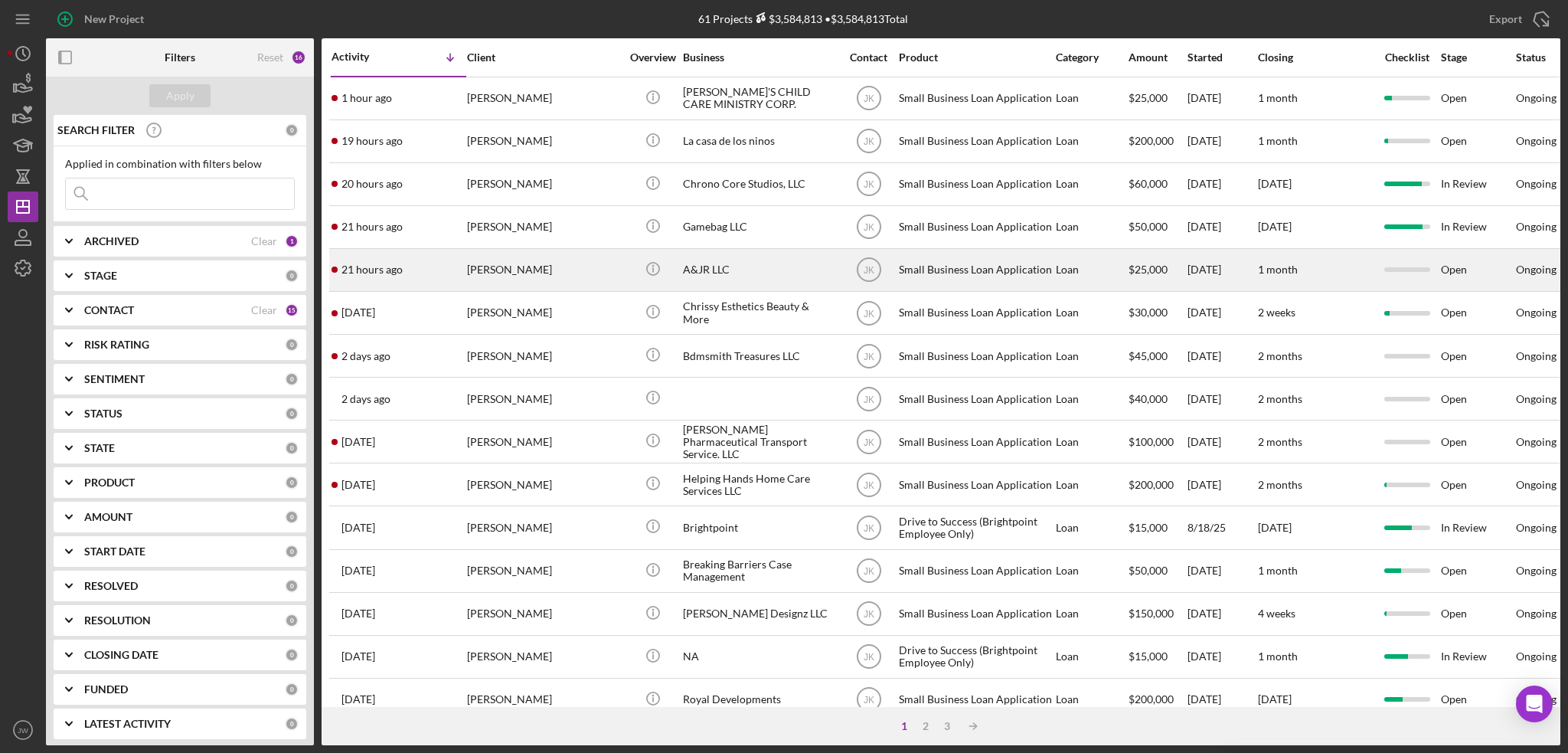
click at [748, 275] on div "A&JR LLC" at bounding box center [759, 270] width 153 height 41
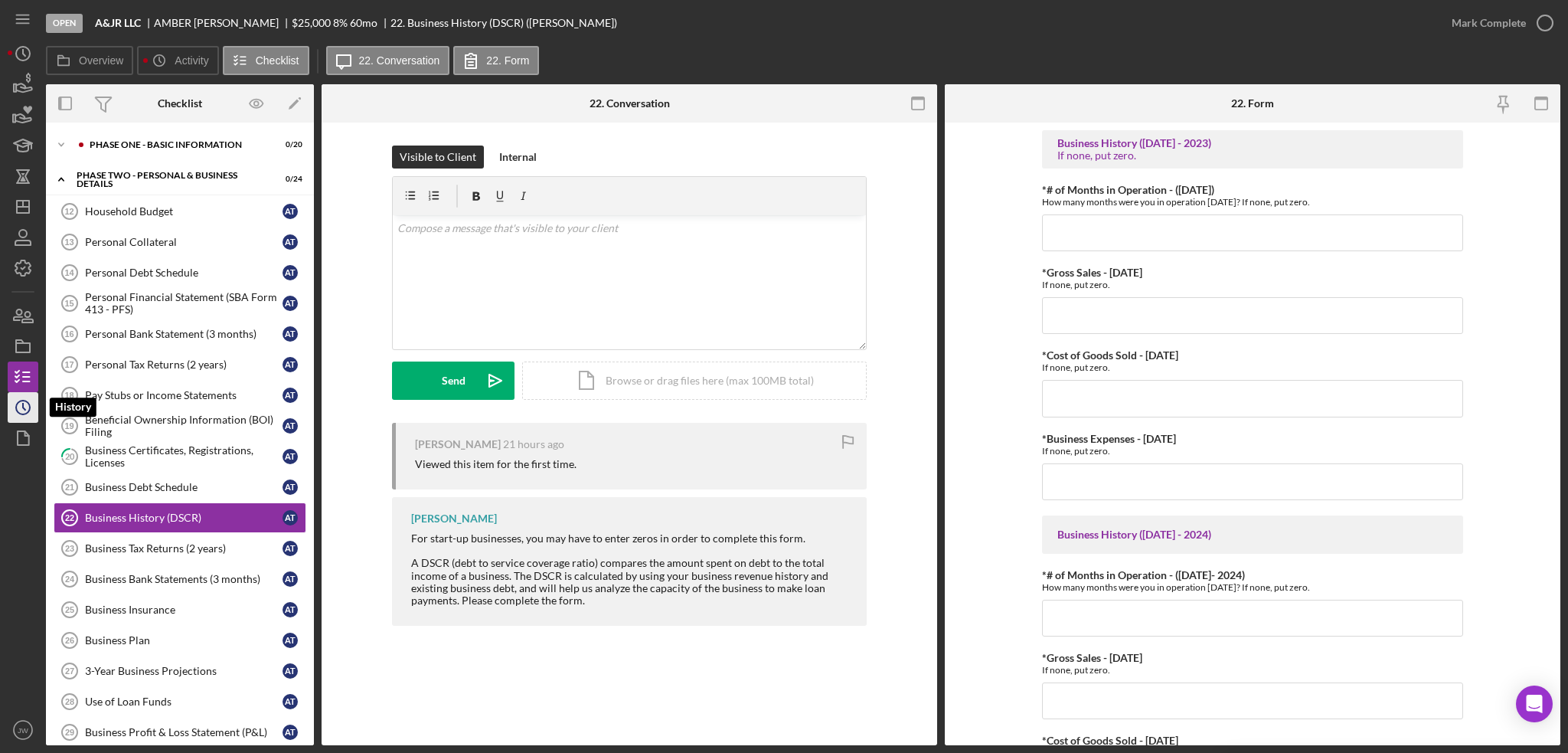
click at [26, 396] on icon "Icon/History" at bounding box center [23, 407] width 38 height 38
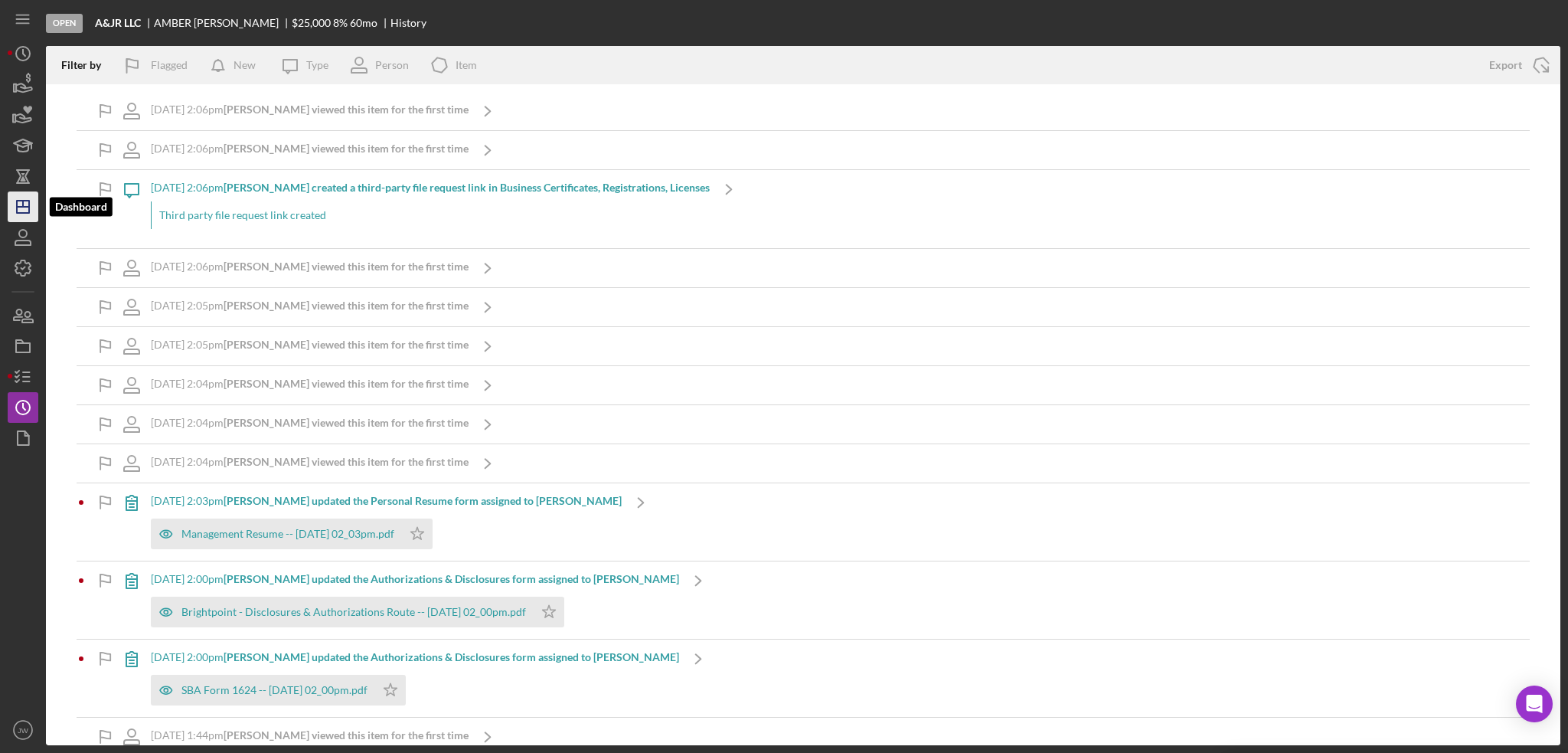
click at [21, 215] on icon "Icon/Dashboard" at bounding box center [23, 206] width 38 height 38
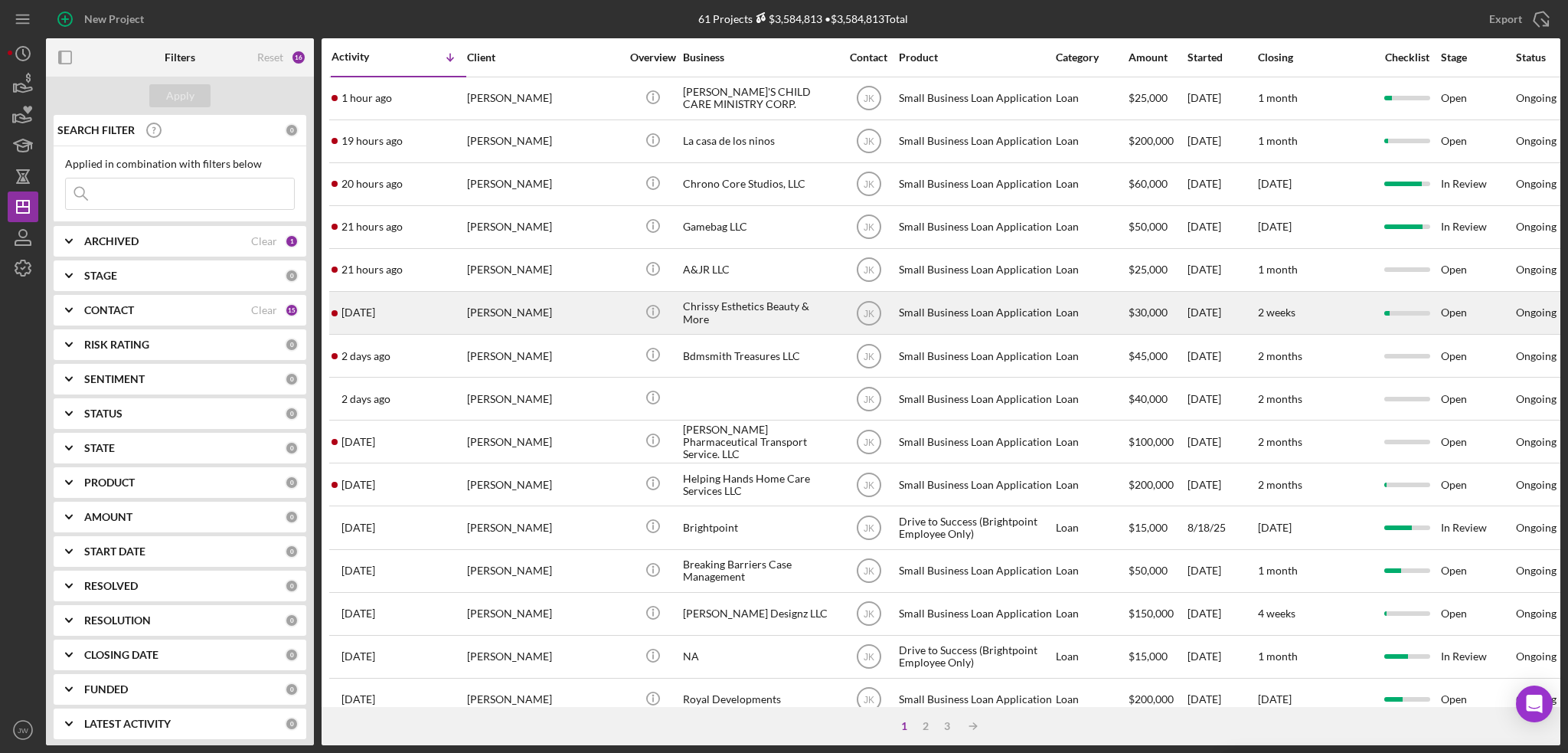
click at [761, 317] on div "Chrissy Esthetics Beauty & More" at bounding box center [759, 313] width 153 height 41
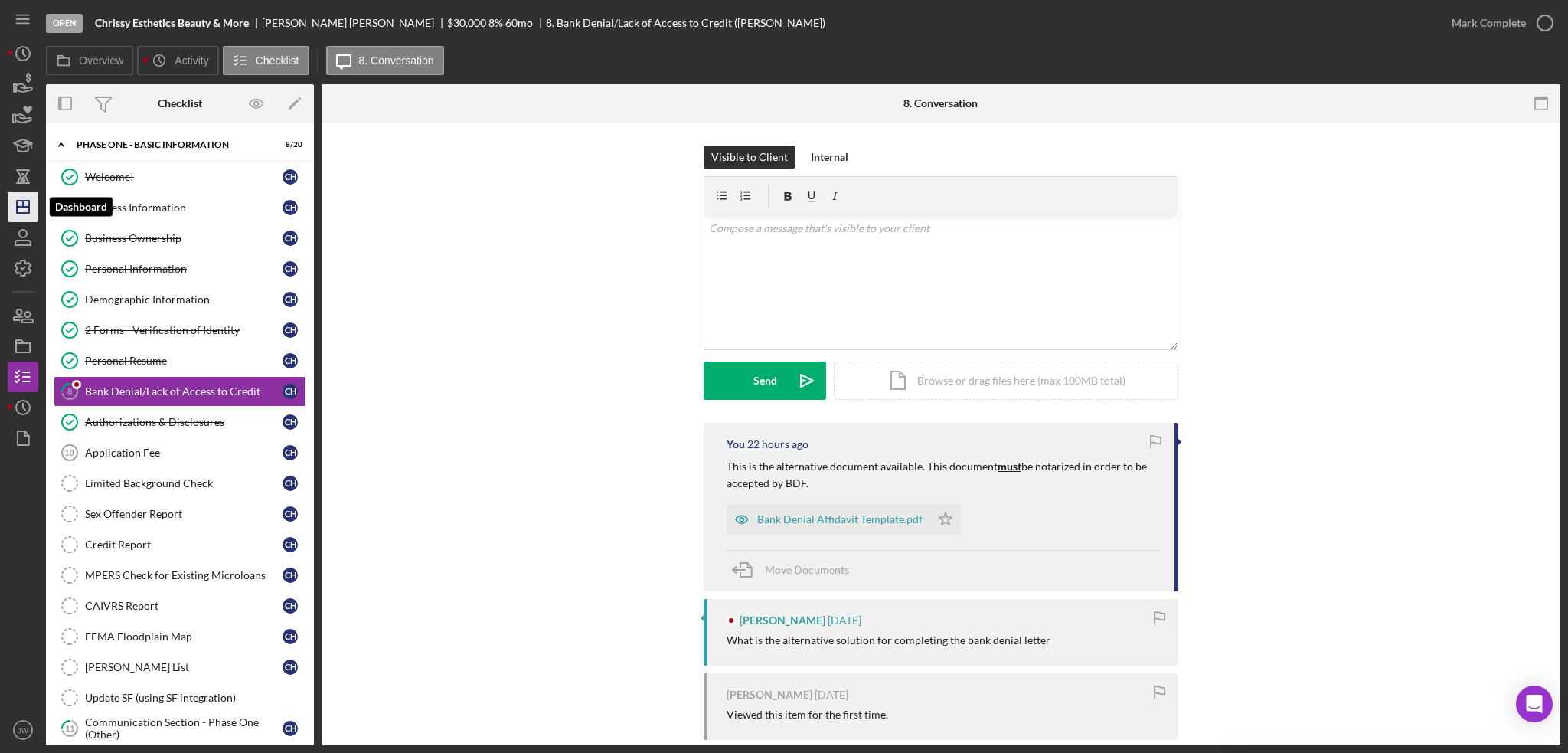
click at [35, 208] on icon "Icon/Dashboard" at bounding box center [23, 206] width 38 height 38
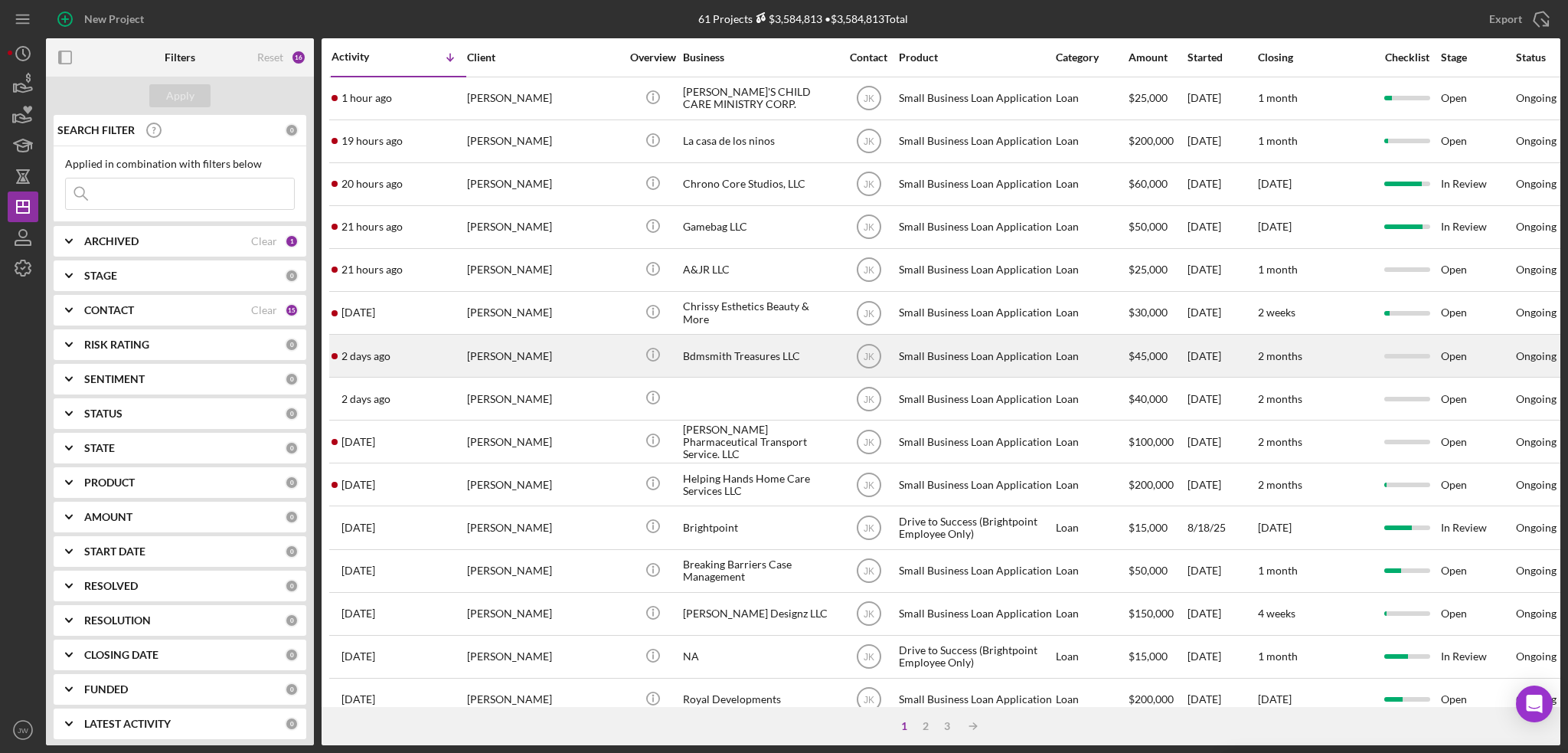
click at [808, 366] on div "Bdmsmith Treasures LLC" at bounding box center [759, 355] width 153 height 41
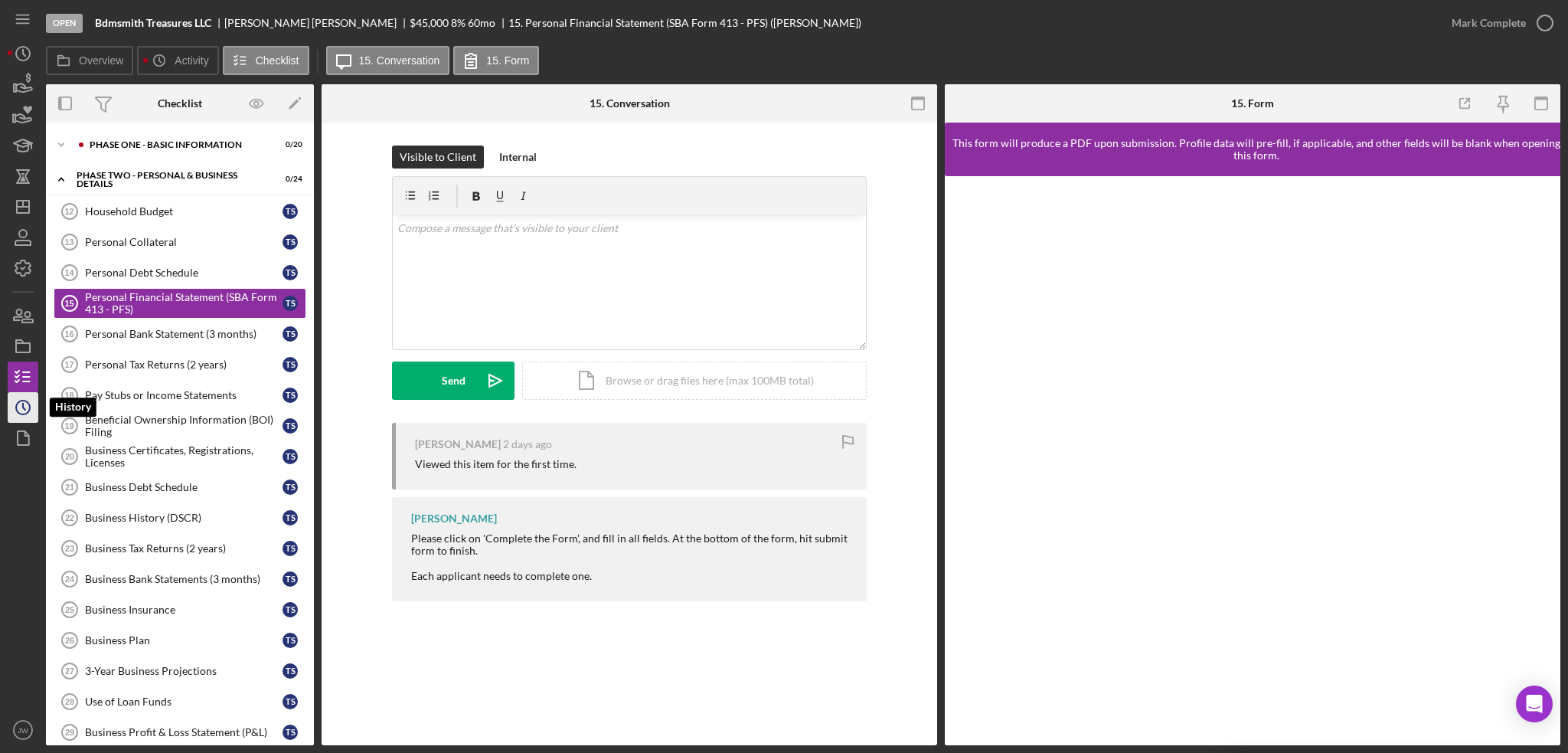
click at [26, 411] on icon "Icon/History" at bounding box center [23, 407] width 38 height 38
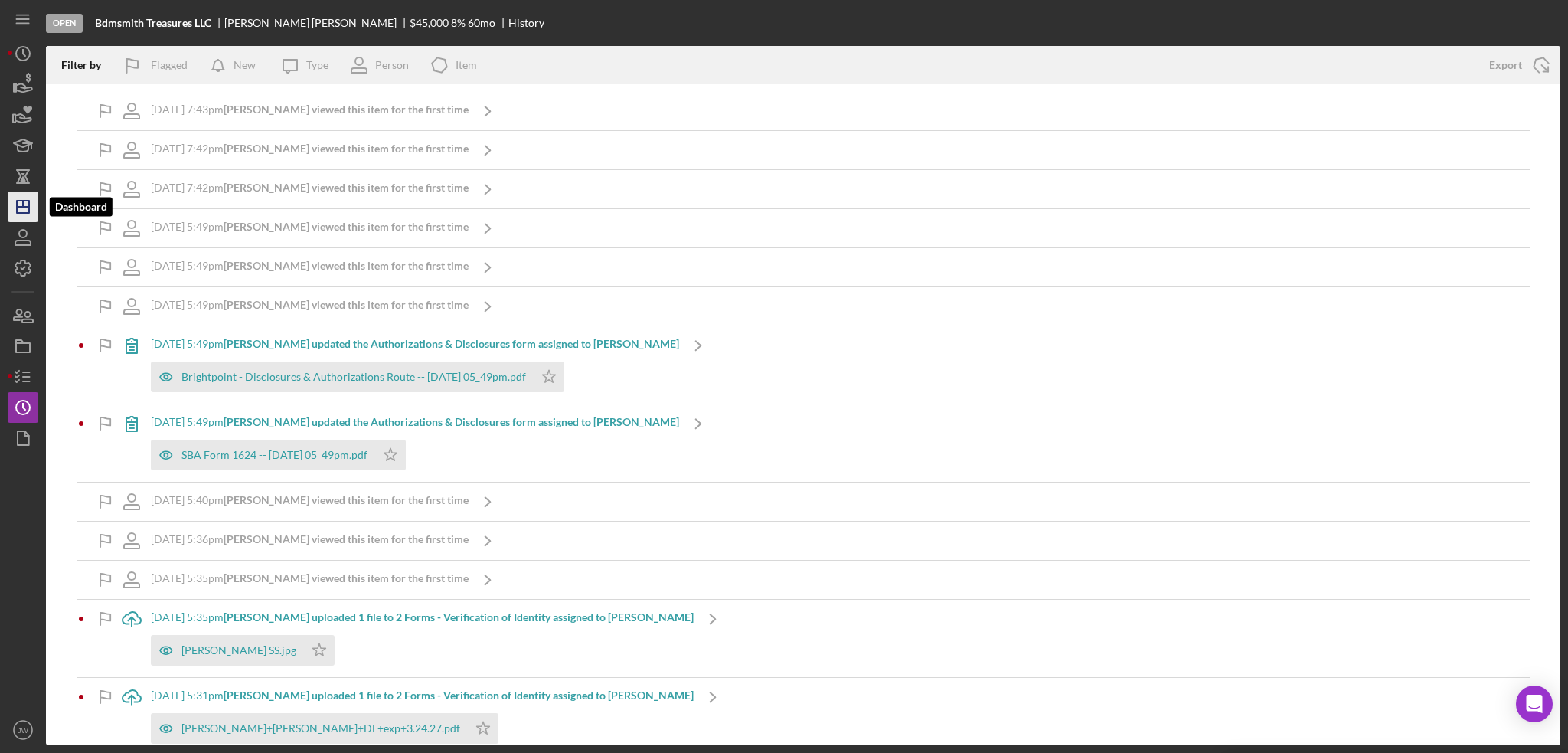
click at [20, 206] on line "button" at bounding box center [22, 206] width 12 height 0
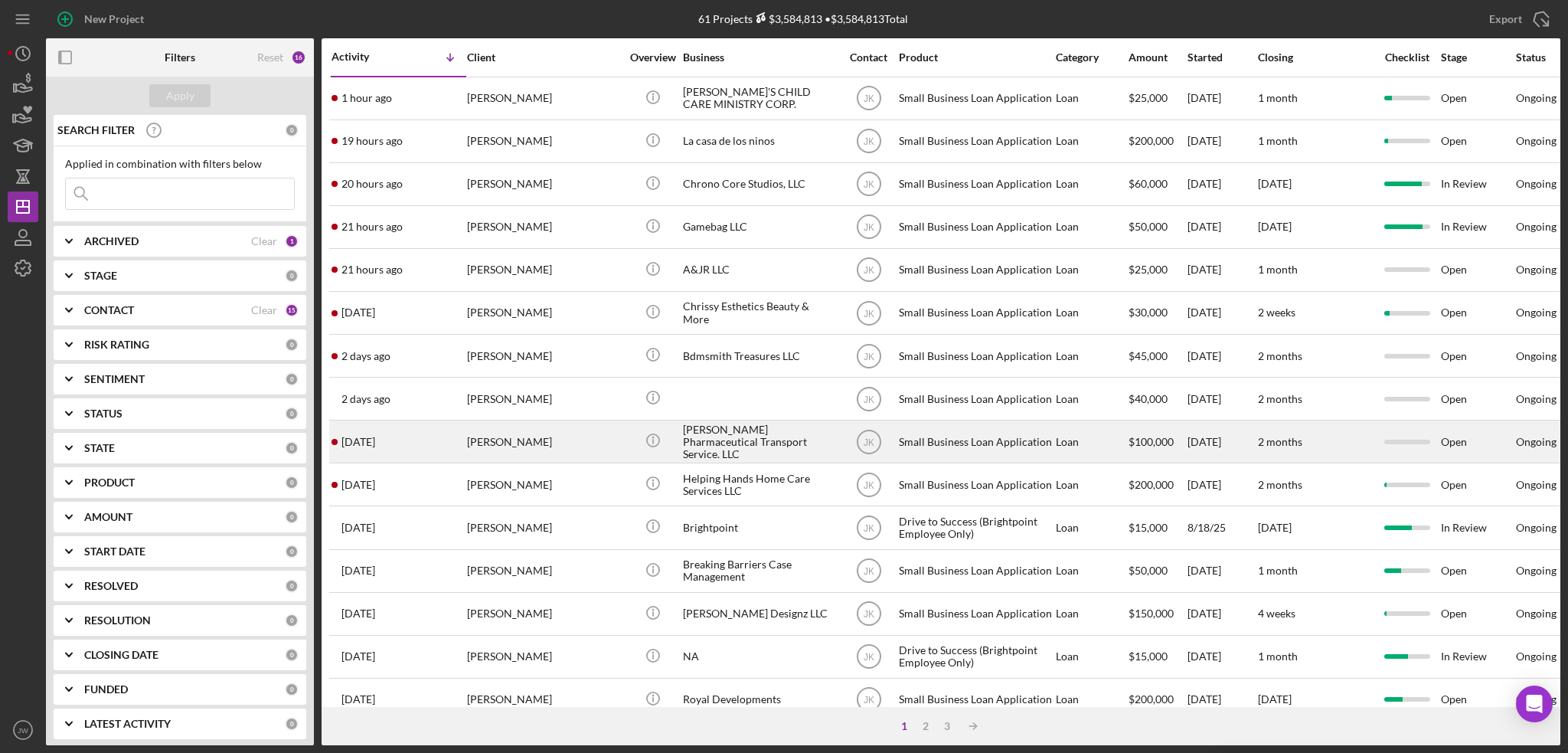
click at [784, 450] on div "[PERSON_NAME] Pharmaceutical Transport Service. LLC" at bounding box center [759, 441] width 153 height 41
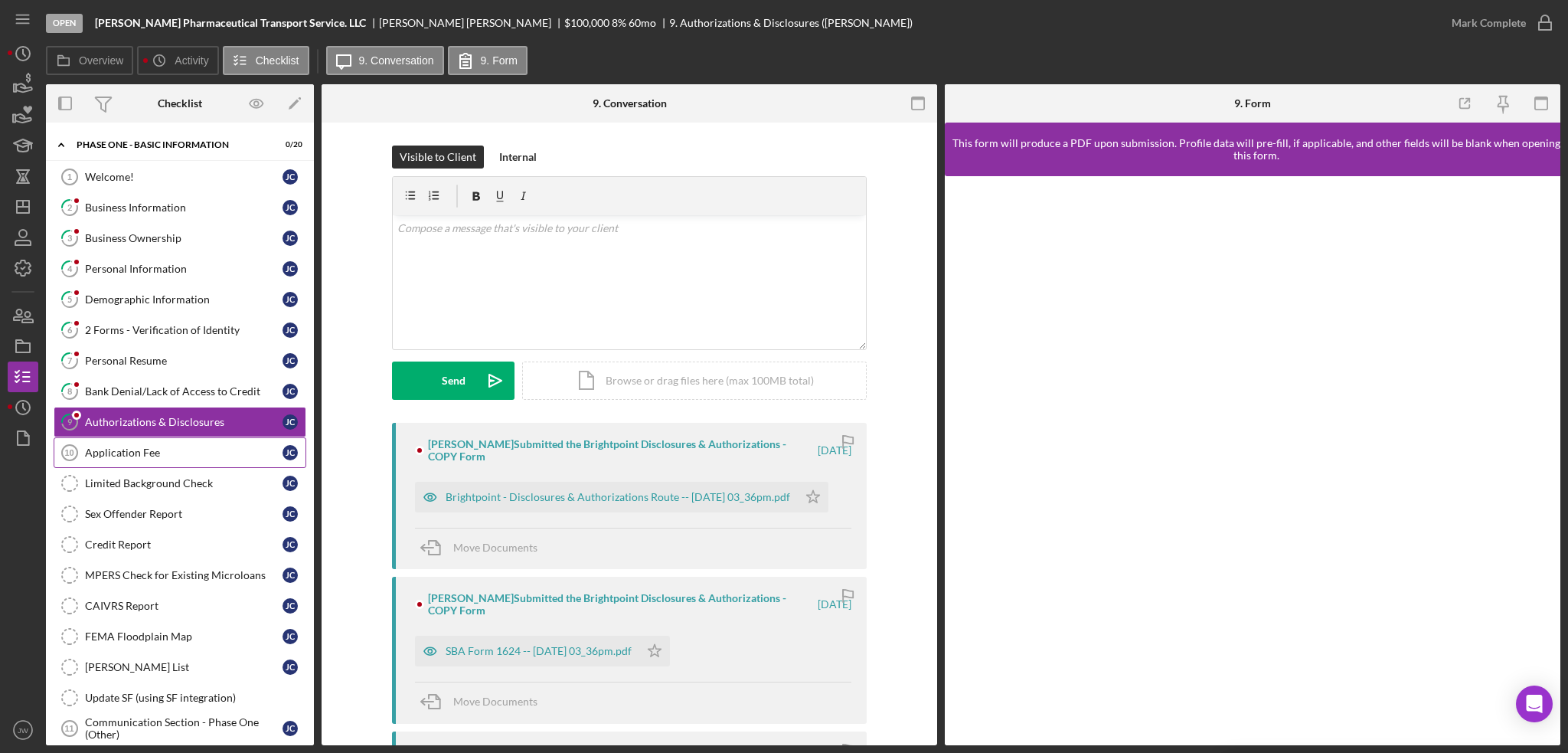
click at [150, 454] on div "Application Fee" at bounding box center [183, 452] width 198 height 12
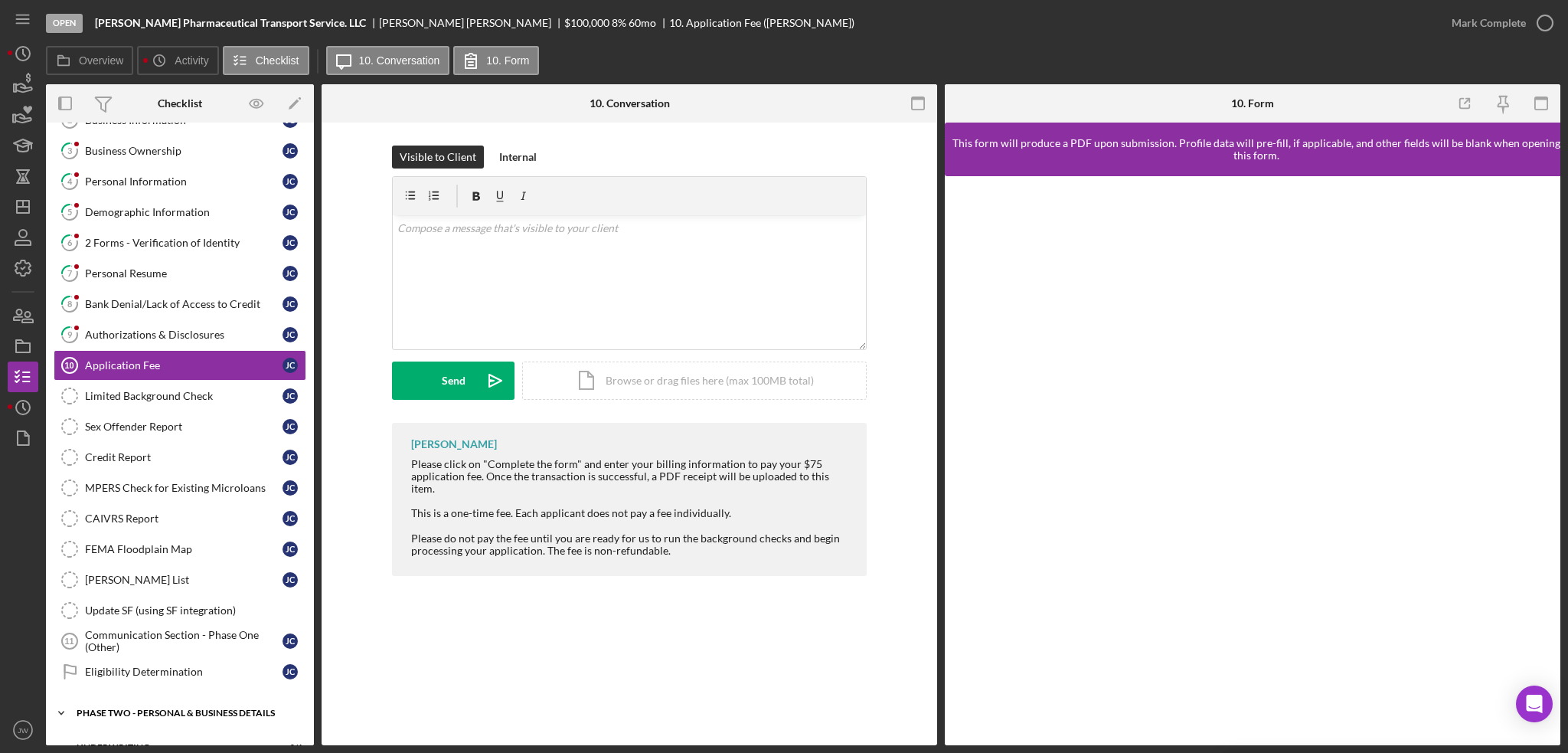
scroll to position [153, 0]
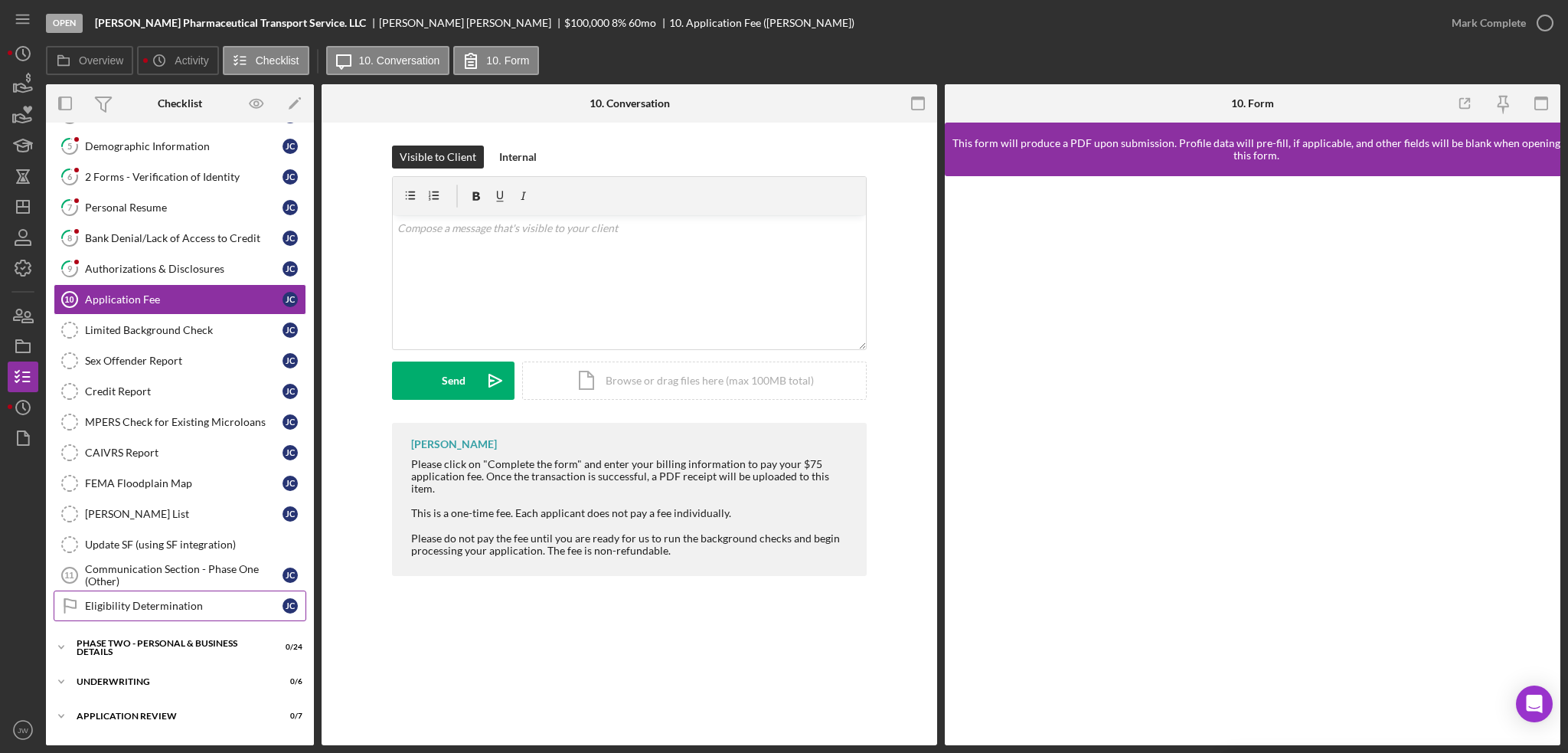
click at [138, 599] on div "Eligibility Determination" at bounding box center [183, 605] width 198 height 12
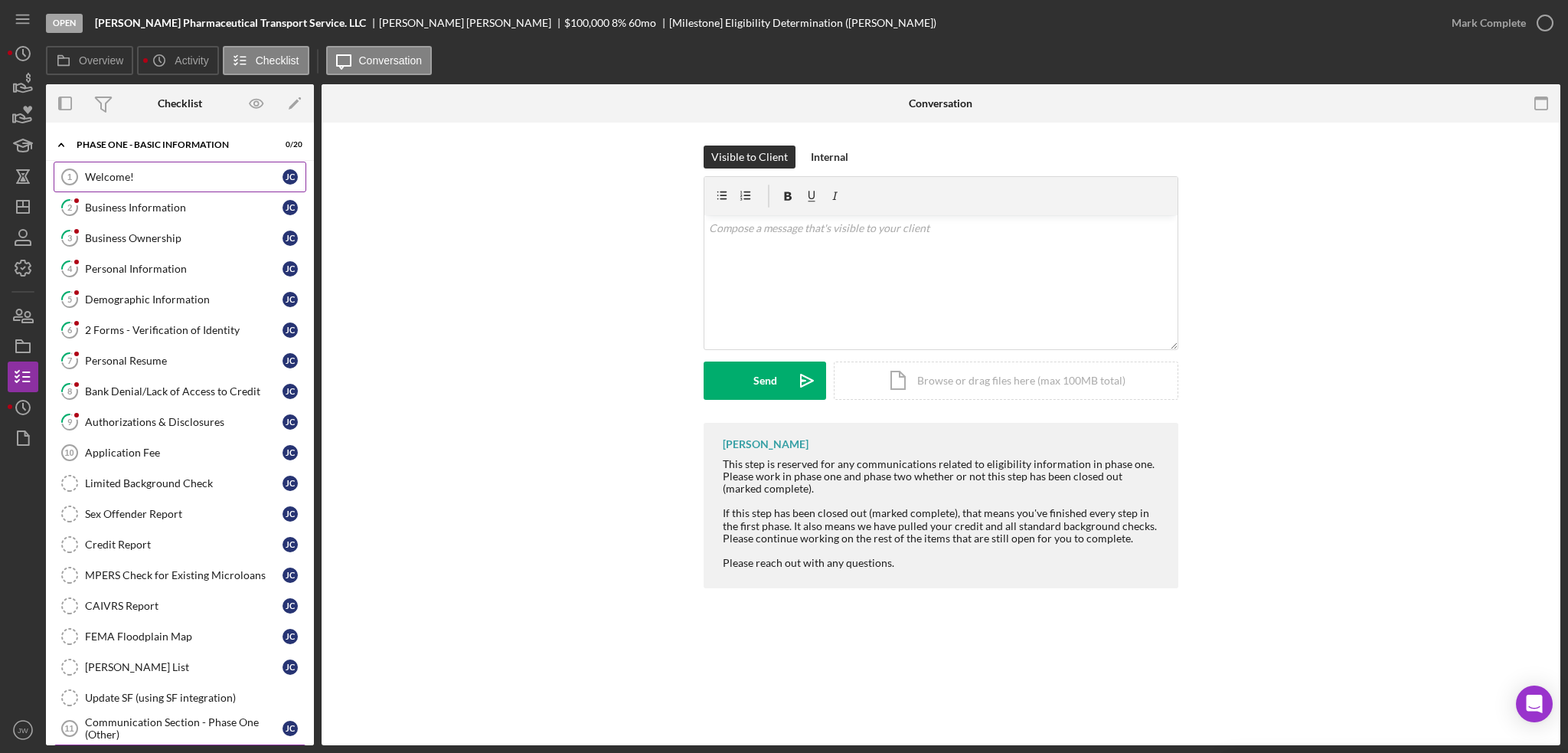
click at [138, 180] on div "Welcome!" at bounding box center [183, 176] width 198 height 12
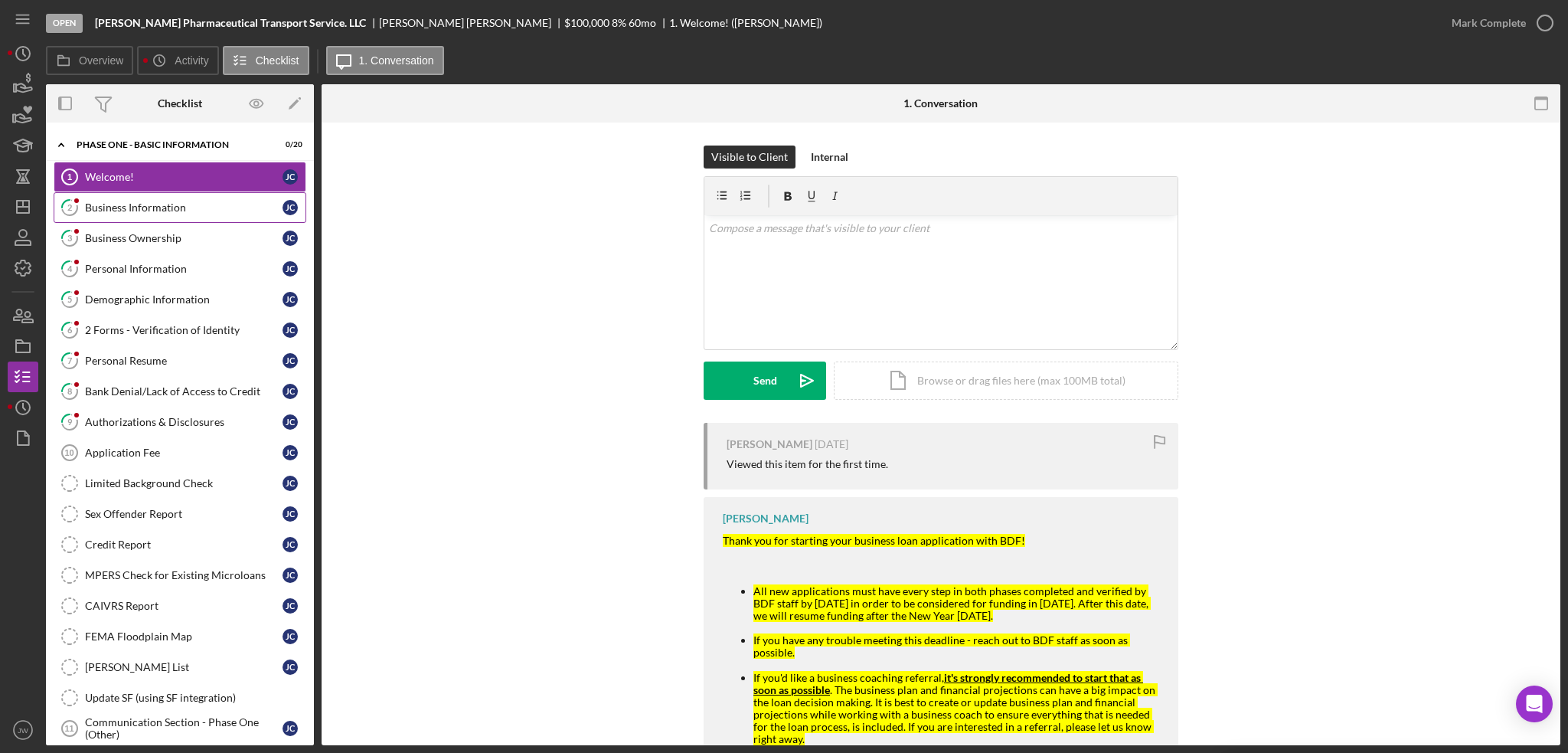
click at [145, 205] on div "Business Information" at bounding box center [183, 207] width 198 height 12
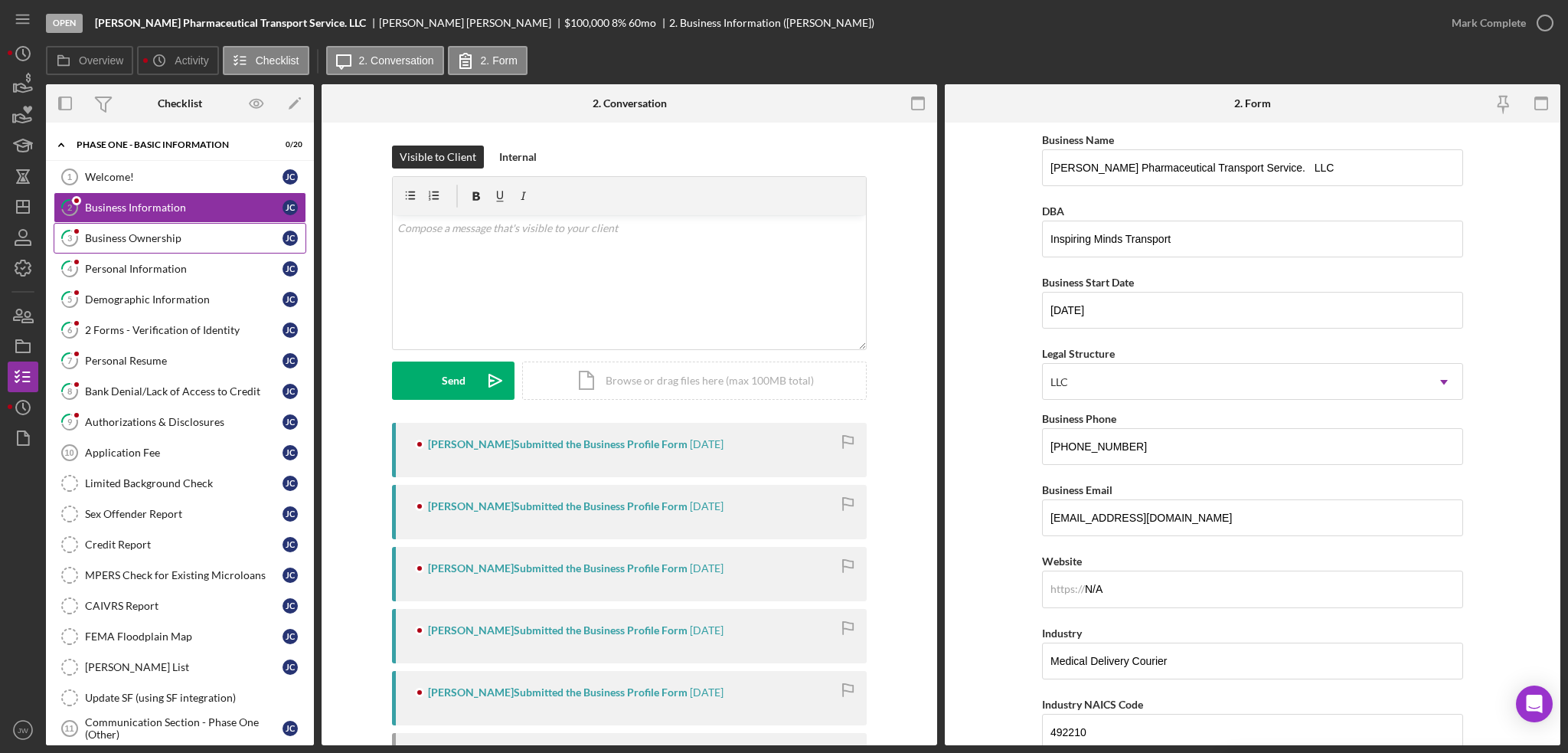
click at [153, 246] on link "3 Business Ownership [PERSON_NAME]" at bounding box center [180, 238] width 253 height 30
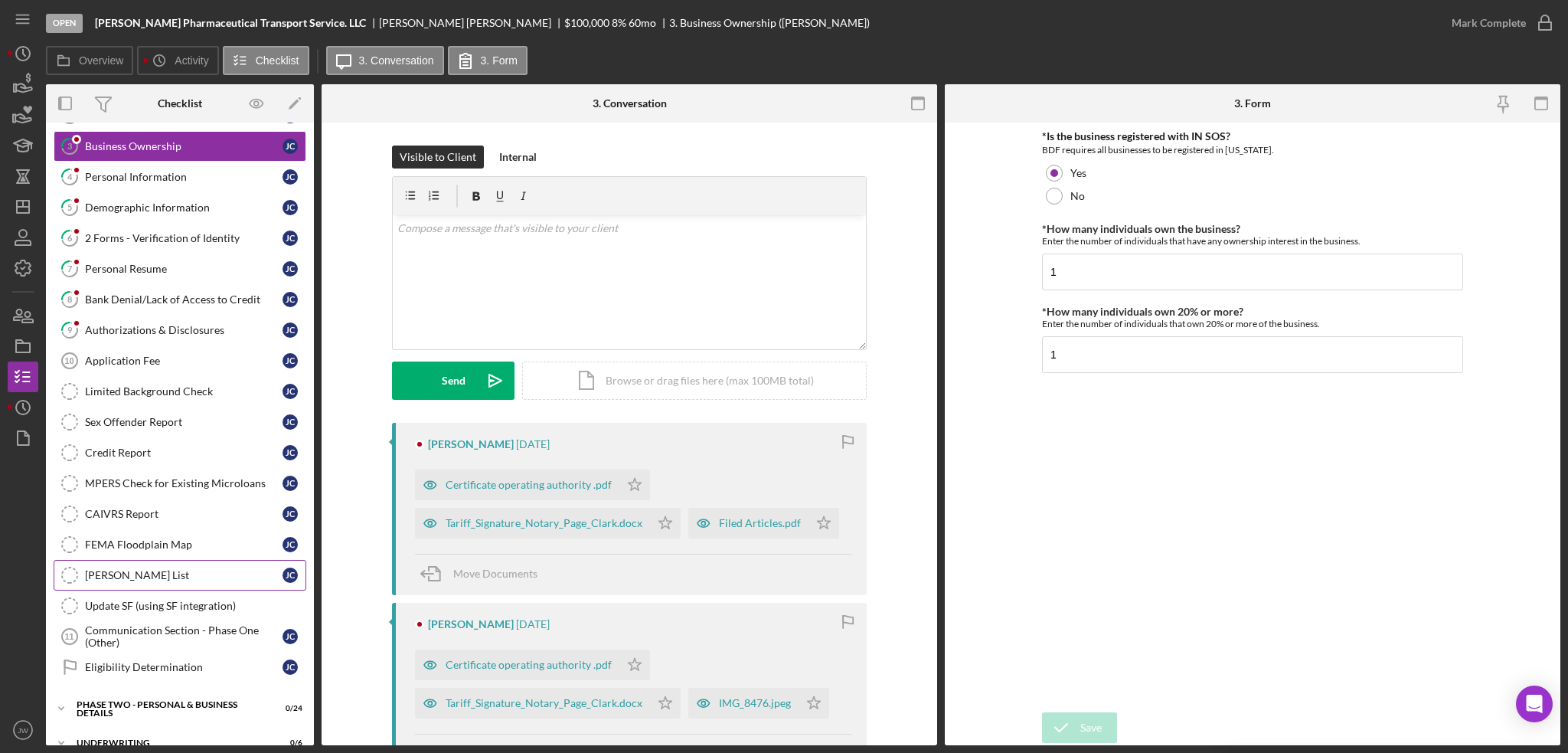
scroll to position [175, 0]
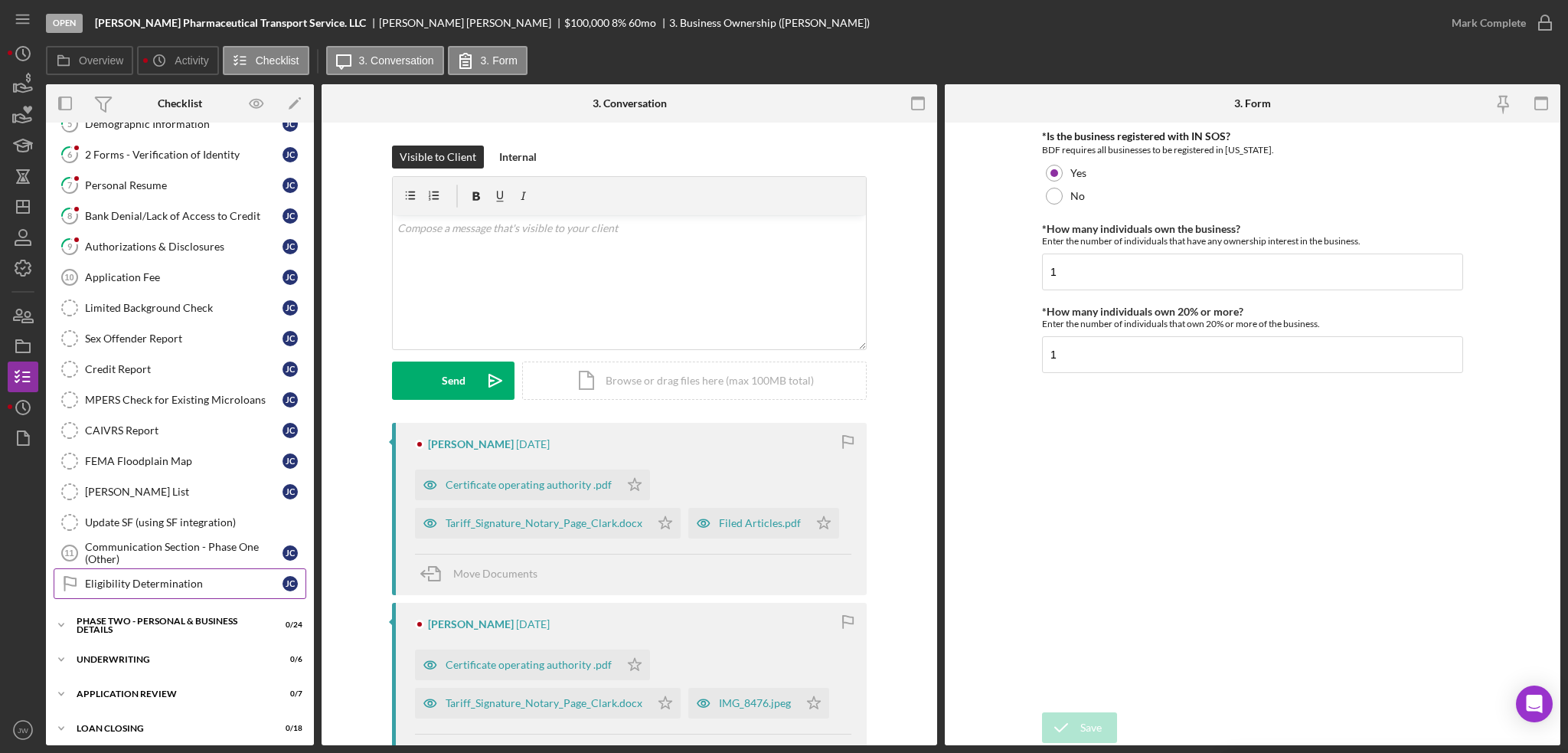
click at [150, 583] on link "Eligibility Determination Eligibility Determination [PERSON_NAME]" at bounding box center [180, 583] width 253 height 30
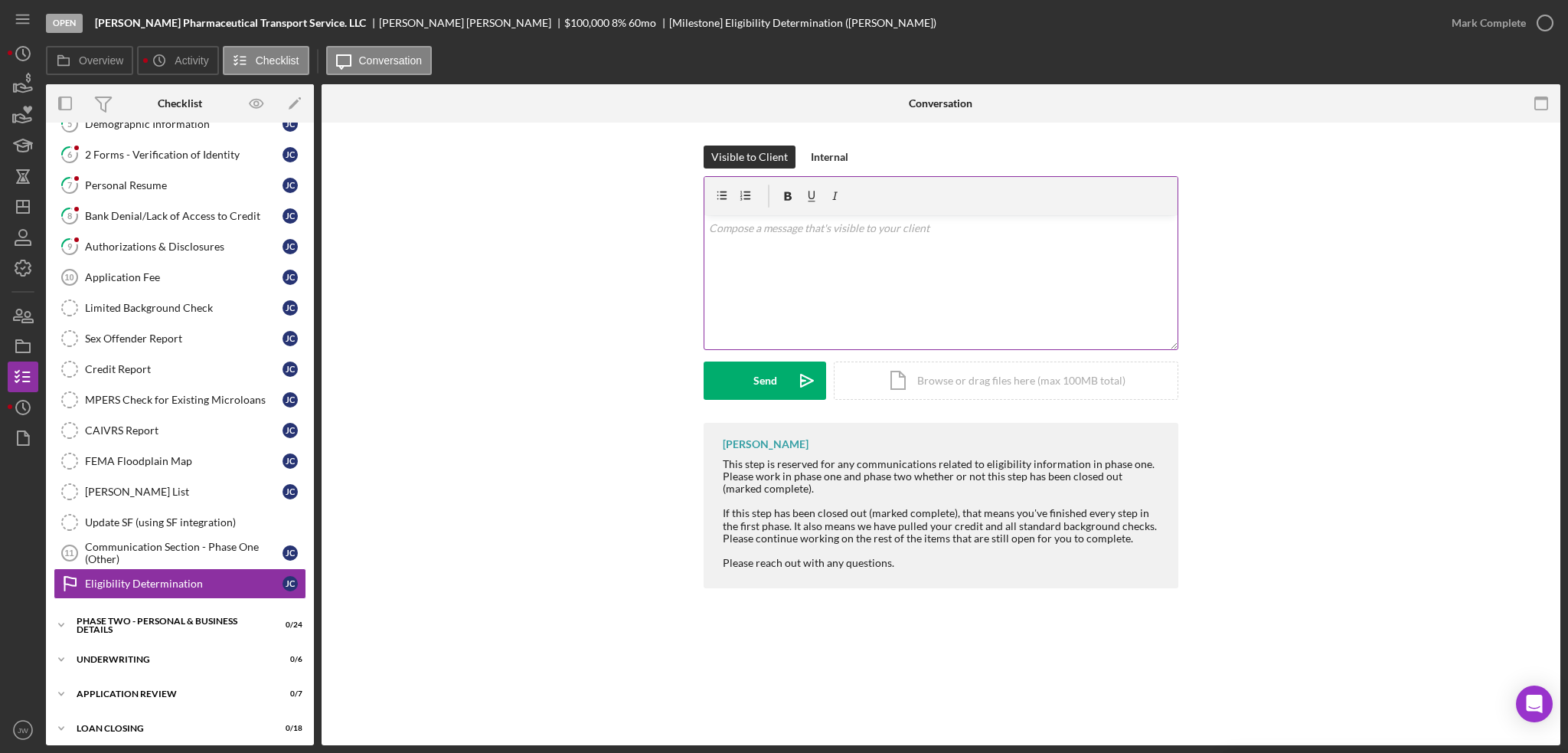
click at [842, 262] on div "v Color teal Color pink Remove color Add row above Add row below Add column bef…" at bounding box center [940, 282] width 473 height 134
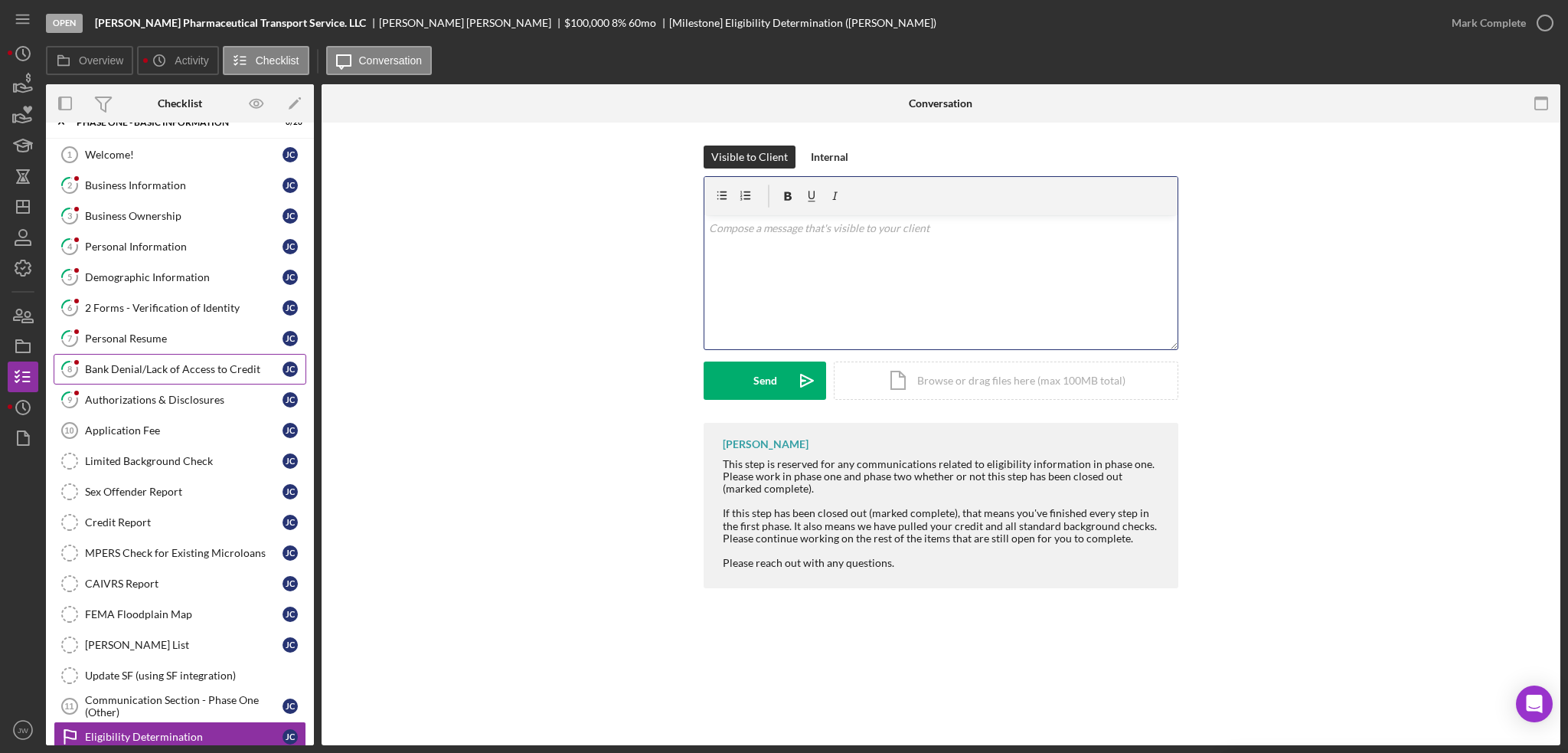
drag, startPoint x: 182, startPoint y: 368, endPoint x: 214, endPoint y: 373, distance: 32.4
click at [182, 368] on div "Bank Denial/Lack of Access to Credit" at bounding box center [183, 369] width 198 height 12
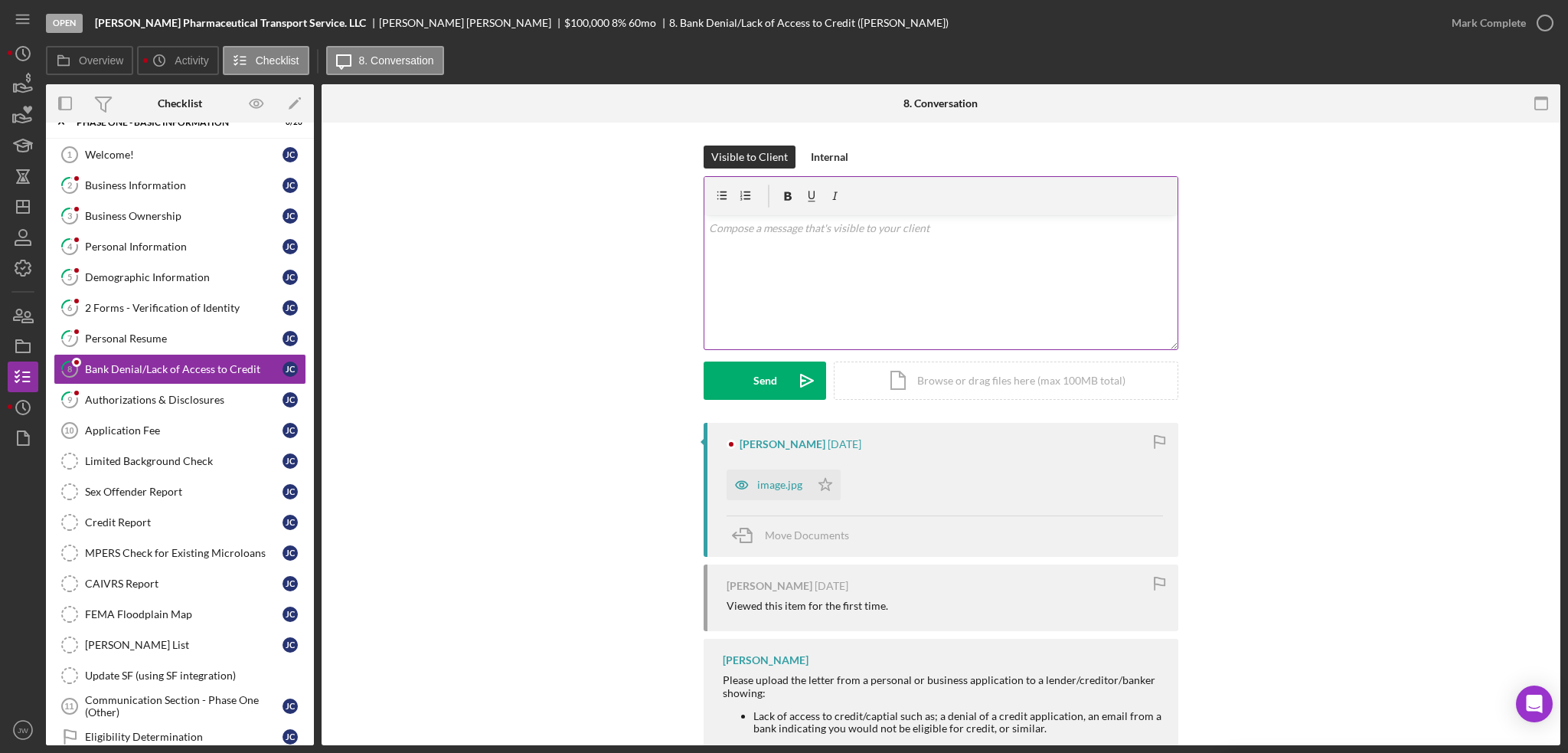
click at [790, 272] on div "v Color teal Color pink Remove color Add row above Add row below Add column bef…" at bounding box center [940, 282] width 473 height 134
paste div
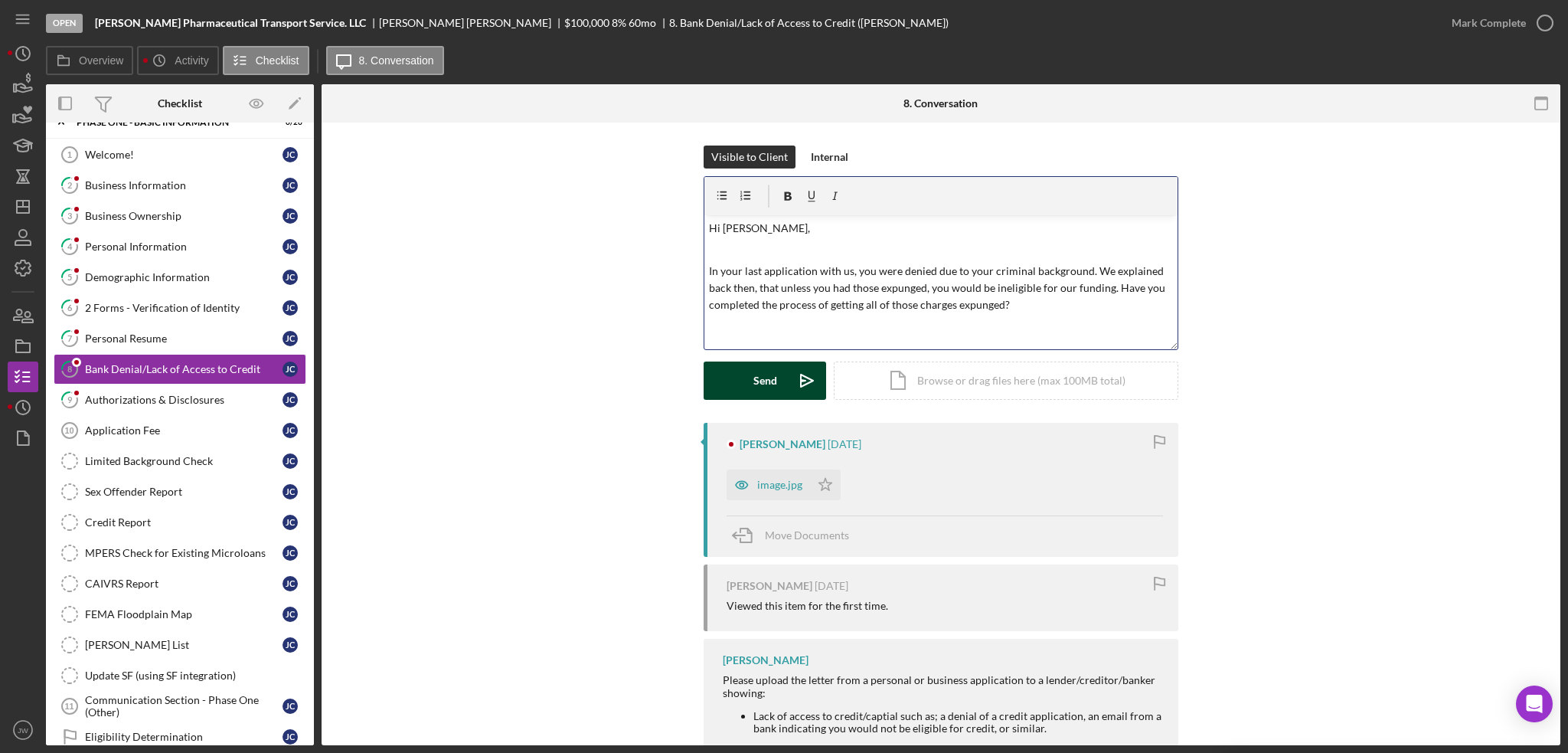
click at [794, 398] on icon "Icon/icon-invite-send" at bounding box center [807, 381] width 38 height 38
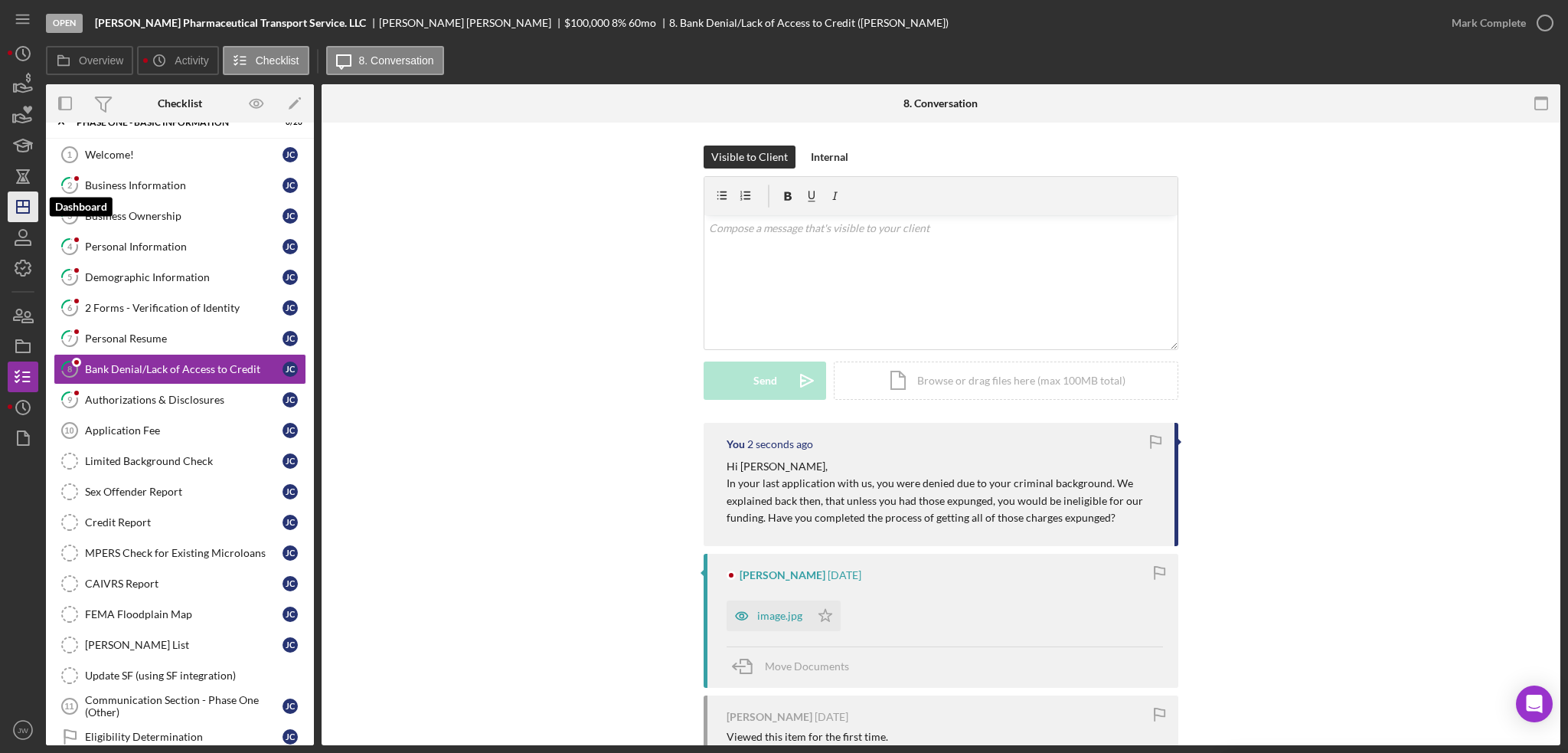
click at [29, 201] on polygon "button" at bounding box center [22, 206] width 12 height 12
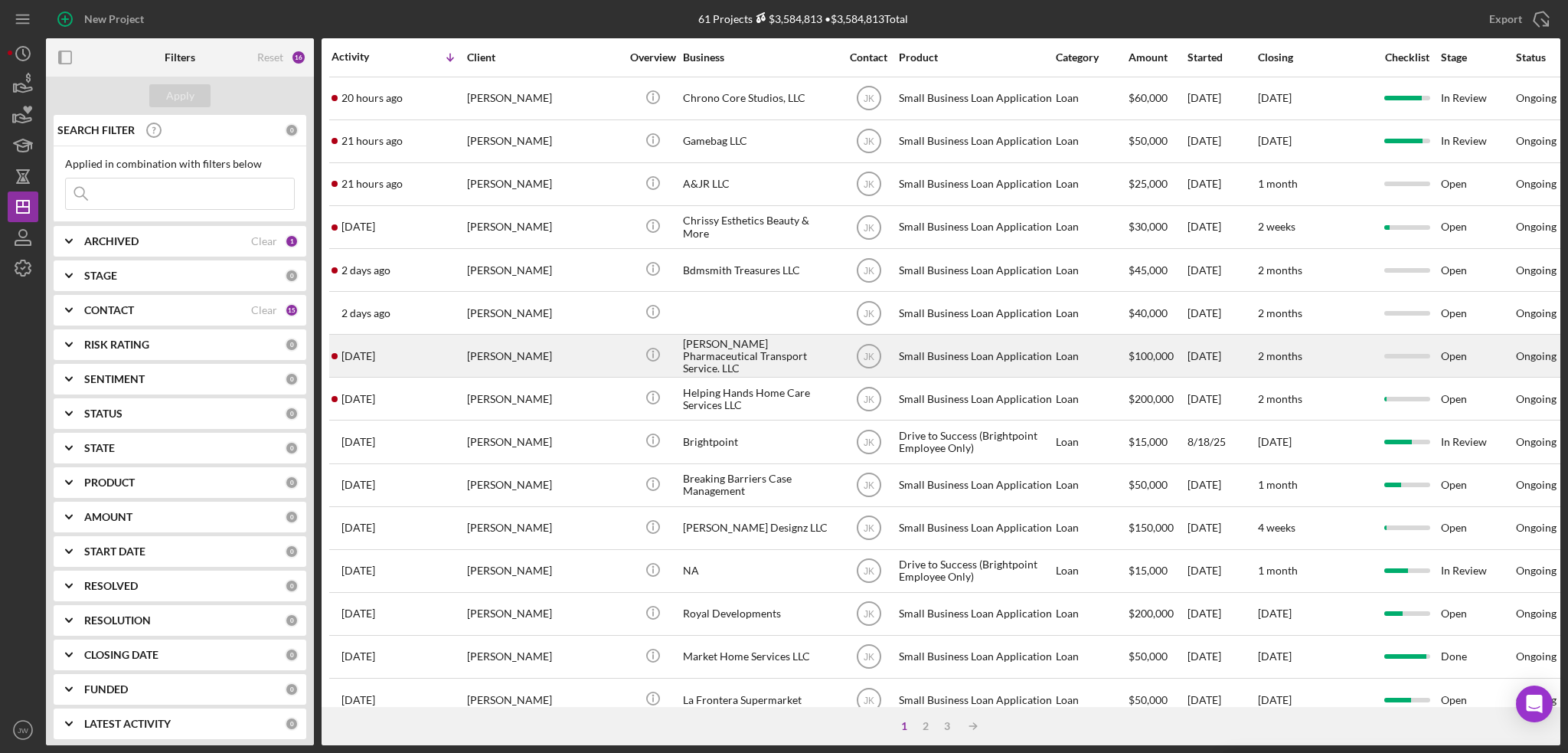
scroll to position [153, 0]
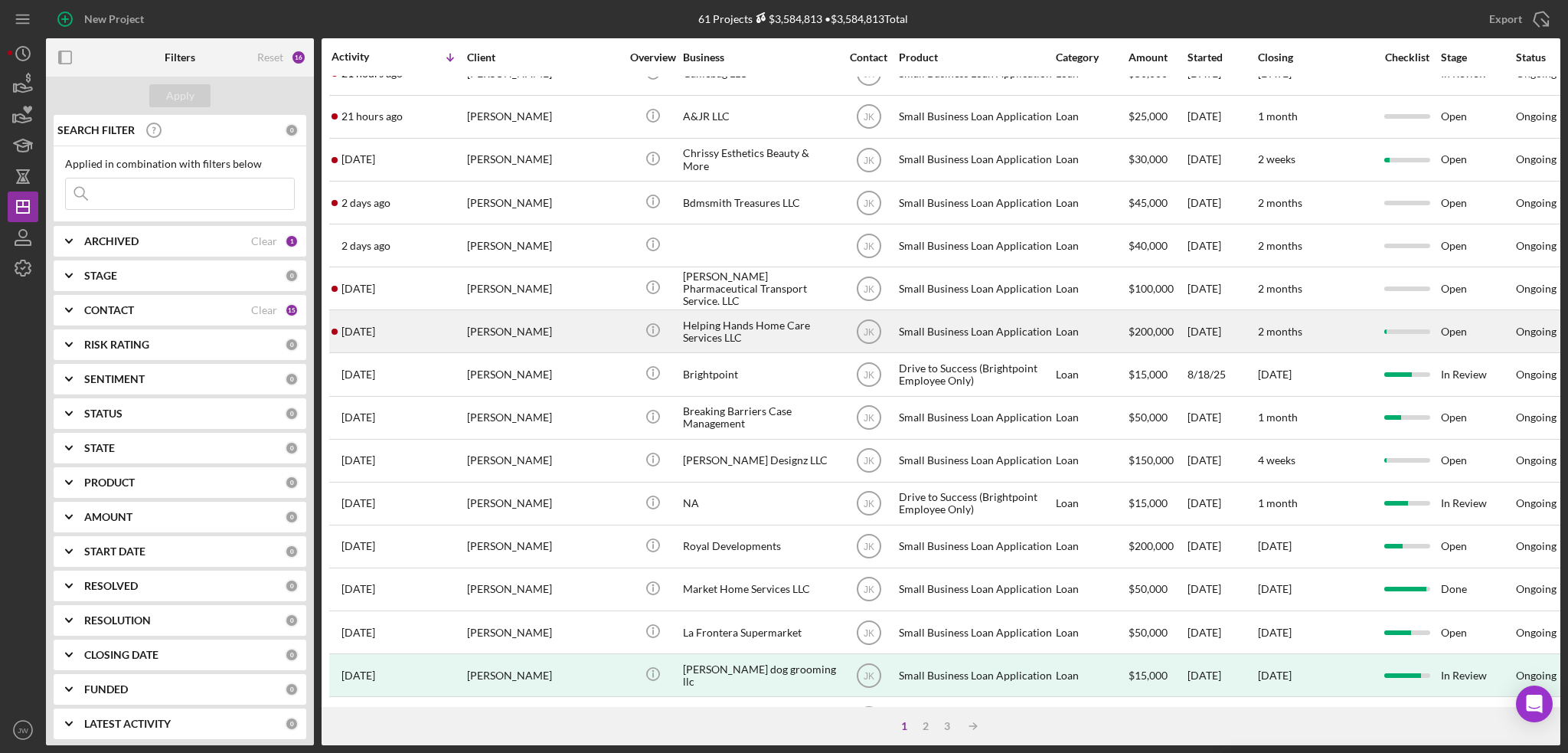
click at [768, 325] on div "Helping Hands Home Care Services LLC" at bounding box center [759, 331] width 153 height 41
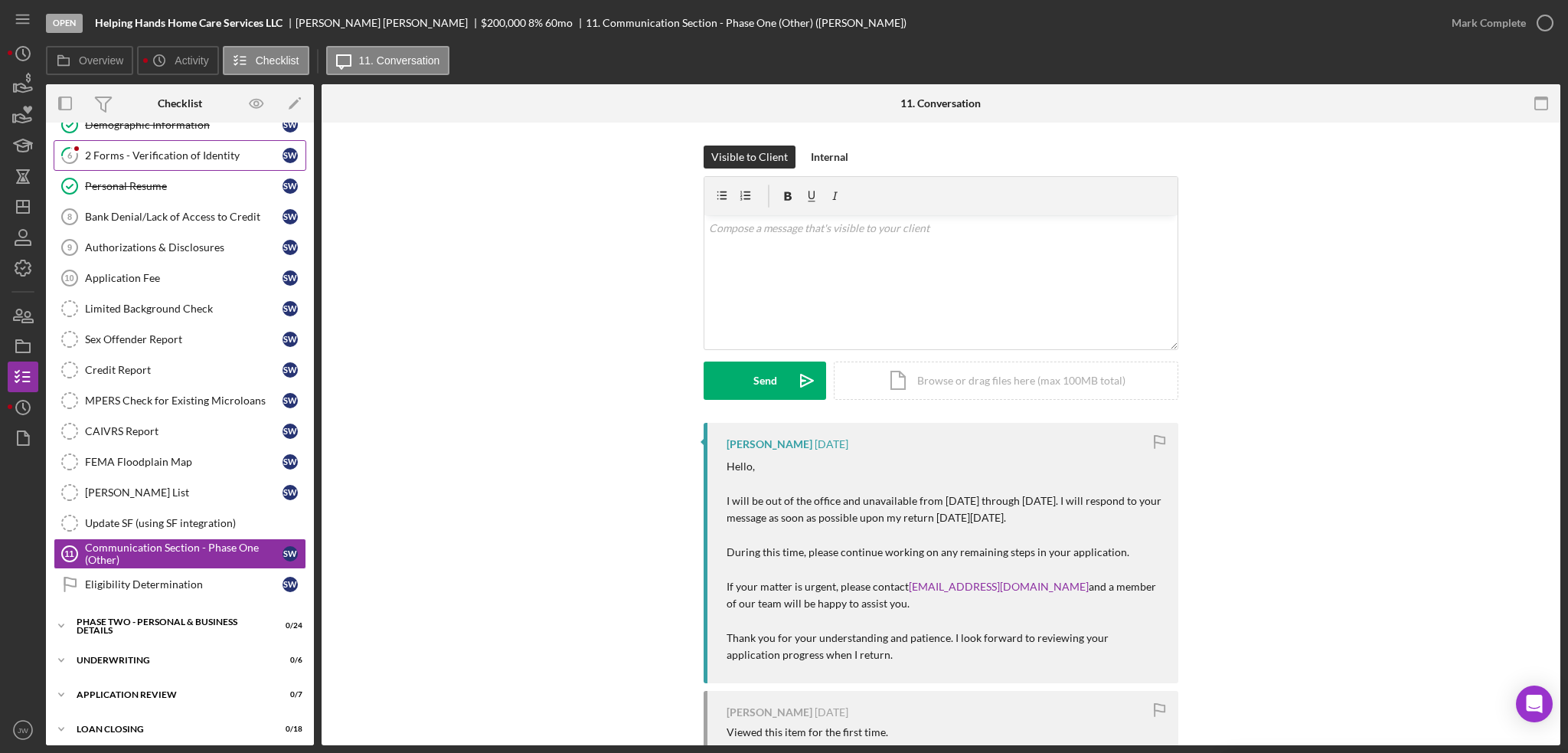
click at [130, 152] on div "2 Forms - Verification of Identity" at bounding box center [183, 155] width 198 height 12
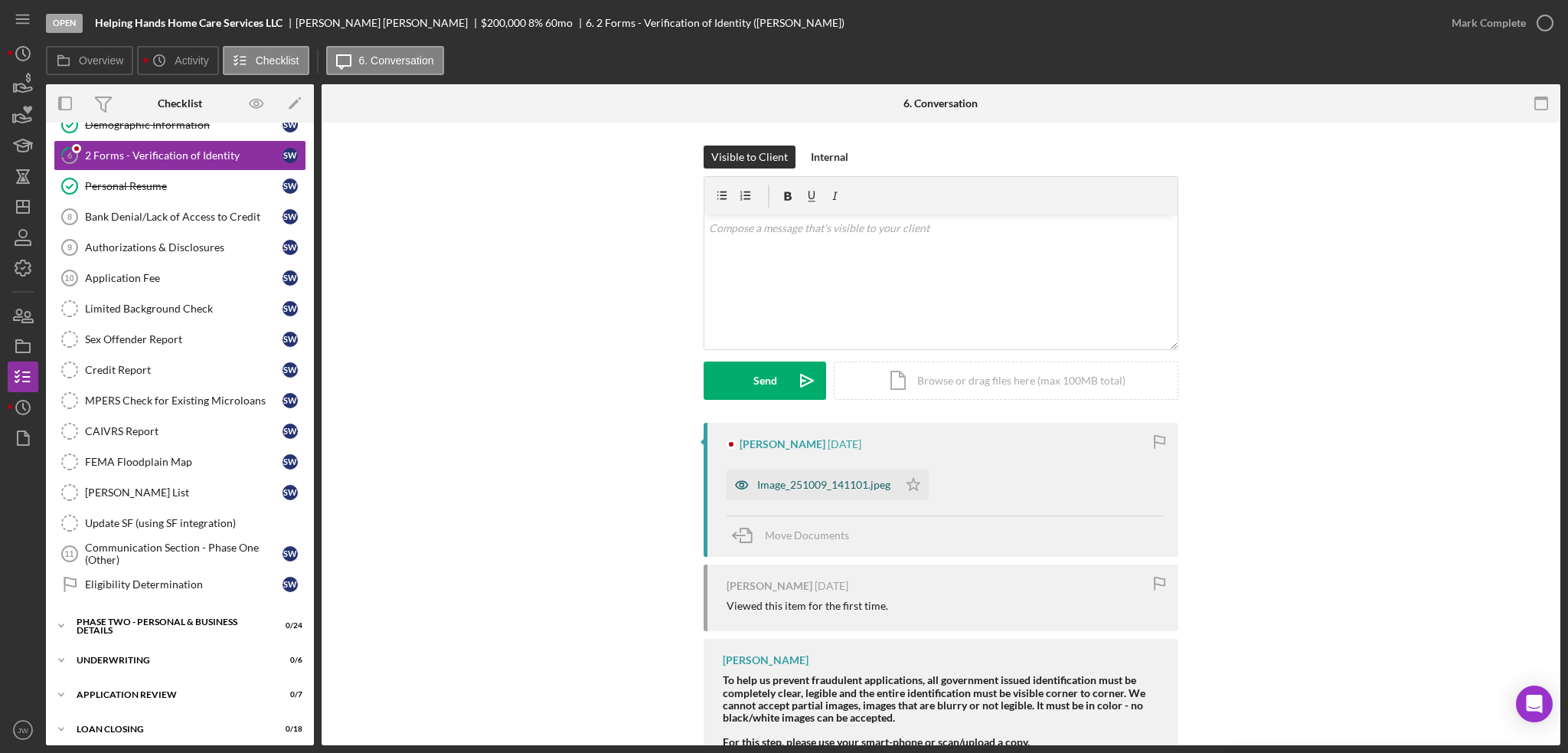
click at [746, 488] on icon "button" at bounding box center [742, 485] width 30 height 30
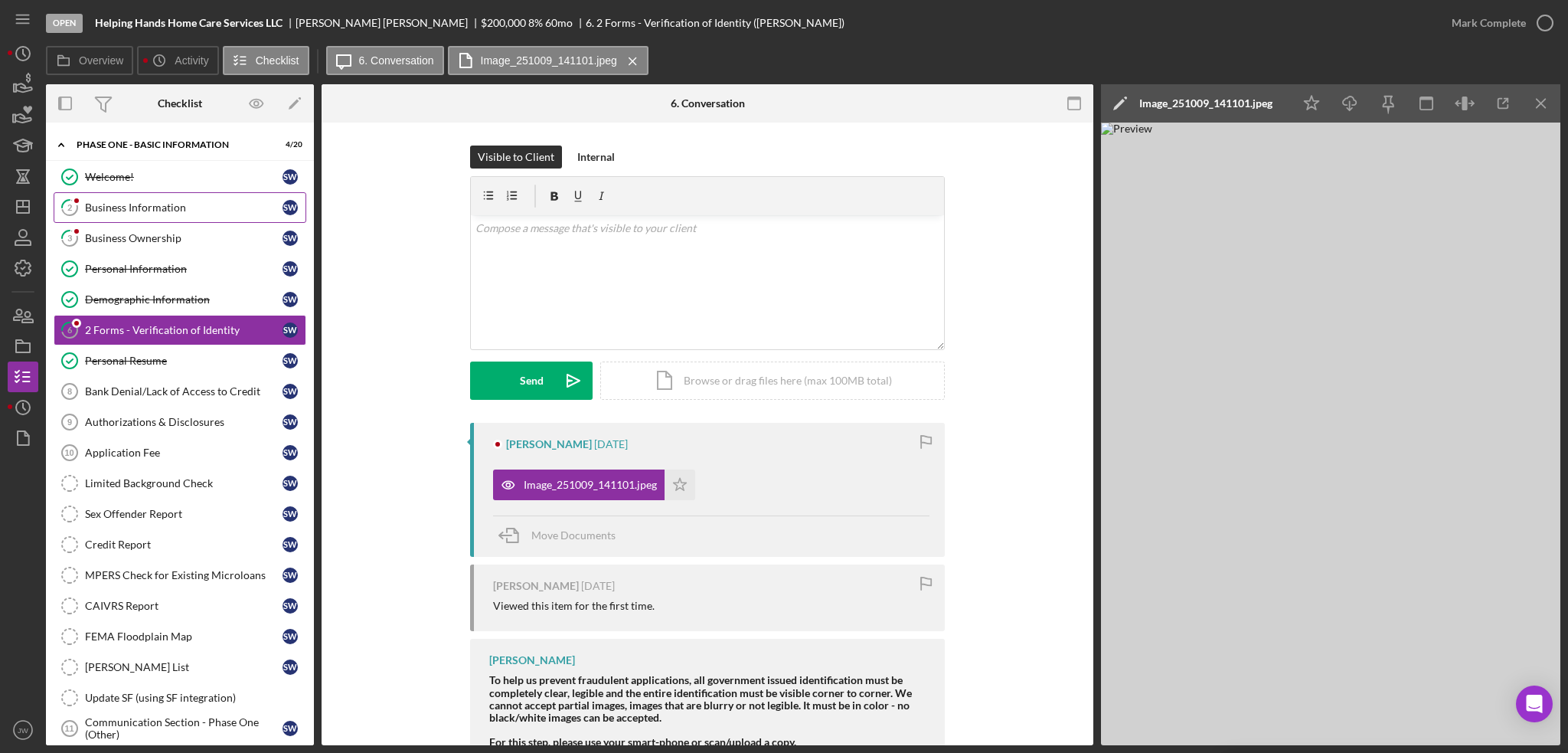
click at [137, 209] on div "Business Information" at bounding box center [183, 207] width 198 height 12
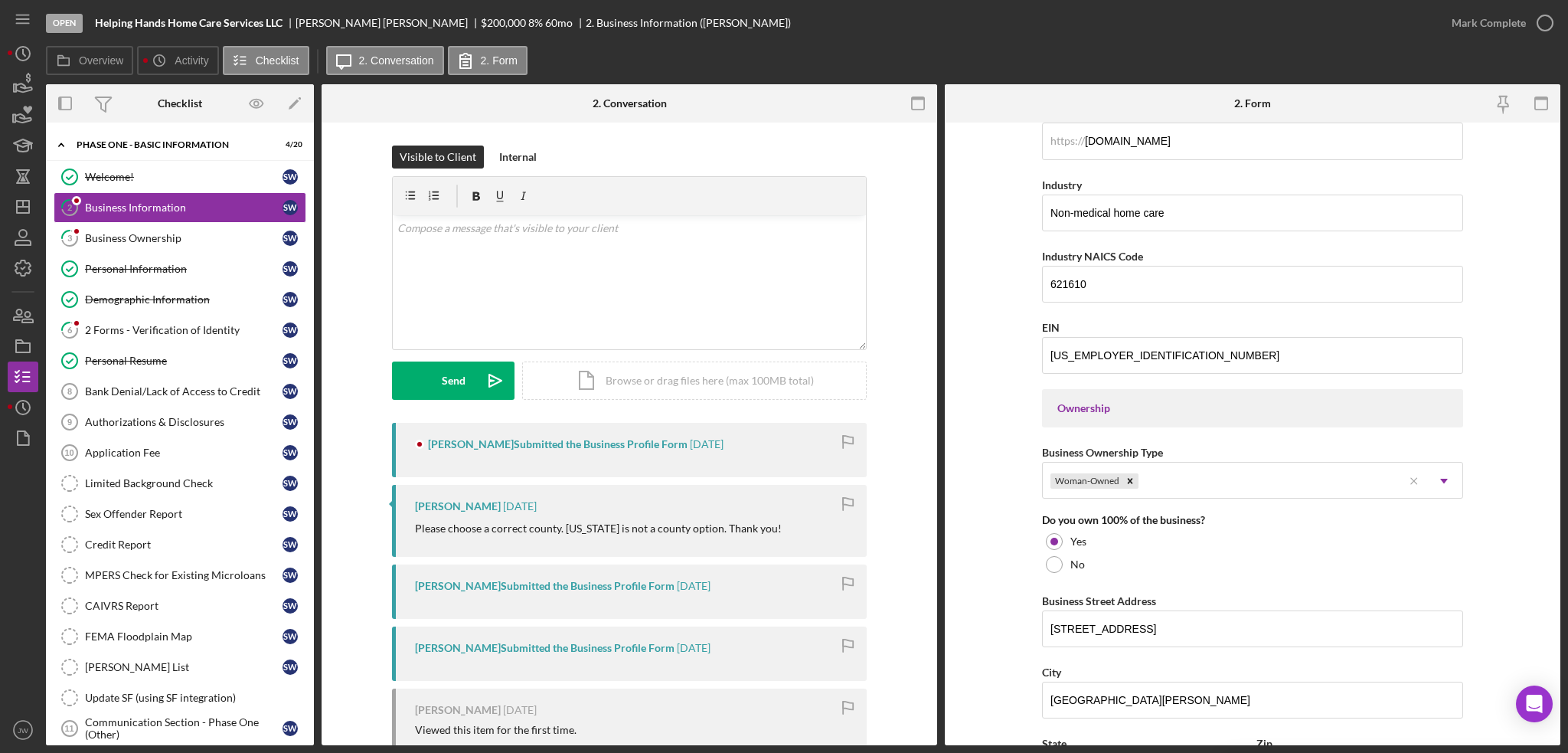
scroll to position [536, 0]
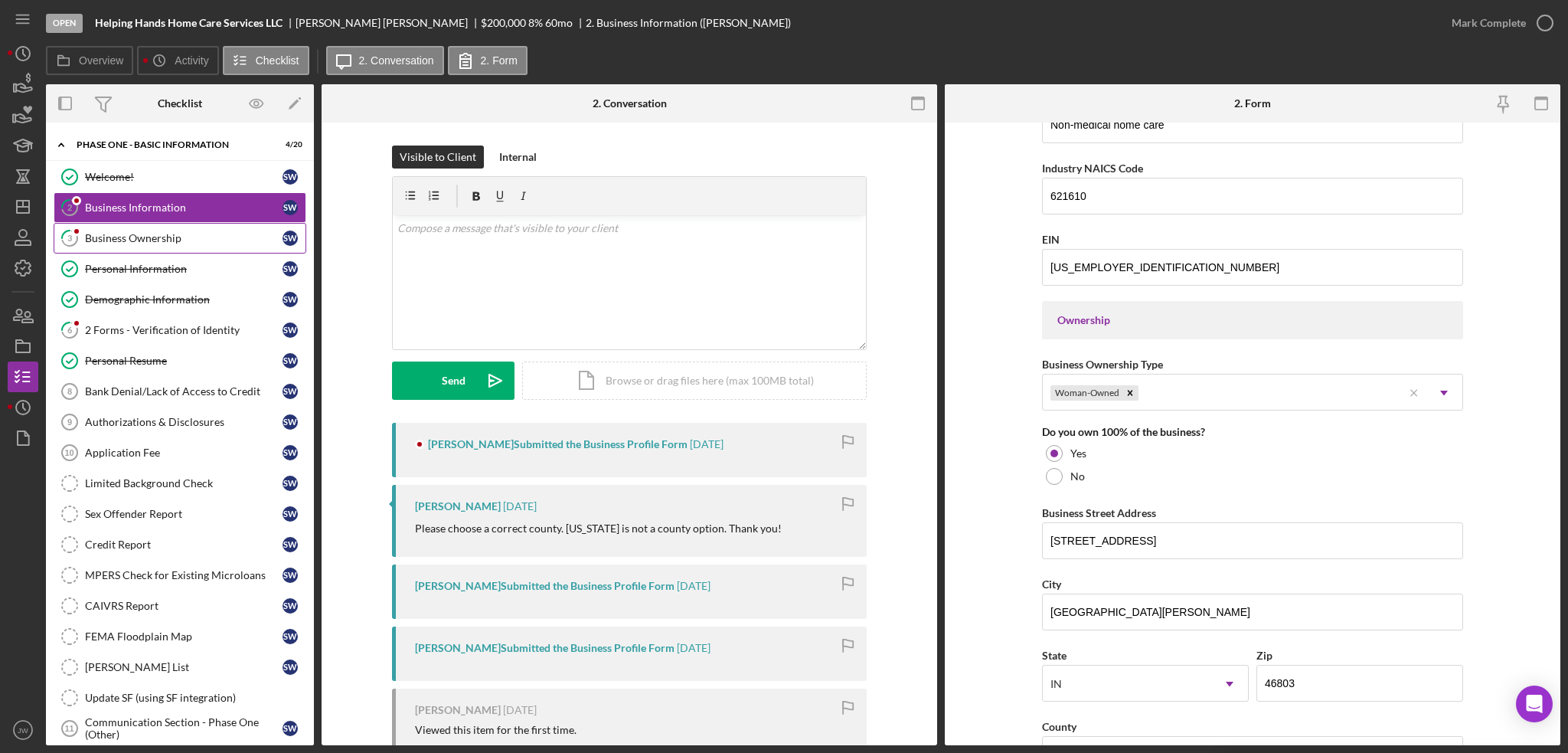
click at [114, 232] on div "Business Ownership" at bounding box center [183, 238] width 198 height 12
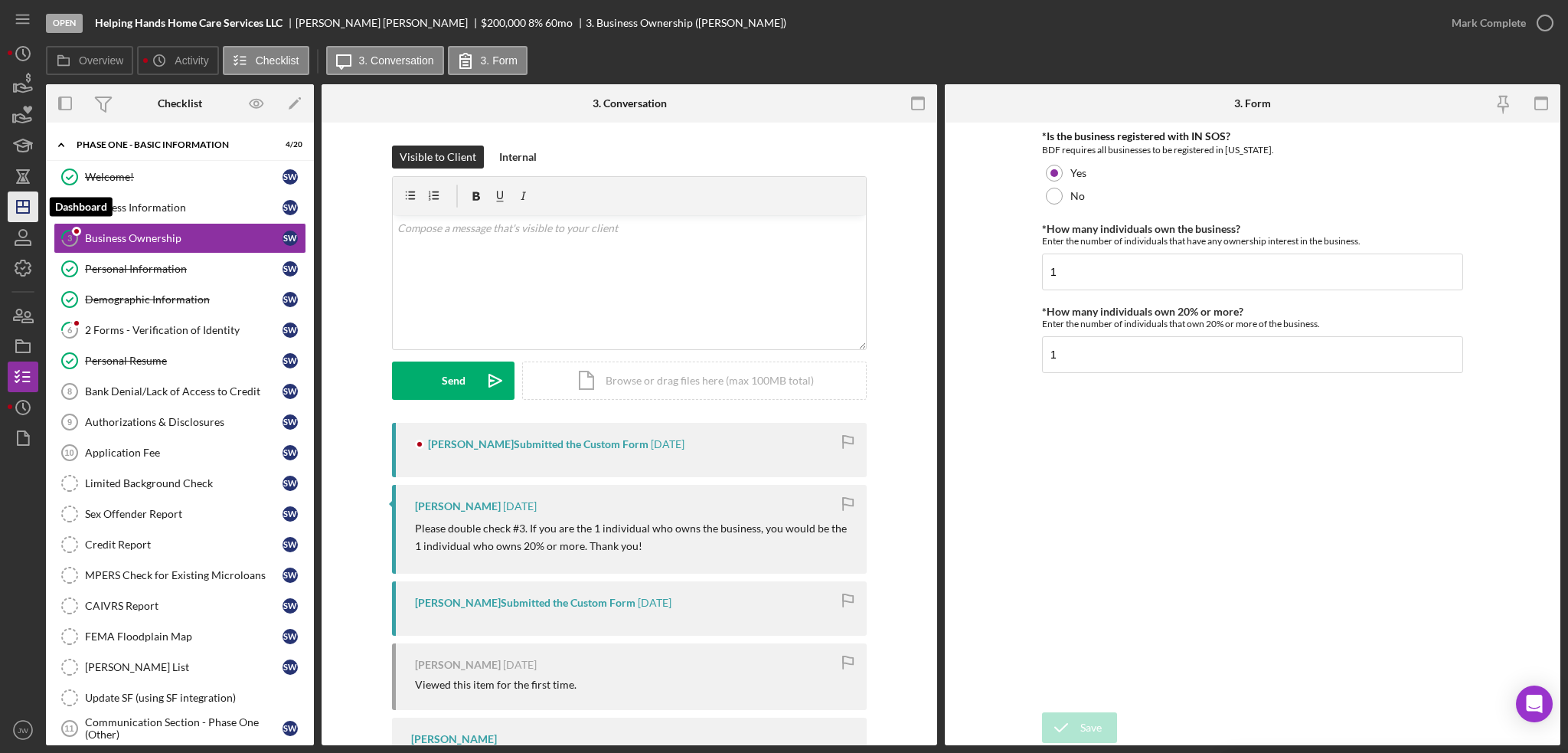
click at [26, 198] on icon "Icon/Dashboard" at bounding box center [23, 206] width 38 height 38
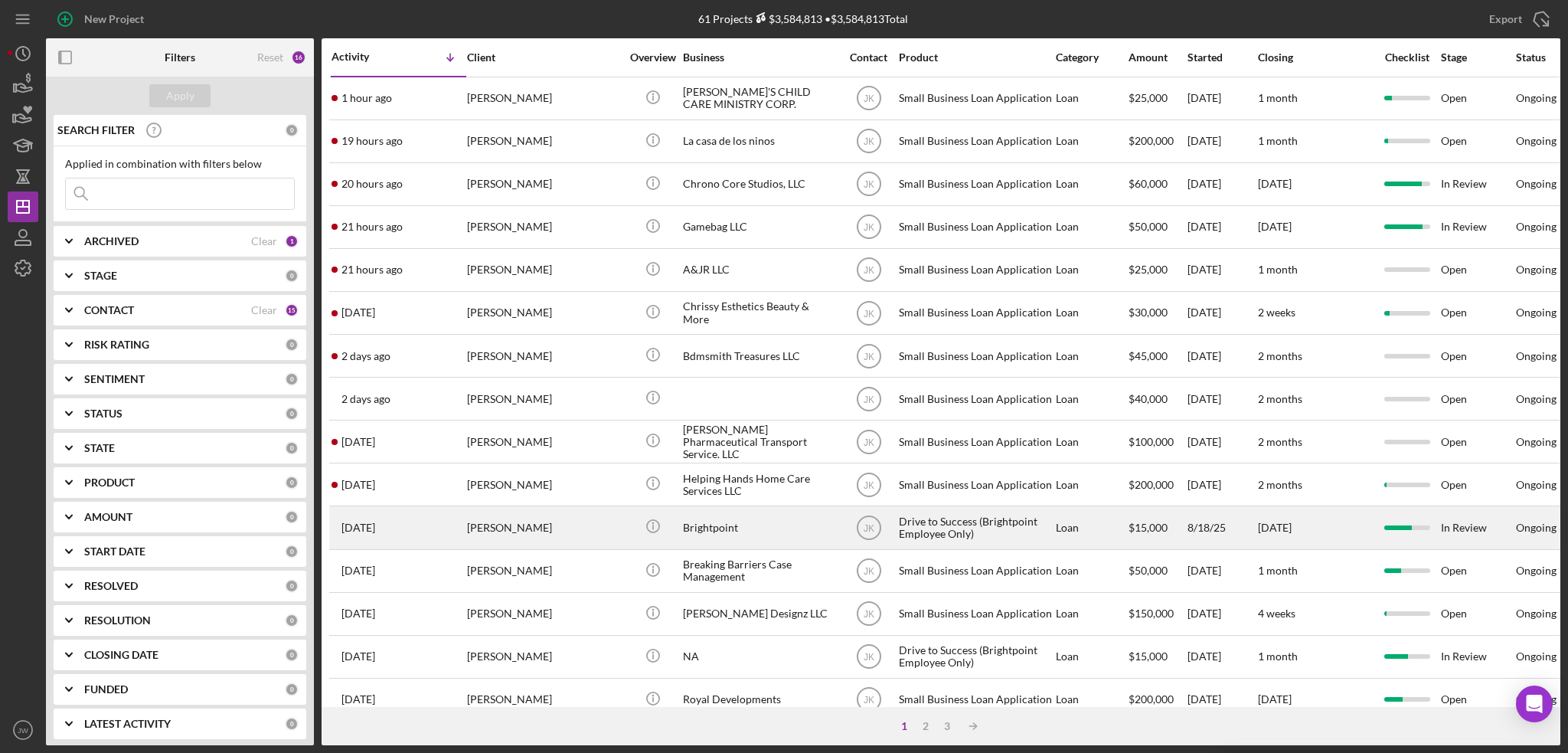
click at [704, 529] on div "Brightpoint" at bounding box center [759, 527] width 153 height 41
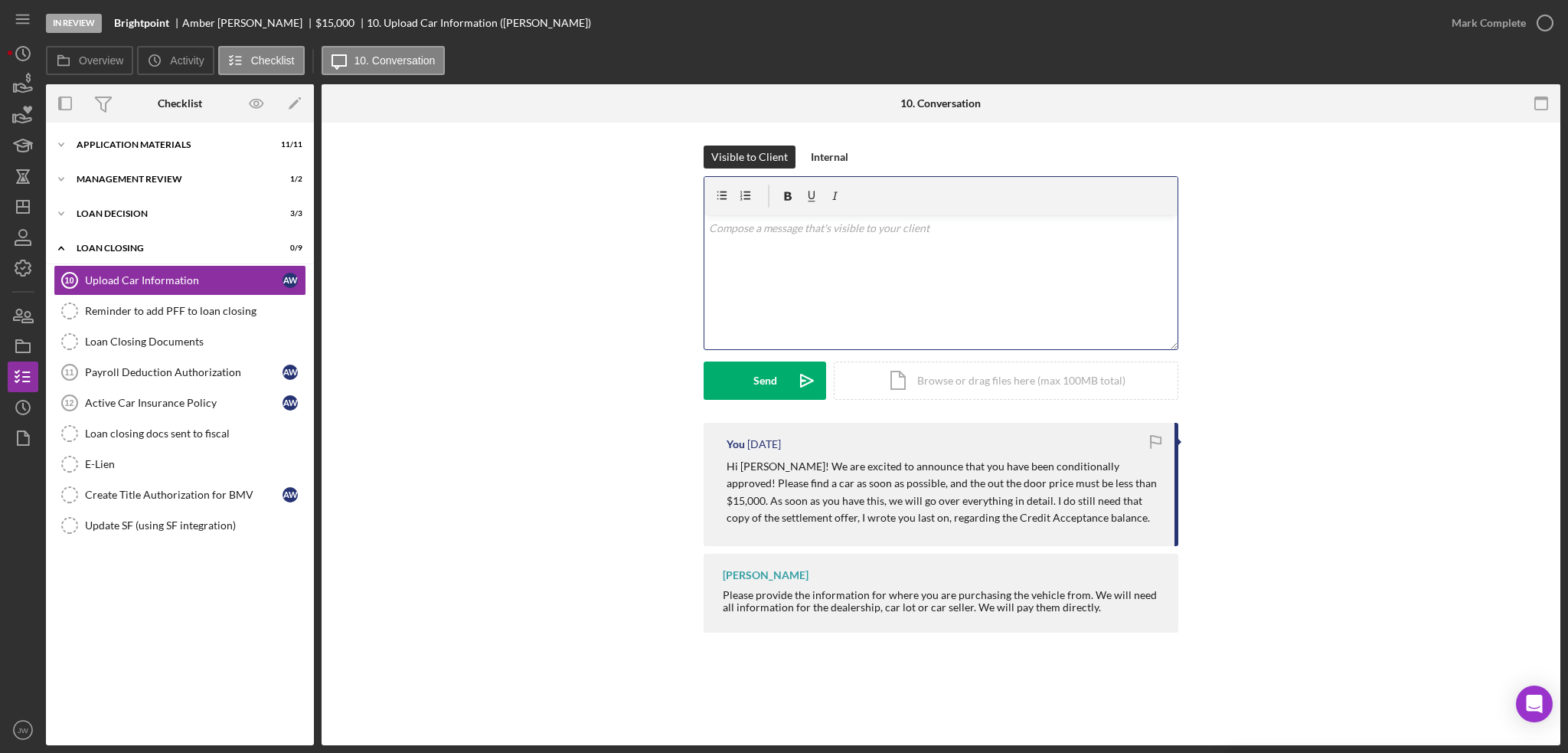
click at [1026, 266] on div "v Color teal Color pink Remove color Add row above Add row below Add column bef…" at bounding box center [940, 282] width 473 height 134
click at [25, 393] on icon "Icon/History" at bounding box center [23, 407] width 38 height 38
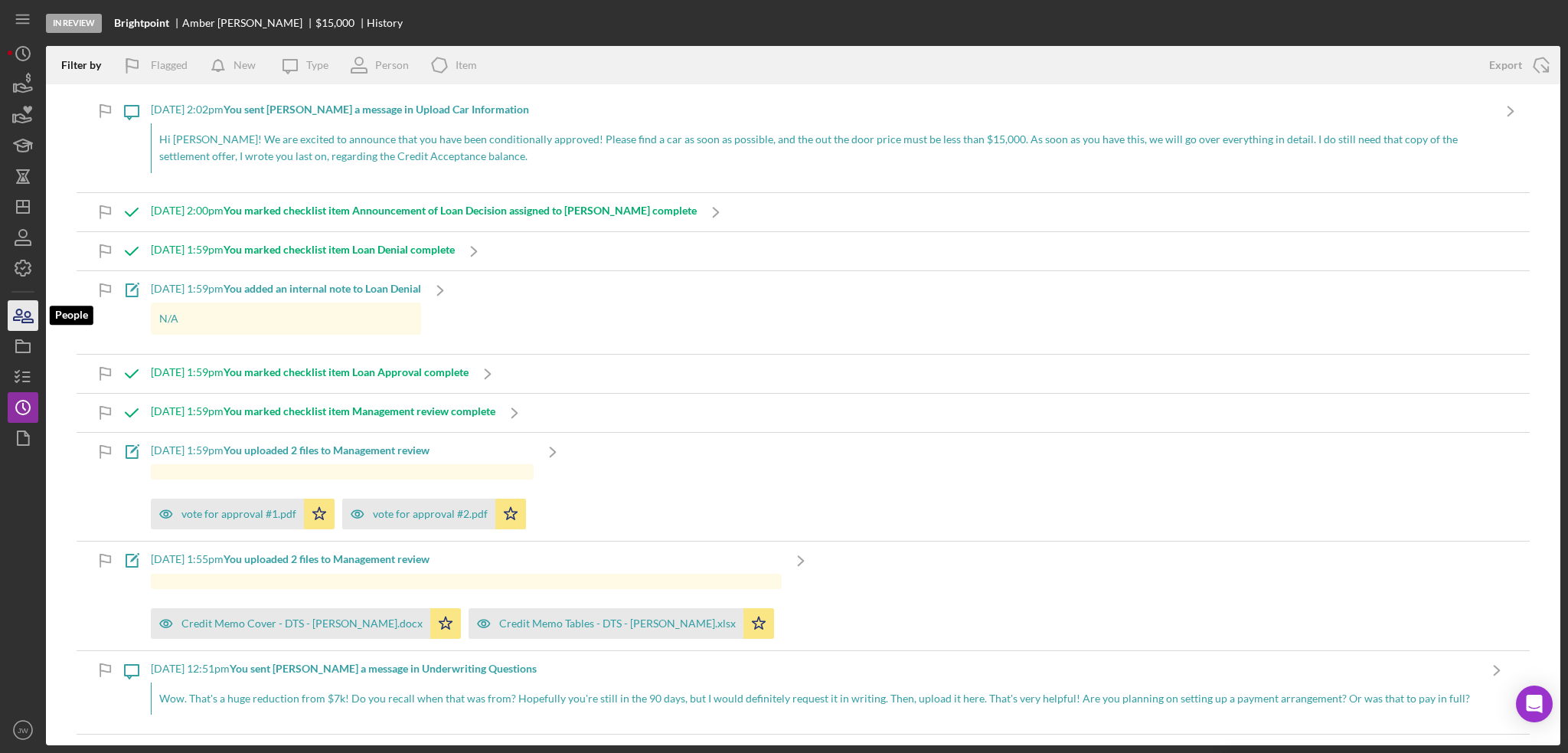
click at [22, 323] on icon "button" at bounding box center [23, 315] width 38 height 38
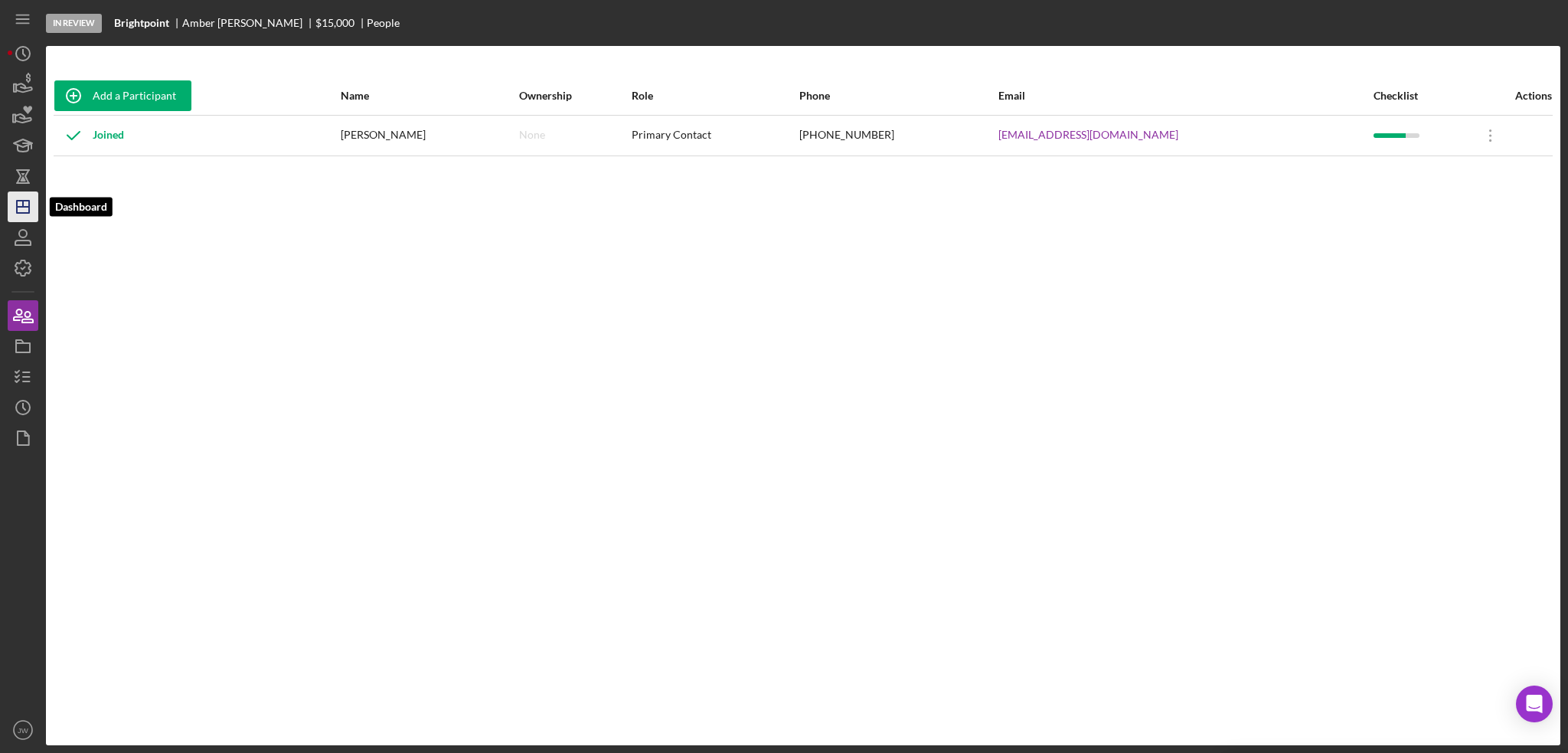
click at [26, 211] on icon "Icon/Dashboard" at bounding box center [23, 206] width 38 height 38
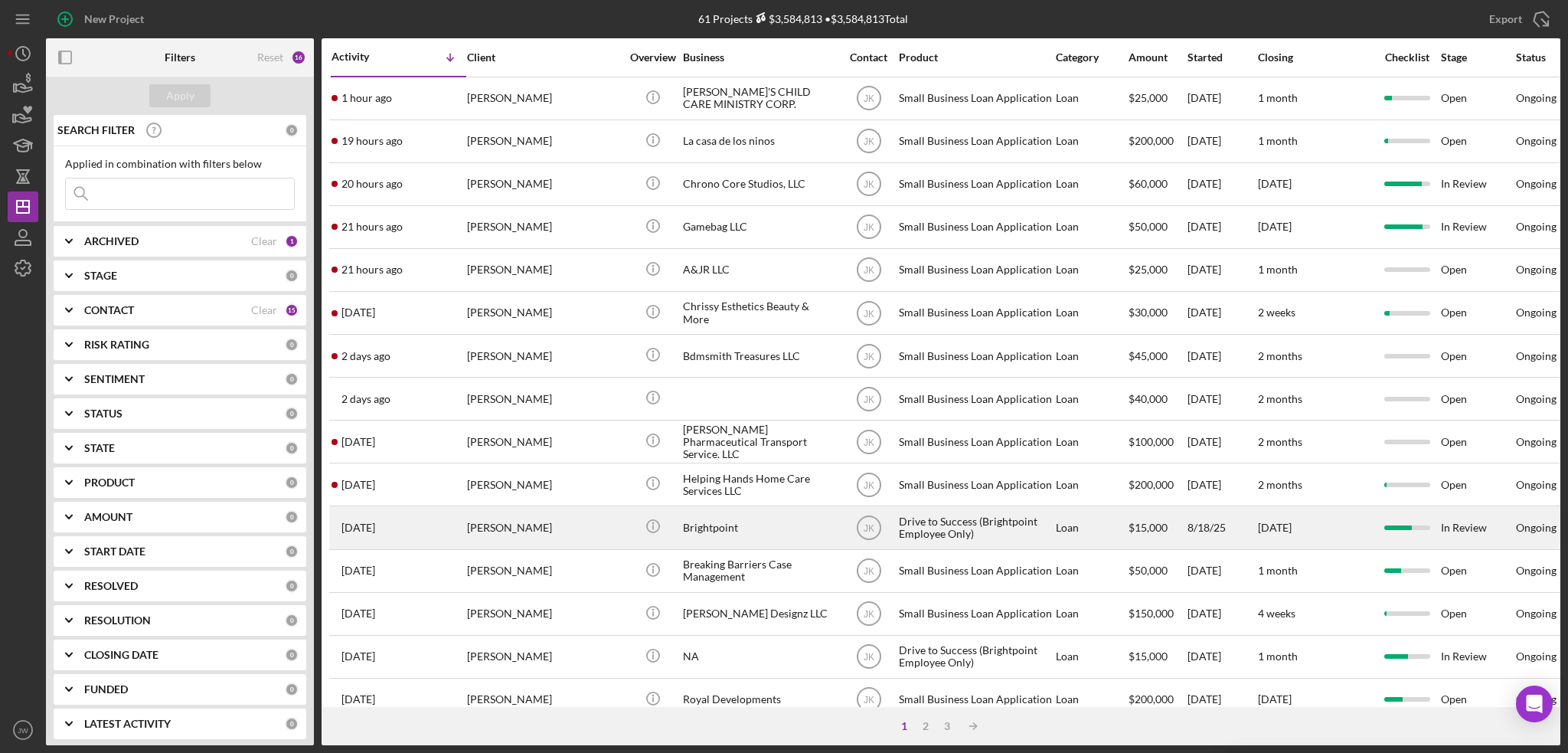
scroll to position [77, 0]
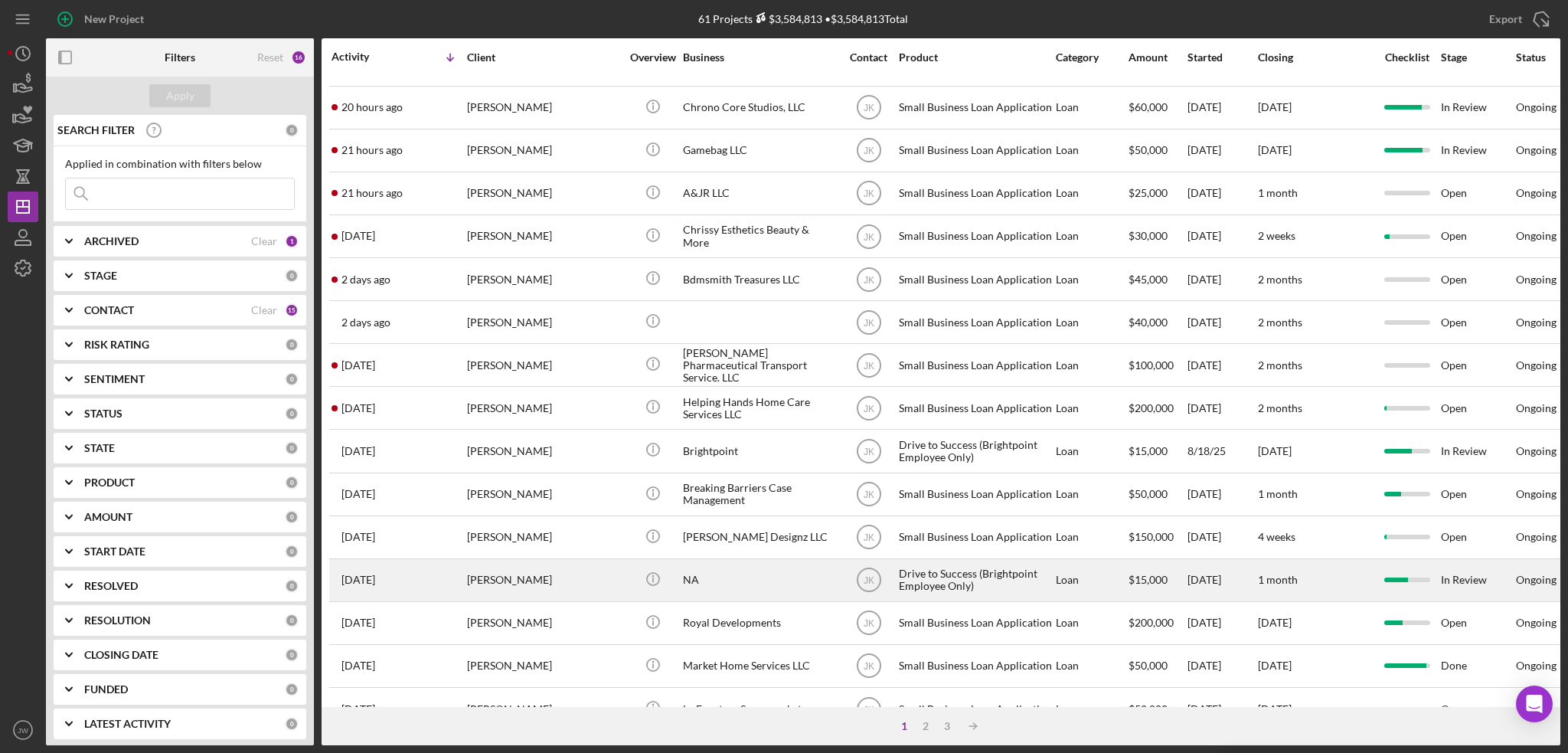
click at [737, 573] on div "NA" at bounding box center [759, 580] width 153 height 41
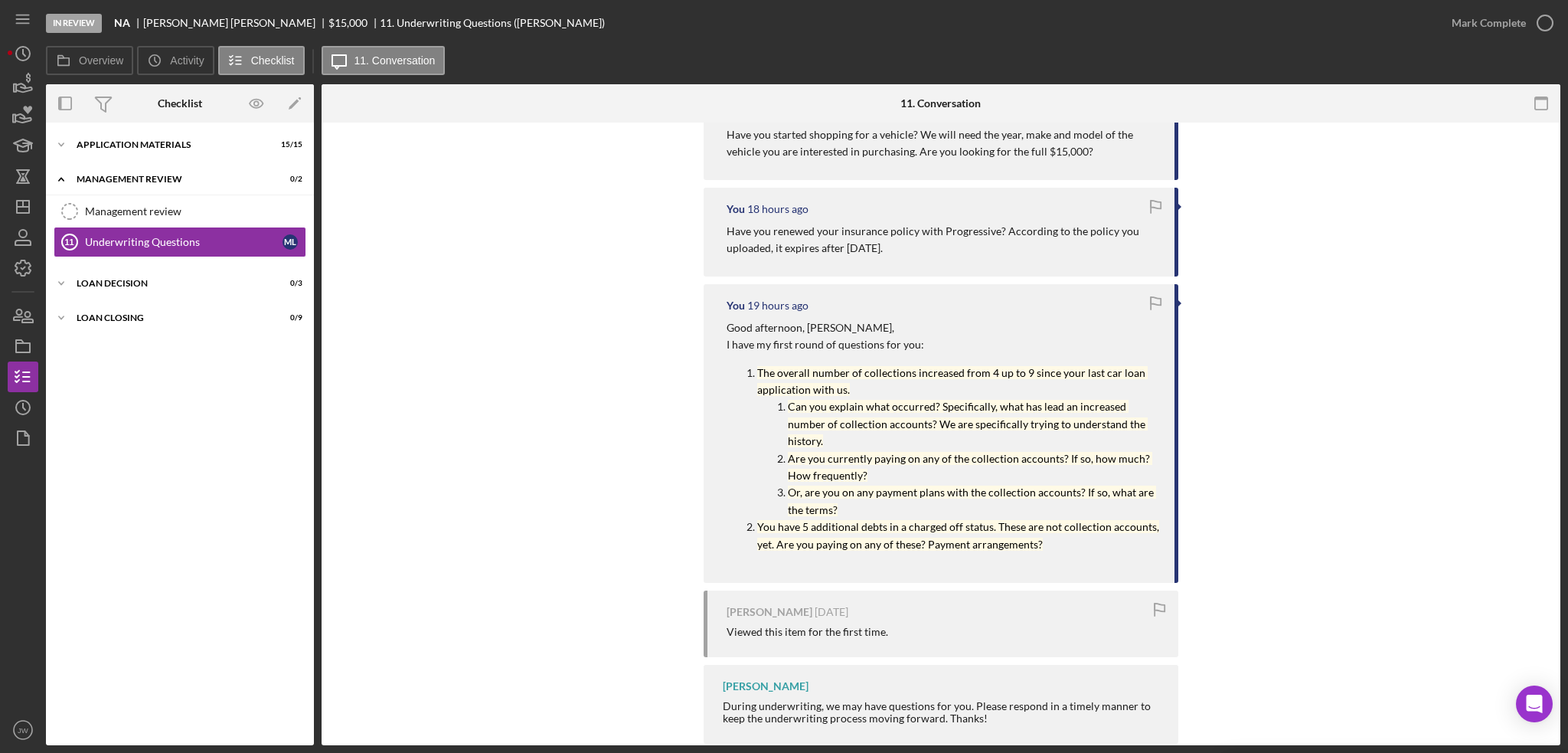
scroll to position [343, 0]
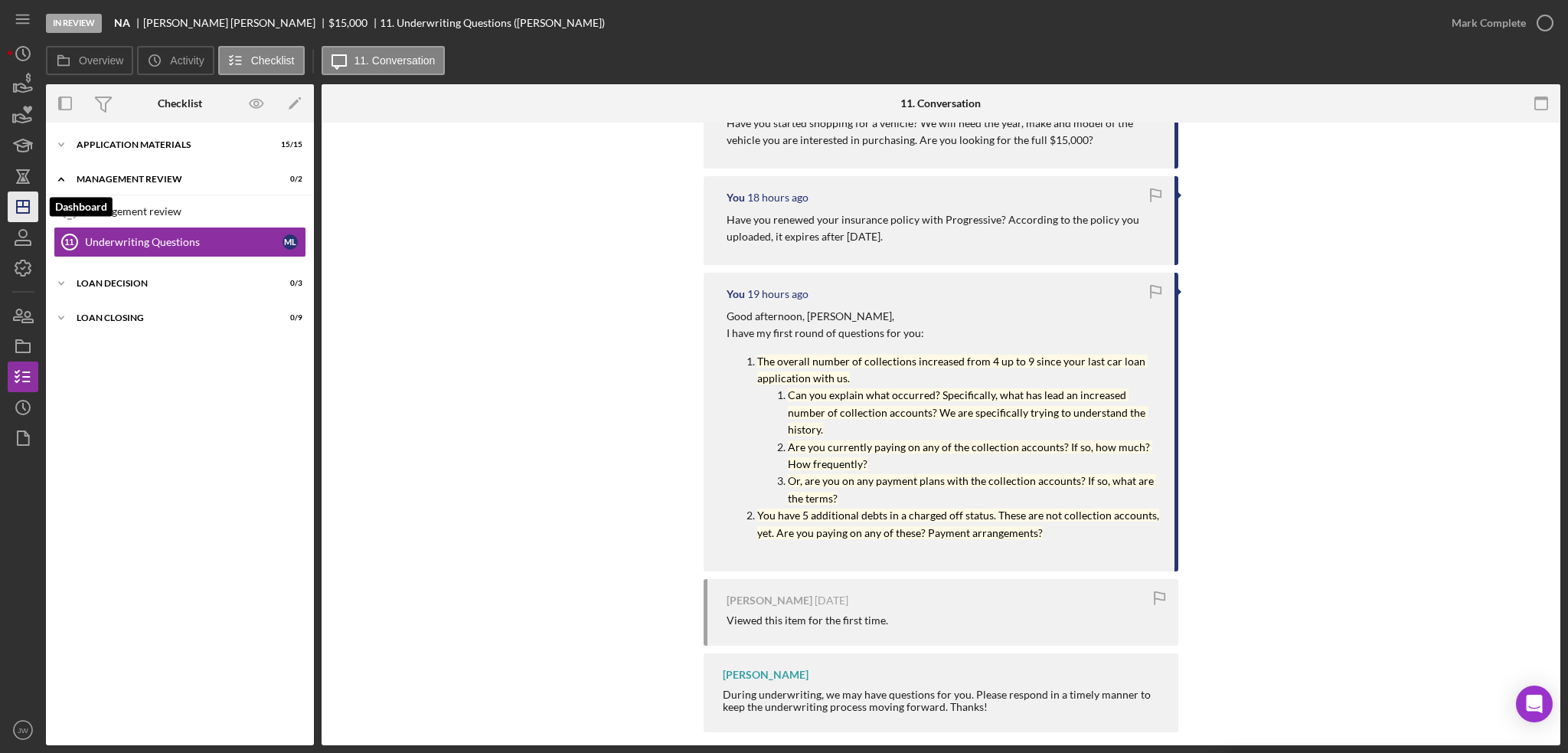
click at [34, 204] on icon "Icon/Dashboard" at bounding box center [23, 206] width 38 height 38
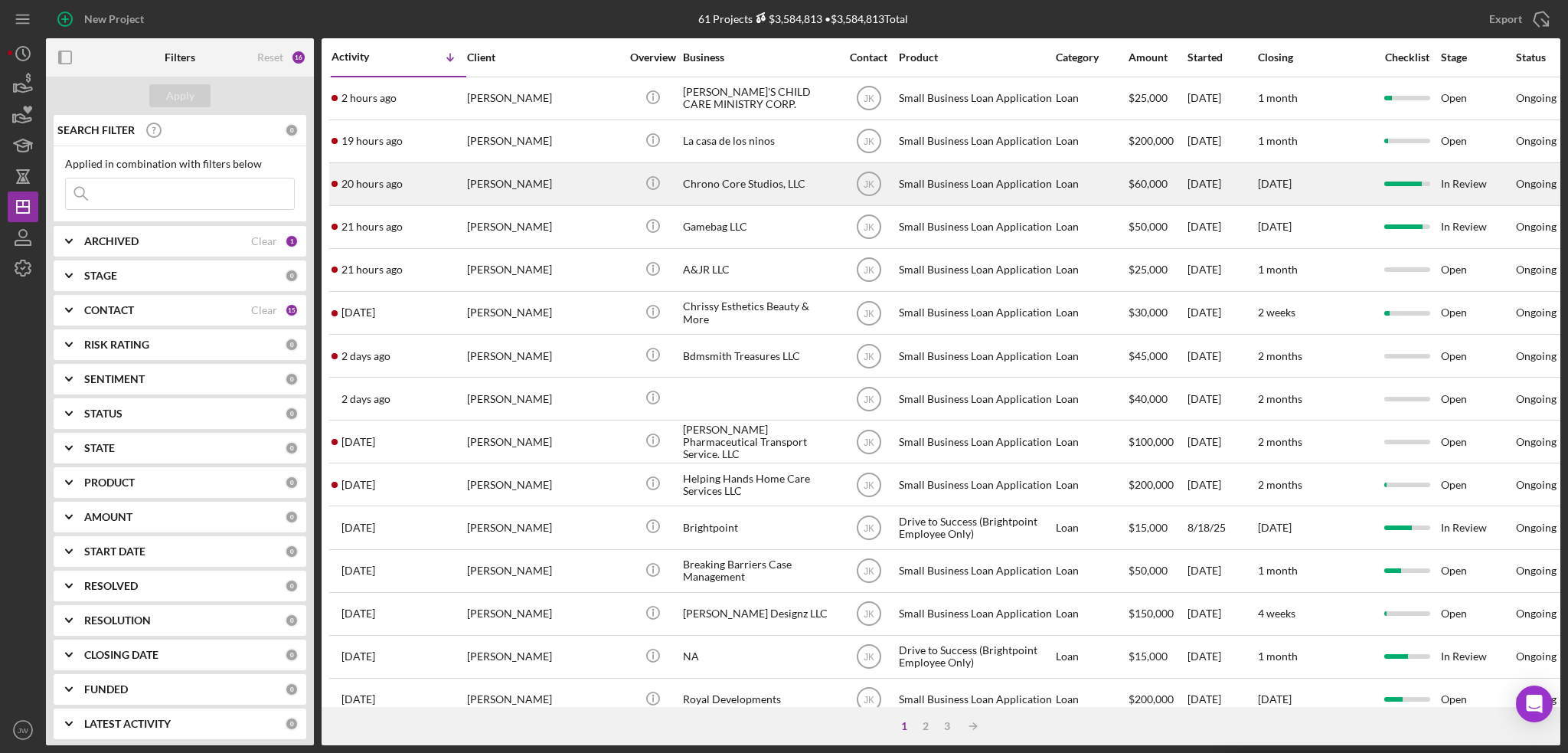
scroll to position [77, 0]
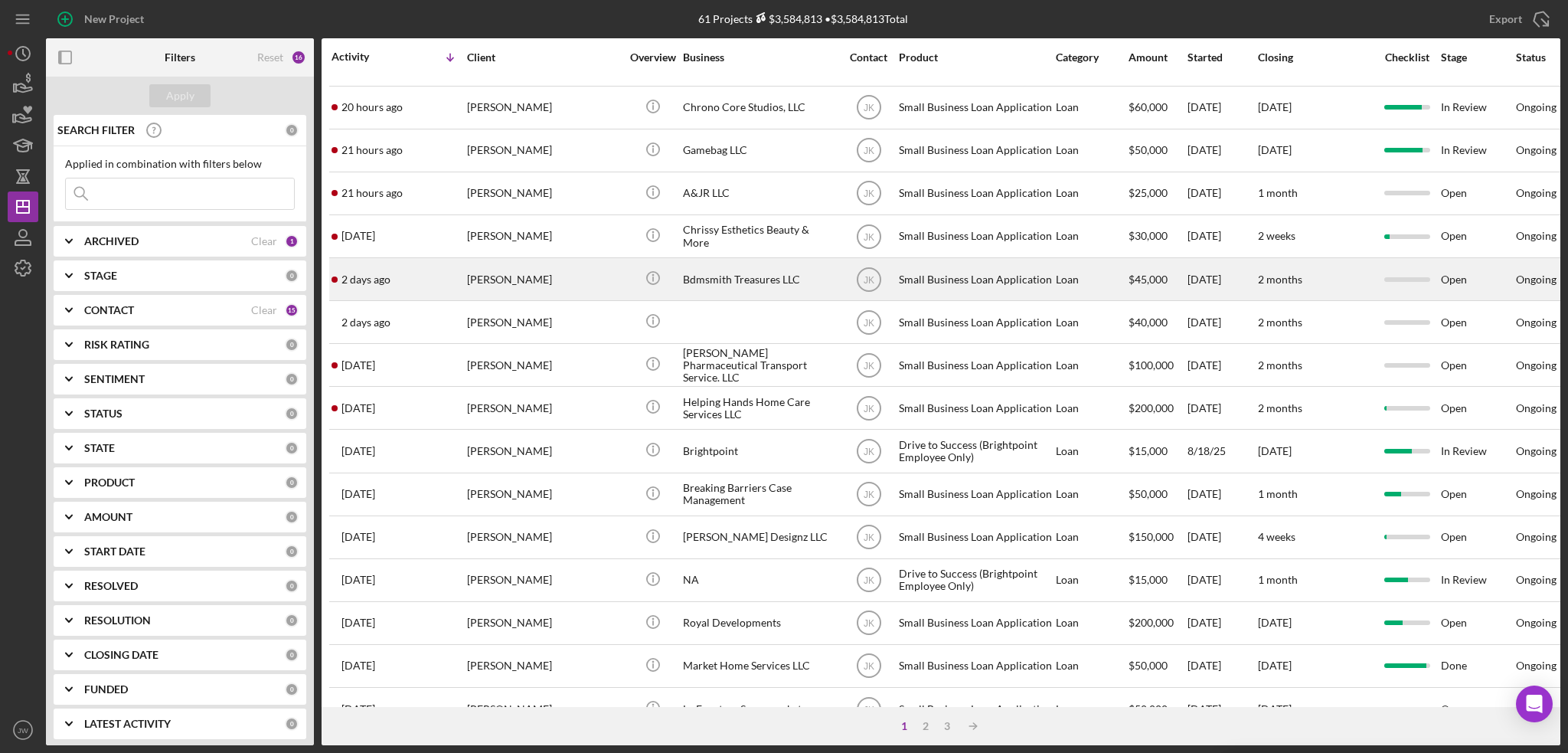
click at [728, 278] on div "Bdmsmith Treasures LLC" at bounding box center [759, 278] width 153 height 41
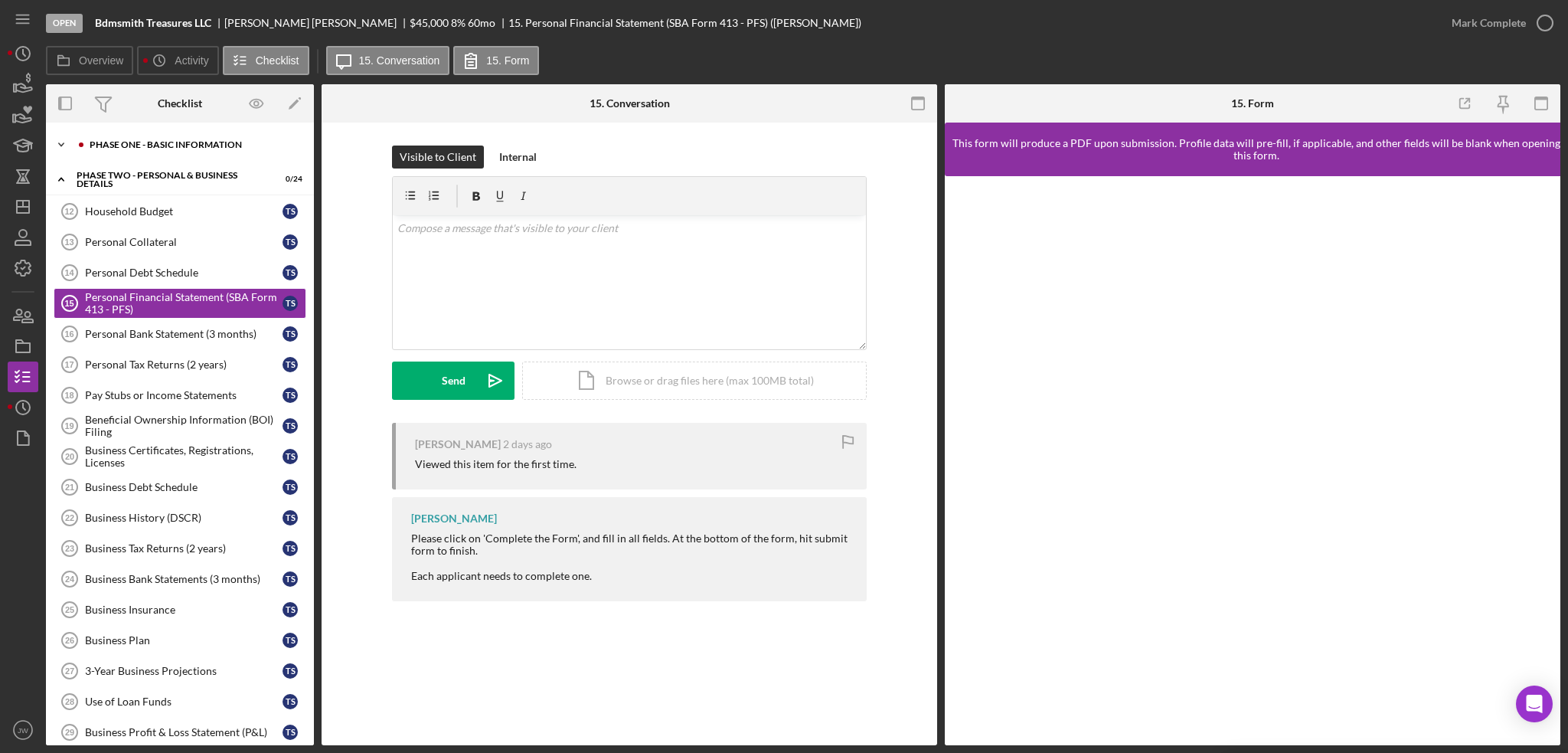
click at [134, 146] on div "Phase One - Basic Information" at bounding box center [192, 144] width 205 height 9
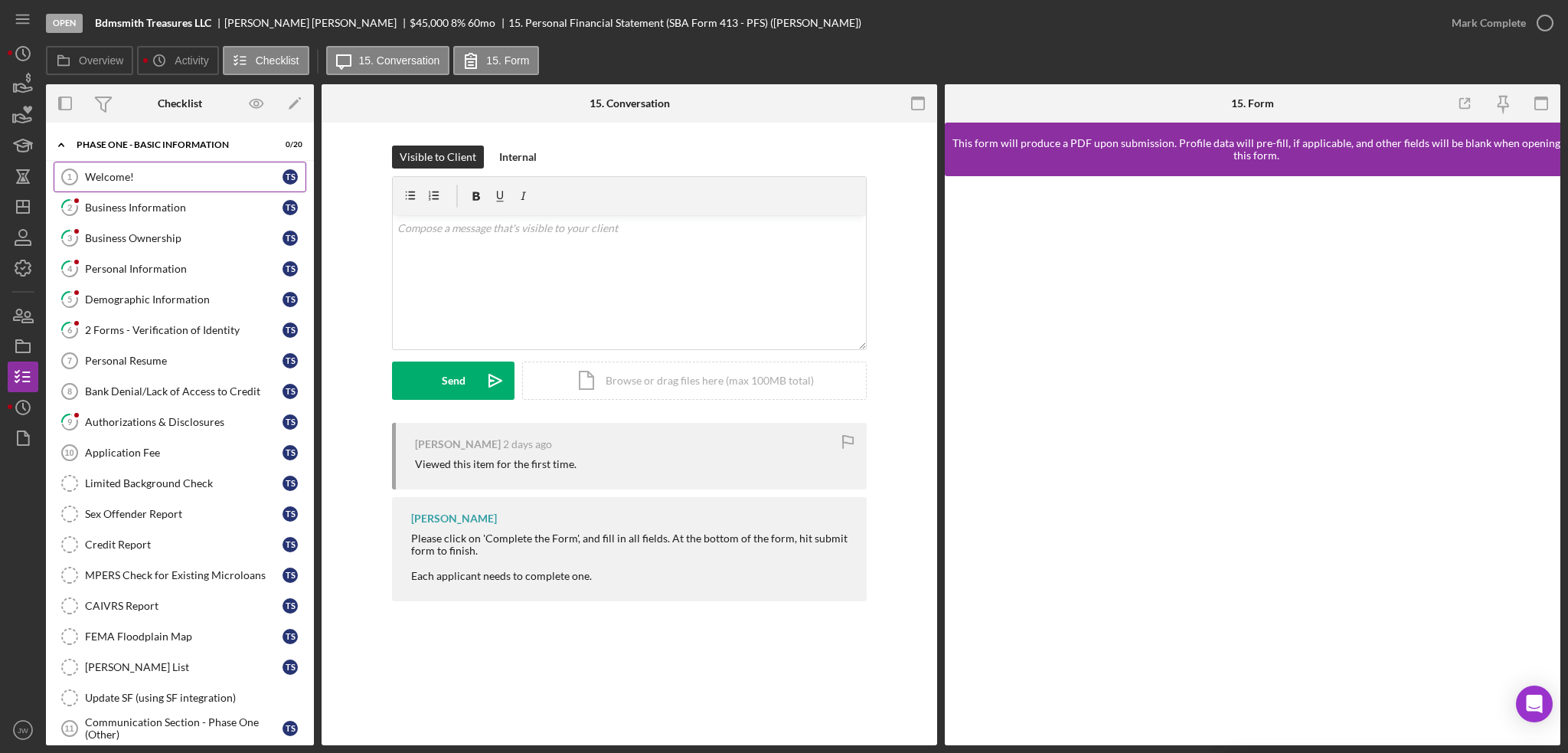
click at [122, 182] on div "Welcome!" at bounding box center [183, 176] width 198 height 12
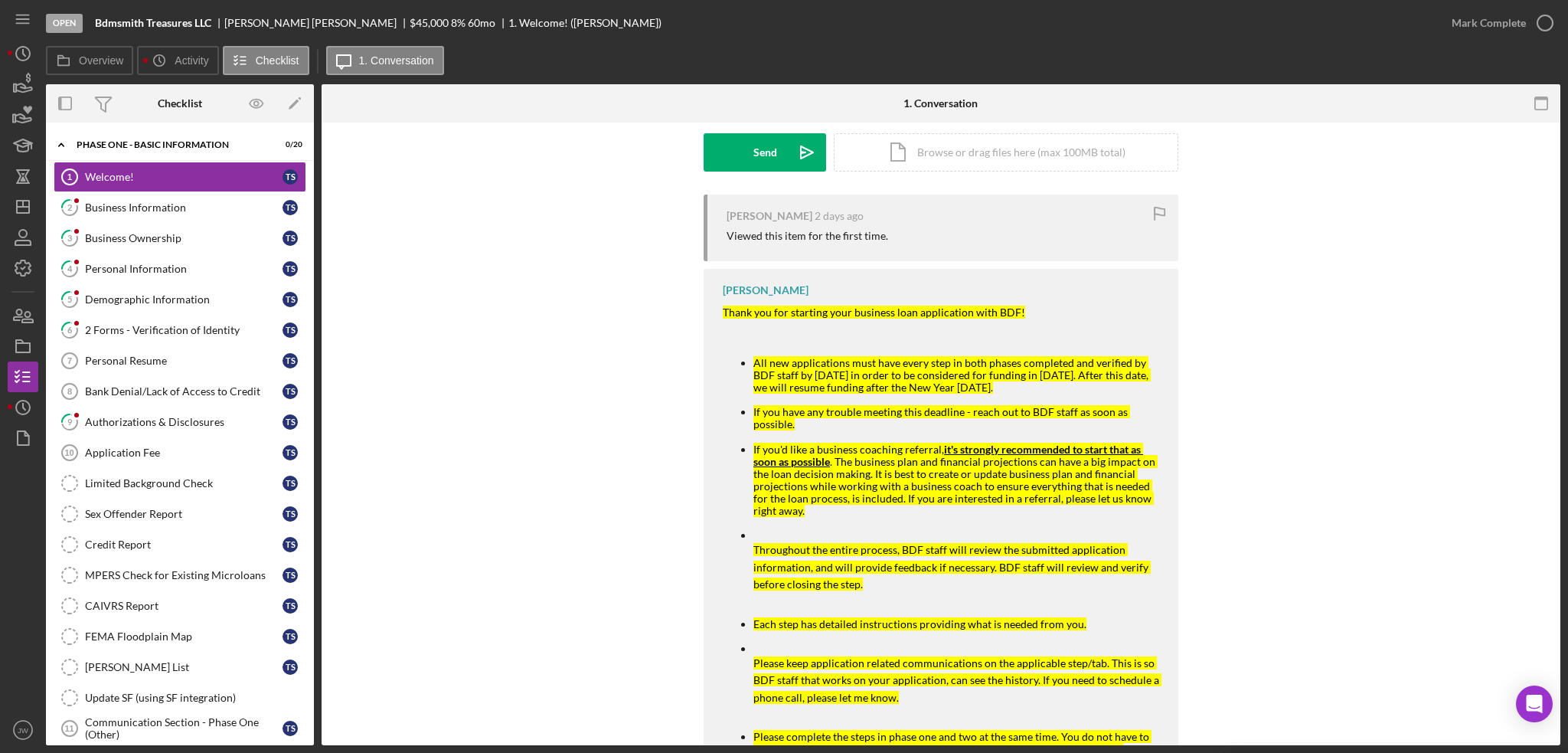
scroll to position [230, 0]
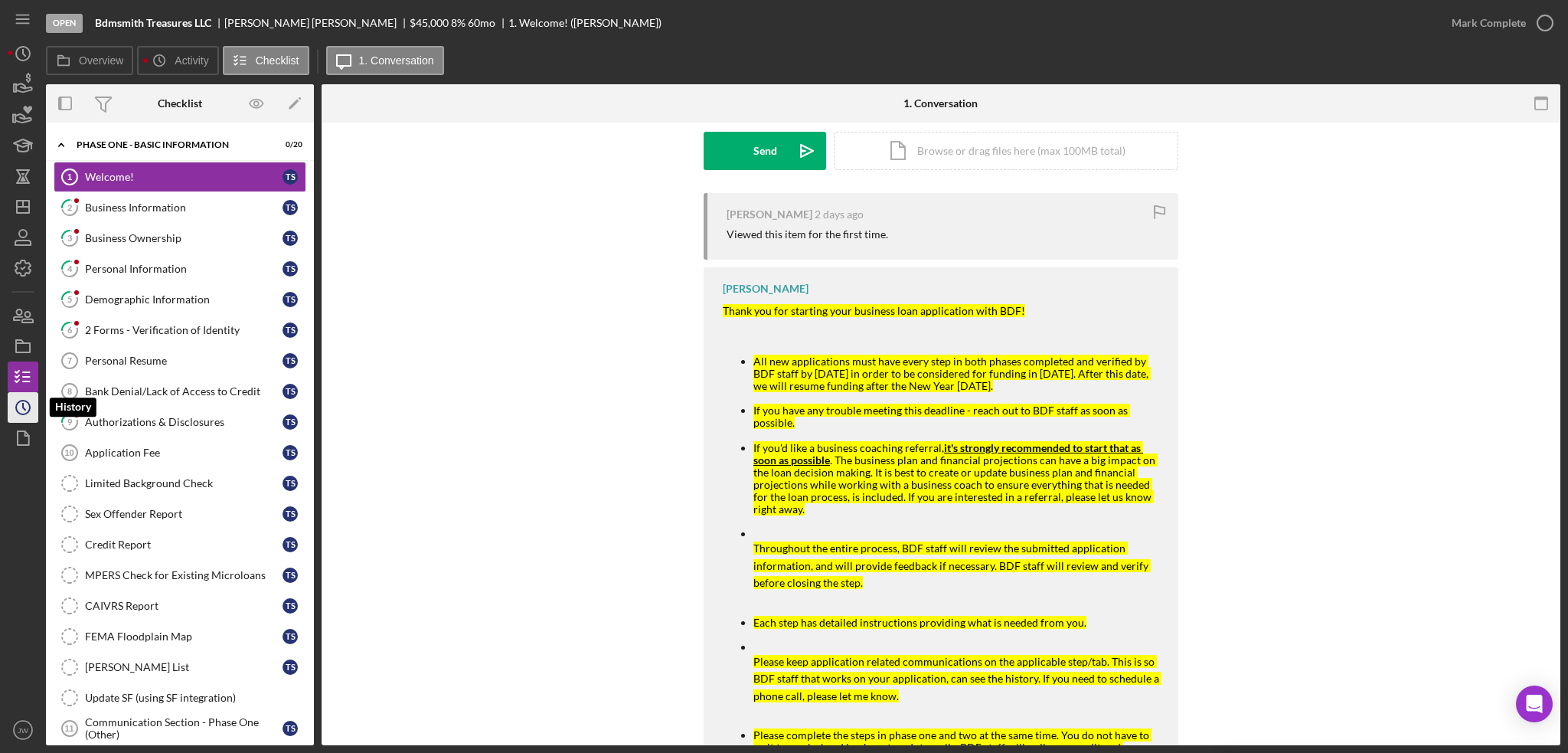
click at [24, 417] on icon "Icon/History" at bounding box center [23, 407] width 38 height 38
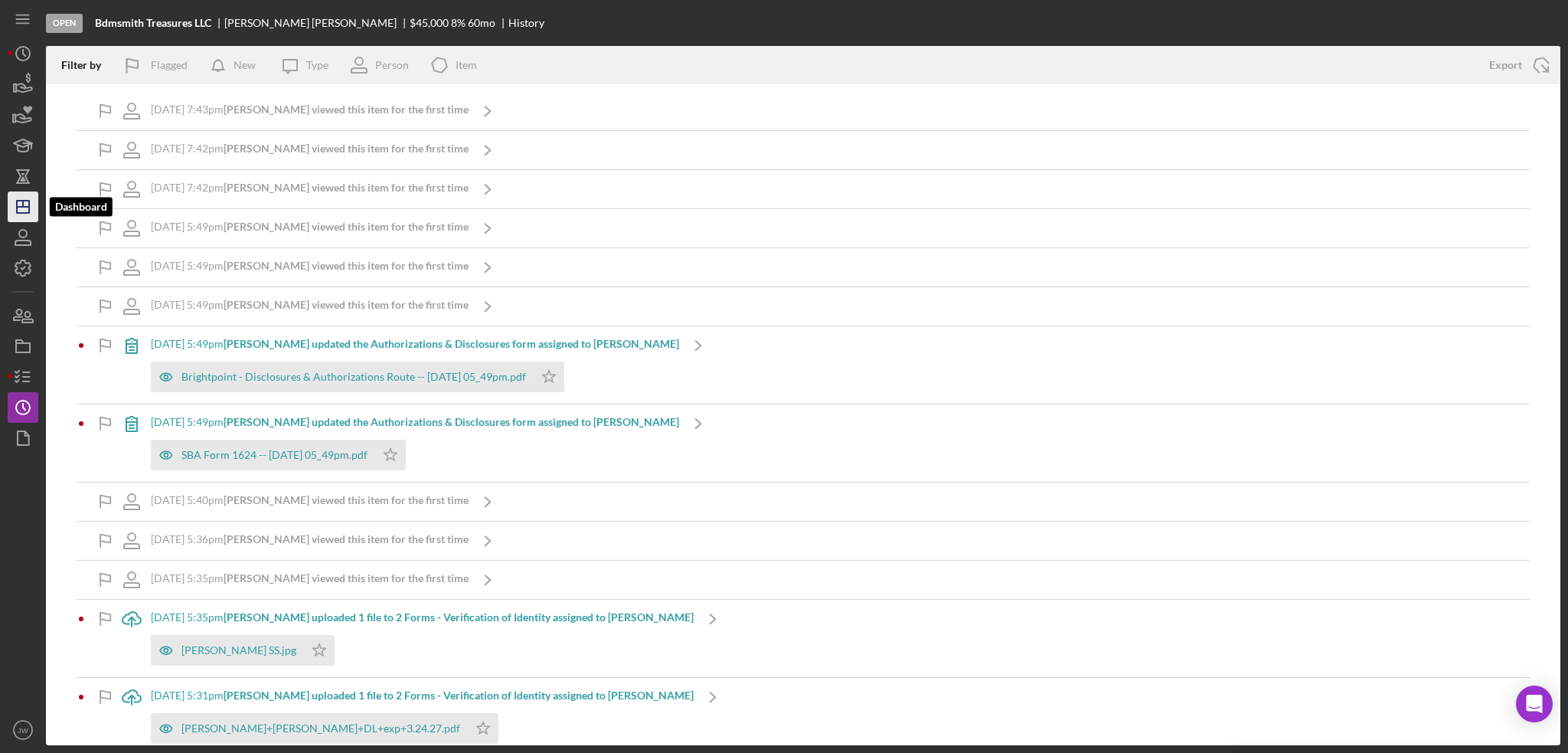
click at [23, 207] on icon "Icon/Dashboard" at bounding box center [23, 206] width 38 height 38
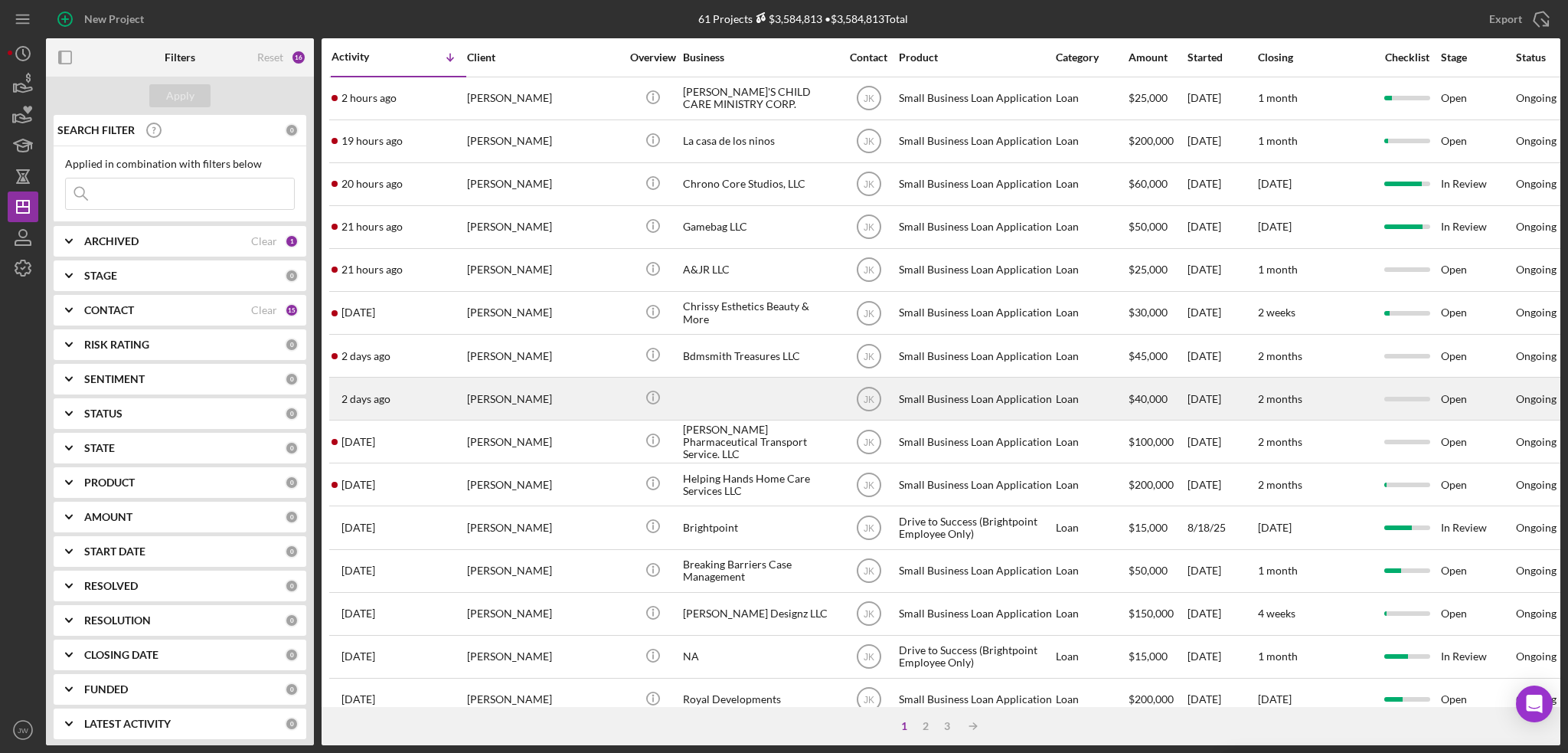
click at [732, 401] on div at bounding box center [759, 399] width 153 height 41
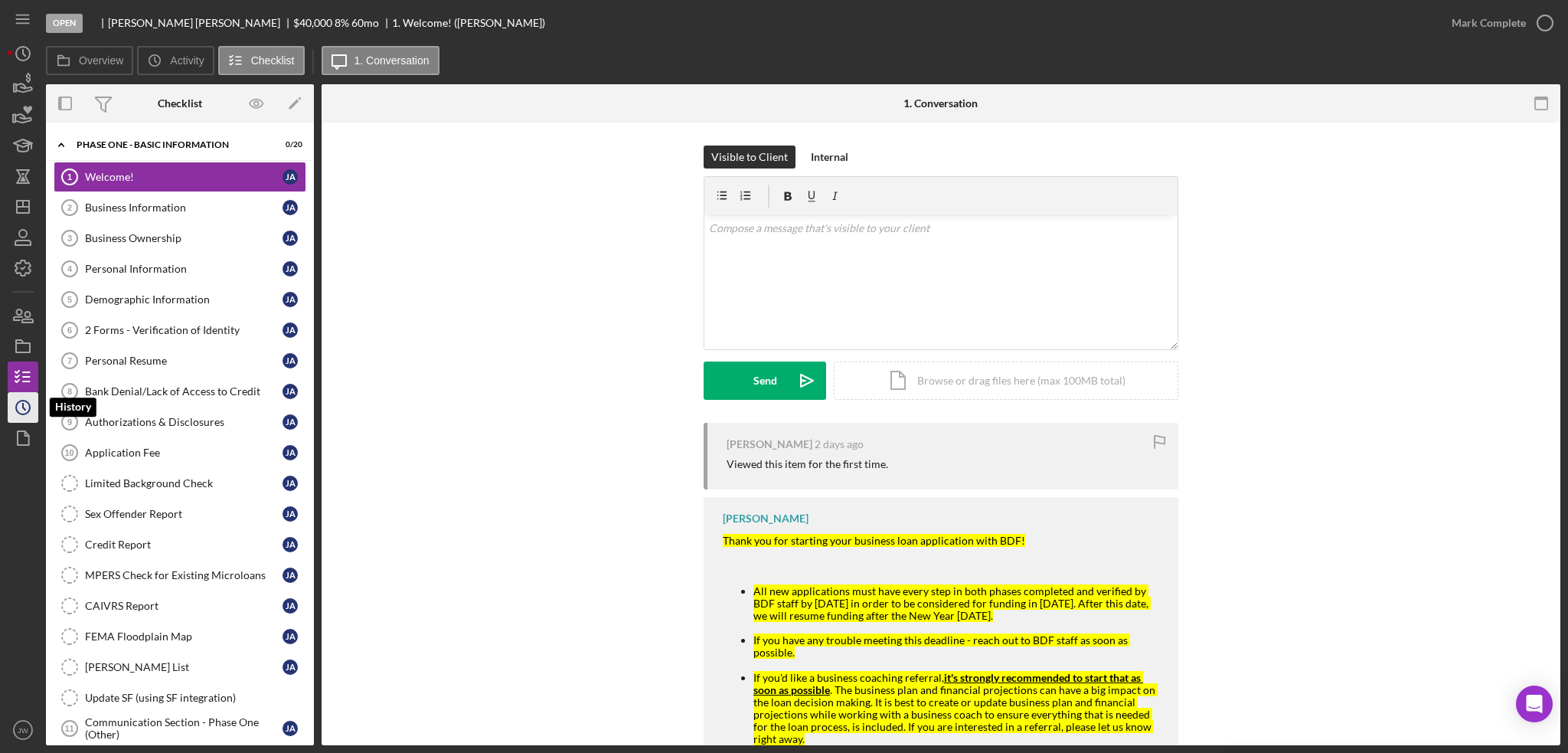
click at [26, 403] on icon "Icon/History" at bounding box center [23, 407] width 38 height 38
